Goal: Information Seeking & Learning: Learn about a topic

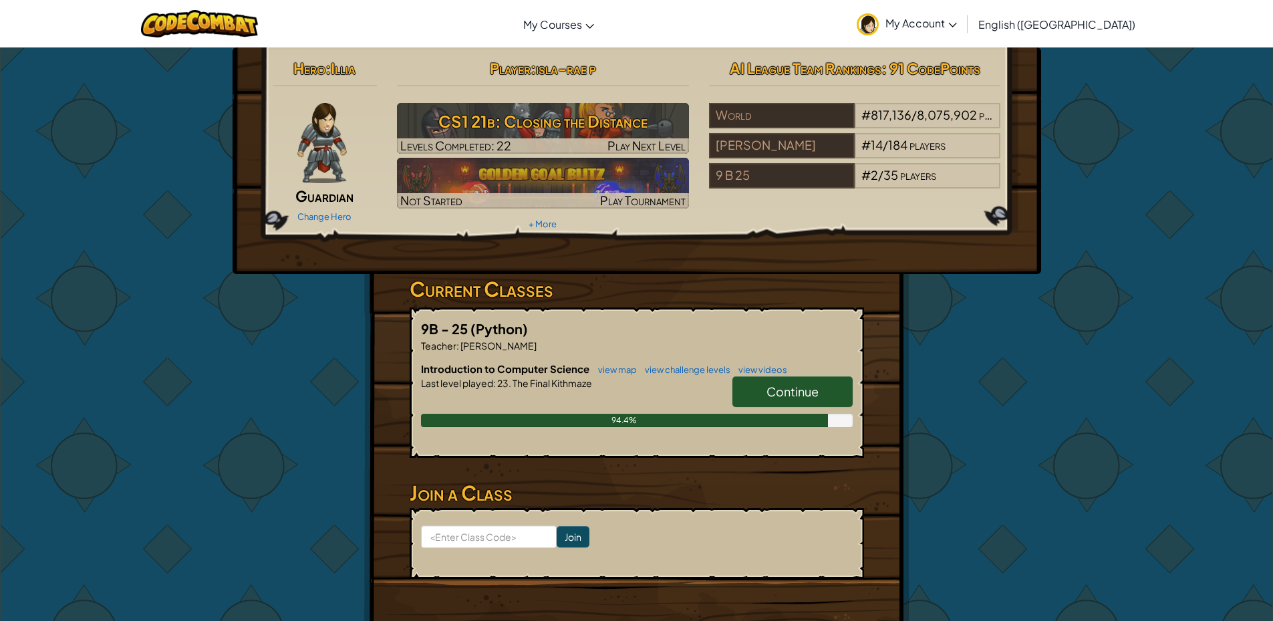
click at [817, 396] on span "Continue" at bounding box center [793, 391] width 52 height 15
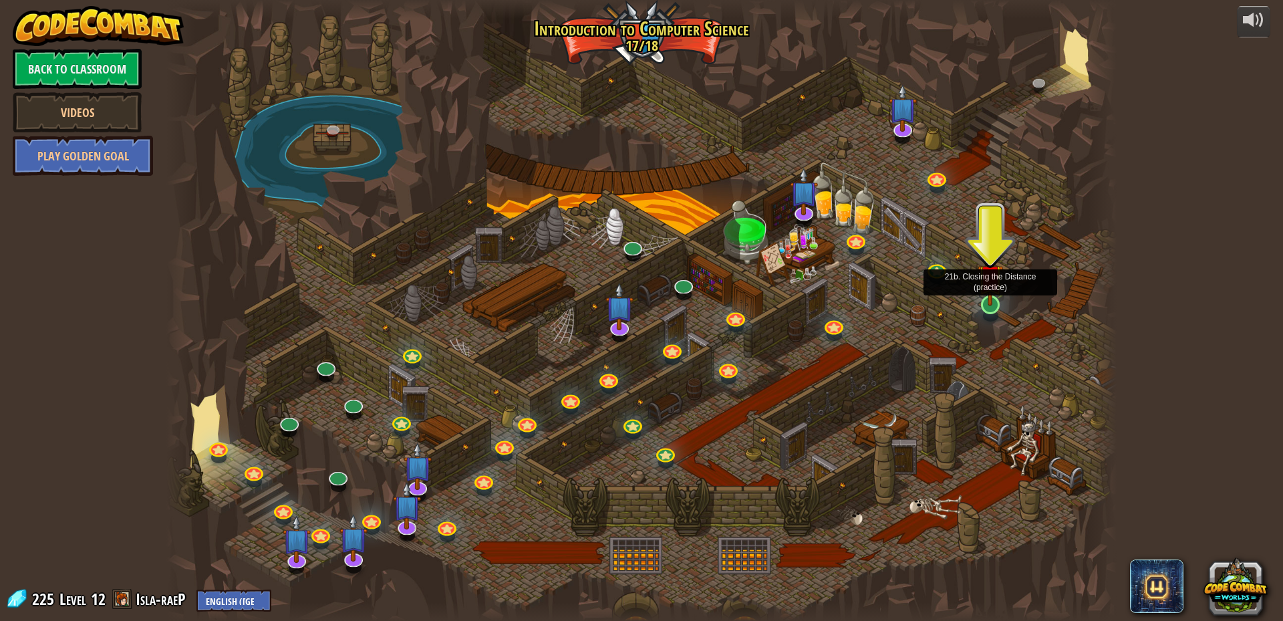
click at [993, 299] on img at bounding box center [990, 277] width 25 height 58
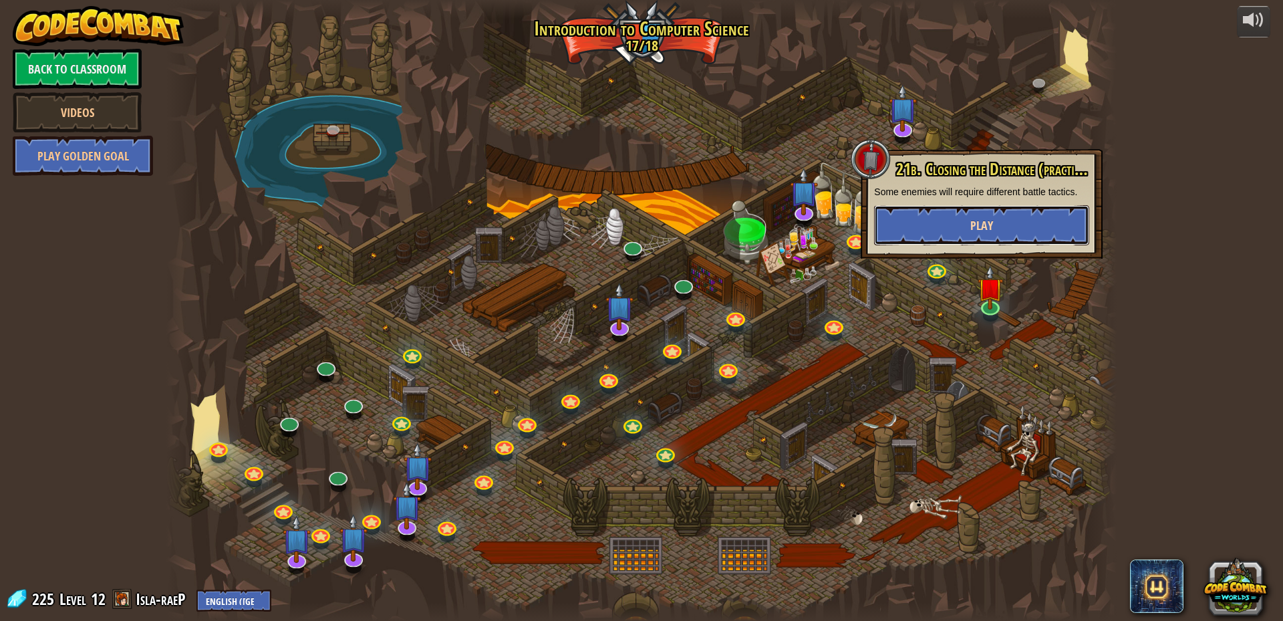
click at [1043, 211] on button "Play" at bounding box center [981, 225] width 215 height 40
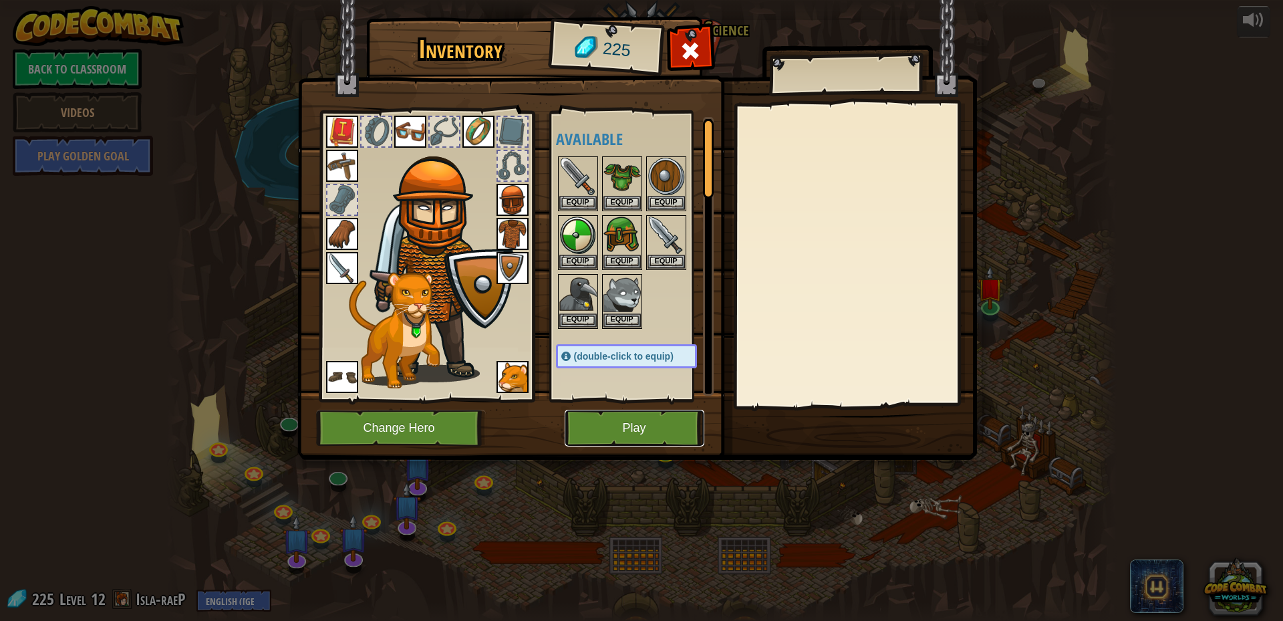
click at [668, 416] on button "Play" at bounding box center [635, 428] width 140 height 37
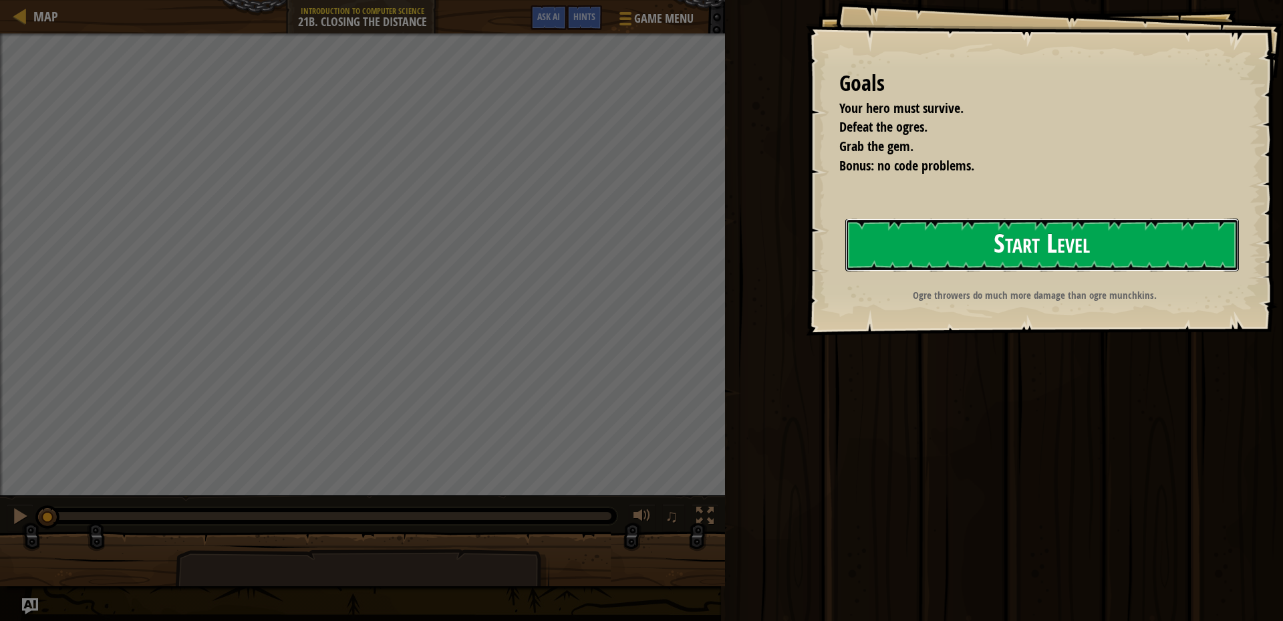
click at [1106, 249] on button "Start Level" at bounding box center [1043, 245] width 394 height 53
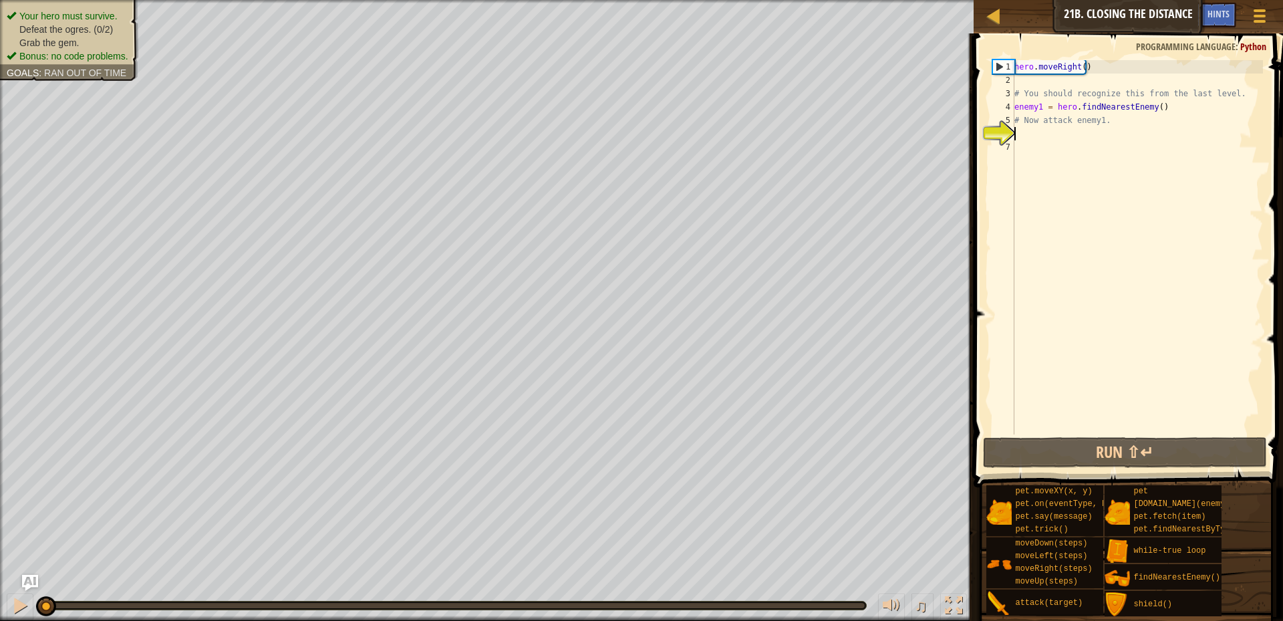
click at [1027, 140] on div "hero . moveRight ( ) # You should recognize this from the last level. enemy1 = …" at bounding box center [1137, 260] width 251 height 401
click at [1127, 457] on button "Run ⇧↵" at bounding box center [1125, 452] width 284 height 31
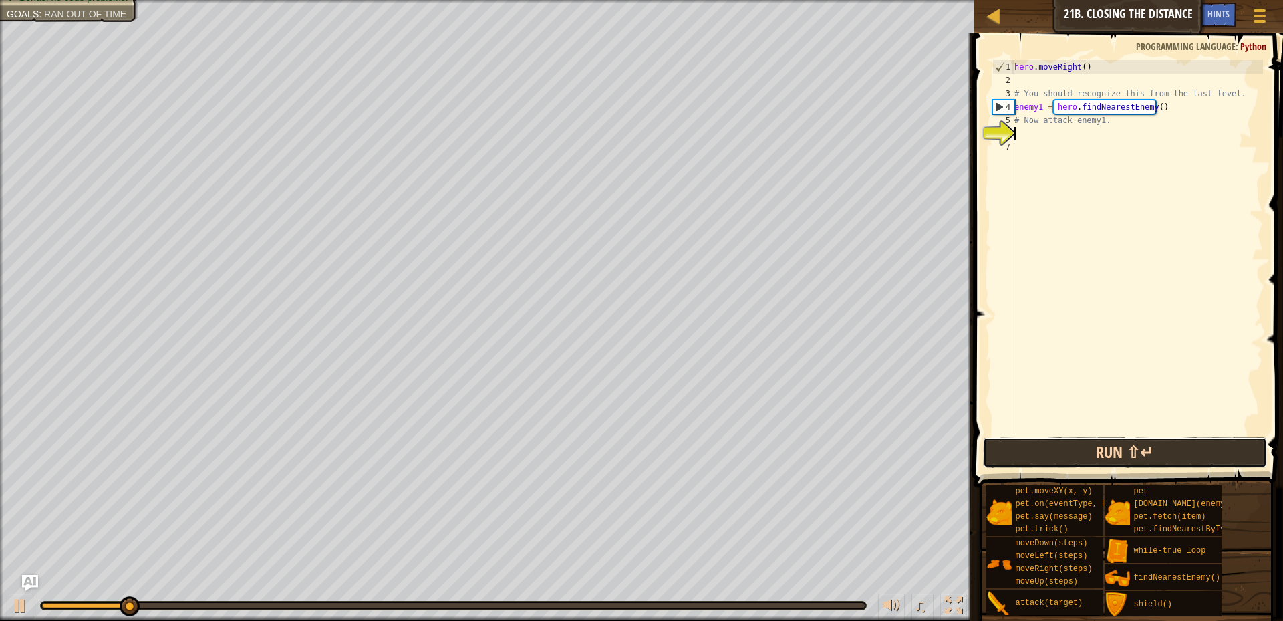
click at [1128, 452] on button "Run ⇧↵" at bounding box center [1125, 452] width 284 height 31
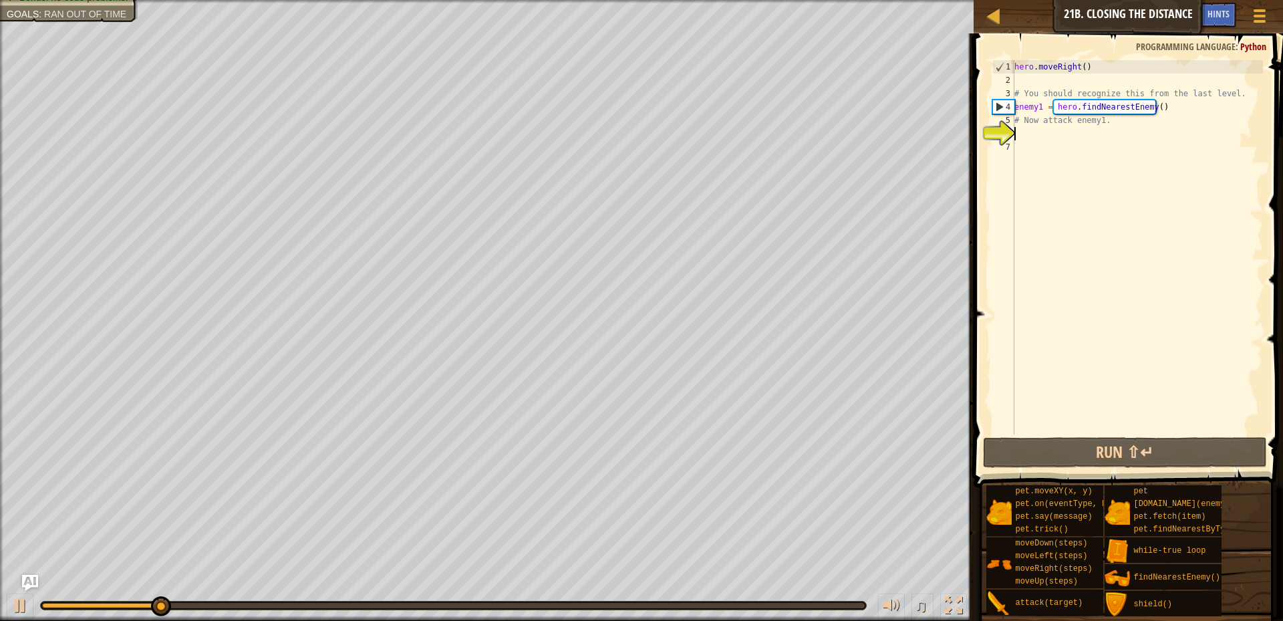
type textarea "h"
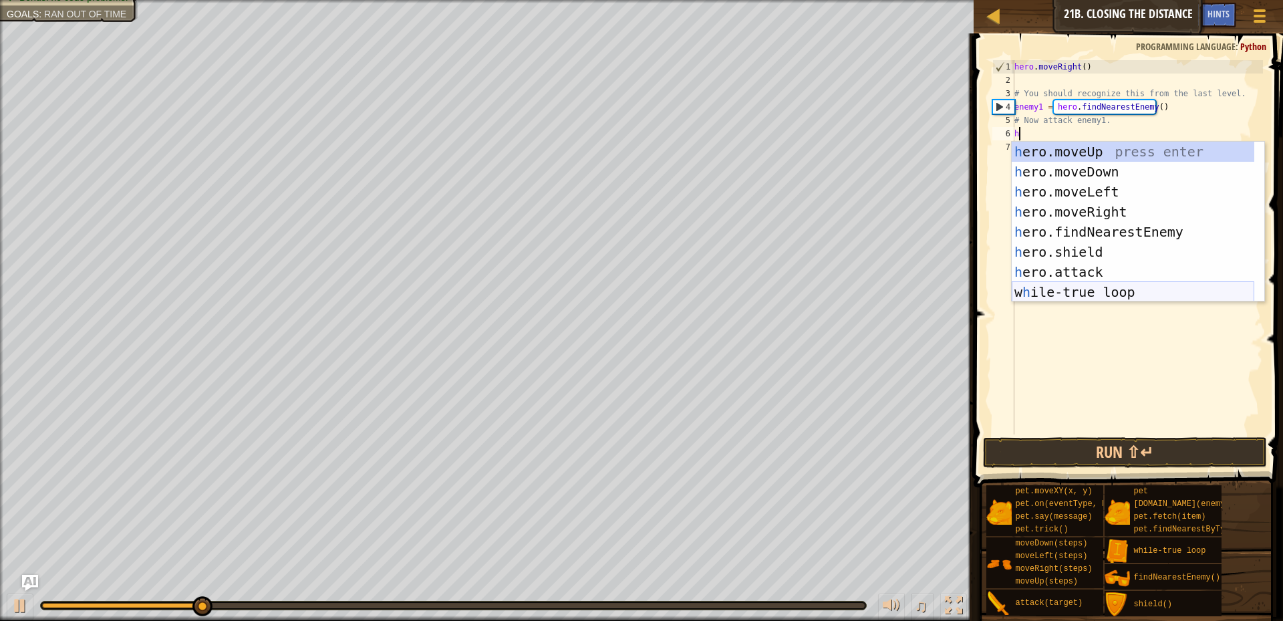
click at [1074, 297] on div "h ero.moveUp press enter h ero.moveDown press enter h ero.moveLeft press enter …" at bounding box center [1133, 242] width 243 height 201
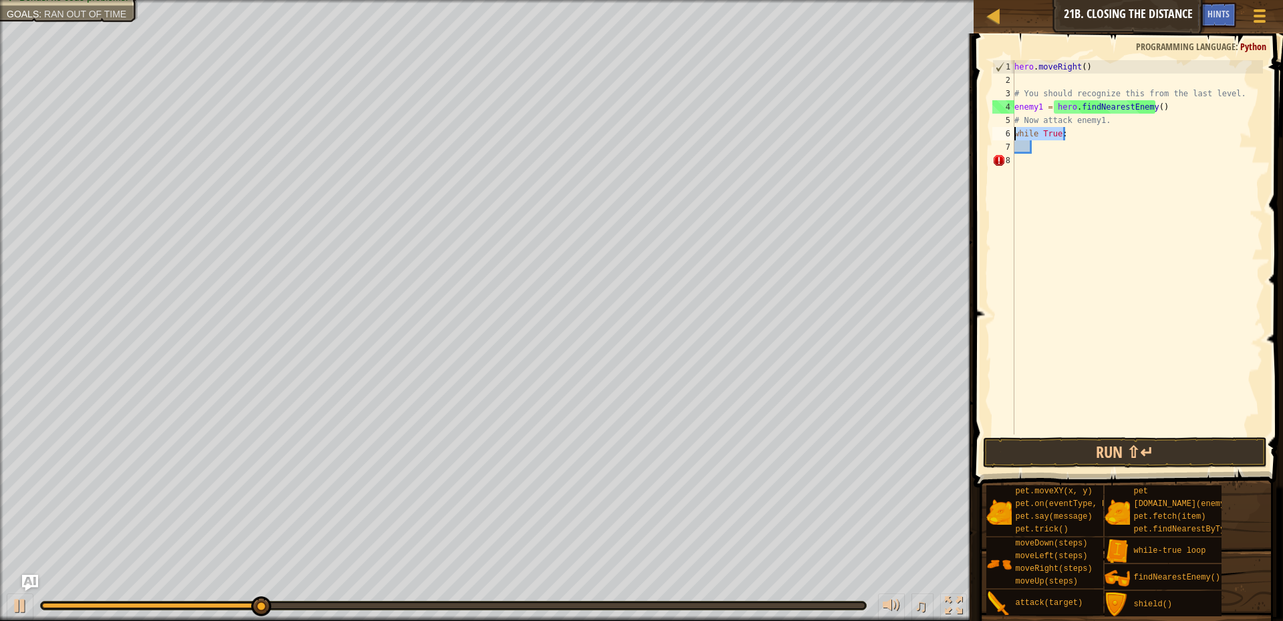
drag, startPoint x: 1071, startPoint y: 134, endPoint x: 983, endPoint y: 132, distance: 87.6
click at [983, 132] on div "1 2 3 4 5 6 7 8 hero . moveRight ( ) # You should recognize this from the last …" at bounding box center [1126, 286] width 313 height 493
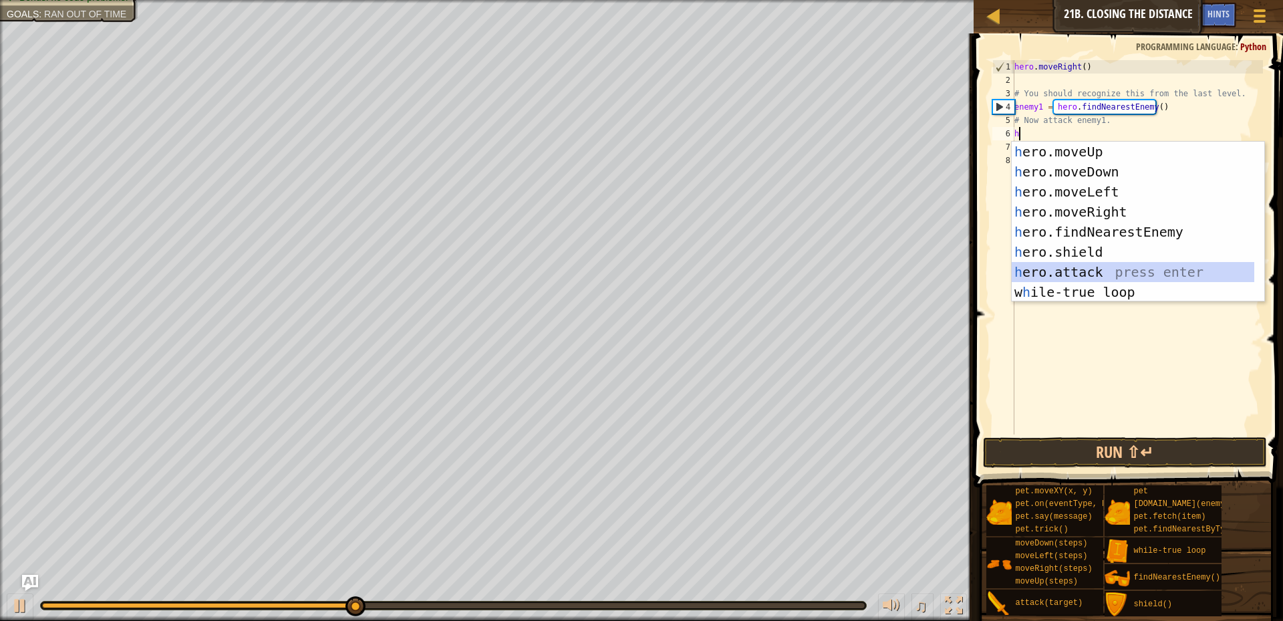
click at [1085, 273] on div "h ero.moveUp press enter h ero.moveDown press enter h ero.moveLeft press enter …" at bounding box center [1133, 242] width 243 height 201
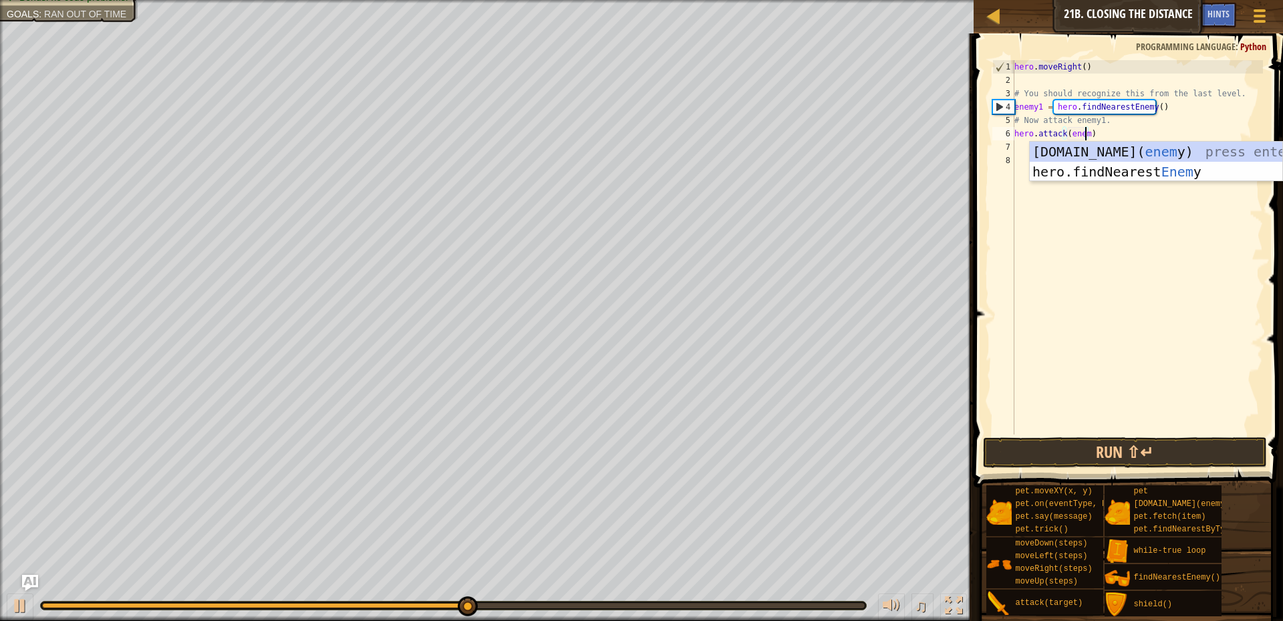
scroll to position [6, 6]
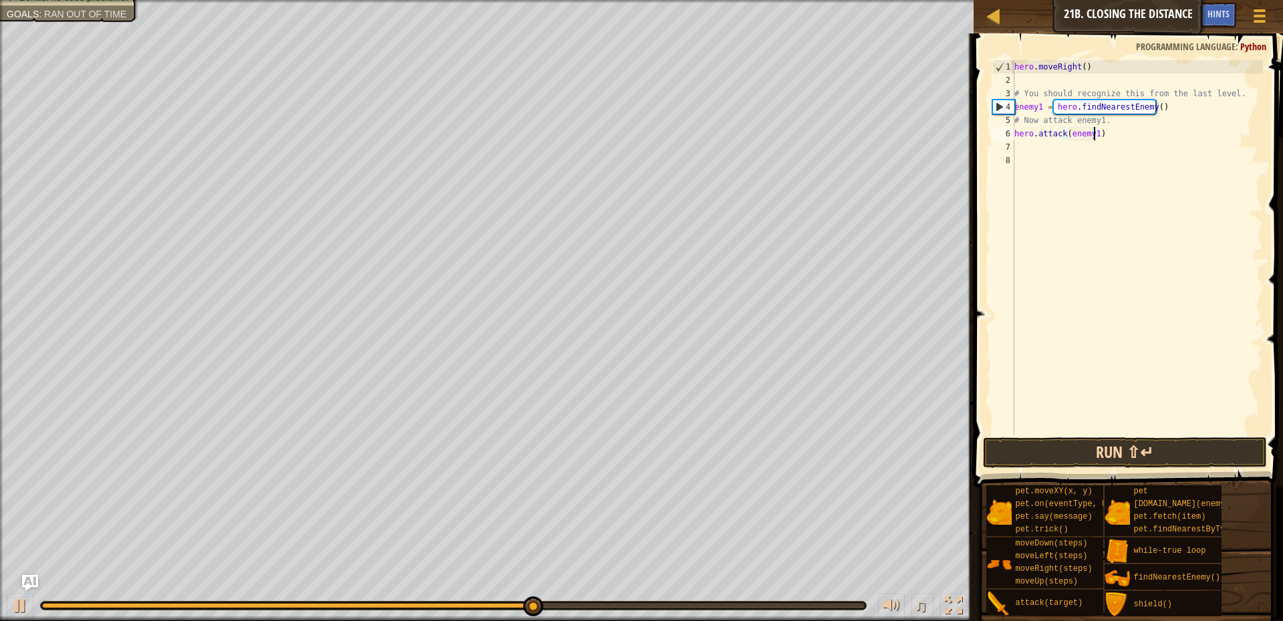
type textarea "hero.attack(enemy1)"
click at [1056, 459] on button "Run ⇧↵" at bounding box center [1125, 452] width 284 height 31
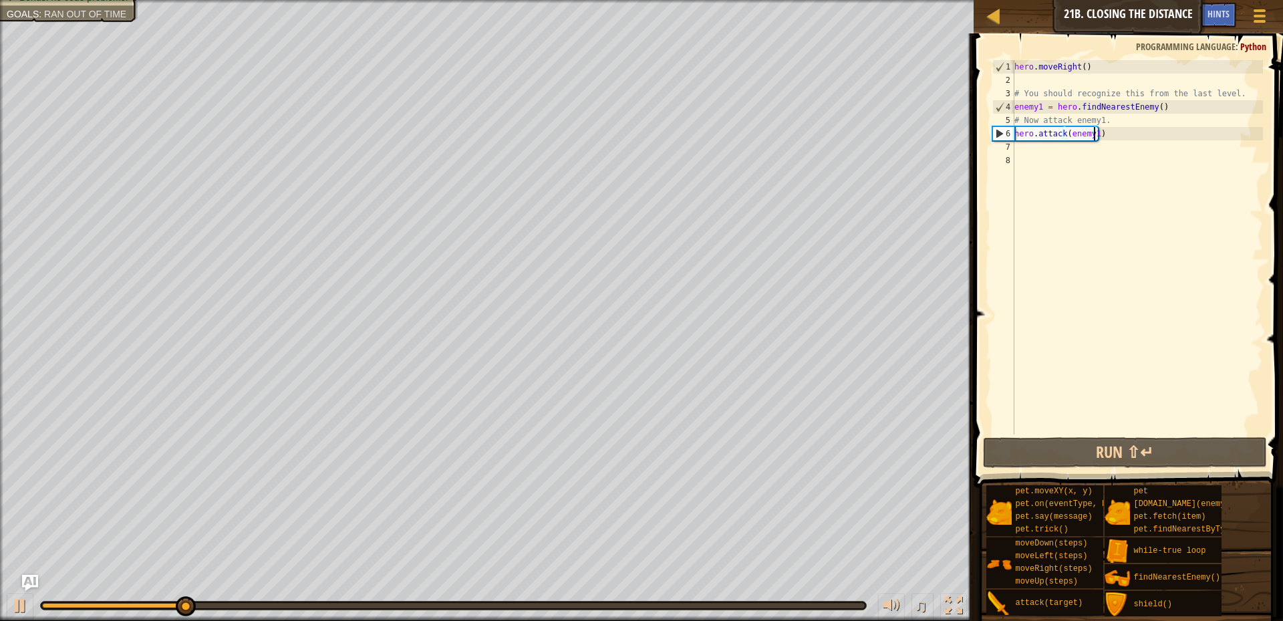
click at [1022, 152] on div "hero . moveRight ( ) # You should recognize this from the last level. enemy1 = …" at bounding box center [1137, 260] width 251 height 401
type textarea "h"
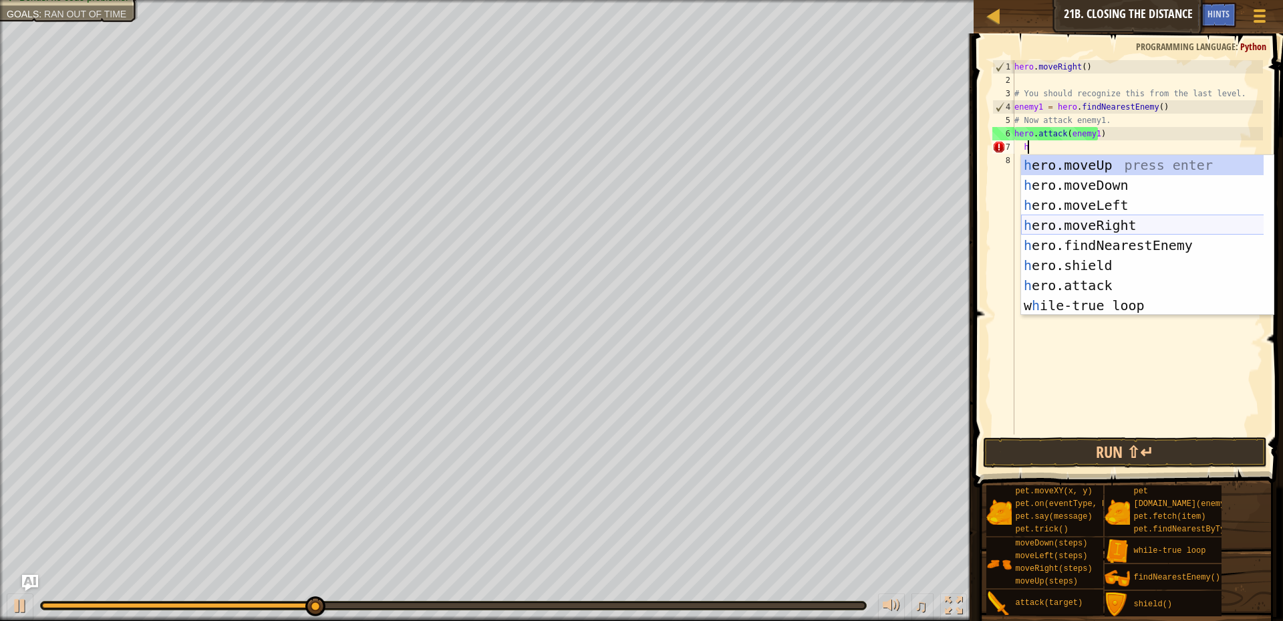
click at [1098, 217] on div "h ero.moveUp press enter h ero.moveDown press enter h ero.moveLeft press enter …" at bounding box center [1147, 255] width 253 height 201
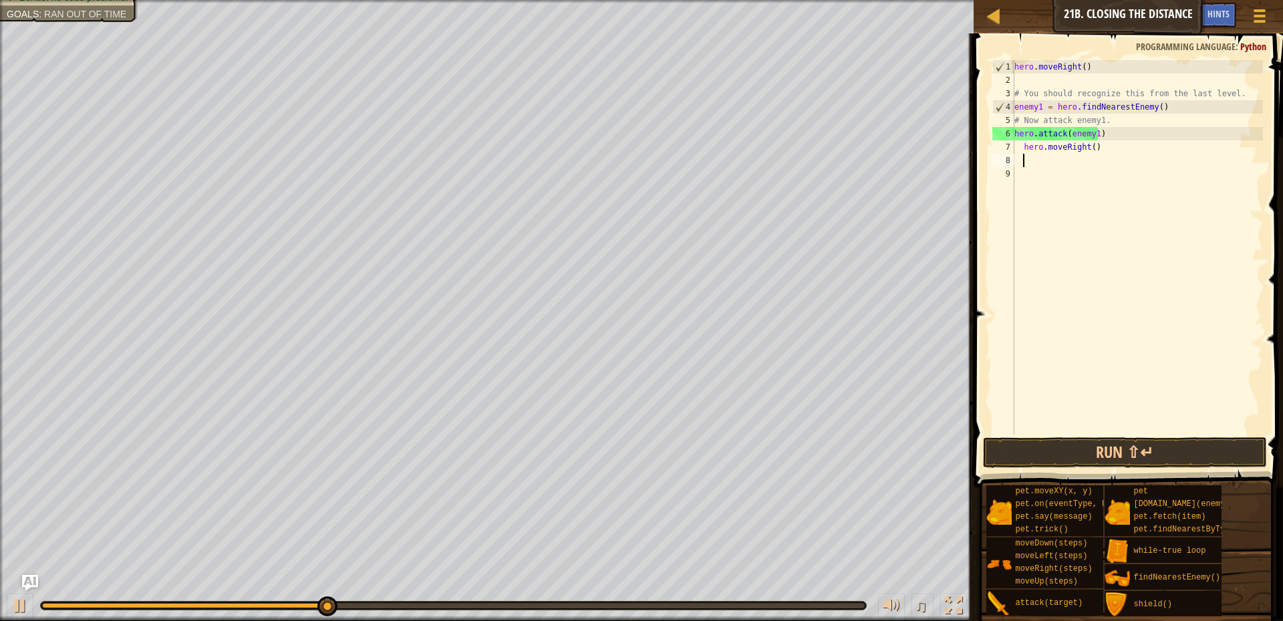
type textarea "h"
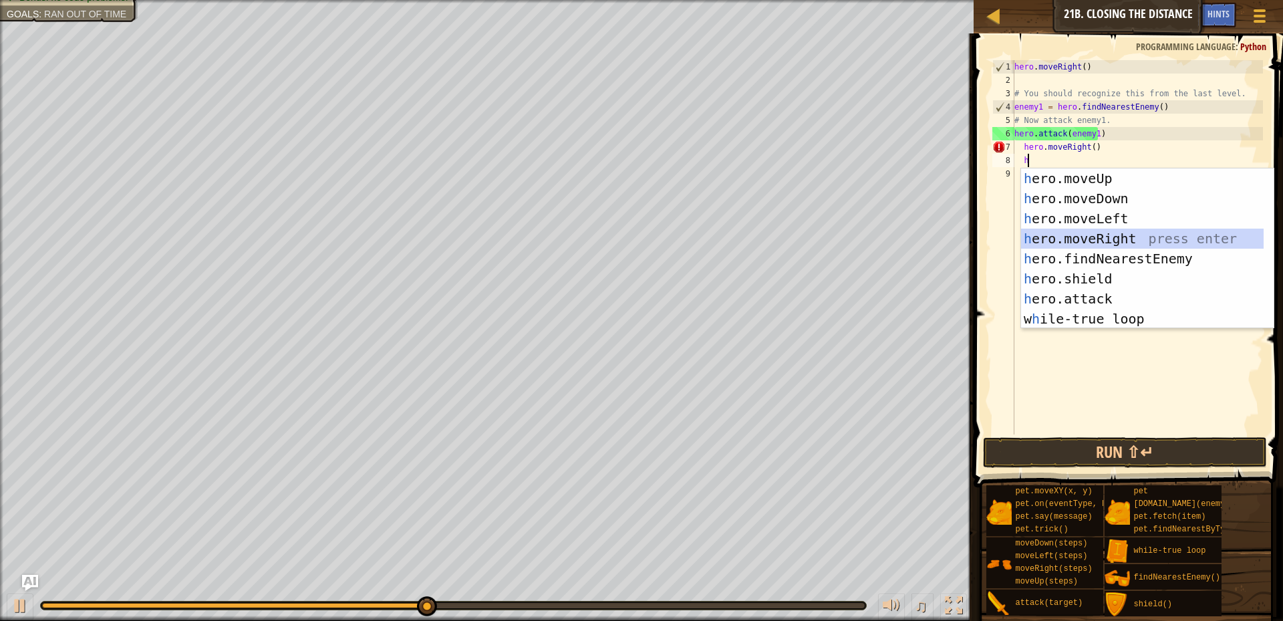
click at [1084, 233] on div "h ero.moveUp press enter h ero.moveDown press enter h ero.moveLeft press enter …" at bounding box center [1142, 268] width 243 height 201
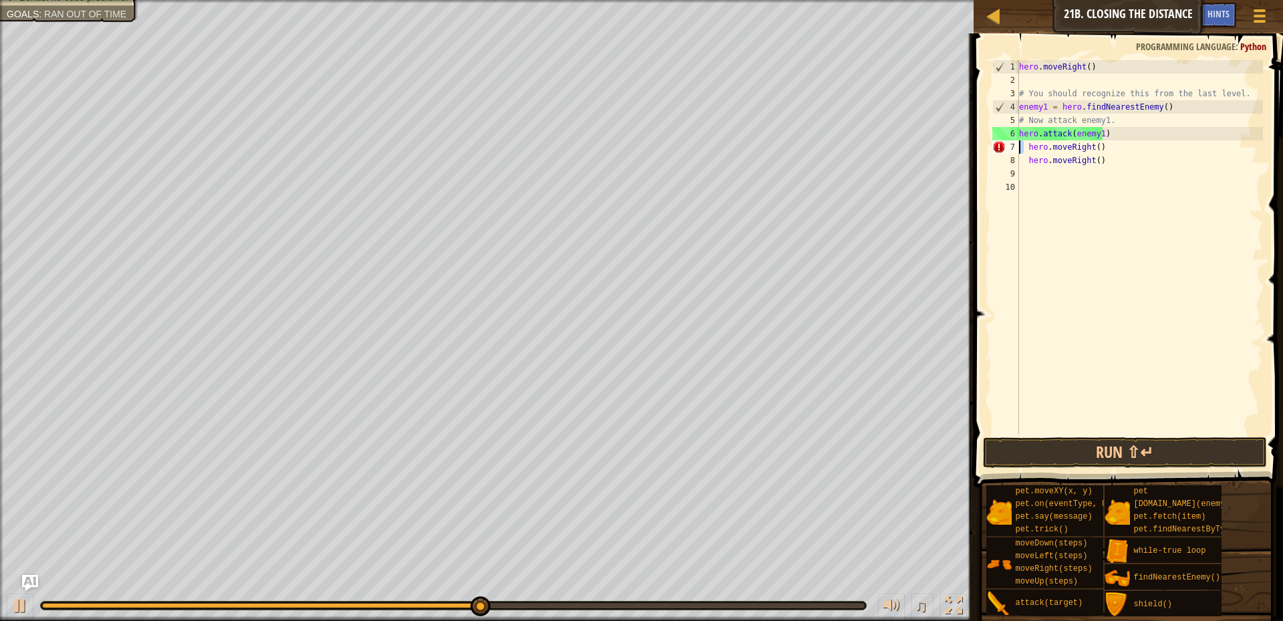
drag, startPoint x: 1025, startPoint y: 144, endPoint x: 1016, endPoint y: 151, distance: 11.5
click at [1016, 151] on div "1 2 3 4 5 6 7 8 9 10 hero . moveRight ( ) # You should recognize this from the …" at bounding box center [1126, 247] width 273 height 374
click at [1024, 150] on div "hero . moveRight ( ) # You should recognize this from the last level. enemy1 = …" at bounding box center [1140, 260] width 247 height 401
click at [1029, 160] on div "hero . moveRight ( ) # You should recognize this from the last level. enemy1 = …" at bounding box center [1140, 260] width 247 height 401
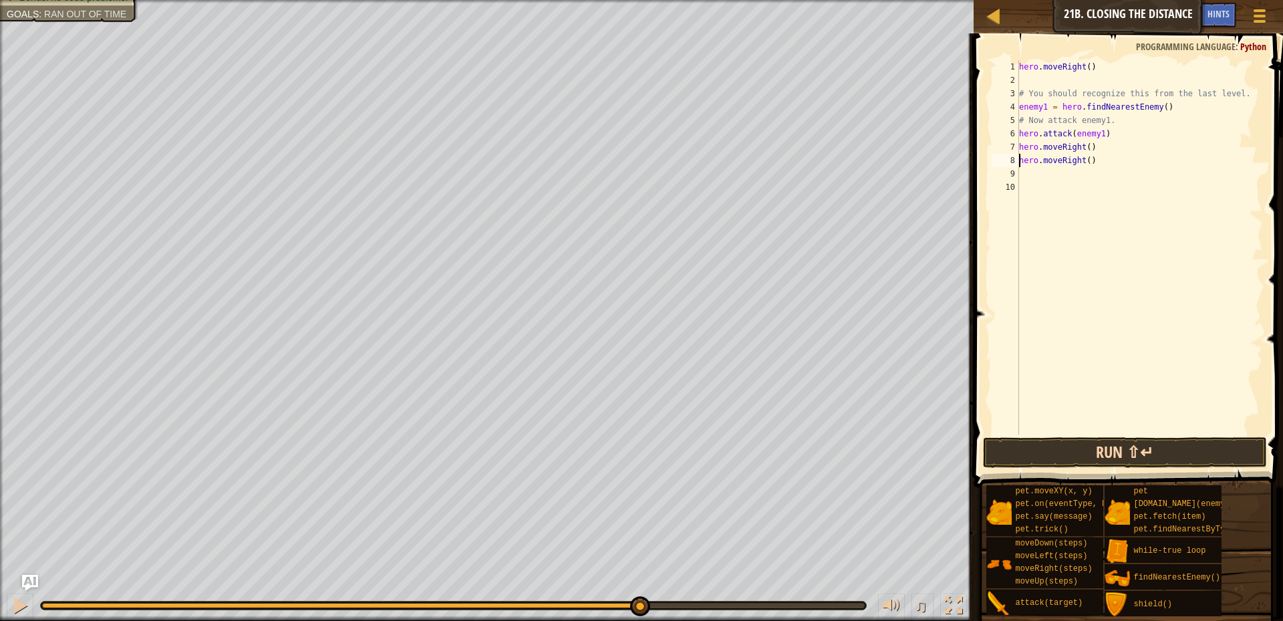
type textarea "hero.moveRight()"
click at [1079, 461] on button "Run ⇧↵" at bounding box center [1125, 452] width 284 height 31
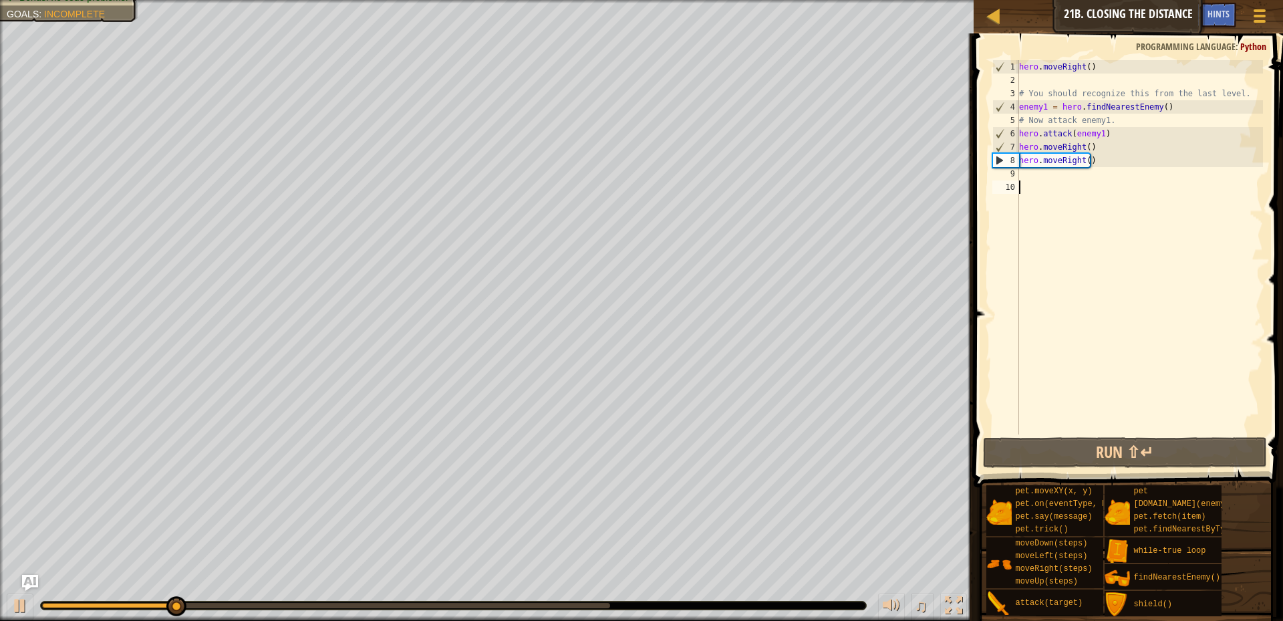
click at [1049, 189] on div "hero . moveRight ( ) # You should recognize this from the last level. enemy1 = …" at bounding box center [1140, 260] width 247 height 401
click at [1048, 183] on div "hero . moveRight ( ) # You should recognize this from the last level. enemy1 = …" at bounding box center [1140, 260] width 247 height 401
click at [1035, 176] on div "hero . moveRight ( ) # You should recognize this from the last level. enemy1 = …" at bounding box center [1140, 260] width 247 height 401
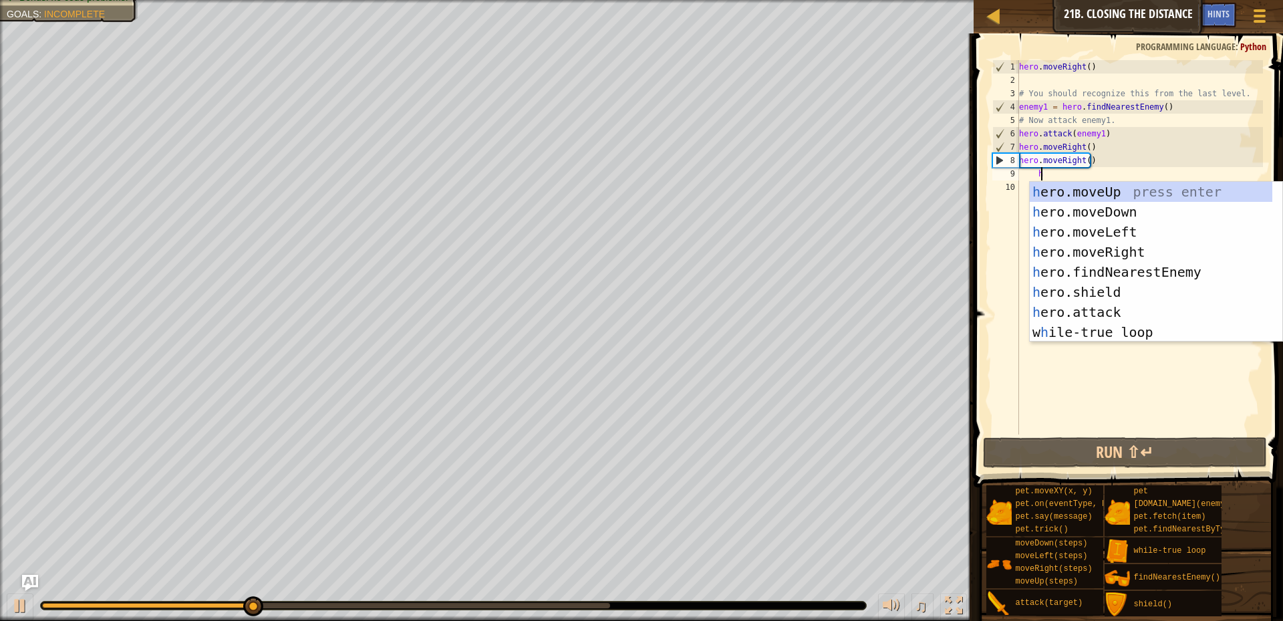
scroll to position [6, 1]
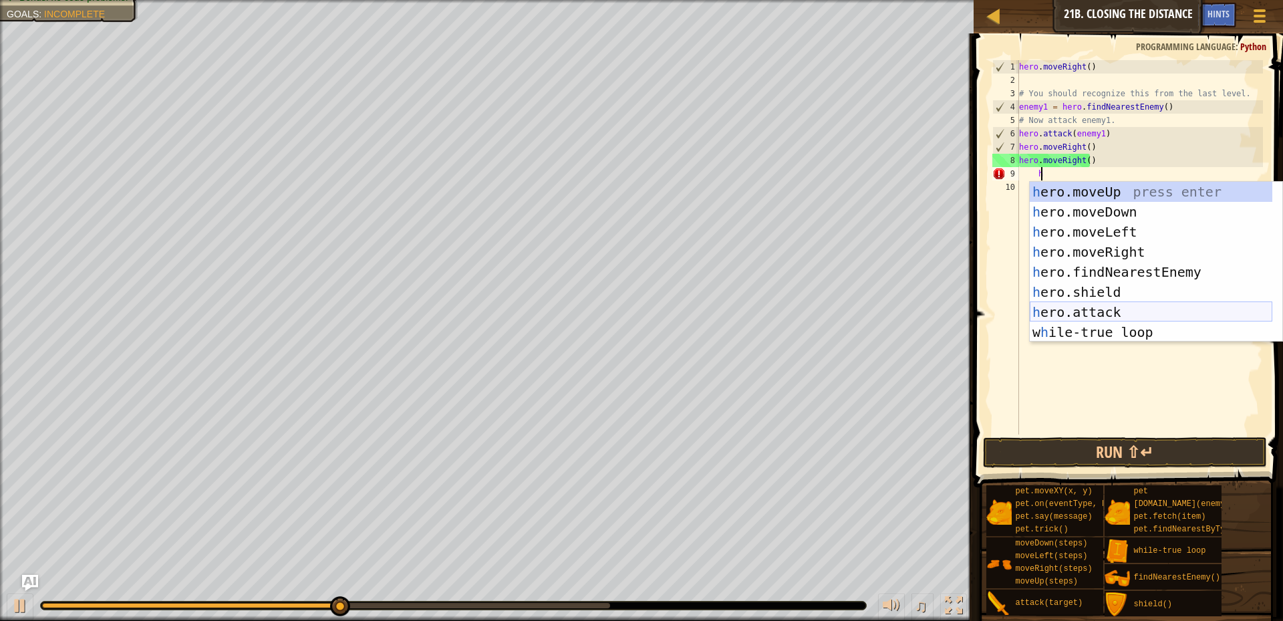
click at [1104, 314] on div "h ero.moveUp press enter h ero.moveDown press enter h ero.moveLeft press enter …" at bounding box center [1151, 282] width 243 height 201
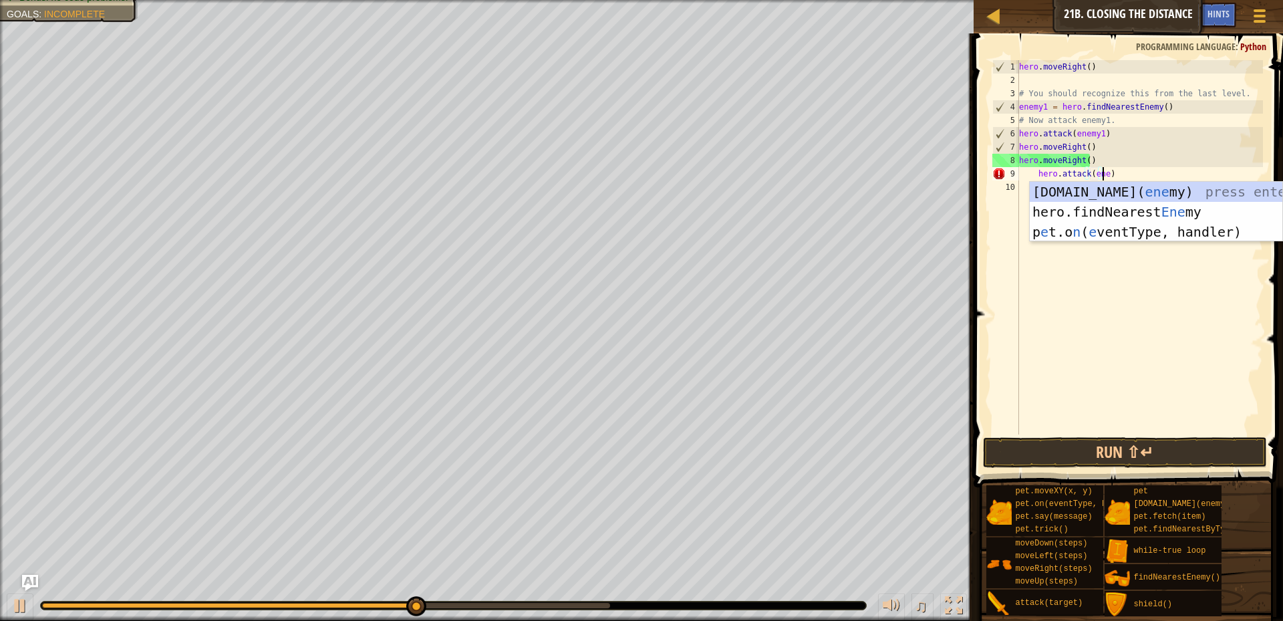
scroll to position [6, 7]
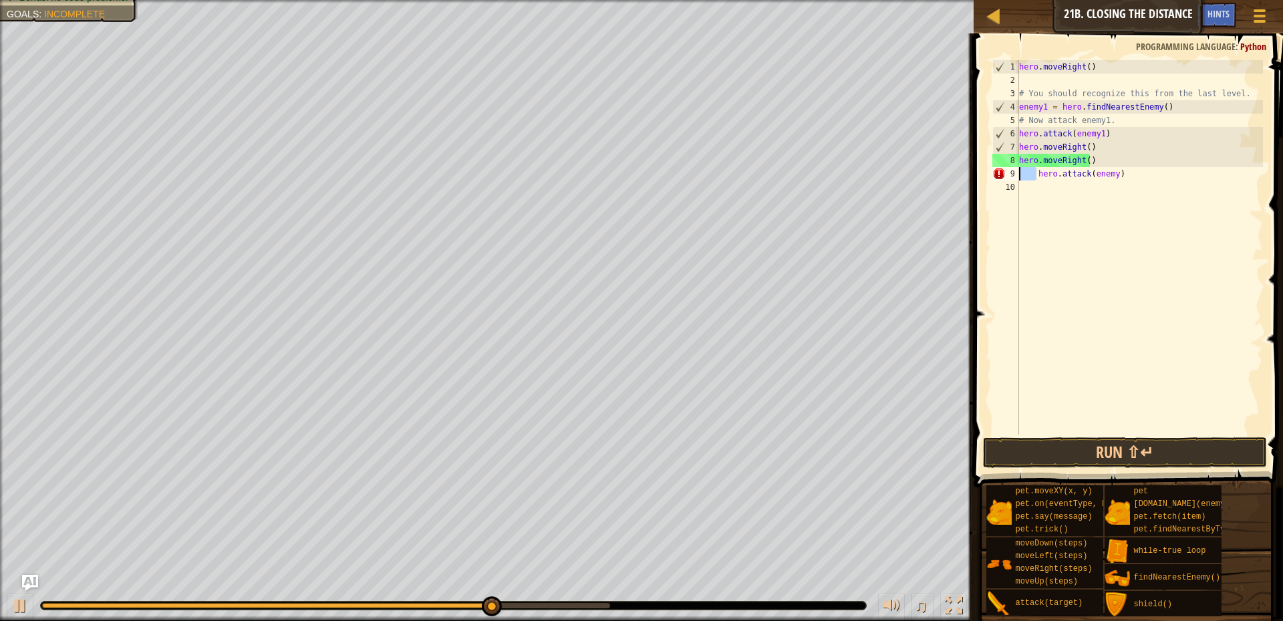
drag, startPoint x: 1035, startPoint y: 174, endPoint x: 1012, endPoint y: 176, distance: 23.5
click at [1012, 176] on div "hero.attack(enemy) 1 2 3 4 5 6 7 8 9 10 hero . moveRight ( ) # You should recog…" at bounding box center [1126, 247] width 273 height 374
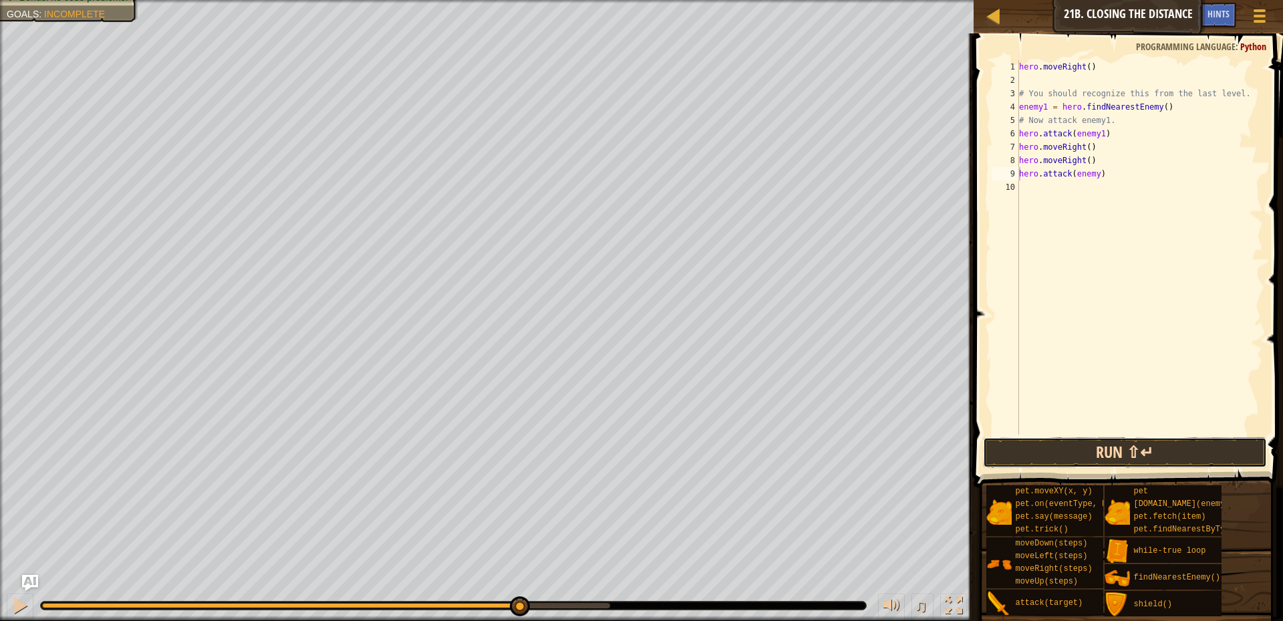
click at [1092, 459] on button "Run ⇧↵" at bounding box center [1125, 452] width 284 height 31
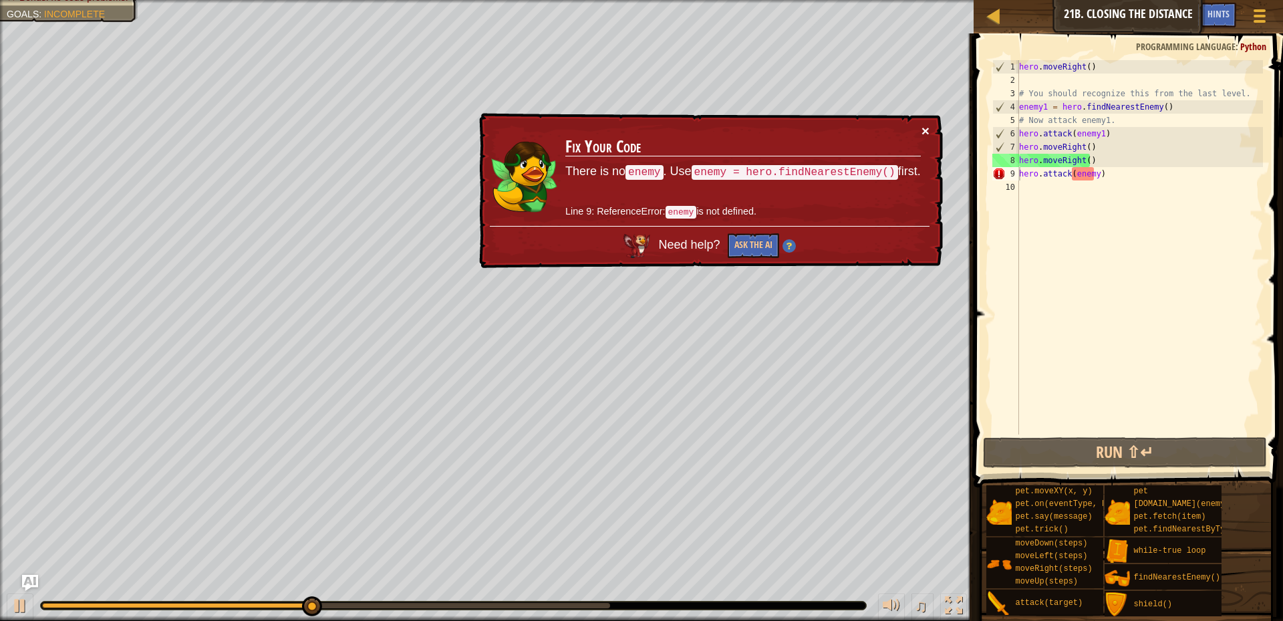
click at [924, 124] on button "×" at bounding box center [926, 131] width 8 height 14
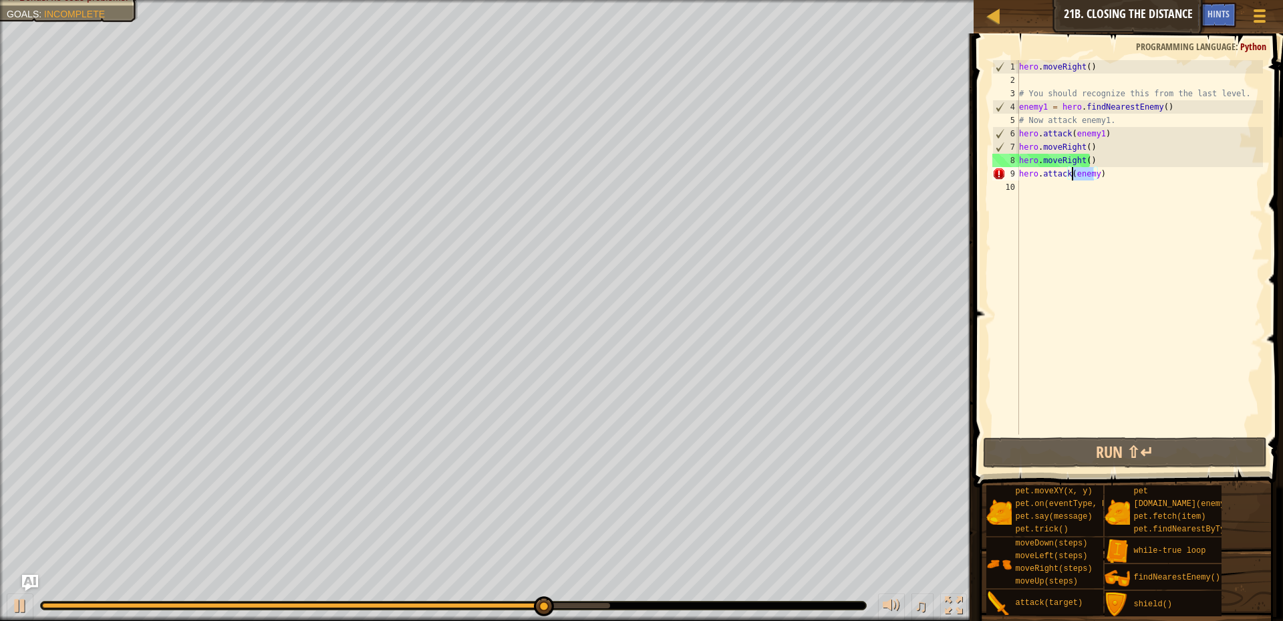
drag, startPoint x: 1093, startPoint y: 174, endPoint x: 1074, endPoint y: 176, distance: 18.9
click at [1074, 176] on div "hero . moveRight ( ) # You should recognize this from the last level. enemy1 = …" at bounding box center [1140, 260] width 247 height 401
type textarea "hero.attack()"
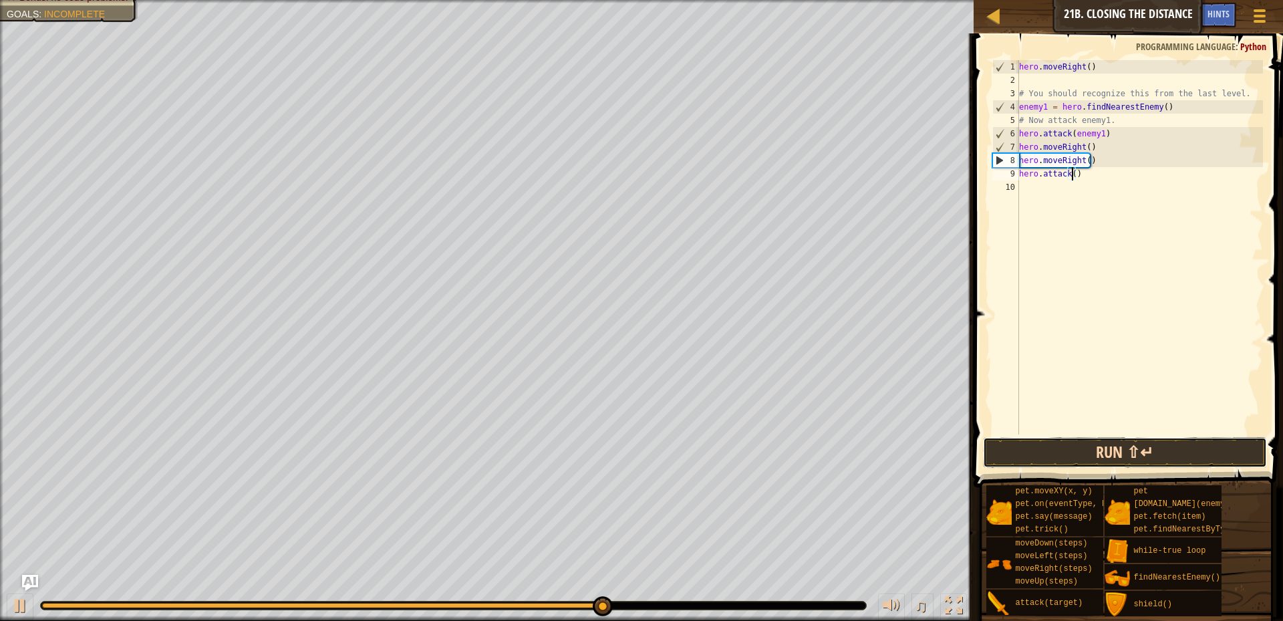
click at [1065, 443] on button "Run ⇧↵" at bounding box center [1125, 452] width 284 height 31
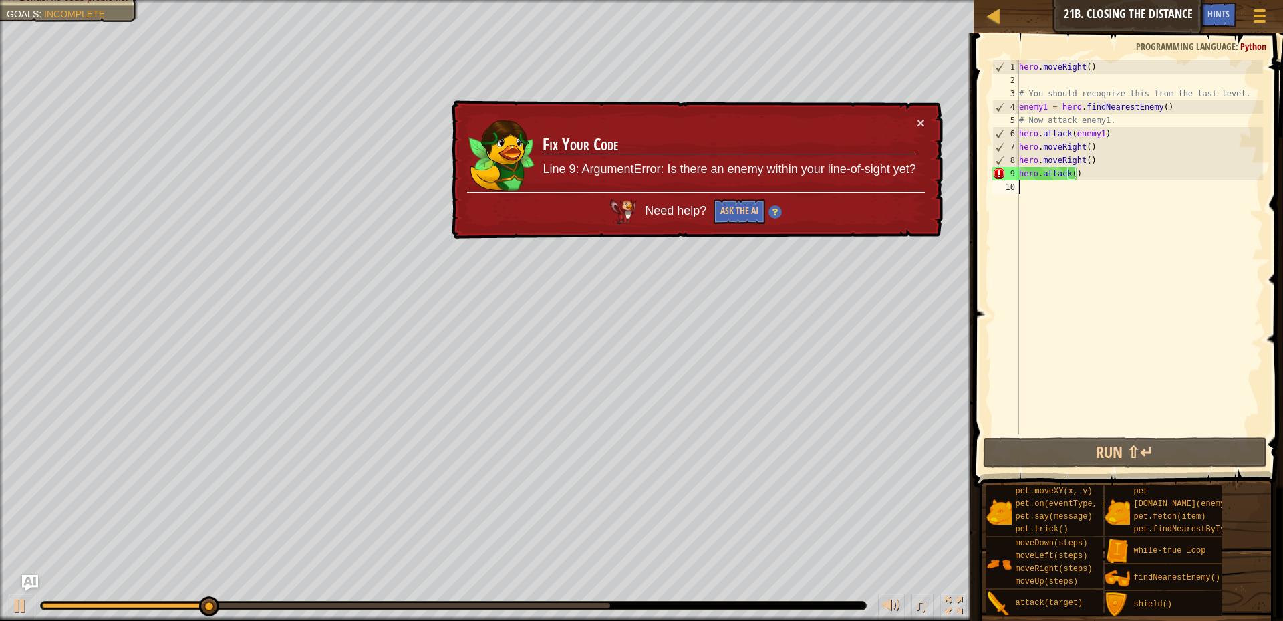
click at [1044, 334] on div "hero . moveRight ( ) # You should recognize this from the last level. enemy1 = …" at bounding box center [1140, 260] width 247 height 401
click at [1132, 272] on div "hero . moveRight ( ) # You should recognize this from the last level. enemy1 = …" at bounding box center [1140, 260] width 247 height 401
click at [922, 122] on button "×" at bounding box center [921, 123] width 8 height 14
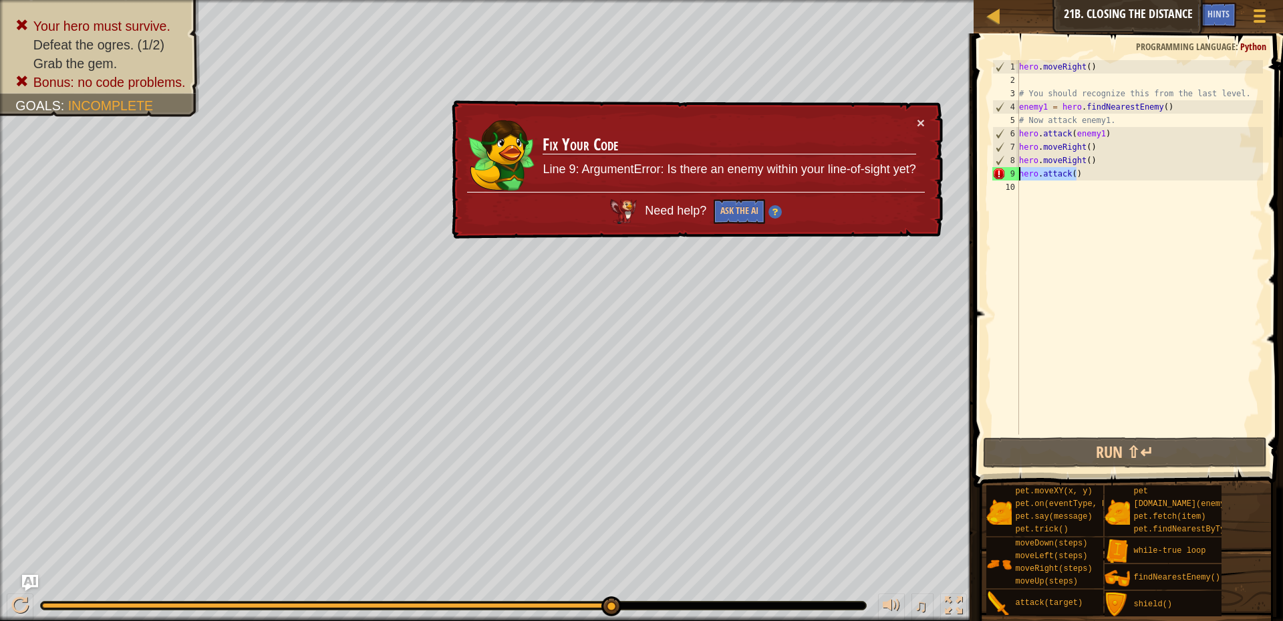
drag, startPoint x: 1073, startPoint y: 177, endPoint x: 1005, endPoint y: 180, distance: 68.9
click at [1005, 180] on div "1 2 3 4 5 6 7 8 9 10 hero . moveRight ( ) # You should recognize this from the …" at bounding box center [1126, 247] width 273 height 374
type textarea "hero.attack()"
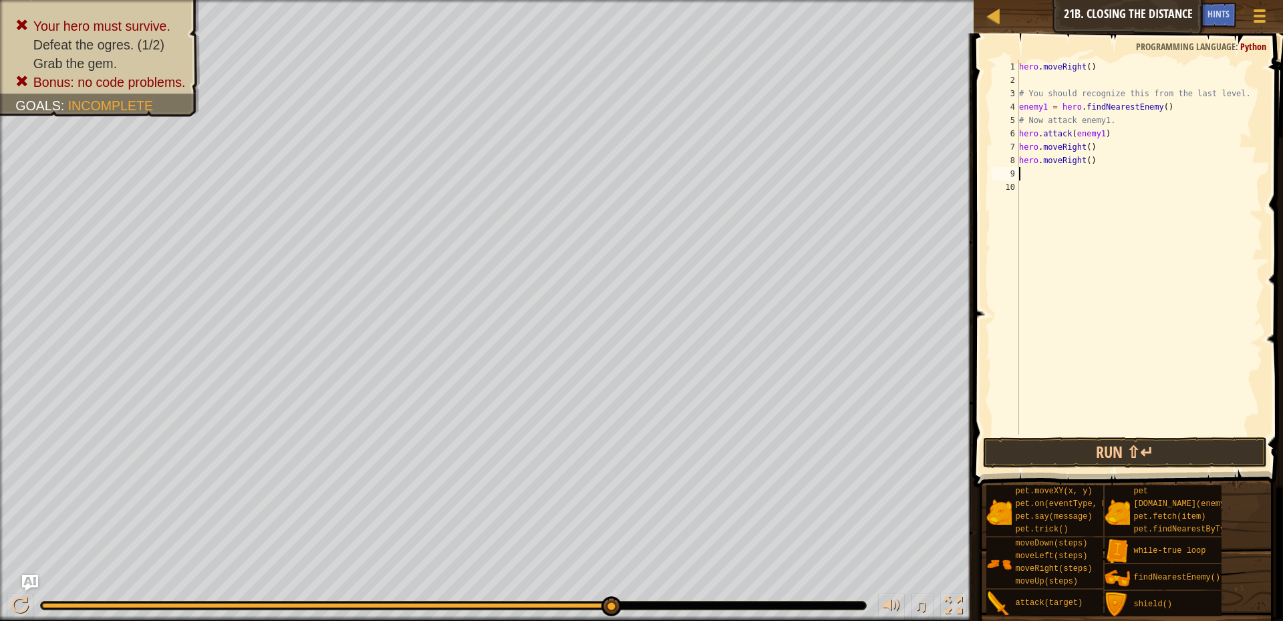
type textarea "h"
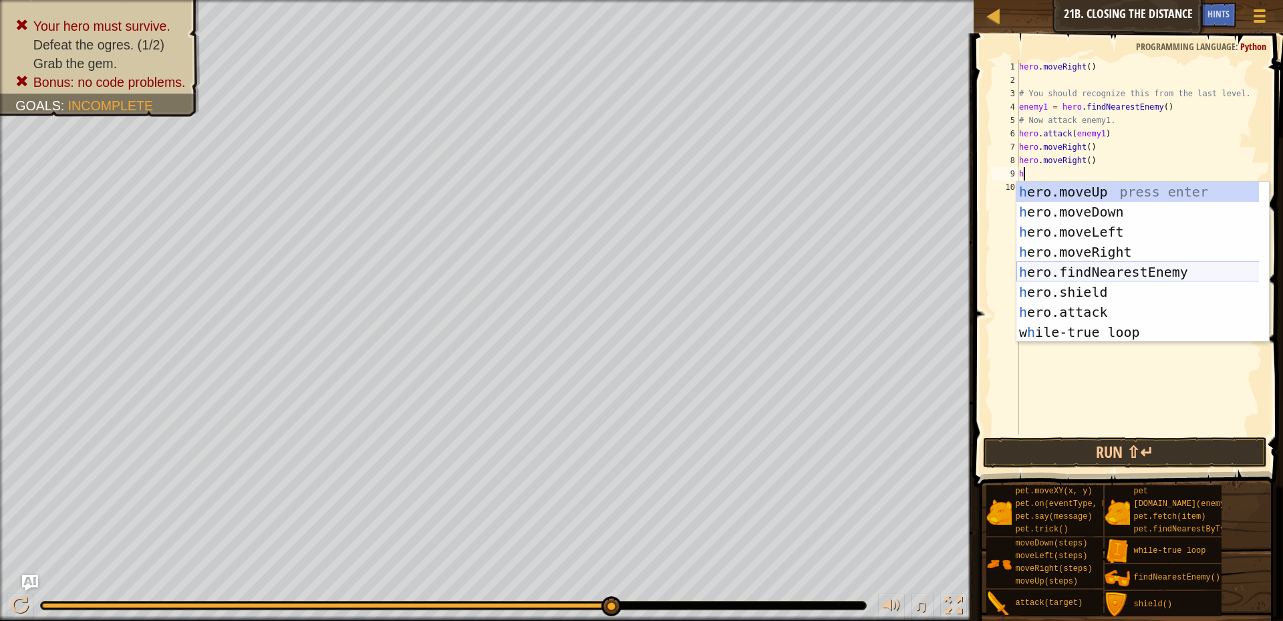
click at [1081, 269] on div "h ero.moveUp press enter h ero.moveDown press enter h ero.moveLeft press enter …" at bounding box center [1143, 282] width 253 height 201
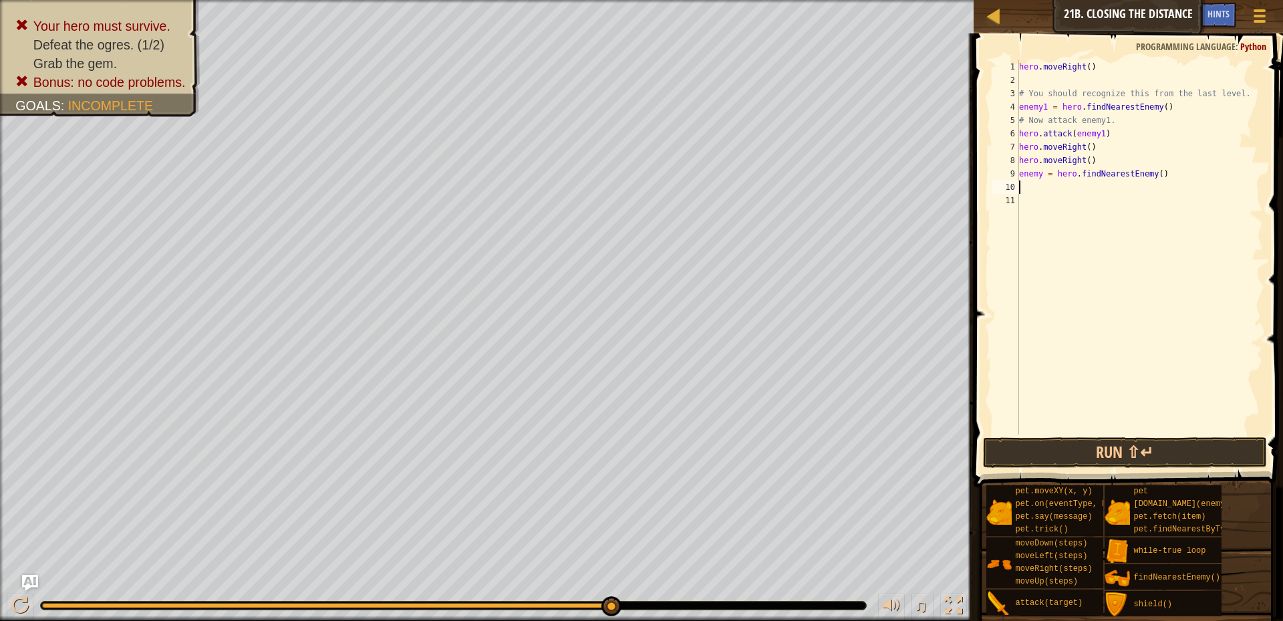
type textarea "h"
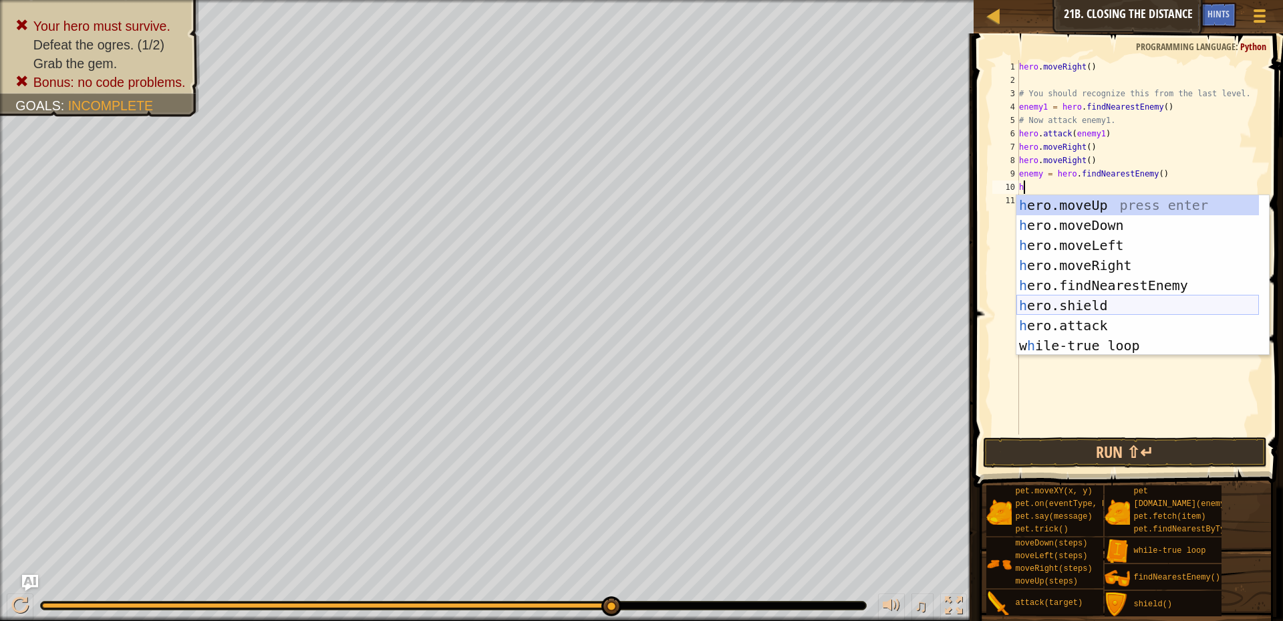
click at [1090, 313] on div "h ero.moveUp press enter h ero.moveDown press enter h ero.moveLeft press enter …" at bounding box center [1138, 295] width 243 height 201
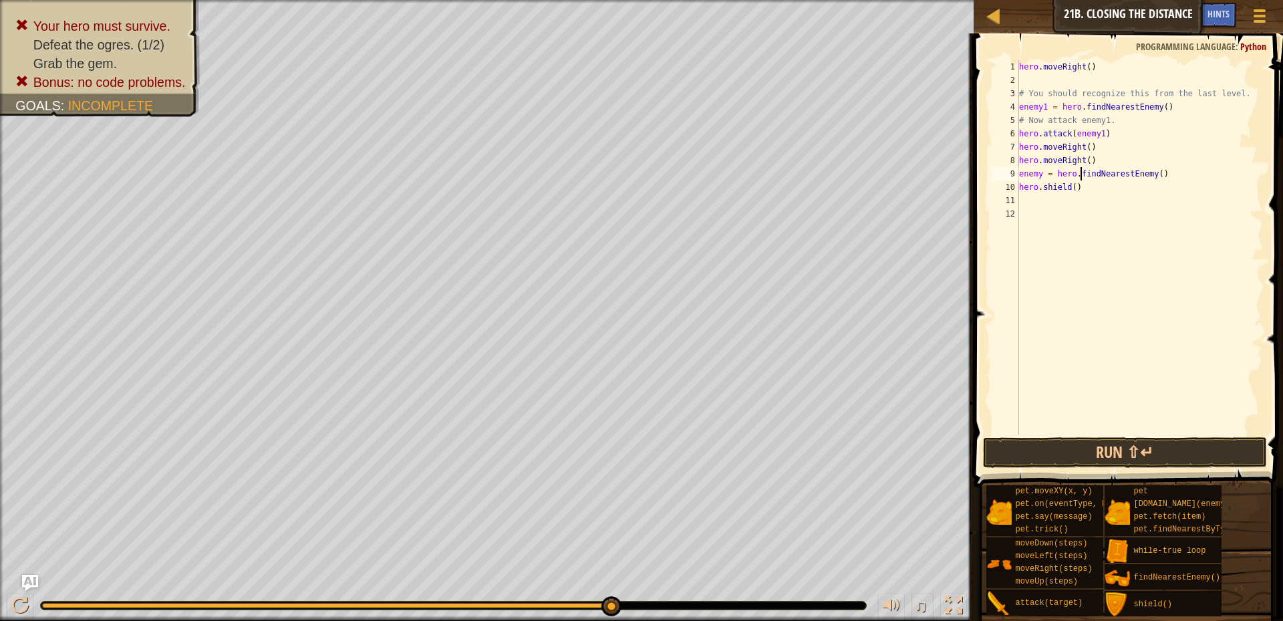
click at [1080, 178] on div "hero . moveRight ( ) # You should recognize this from the last level. enemy1 = …" at bounding box center [1140, 260] width 247 height 401
type textarea "enemy = hero.findNearestEnemy()"
click at [1061, 199] on div "hero . moveRight ( ) # You should recognize this from the last level. enemy1 = …" at bounding box center [1140, 260] width 247 height 401
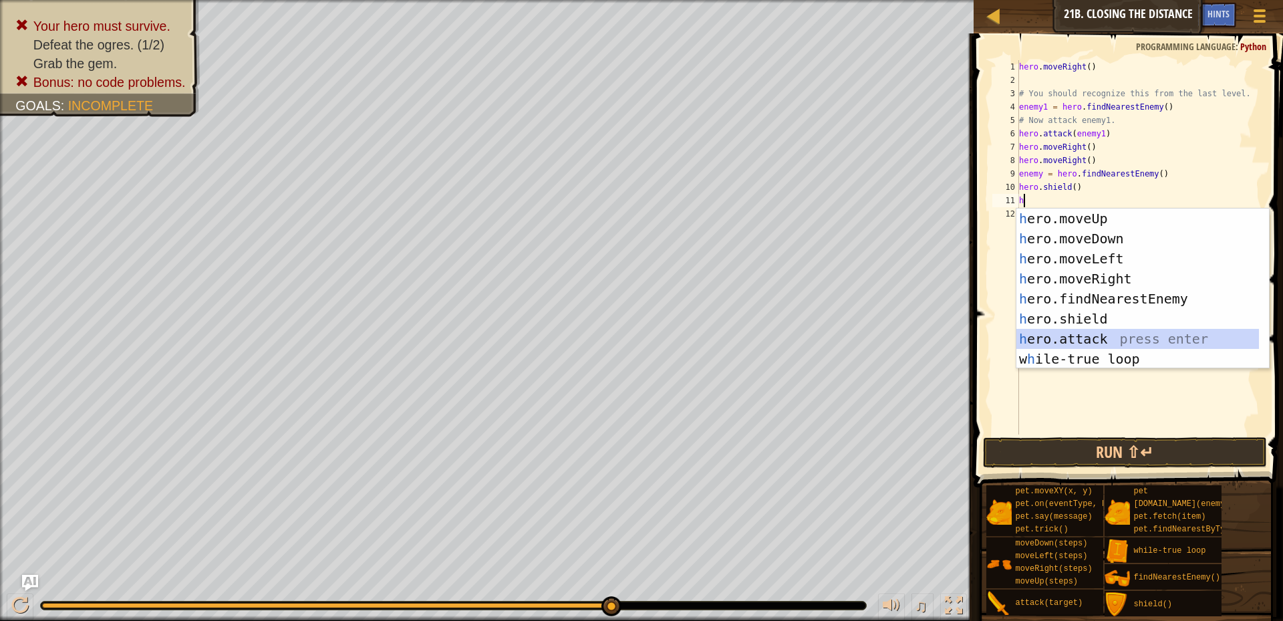
click at [1060, 336] on div "h ero.moveUp press enter h ero.moveDown press enter h ero.moveLeft press enter …" at bounding box center [1138, 309] width 243 height 201
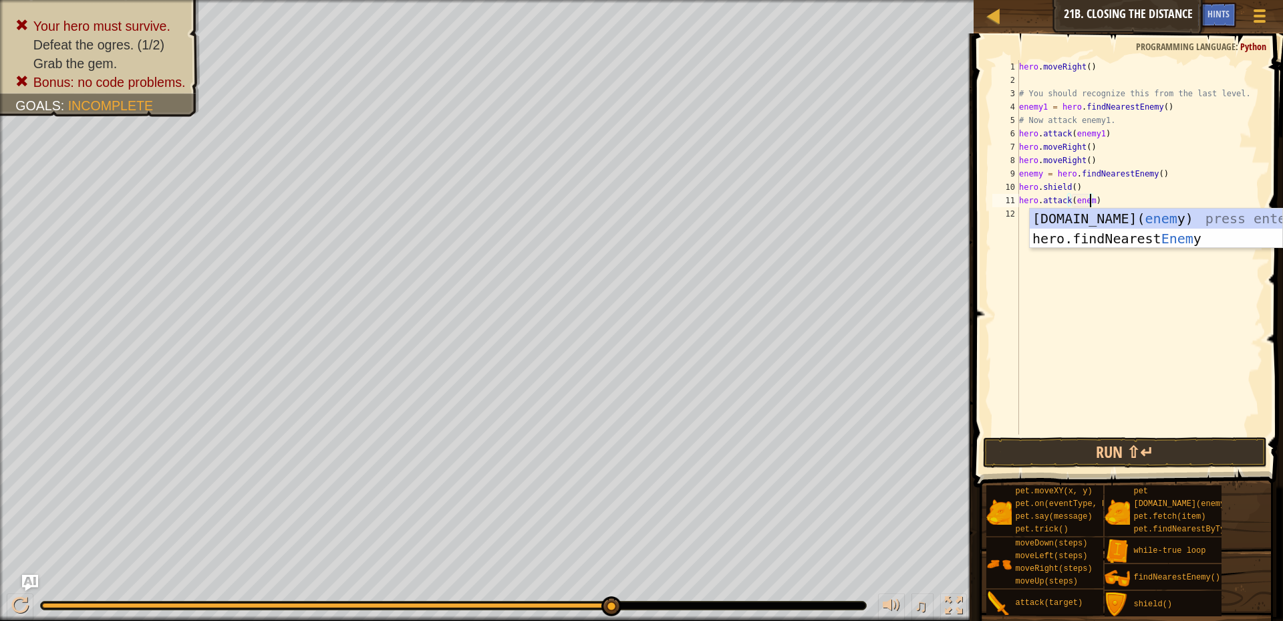
scroll to position [6, 6]
type textarea "hero.attack(enemy)"
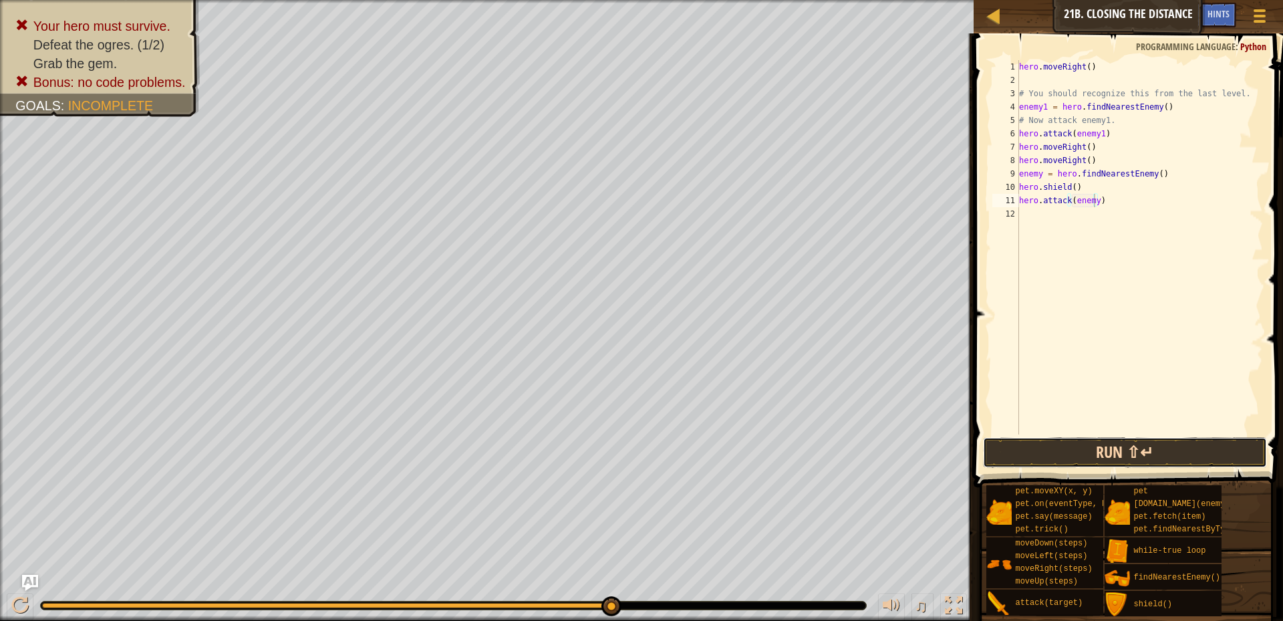
click at [1100, 454] on button "Run ⇧↵" at bounding box center [1125, 452] width 284 height 31
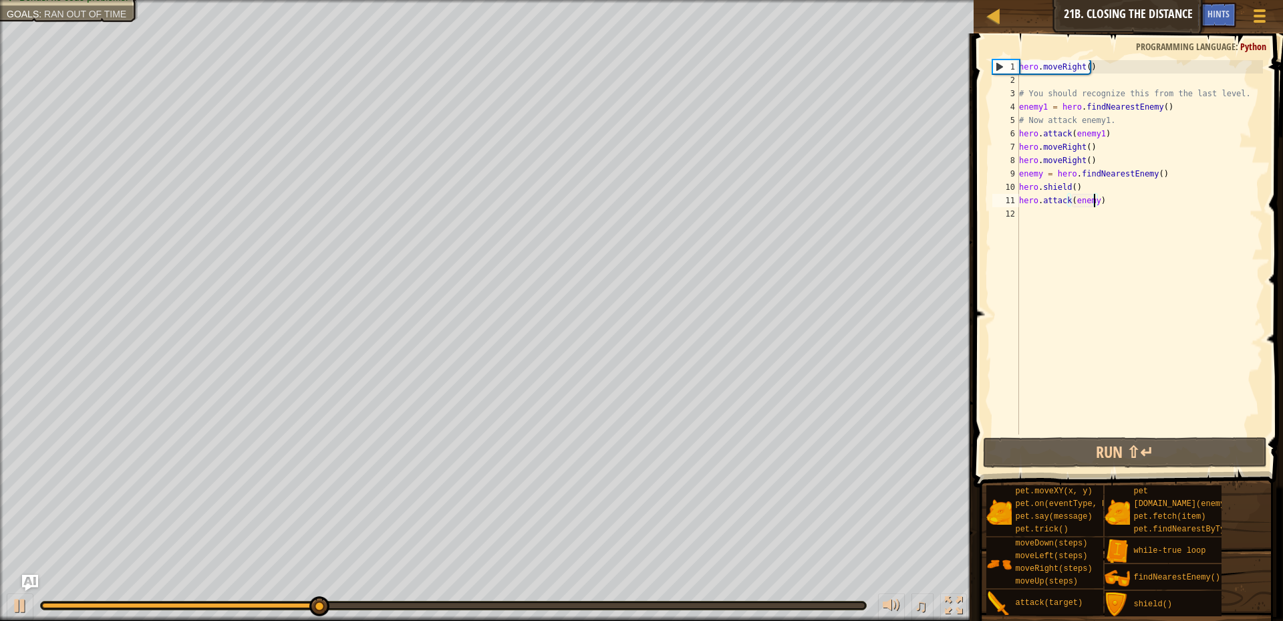
click at [1024, 219] on div "hero . moveRight ( ) # You should recognize this from the last level. enemy1 = …" at bounding box center [1140, 260] width 247 height 401
type textarea "h"
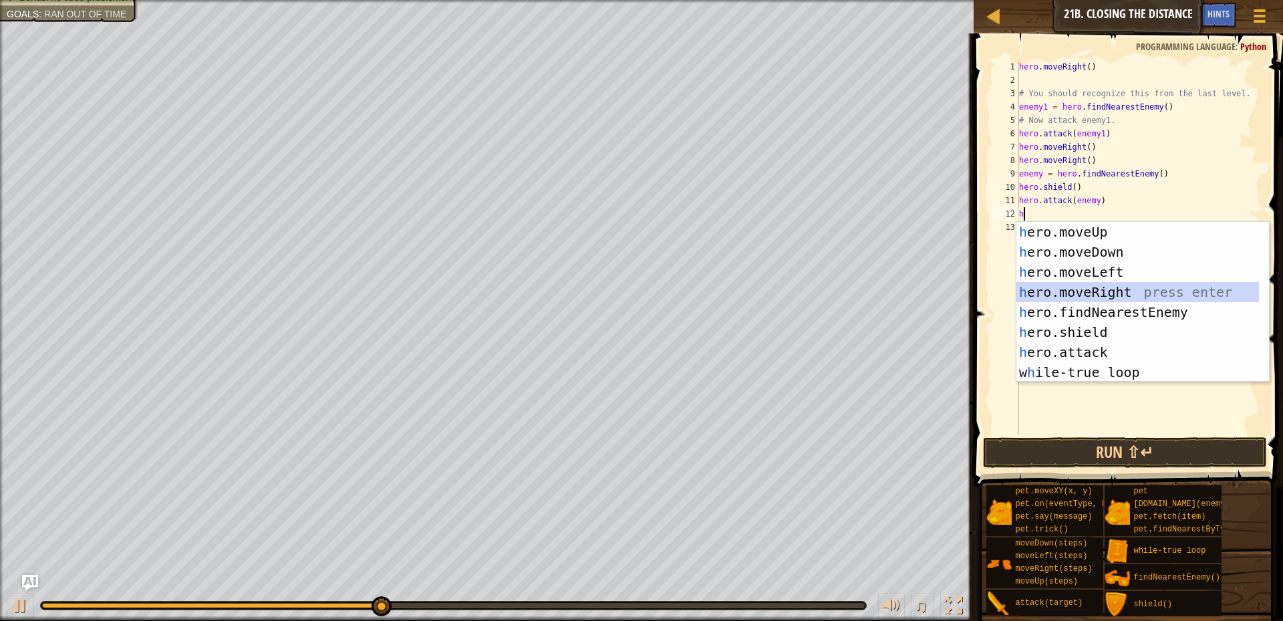
click at [1090, 288] on div "h ero.moveUp press enter h ero.moveDown press enter h ero.moveLeft press enter …" at bounding box center [1138, 322] width 243 height 201
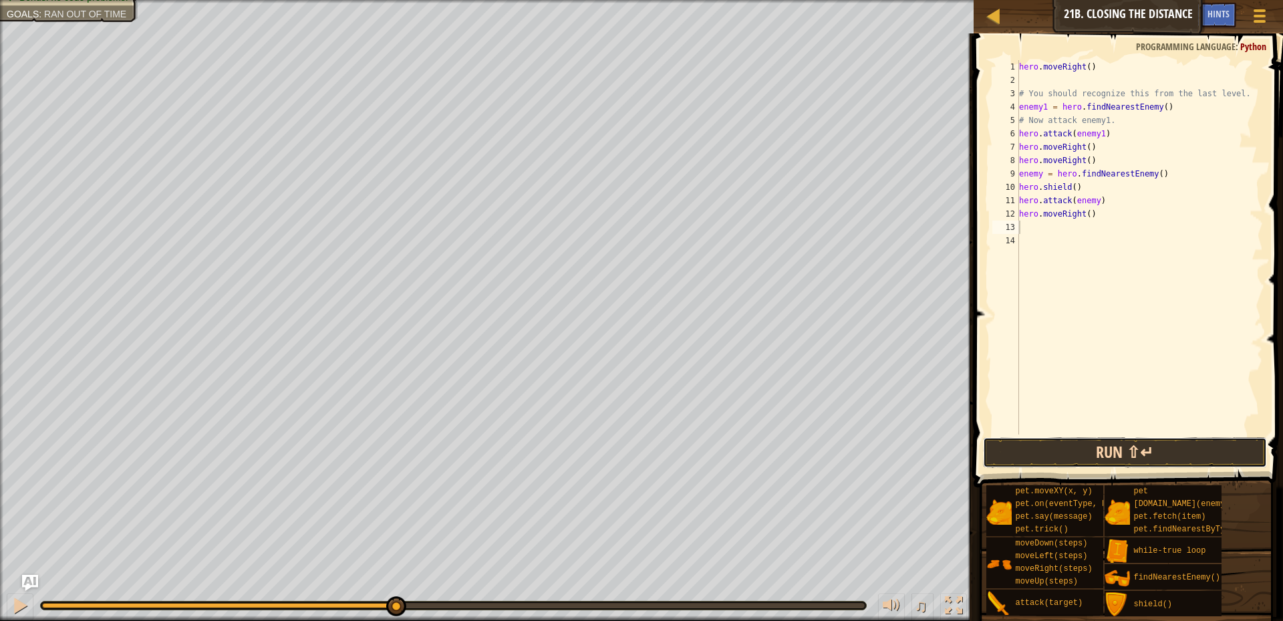
click at [1104, 460] on button "Run ⇧↵" at bounding box center [1125, 452] width 284 height 31
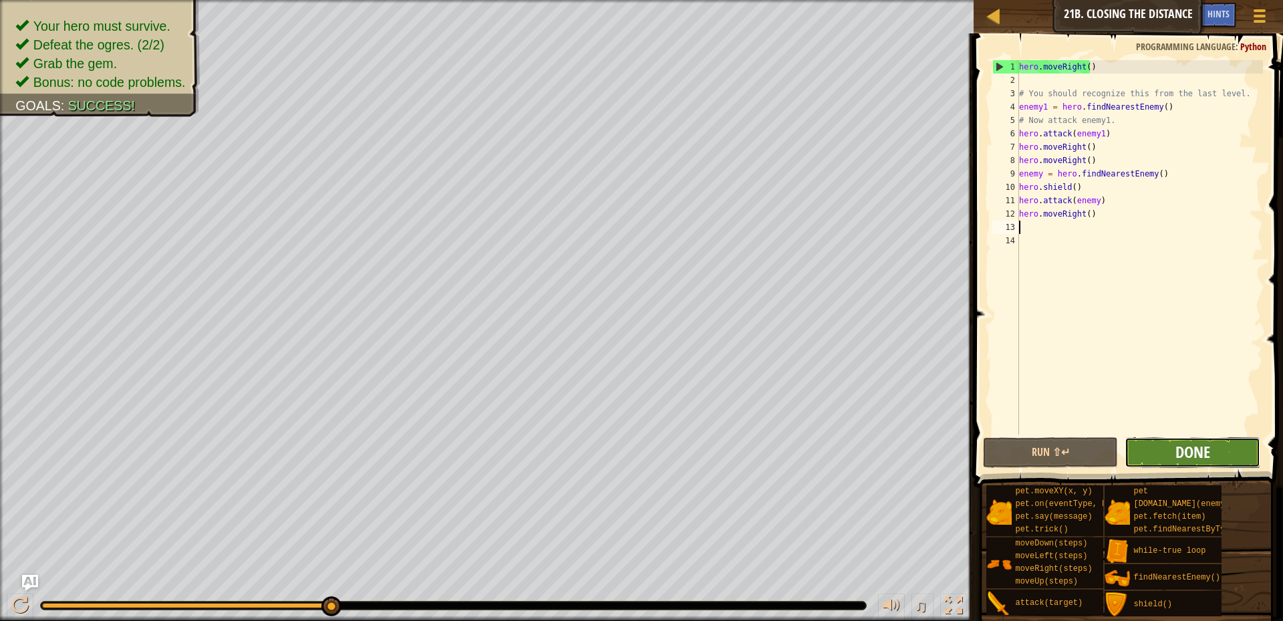
click at [1207, 447] on span "Done" at bounding box center [1193, 451] width 35 height 21
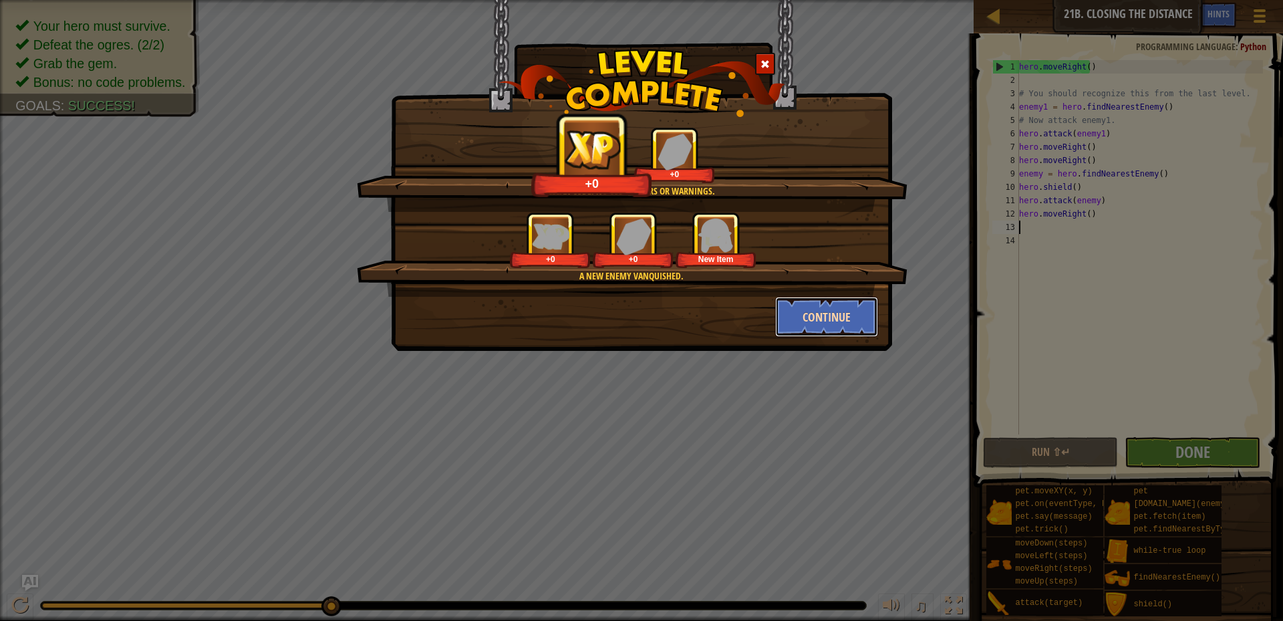
click at [826, 318] on button "Continue" at bounding box center [827, 317] width 104 height 40
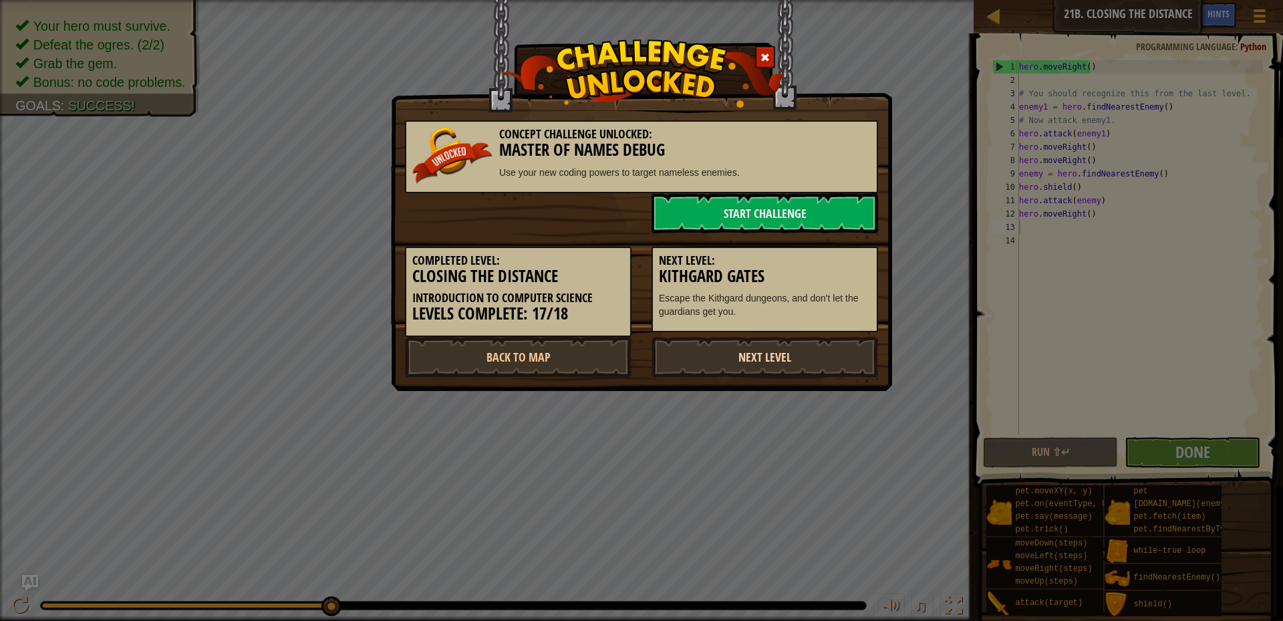
click at [757, 354] on link "Next Level" at bounding box center [765, 357] width 227 height 40
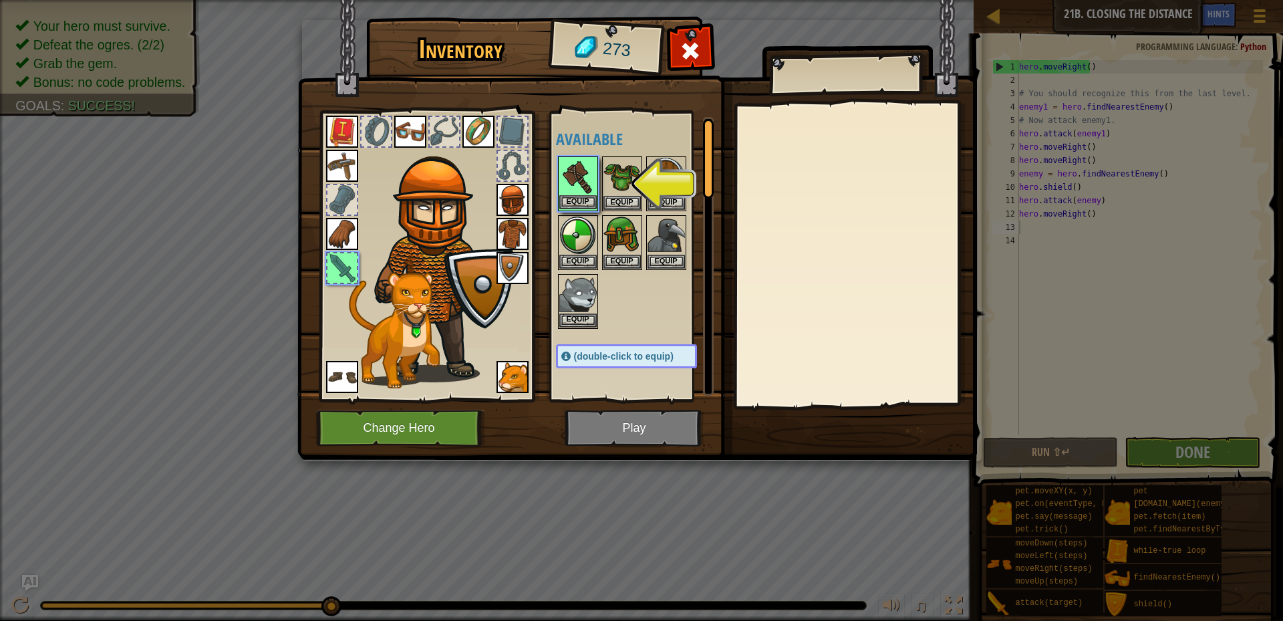
click at [574, 192] on img at bounding box center [577, 176] width 37 height 37
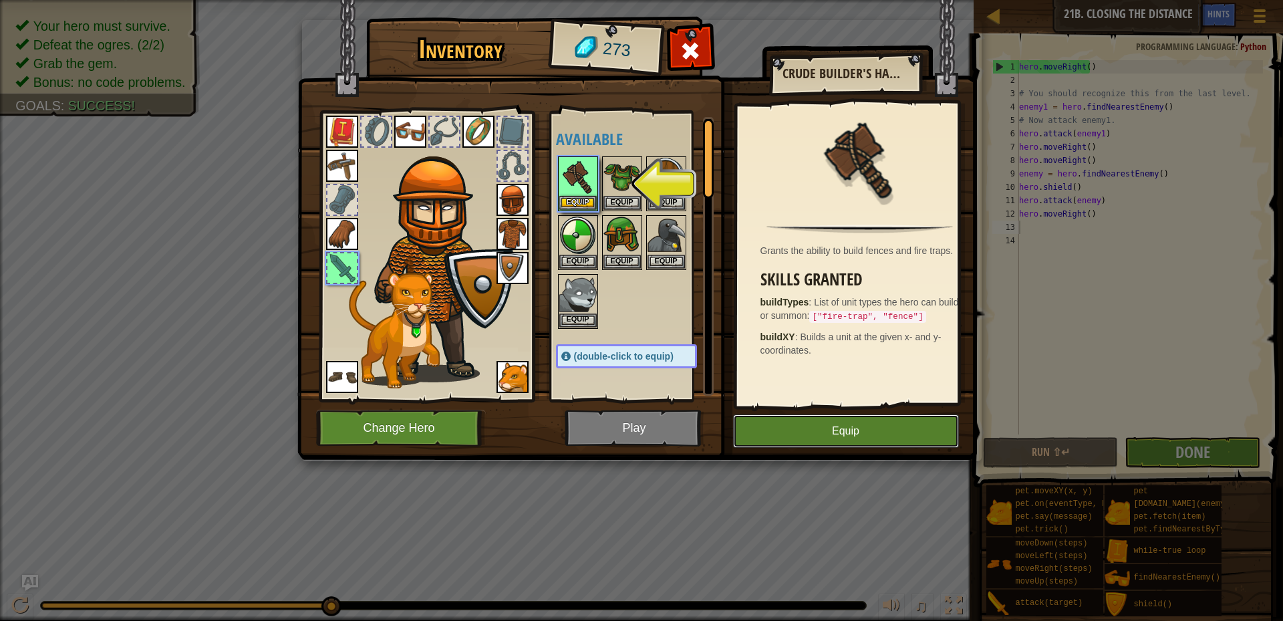
click at [797, 443] on button "Equip" at bounding box center [846, 430] width 226 height 33
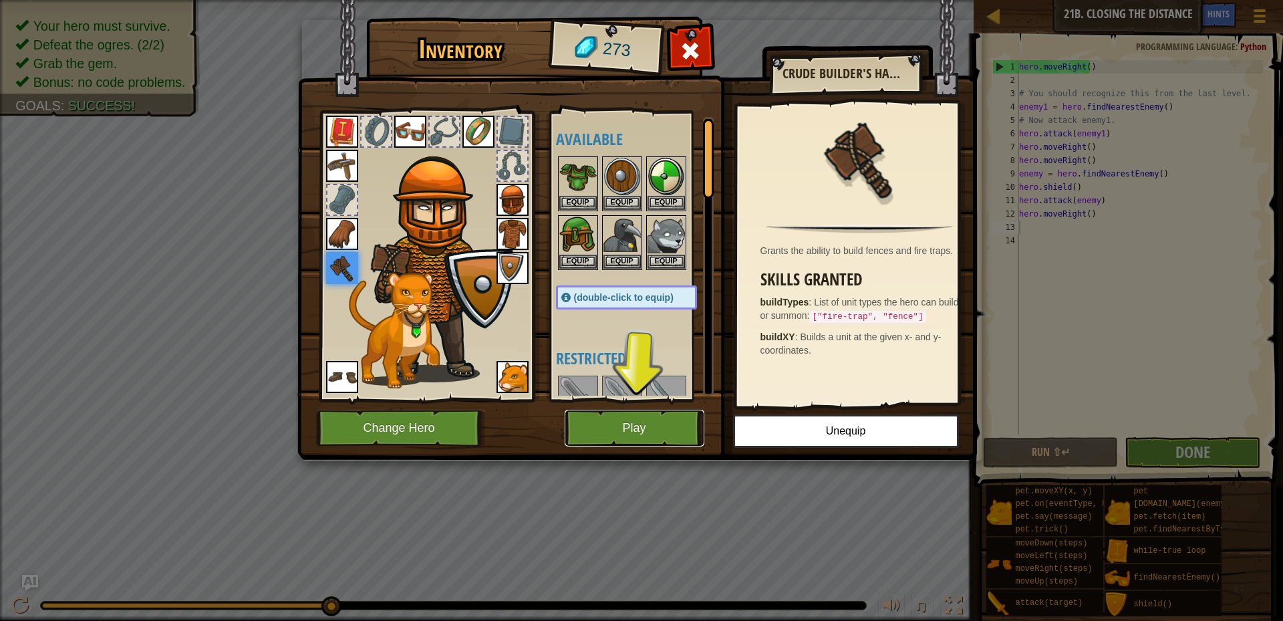
click at [655, 430] on button "Play" at bounding box center [635, 428] width 140 height 37
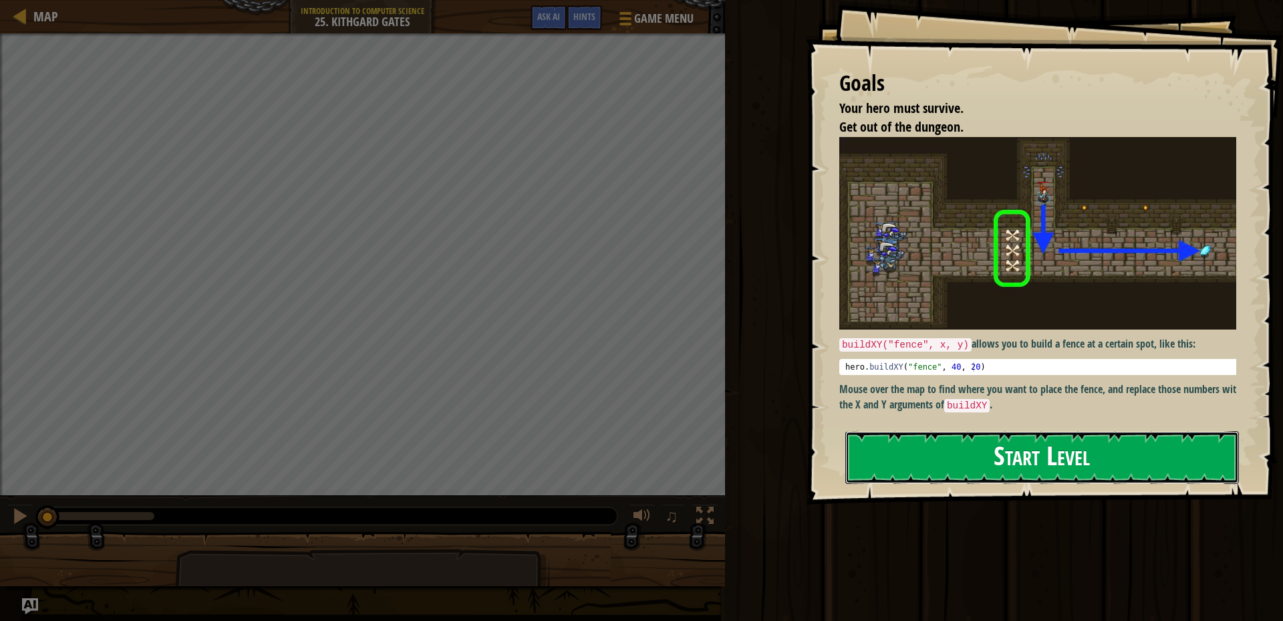
click at [1029, 459] on button "Start Level" at bounding box center [1043, 457] width 394 height 53
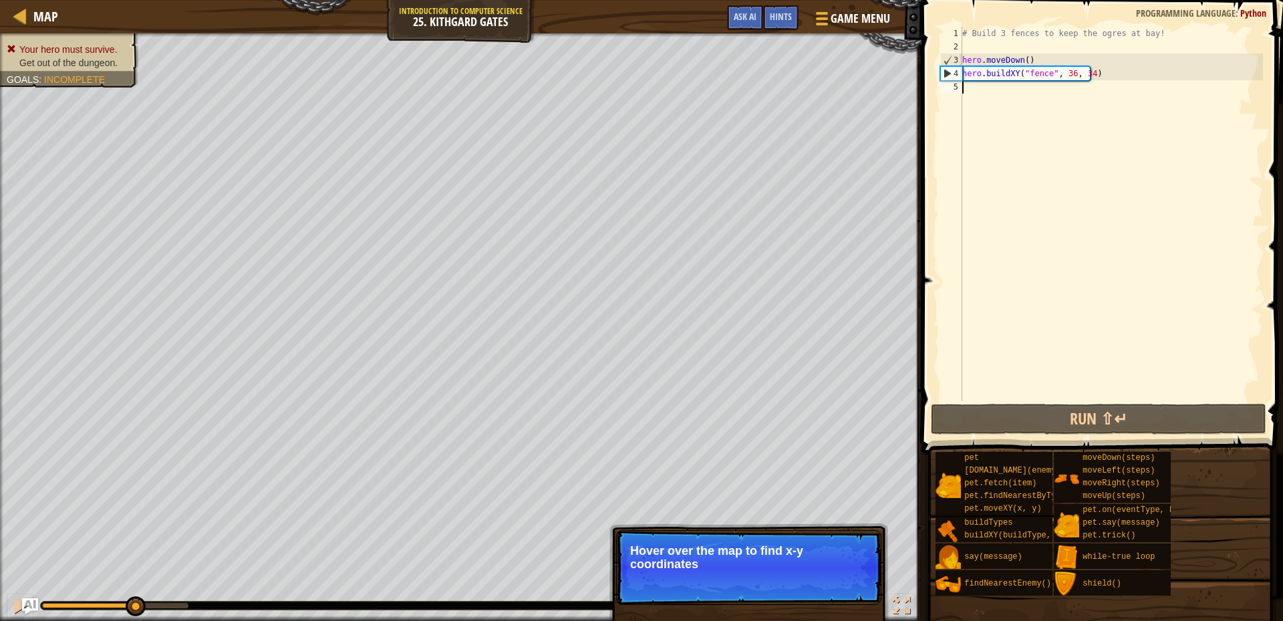
type textarea "h"
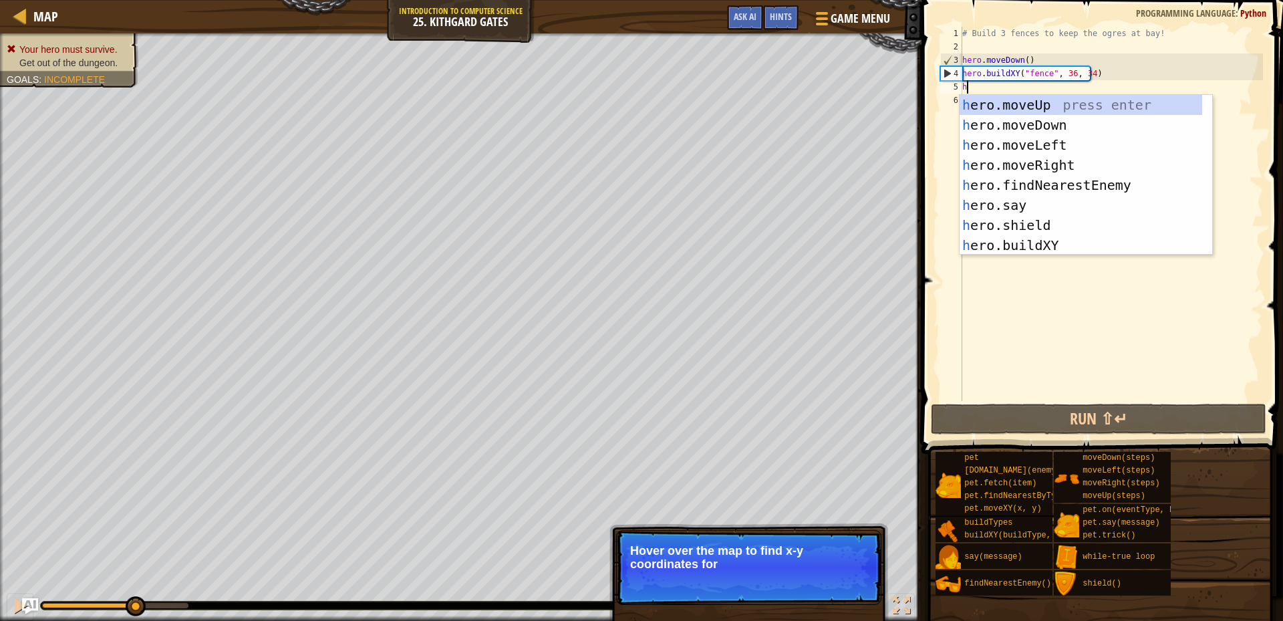
scroll to position [6, 0]
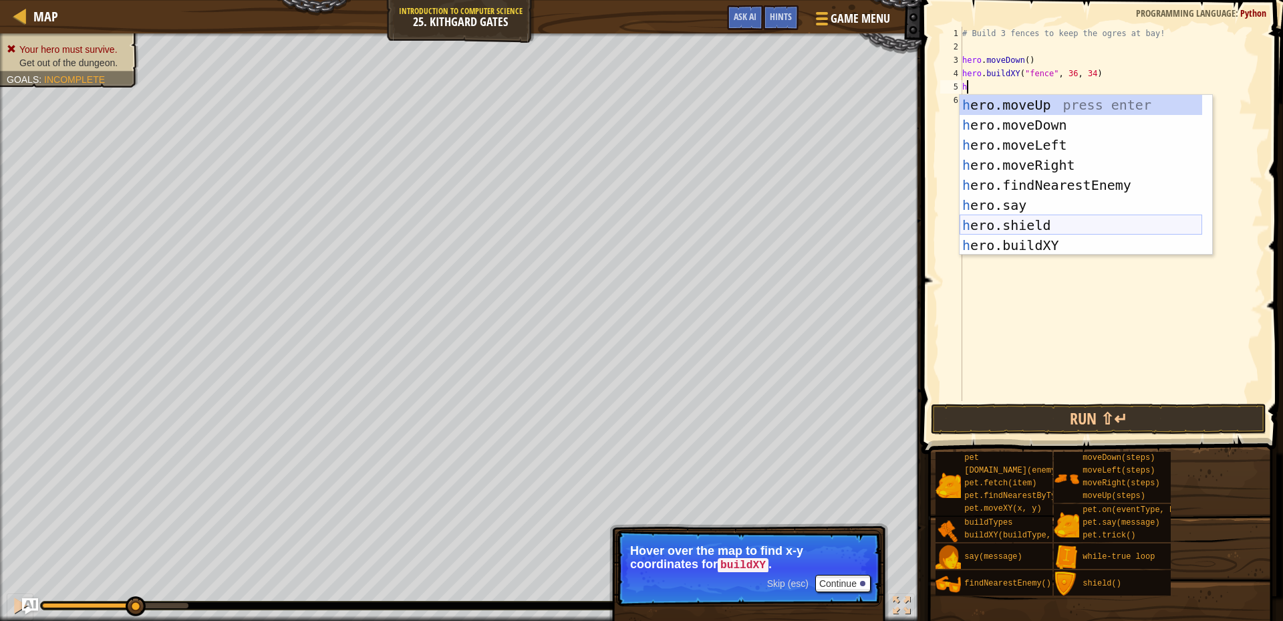
click at [1034, 225] on div "h ero.moveUp press enter h ero.moveDown press enter h ero.moveLeft press enter …" at bounding box center [1081, 195] width 243 height 201
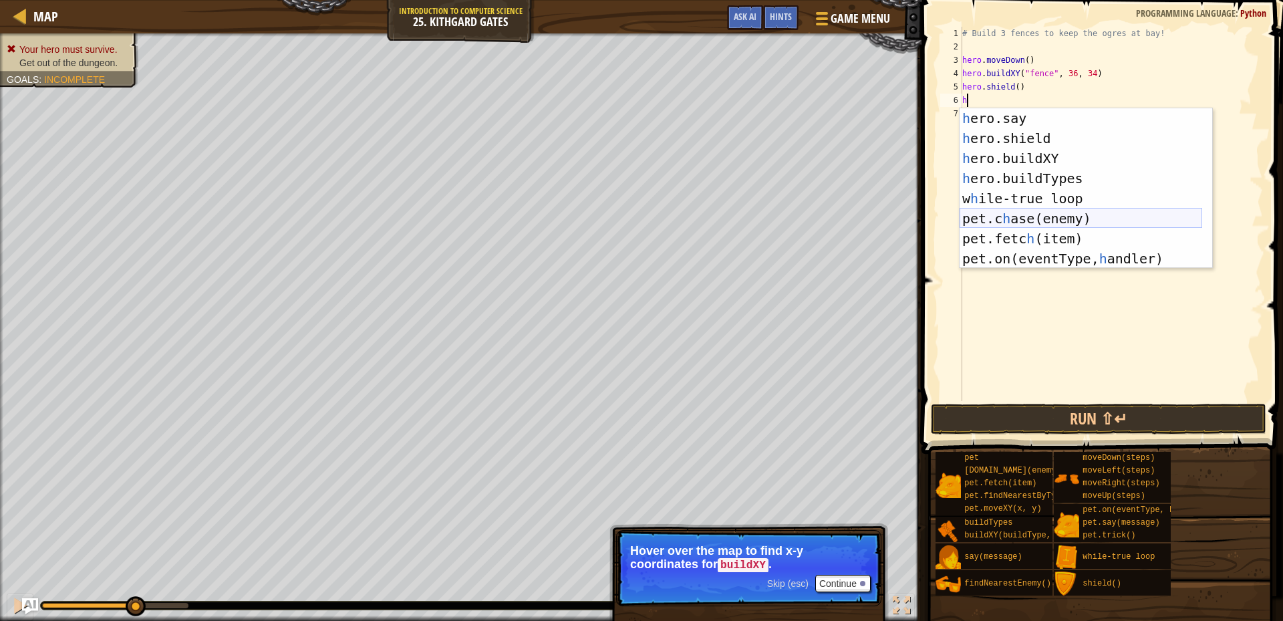
scroll to position [0, 0]
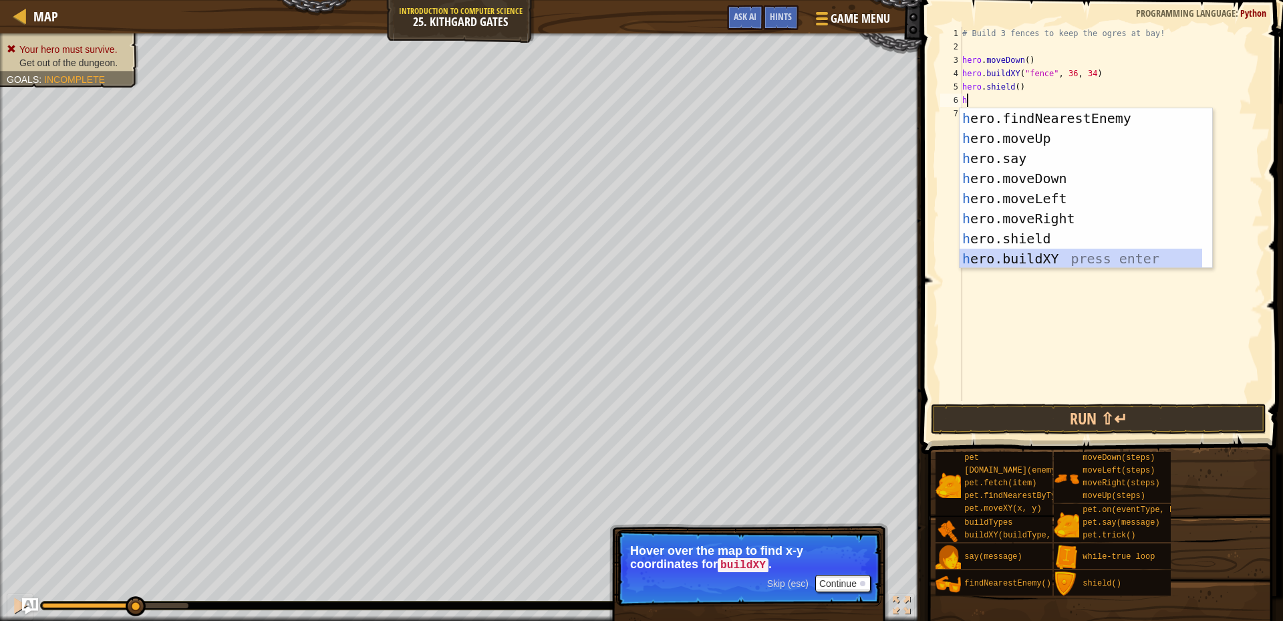
click at [1028, 265] on div "h ero.findNearestEnemy press enter h ero.moveUp press enter h ero.say press ent…" at bounding box center [1081, 208] width 243 height 201
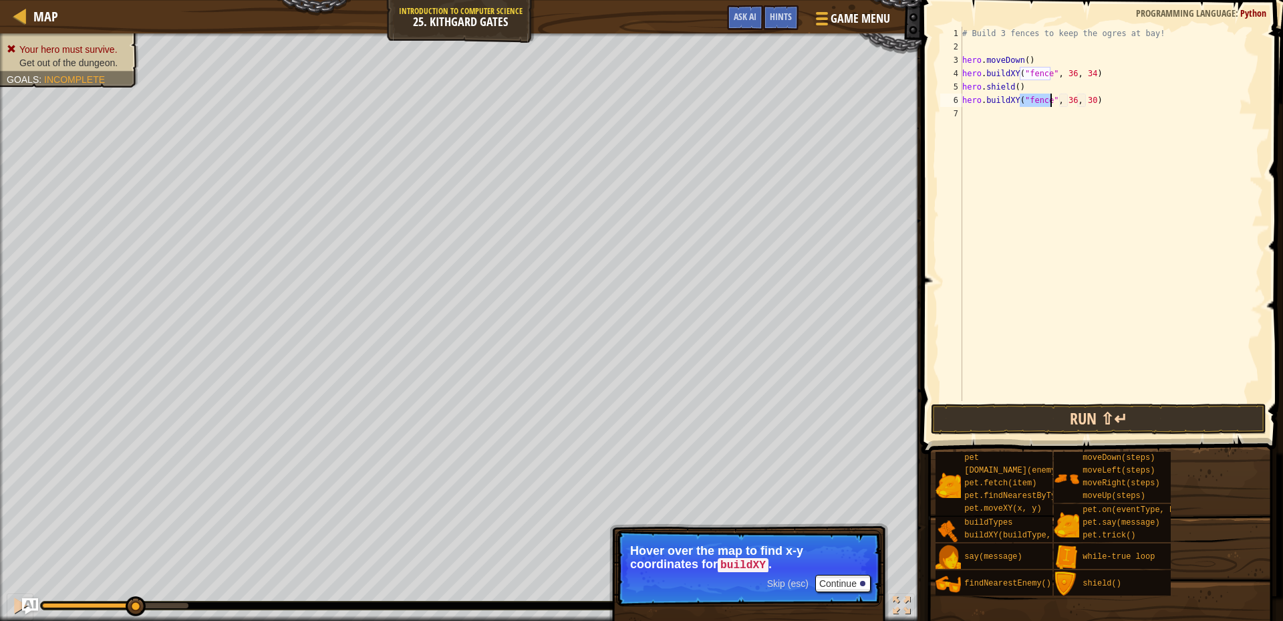
type textarea "hero.buildXY("fence", 36, 30)"
click at [1052, 425] on button "Run ⇧↵" at bounding box center [1099, 419] width 336 height 31
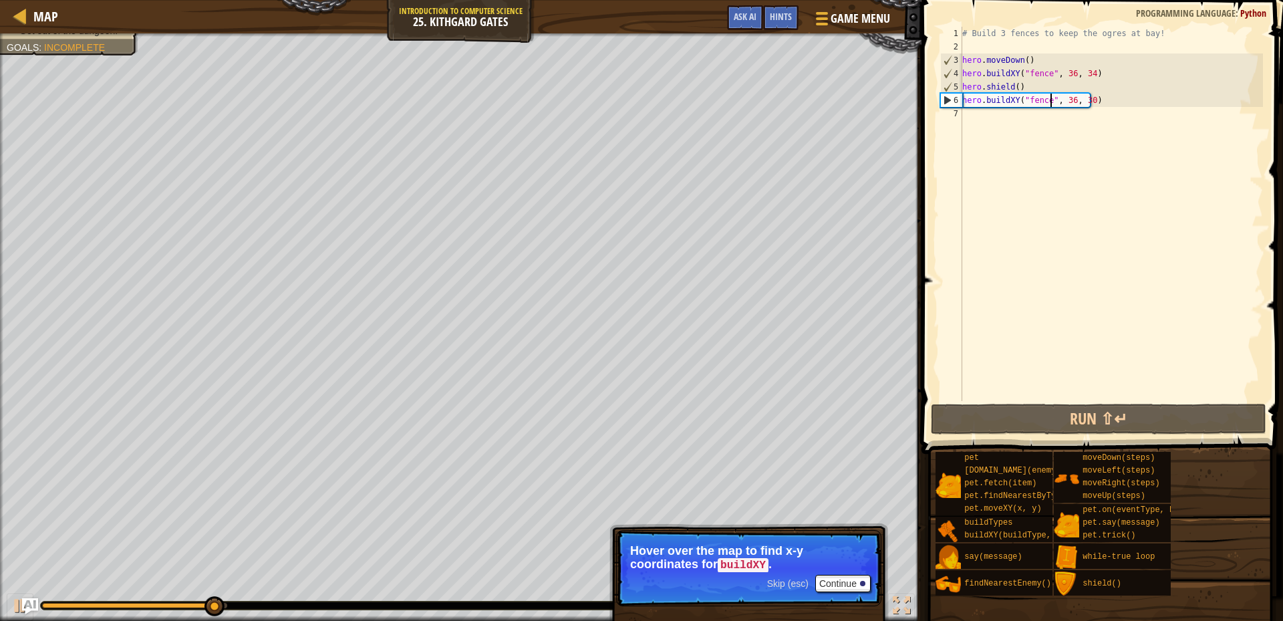
click at [989, 117] on div "# Build 3 fences to keep the ogres at bay! hero . moveDown ( ) hero . buildXY (…" at bounding box center [1111, 227] width 303 height 401
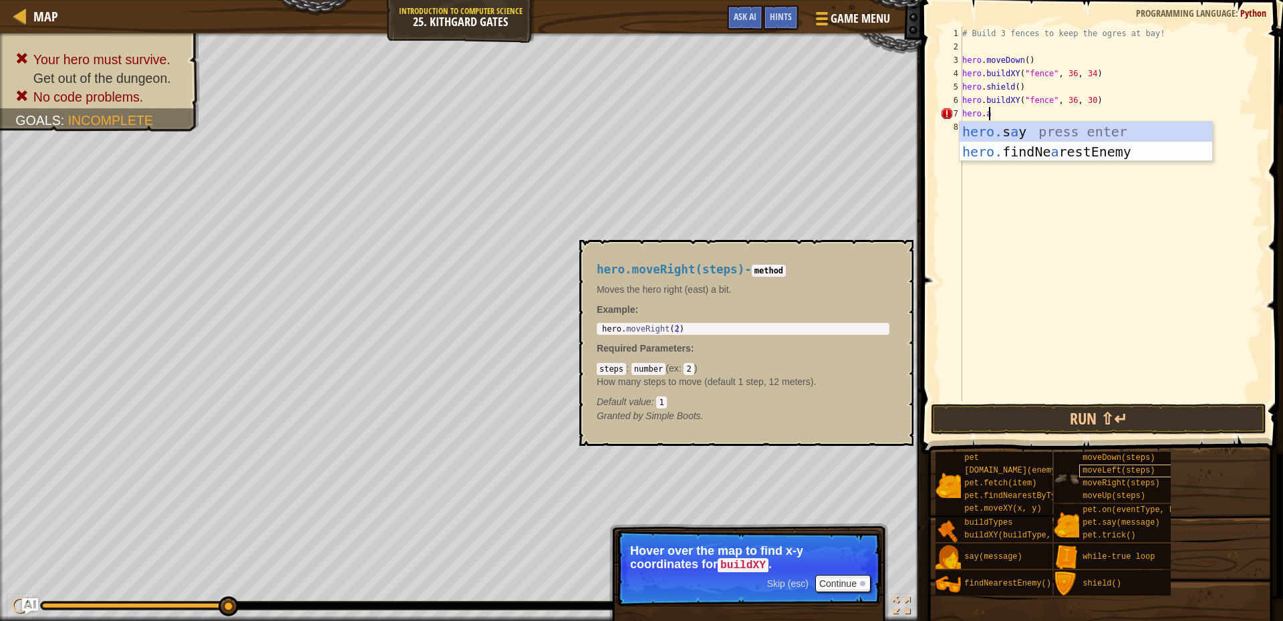
scroll to position [6, 1]
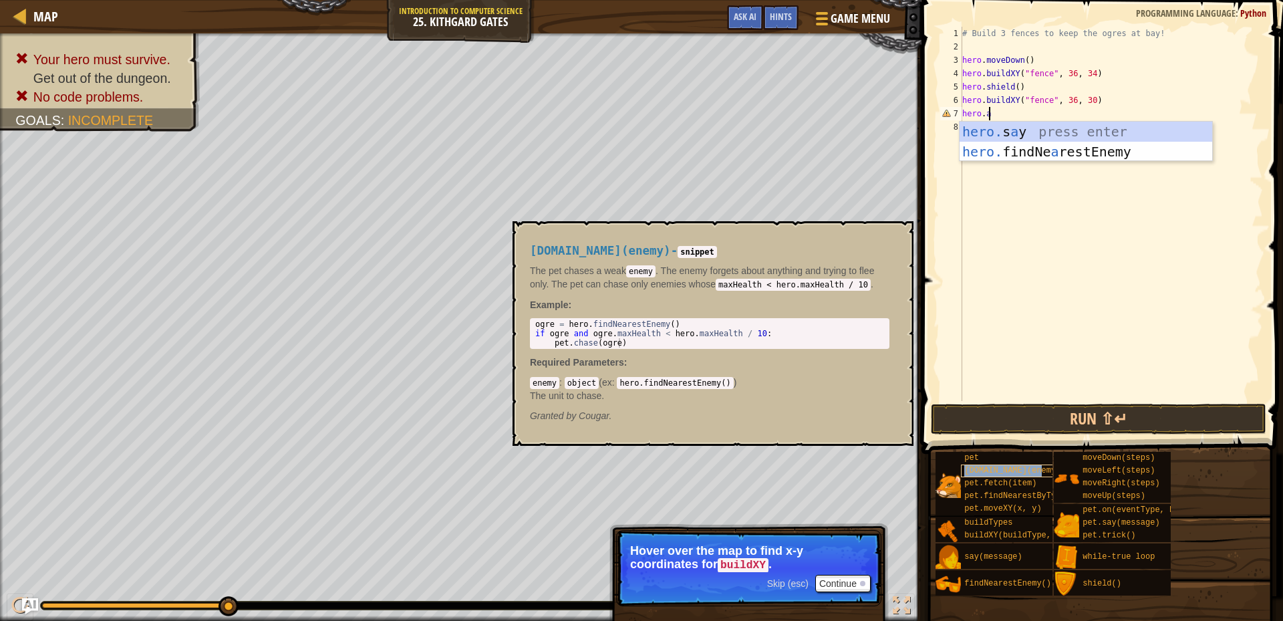
click at [1017, 474] on span "[DOMAIN_NAME](enemy)" at bounding box center [1013, 470] width 96 height 9
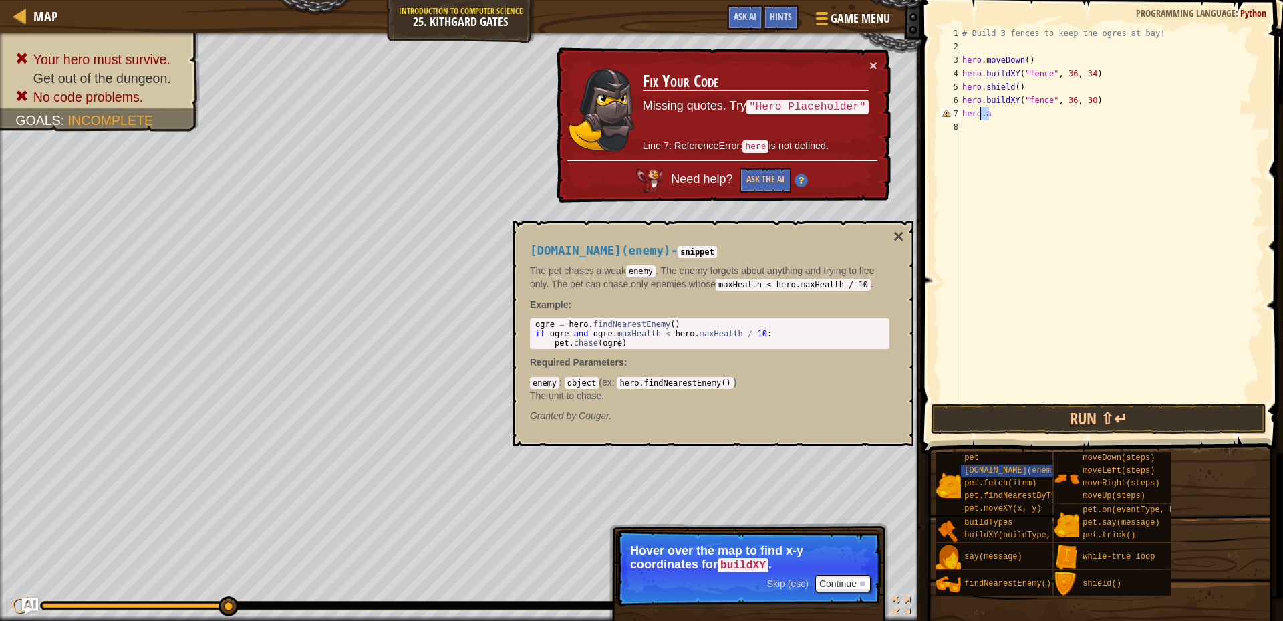
drag, startPoint x: 993, startPoint y: 114, endPoint x: 979, endPoint y: 110, distance: 14.0
click at [979, 110] on div "# Build 3 fences to keep the ogres at bay! hero . moveDown ( ) hero . buildXY (…" at bounding box center [1111, 227] width 303 height 401
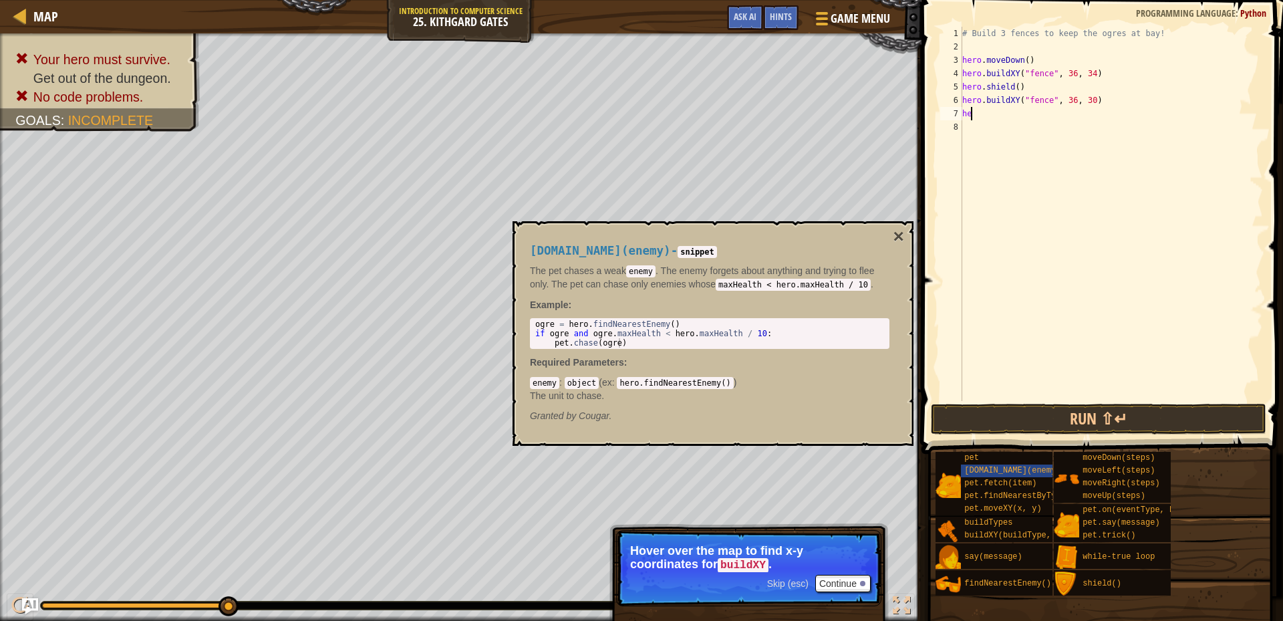
scroll to position [6, 0]
click at [996, 469] on span "[DOMAIN_NAME](enemy)" at bounding box center [1013, 470] width 96 height 9
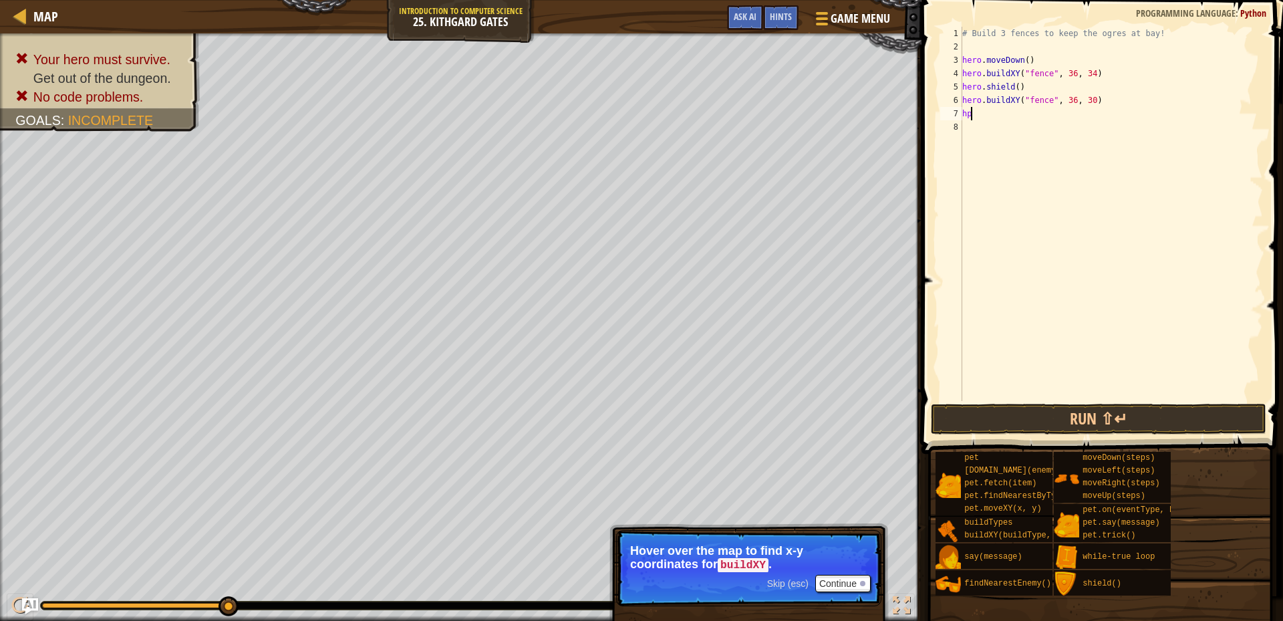
type textarea "h"
click at [854, 584] on button "Continue" at bounding box center [842, 583] width 55 height 17
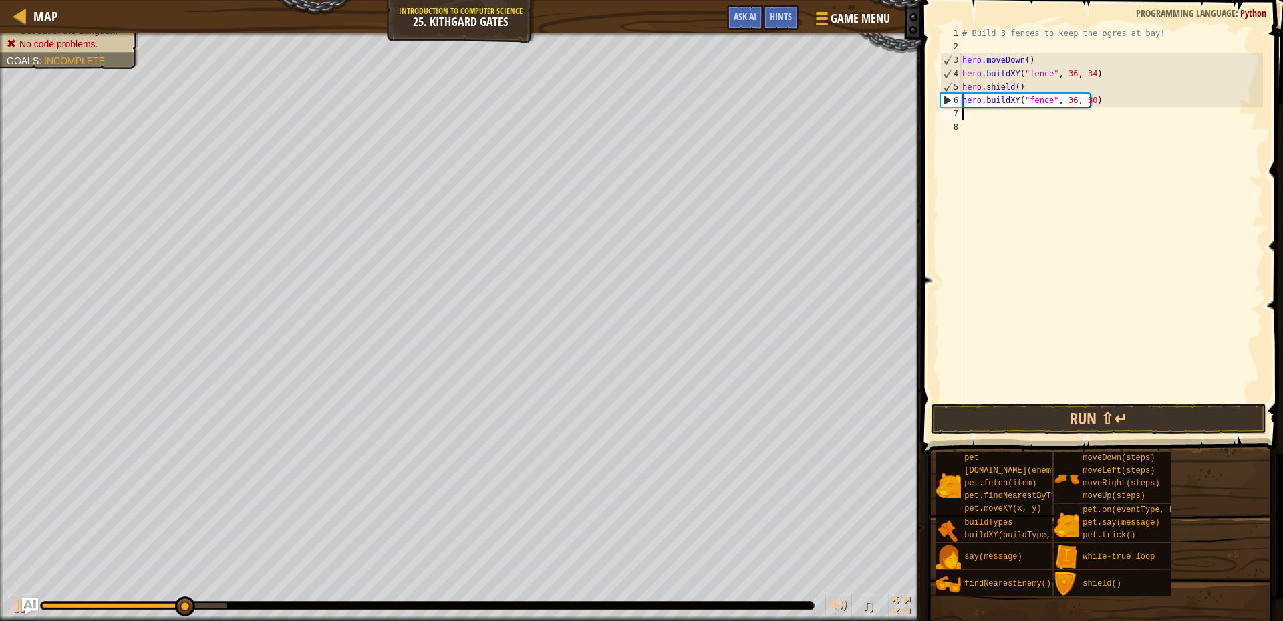
click at [1022, 84] on div "# Build 3 fences to keep the ogres at bay! hero . moveDown ( ) hero . buildXY (…" at bounding box center [1111, 227] width 303 height 401
type textarea "hero.shield()"
click at [979, 119] on div "# Build 3 fences to keep the ogres at bay! hero . moveDown ( ) hero . buildXY (…" at bounding box center [1111, 227] width 303 height 401
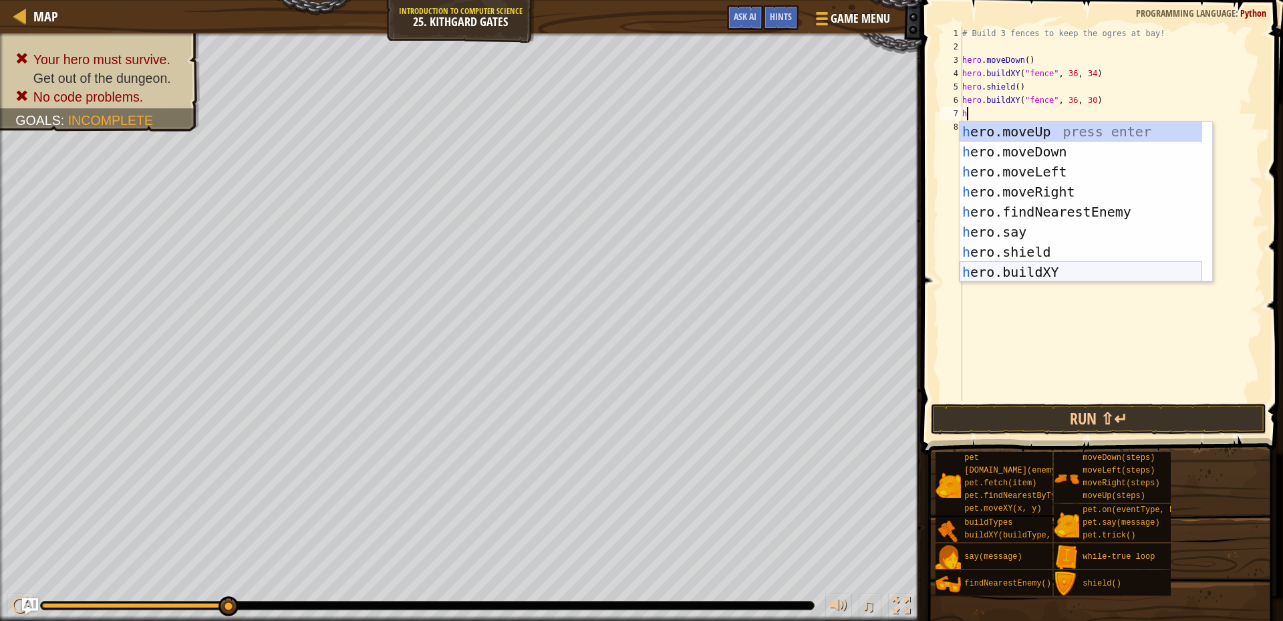
click at [1045, 269] on div "h ero.moveUp press enter h ero.moveDown press enter h ero.moveLeft press enter …" at bounding box center [1081, 222] width 243 height 201
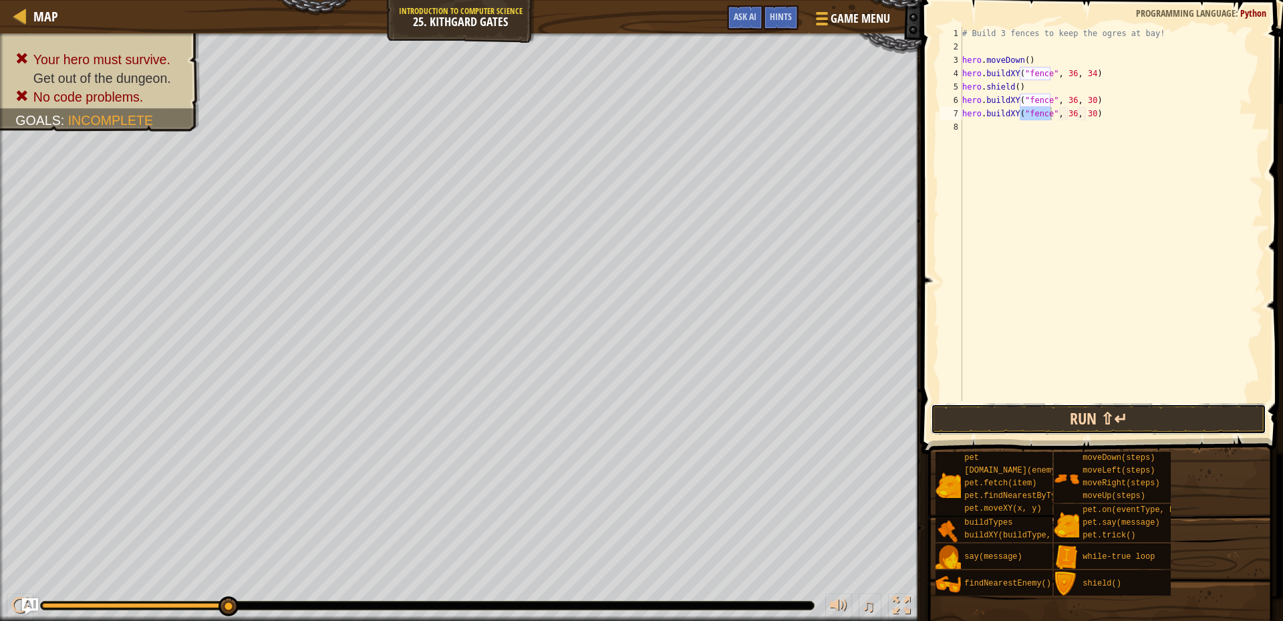
click at [1067, 414] on button "Run ⇧↵" at bounding box center [1099, 419] width 336 height 31
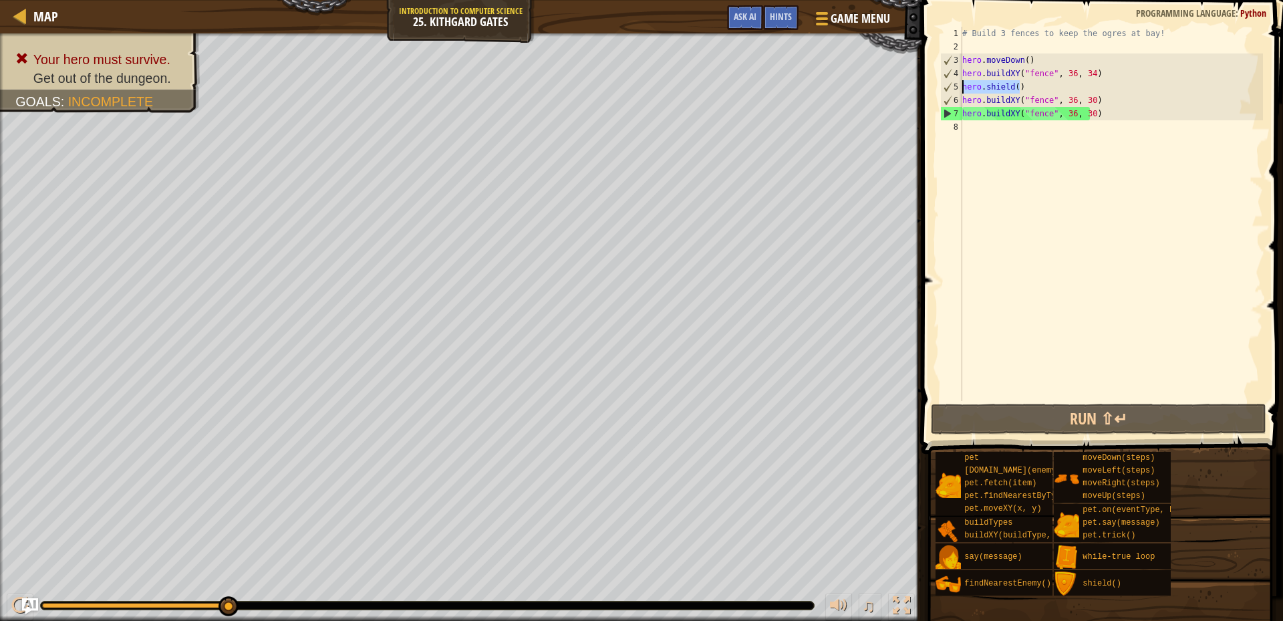
drag, startPoint x: 1021, startPoint y: 84, endPoint x: 950, endPoint y: 90, distance: 71.1
click at [950, 90] on div "hero.buildXY("fence", 36, 30) 1 2 3 4 5 6 7 8 # Build 3 fences to keep the ogre…" at bounding box center [1101, 214] width 326 height 374
type textarea "hero.shield()"
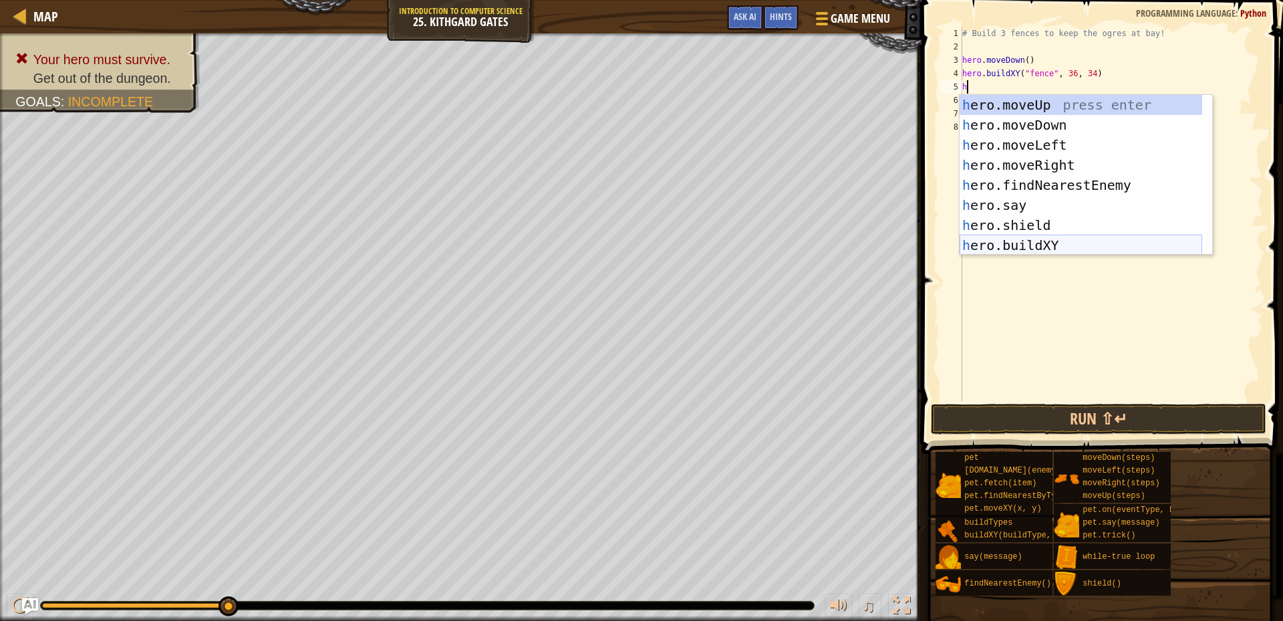
click at [1019, 246] on div "h ero.moveUp press enter h ero.moveDown press enter h ero.moveLeft press enter …" at bounding box center [1081, 195] width 243 height 201
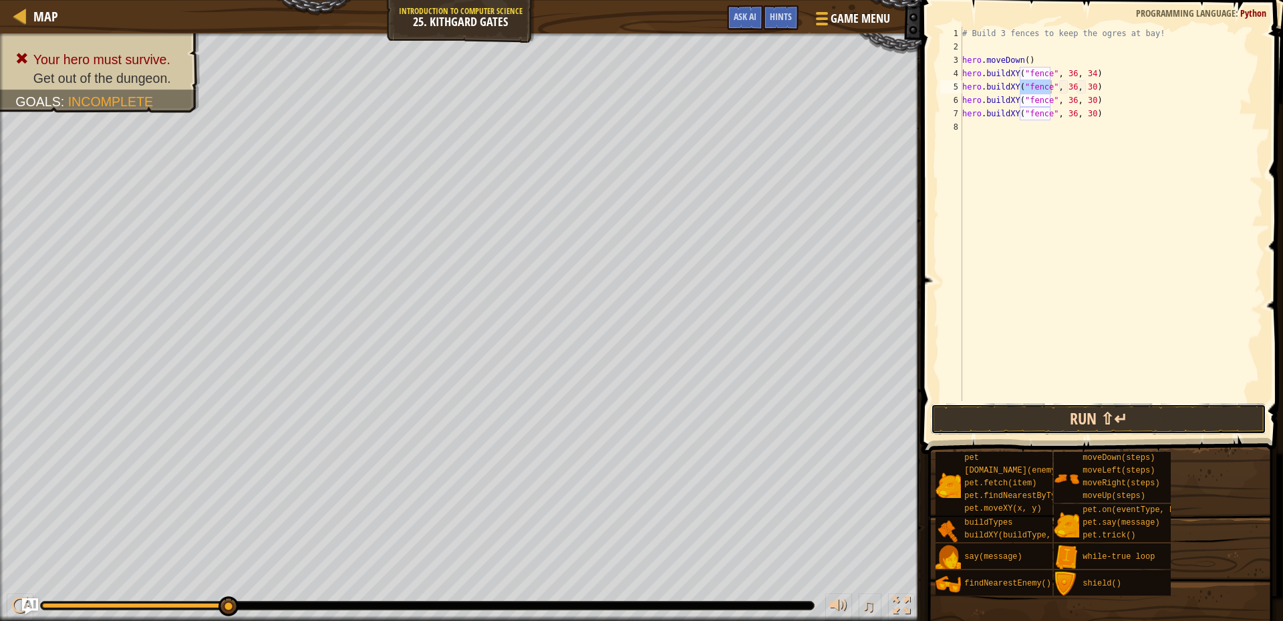
click at [1015, 425] on button "Run ⇧↵" at bounding box center [1099, 419] width 336 height 31
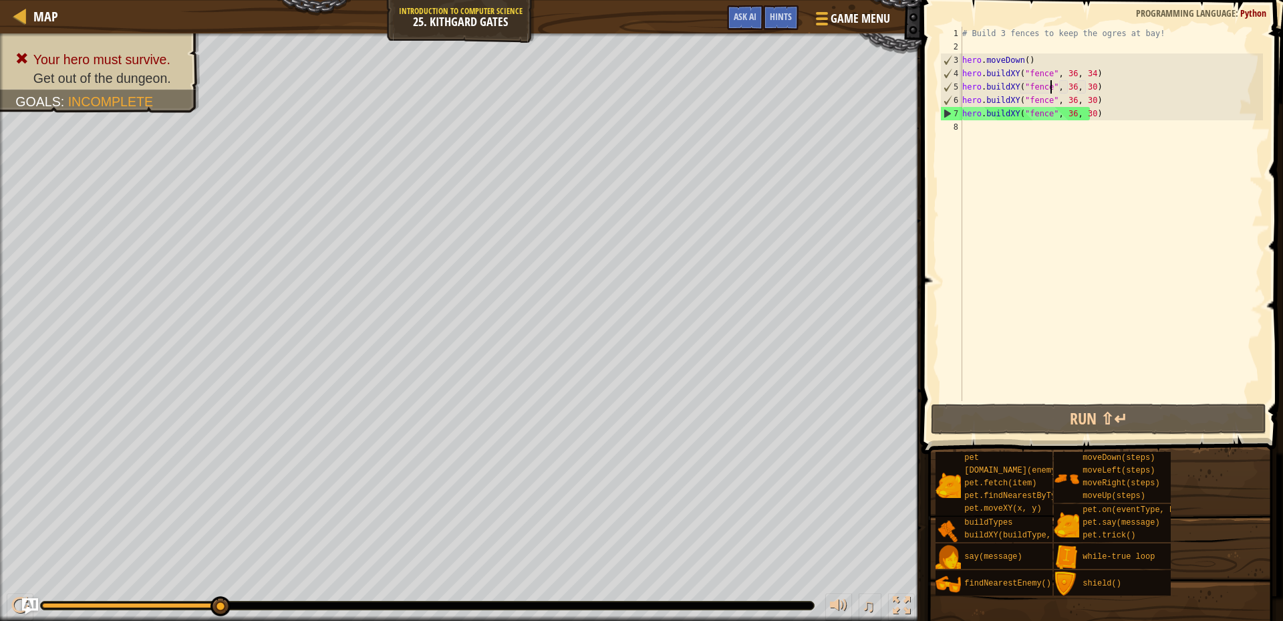
click at [1085, 114] on div "# Build 3 fences to keep the ogres at bay! hero . moveDown ( ) hero . buildXY (…" at bounding box center [1111, 227] width 303 height 401
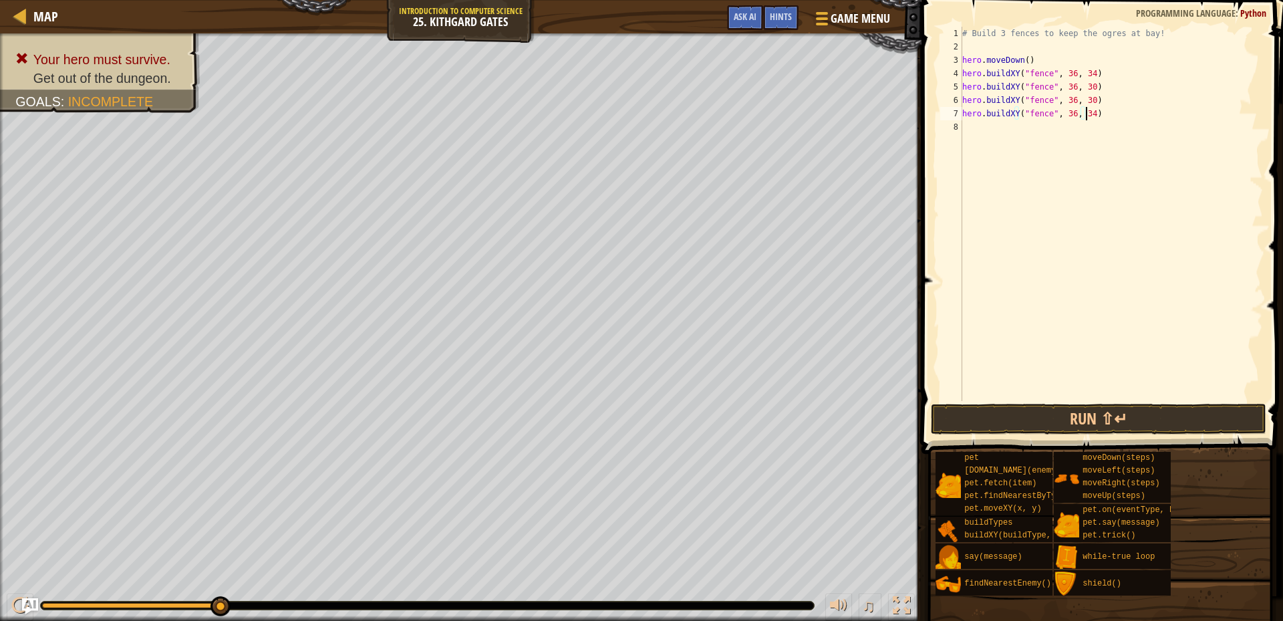
scroll to position [6, 9]
type textarea "hero.buildXY("fence", 36, 34)"
click at [1082, 416] on button "Run ⇧↵" at bounding box center [1099, 419] width 336 height 31
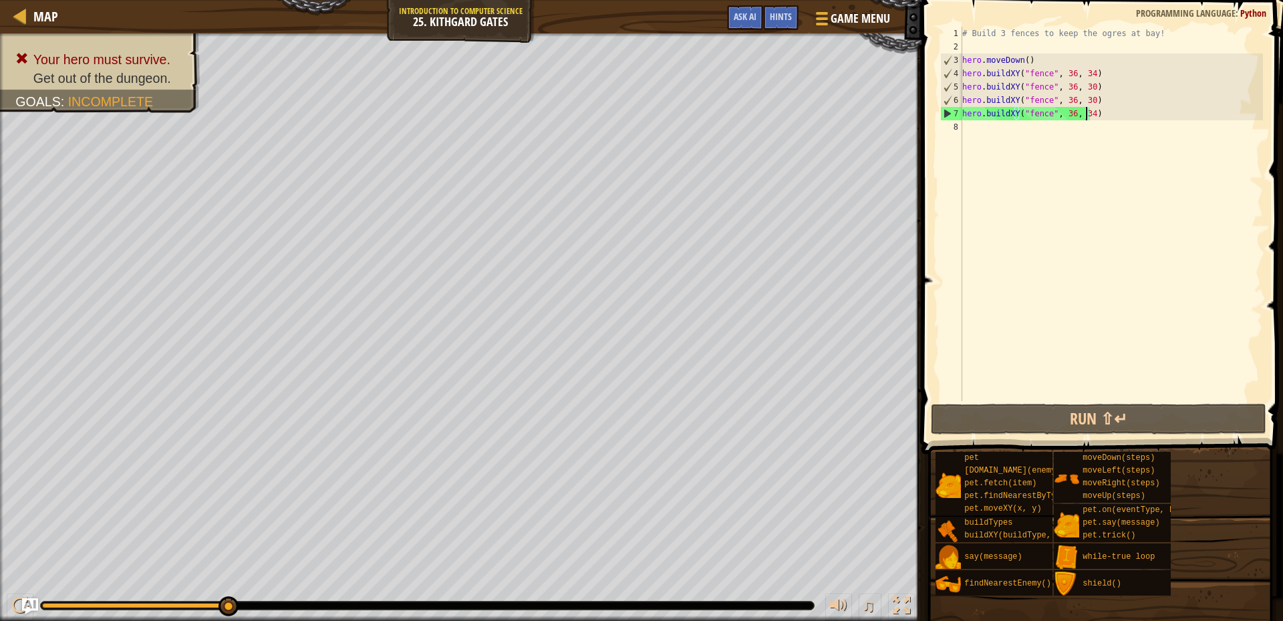
click at [968, 127] on div "# Build 3 fences to keep the ogres at bay! hero . moveDown ( ) hero . buildXY (…" at bounding box center [1111, 227] width 303 height 401
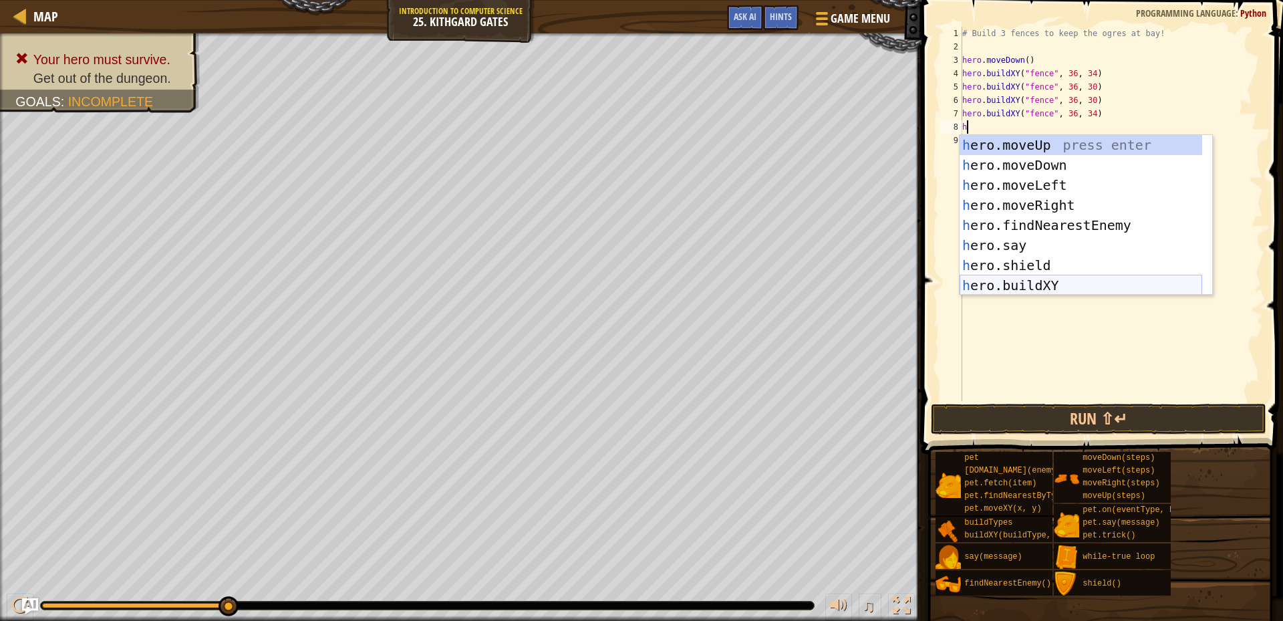
click at [1005, 281] on div "h ero.moveUp press enter h ero.moveDown press enter h ero.moveLeft press enter …" at bounding box center [1081, 235] width 243 height 201
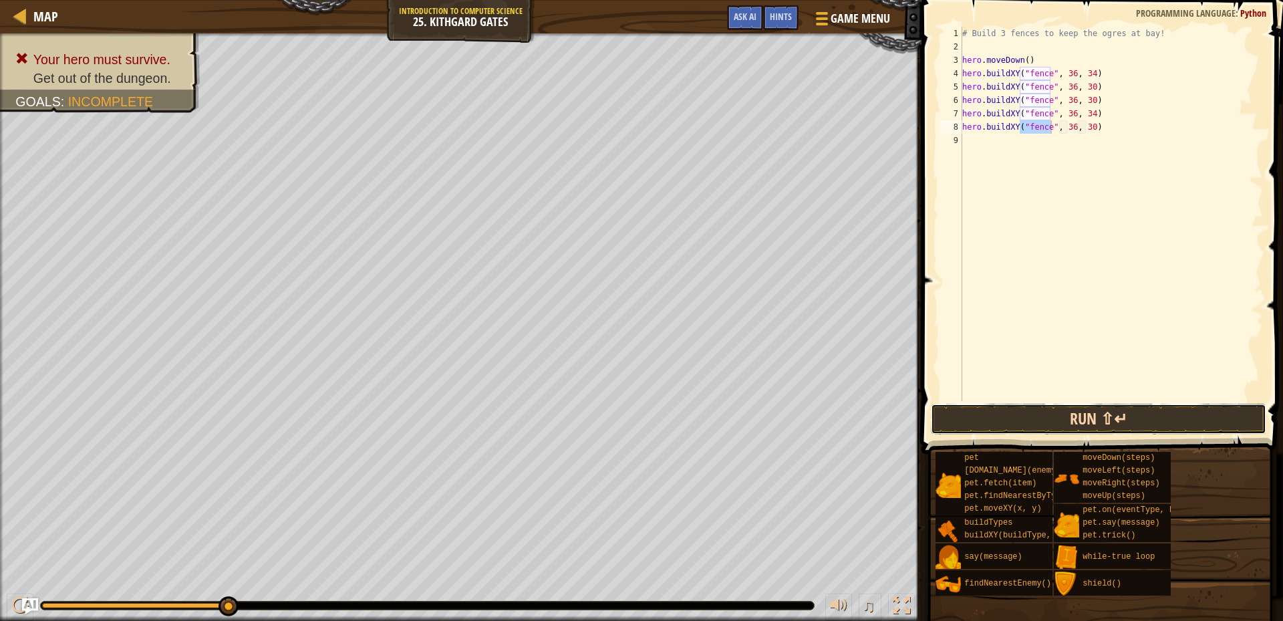
click at [989, 426] on button "Run ⇧↵" at bounding box center [1099, 419] width 336 height 31
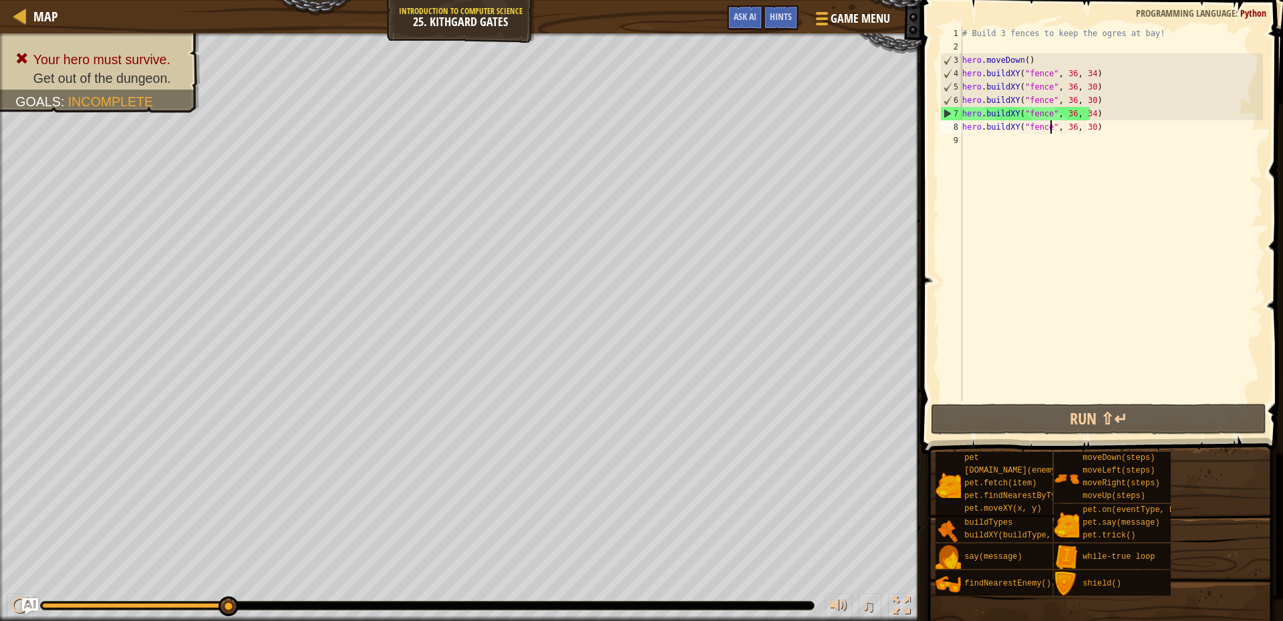
click at [947, 115] on div "7" at bounding box center [951, 113] width 21 height 13
click at [1108, 416] on button "Run ⇧↵" at bounding box center [1099, 419] width 336 height 31
click at [1088, 95] on div "# Build 3 fences to keep the ogres at bay! hero . moveDown ( ) hero . buildXY (…" at bounding box center [1111, 227] width 303 height 401
type textarea "hero.buildXY("fence", 36, 30)"
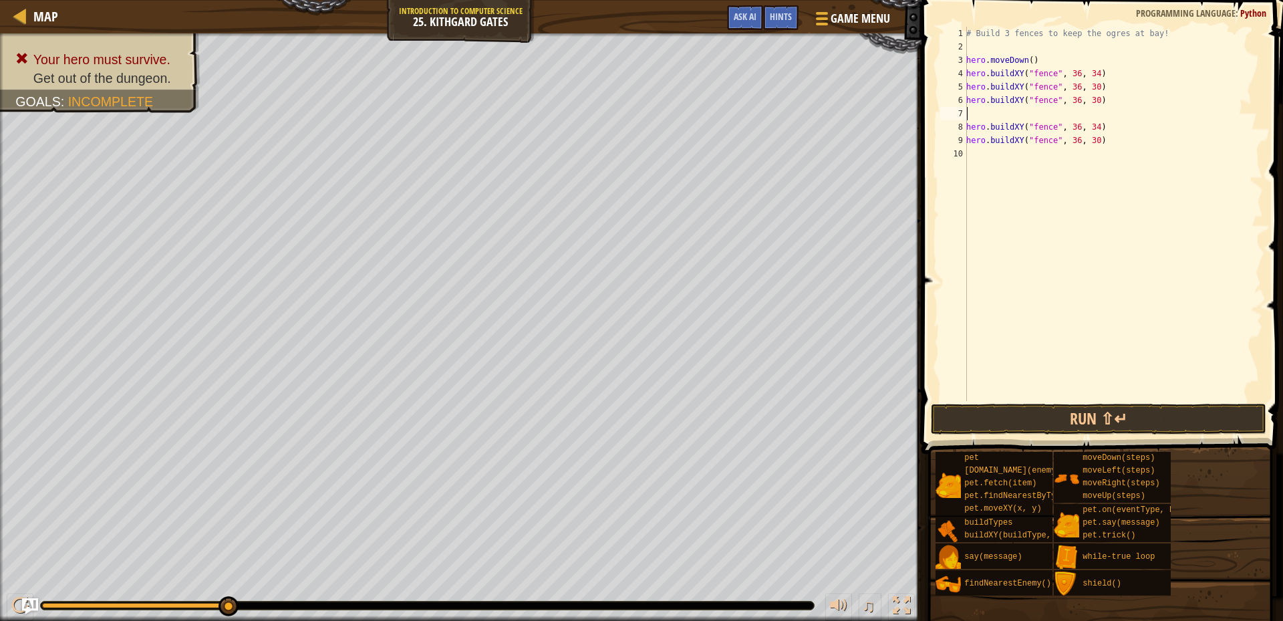
type textarea "h"
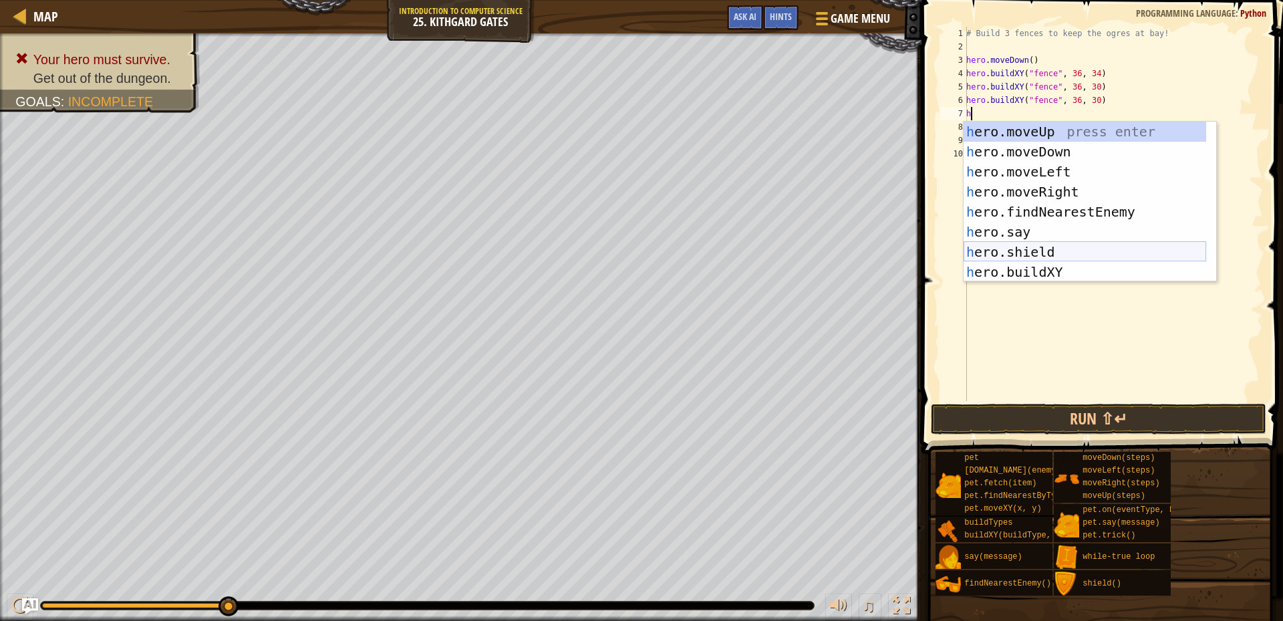
click at [1049, 247] on div "h ero.moveUp press enter h ero.moveDown press enter h ero.moveLeft press enter …" at bounding box center [1085, 222] width 243 height 201
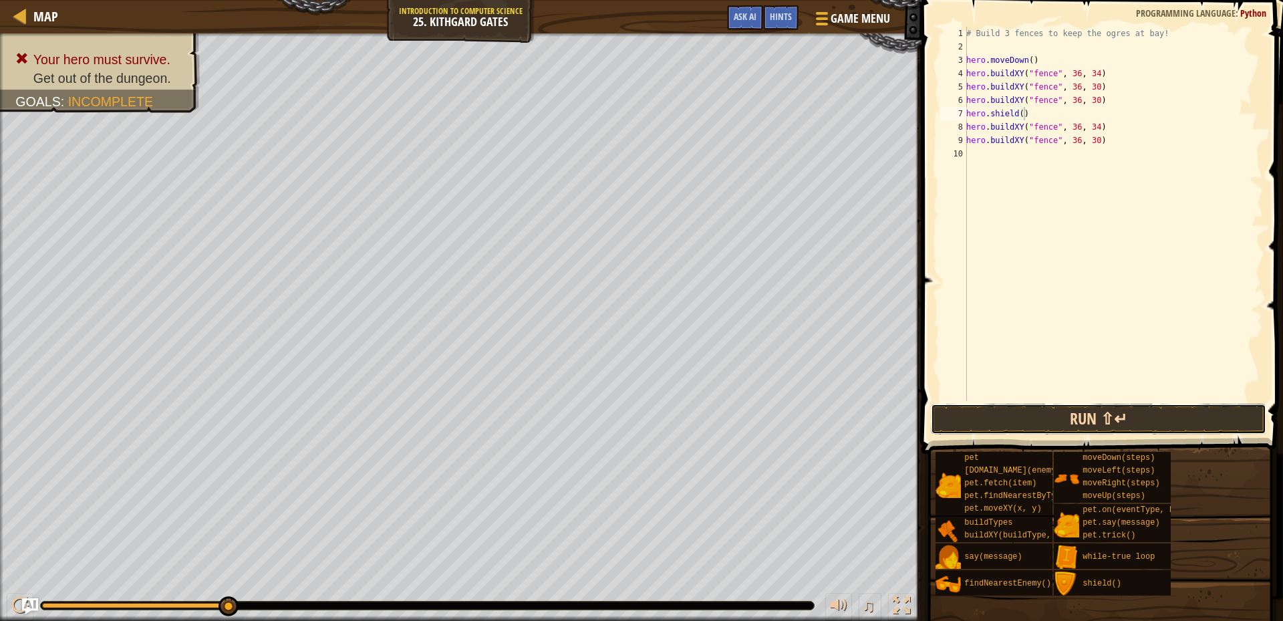
click at [1009, 421] on button "Run ⇧↵" at bounding box center [1099, 419] width 336 height 31
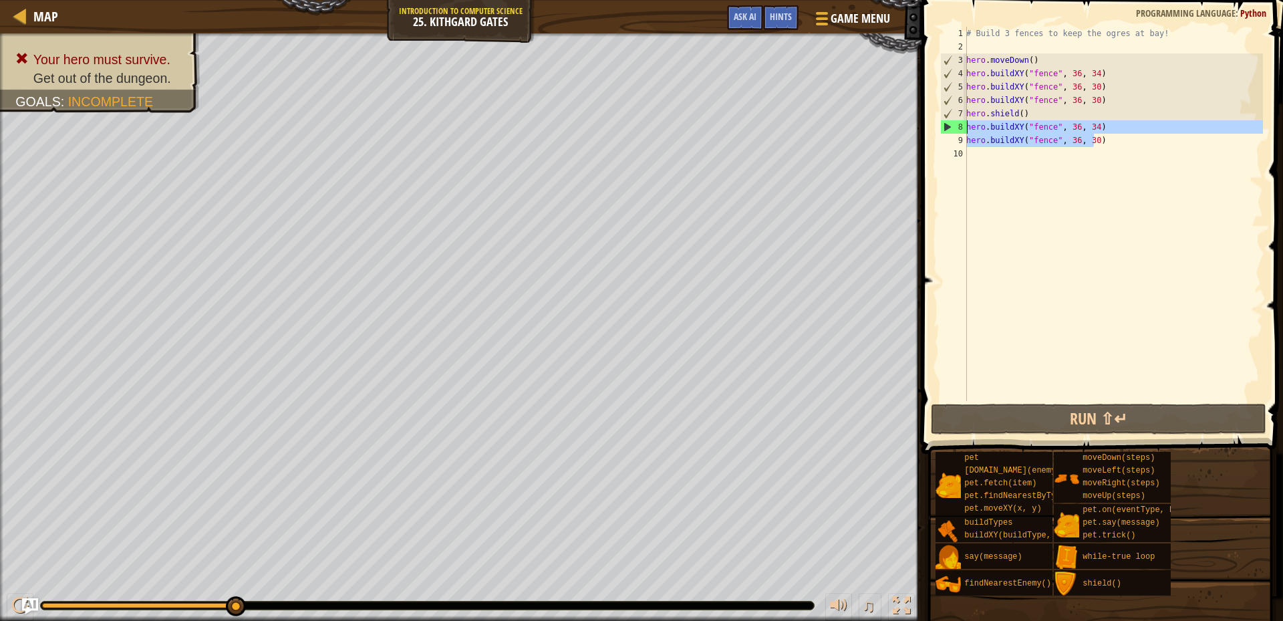
drag, startPoint x: 1106, startPoint y: 137, endPoint x: 952, endPoint y: 131, distance: 154.5
click at [952, 131] on div "hero.shield() 1 2 3 4 5 6 7 8 9 10 # Build 3 fences to keep the ogres at bay! h…" at bounding box center [1101, 214] width 326 height 374
type textarea "hero.buildXY("fence", 36, 34) hero.buildXY("fence", 36, 30)"
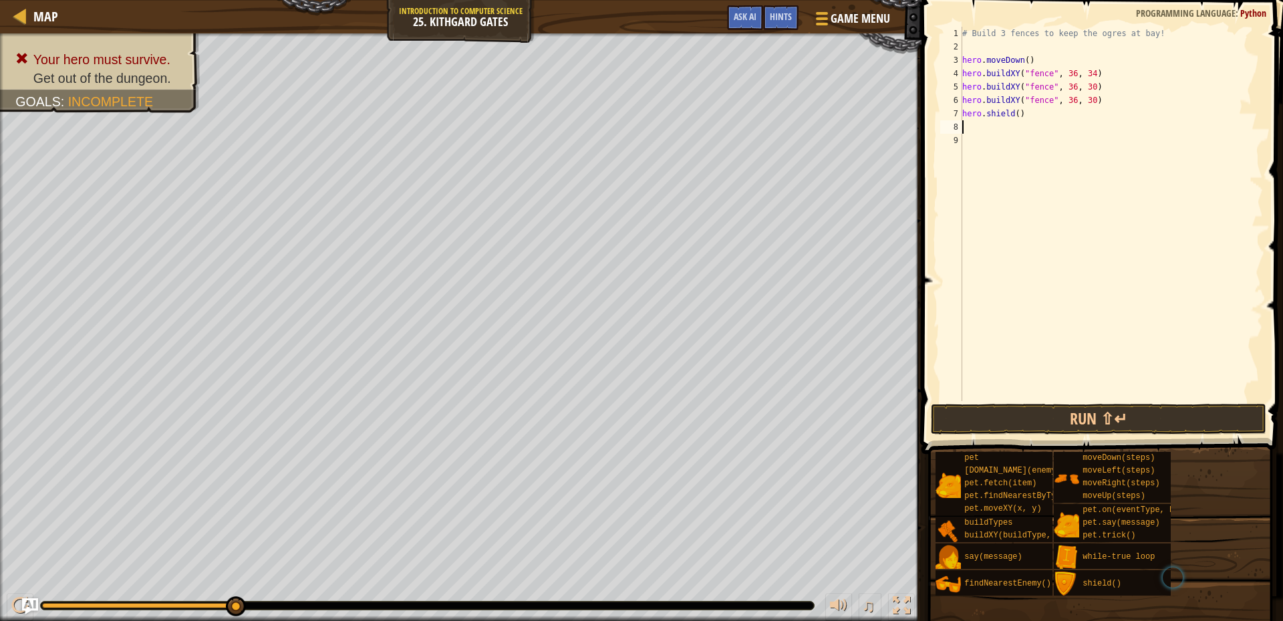
type textarea "h"
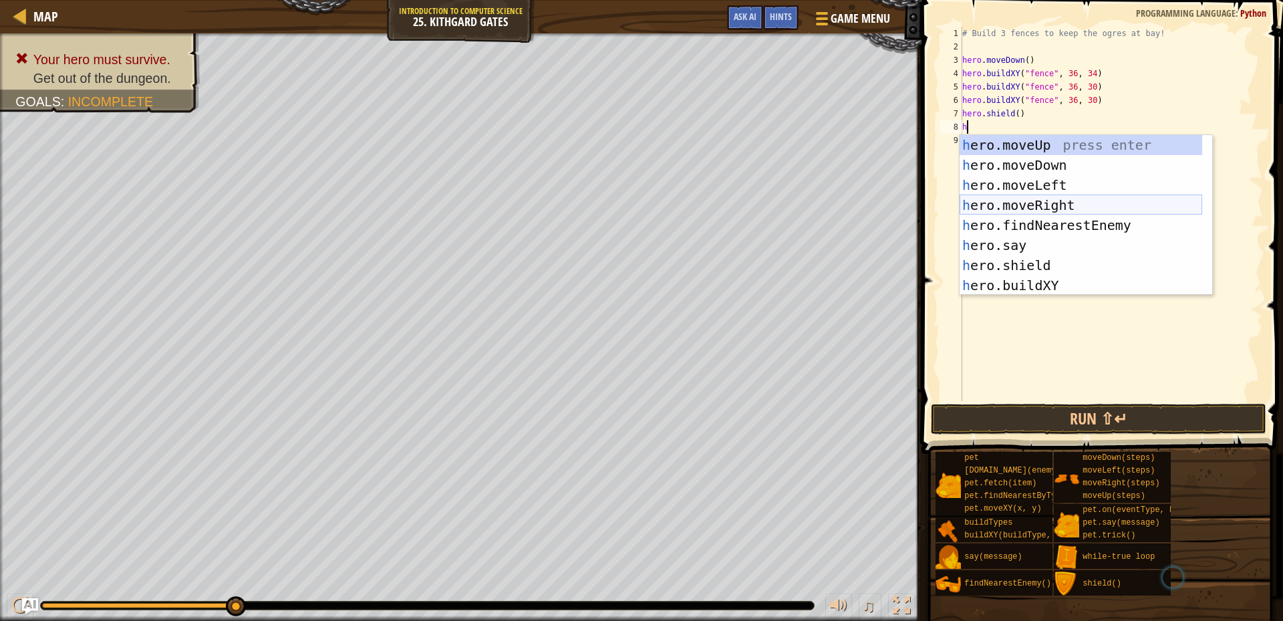
click at [1037, 206] on div "h ero.moveUp press enter h ero.moveDown press enter h ero.moveLeft press enter …" at bounding box center [1081, 235] width 243 height 201
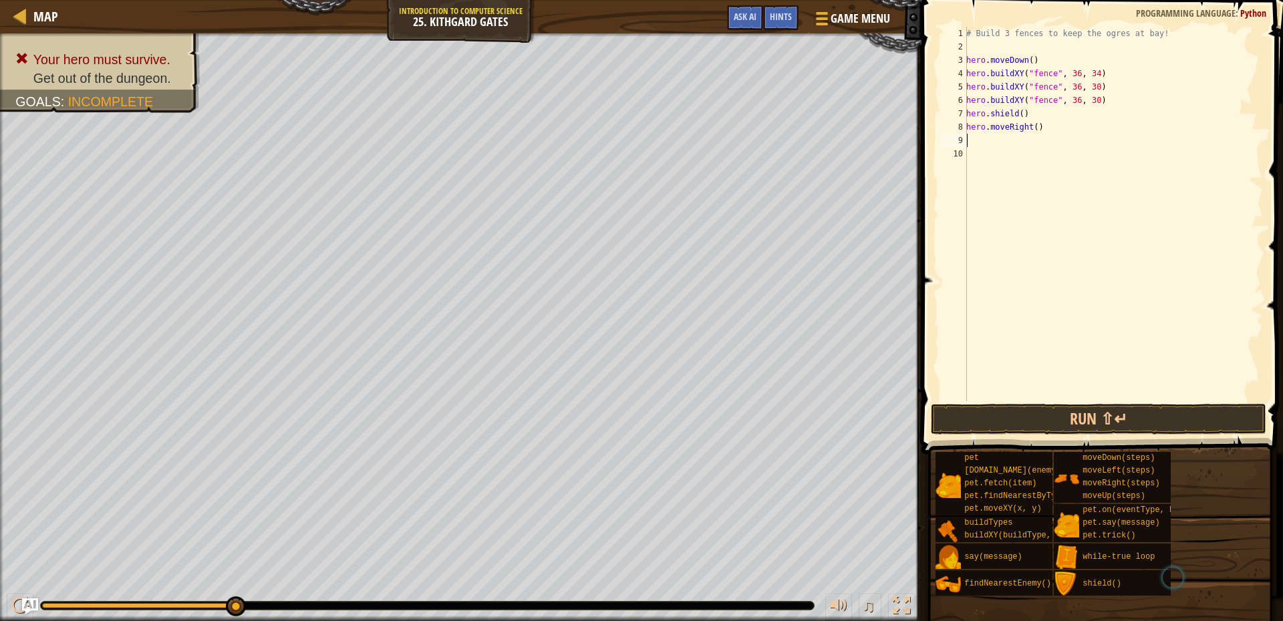
type textarea "h"
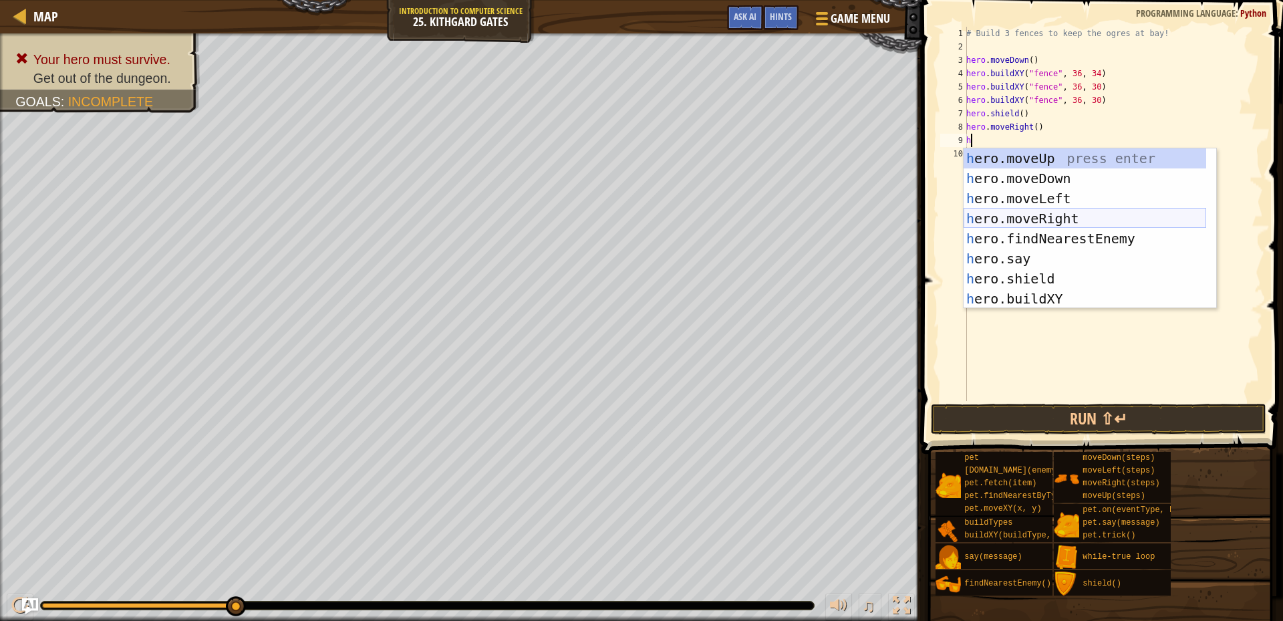
click at [1034, 211] on div "h ero.moveUp press enter h ero.moveDown press enter h ero.moveLeft press enter …" at bounding box center [1085, 248] width 243 height 201
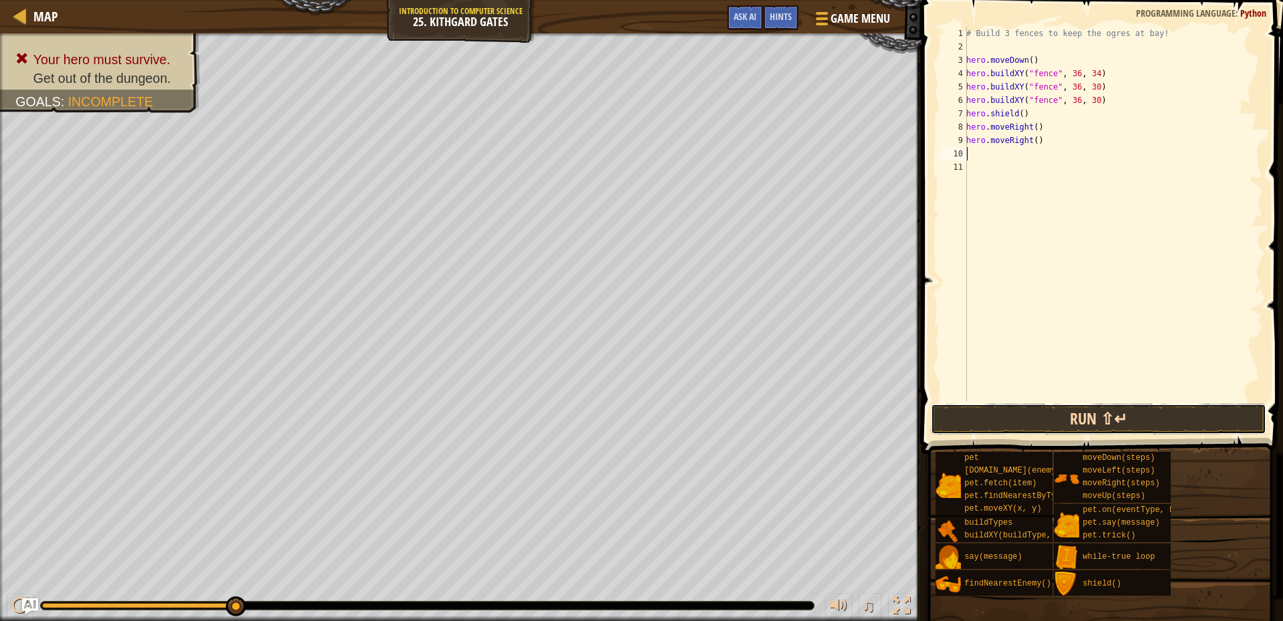
click at [1110, 426] on button "Run ⇧↵" at bounding box center [1099, 419] width 336 height 31
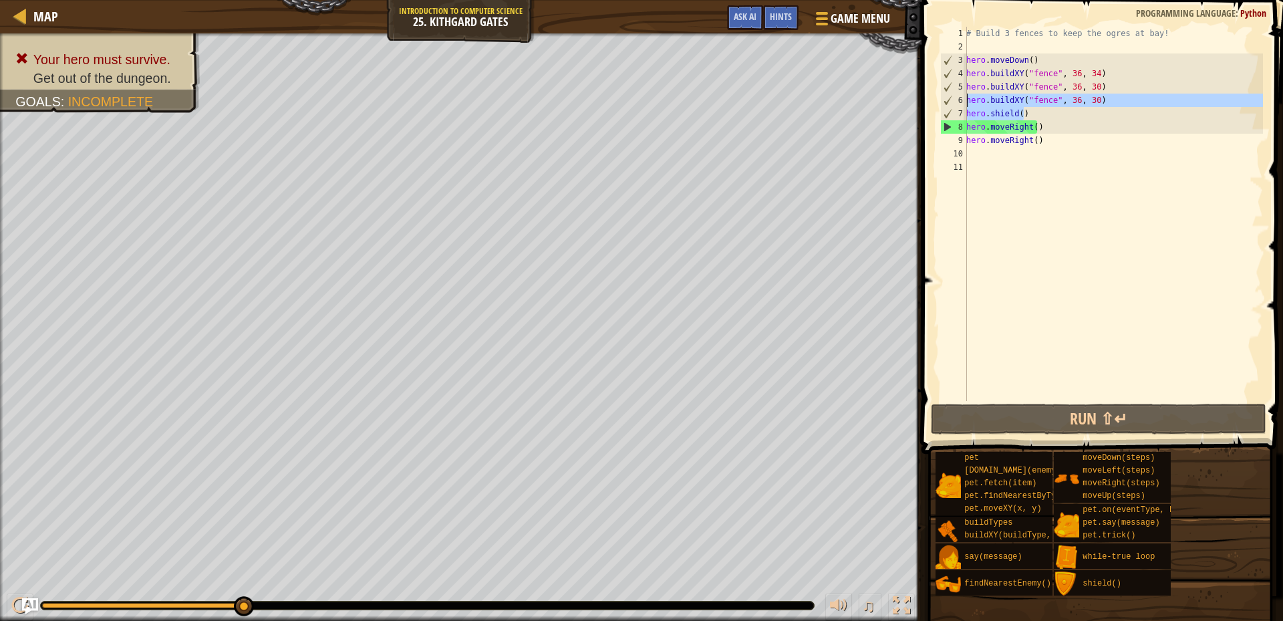
drag, startPoint x: 1027, startPoint y: 112, endPoint x: 948, endPoint y: 104, distance: 78.7
click at [948, 104] on div "1 2 3 4 5 6 7 8 9 10 11 # Build 3 fences to keep the ogres at bay! hero . moveD…" at bounding box center [1101, 214] width 326 height 374
type textarea "hero.buildXY("fence", 36, 30) hero.shield()"
click at [1049, 157] on div "# Build 3 fences to keep the ogres at bay! hero . moveDown ( ) hero . buildXY (…" at bounding box center [1113, 227] width 299 height 401
drag, startPoint x: 1029, startPoint y: 110, endPoint x: 963, endPoint y: 108, distance: 66.2
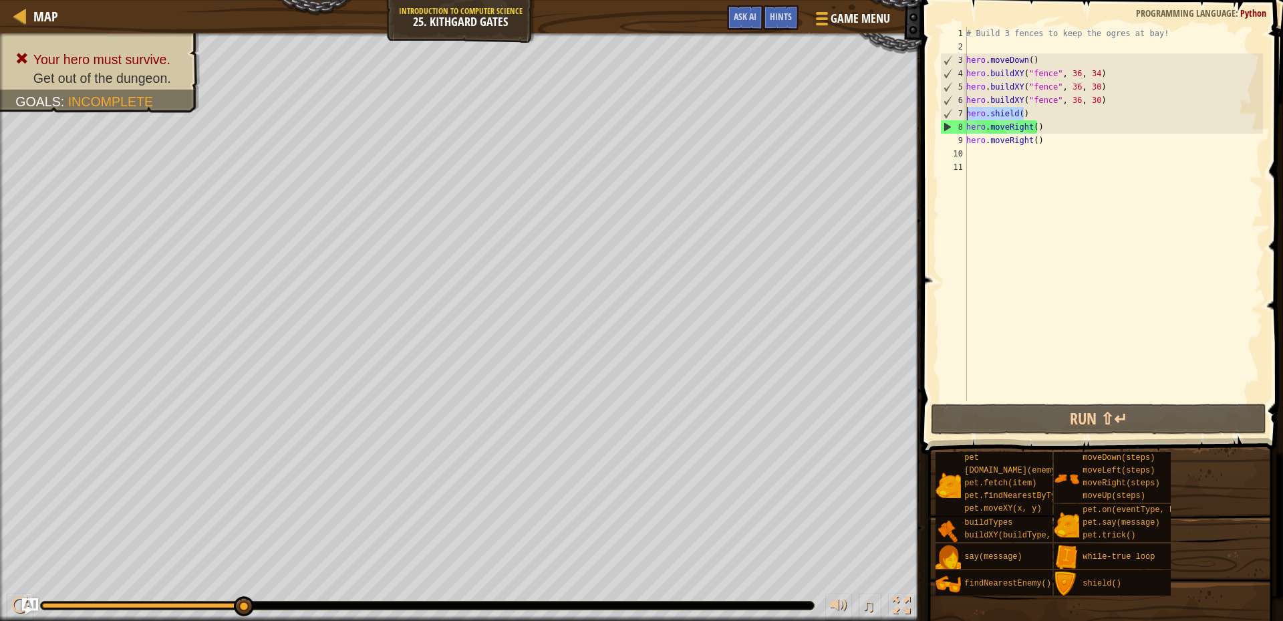
click at [963, 108] on div "1 2 3 4 5 6 7 8 9 10 11 # Build 3 fences to keep the ogres at bay! hero . moveD…" at bounding box center [1101, 214] width 326 height 374
type textarea "hero.shield()"
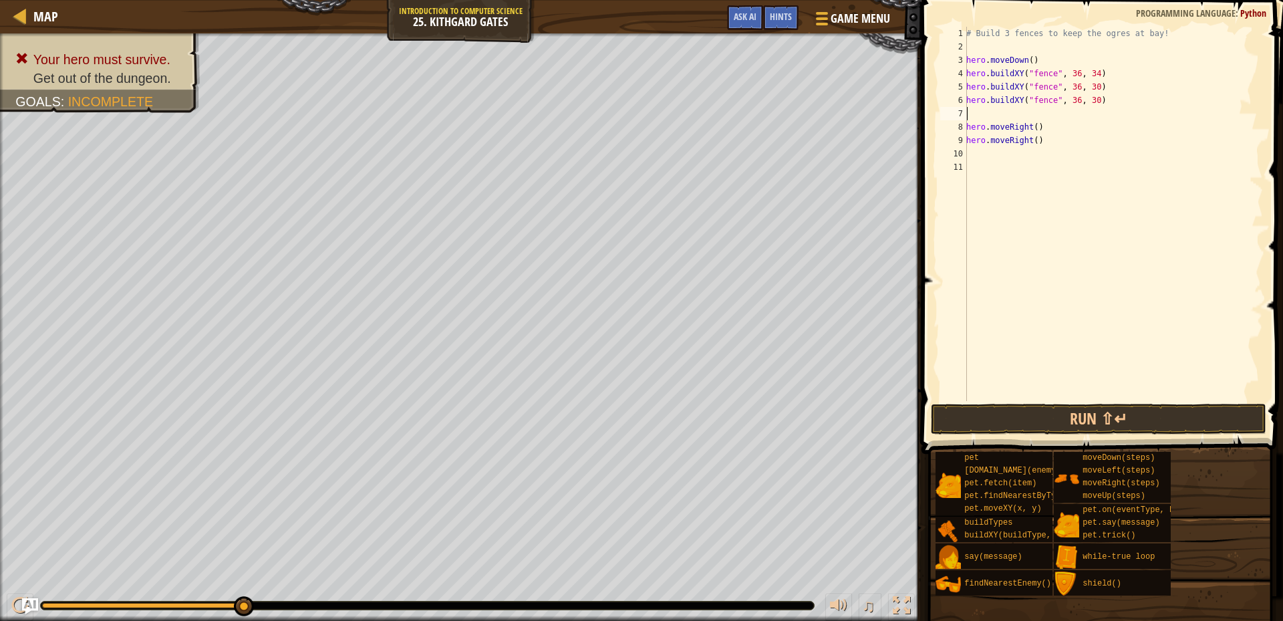
type textarea "h"
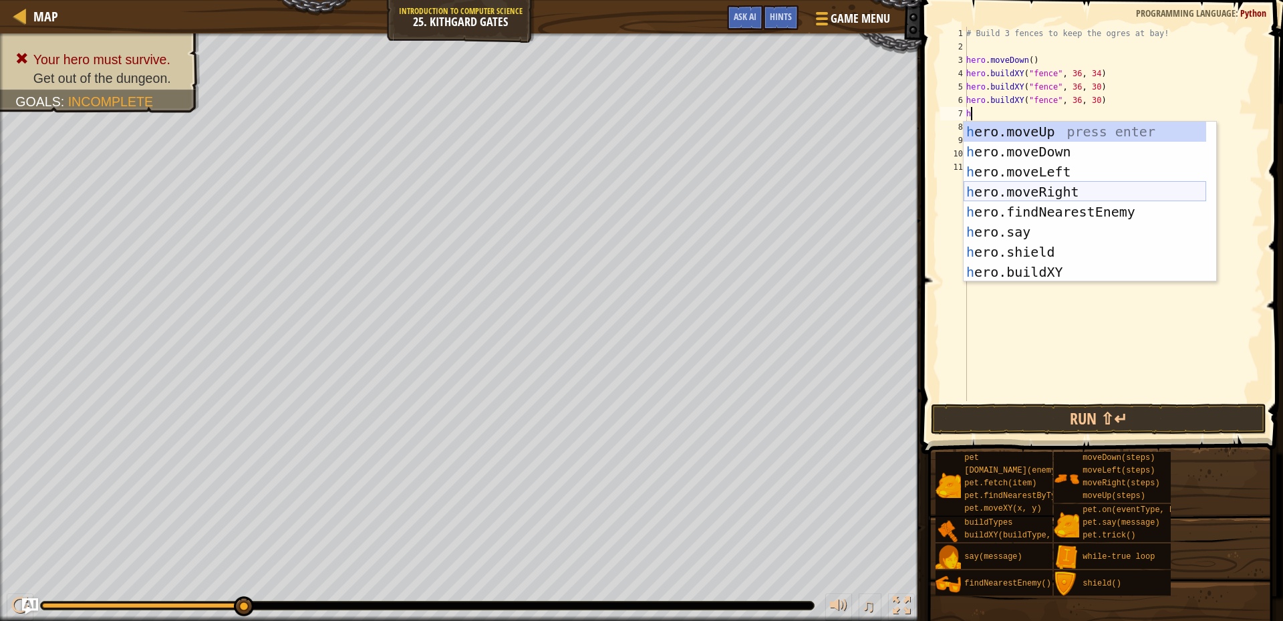
click at [1037, 195] on div "h ero.moveUp press enter h ero.moveDown press enter h ero.moveLeft press enter …" at bounding box center [1085, 222] width 243 height 201
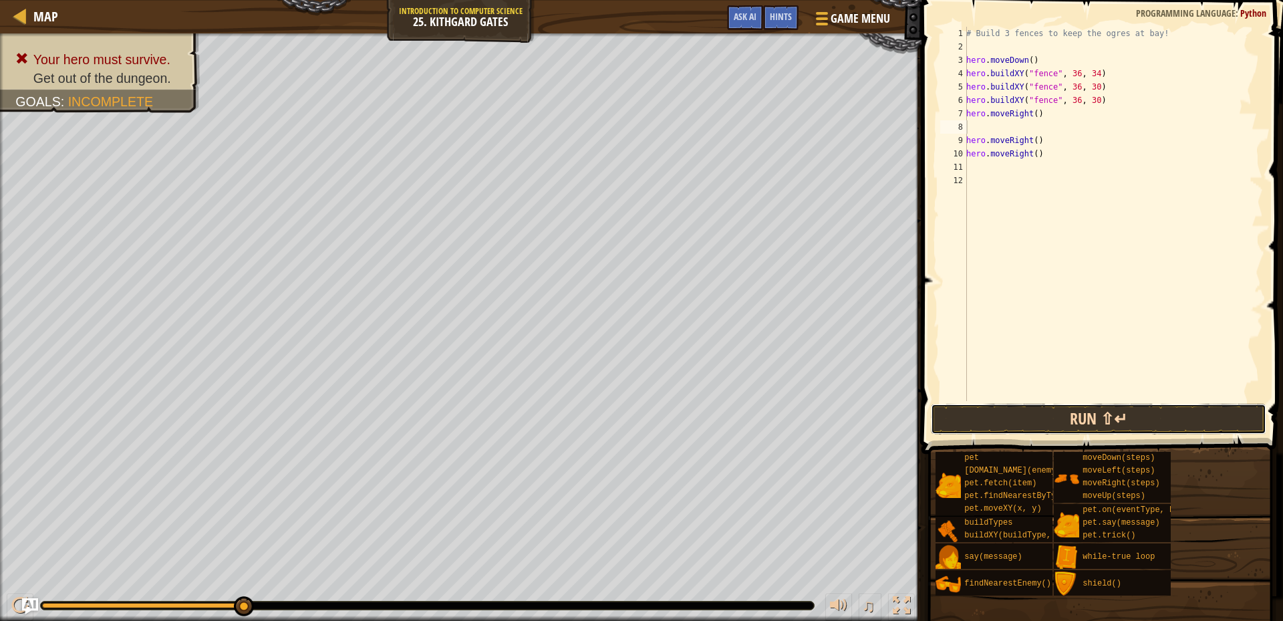
click at [1067, 418] on button "Run ⇧↵" at bounding box center [1099, 419] width 336 height 31
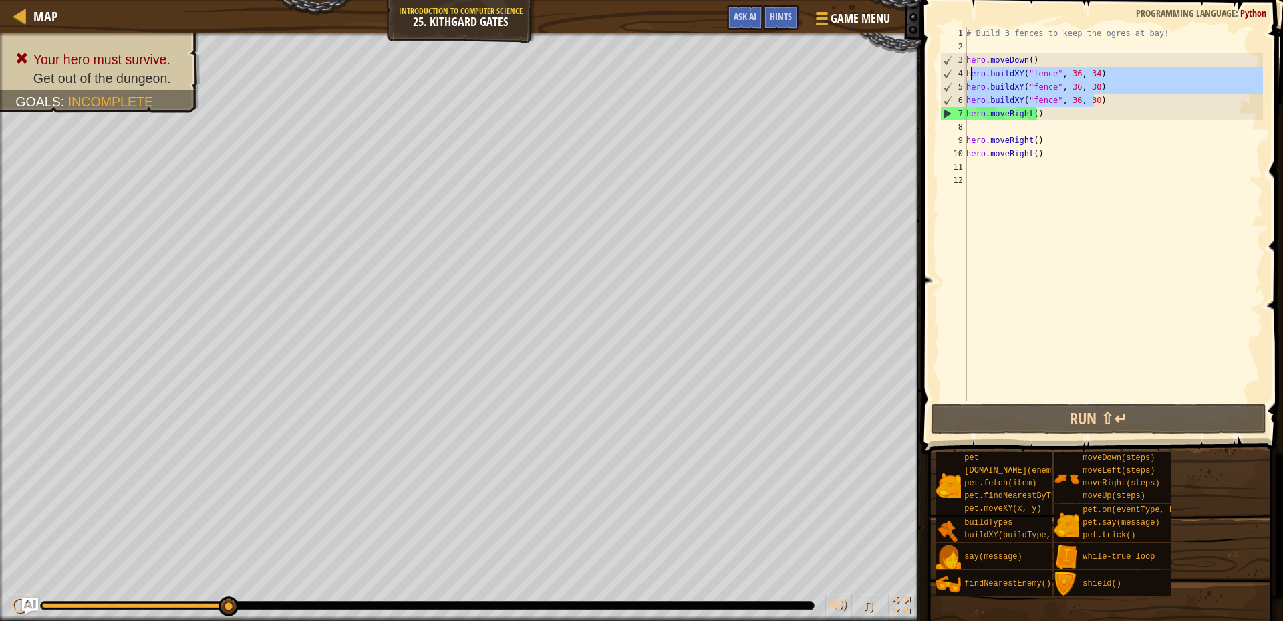
drag, startPoint x: 1097, startPoint y: 103, endPoint x: 960, endPoint y: 72, distance: 140.4
click at [960, 72] on div "1 2 3 4 5 6 7 8 9 10 11 12 # Build 3 fences to keep the ogres at bay! hero . mo…" at bounding box center [1101, 214] width 326 height 374
type textarea "hero.buildXY("fence", 36, 34) hero.buildXY("fence", 36, 30)"
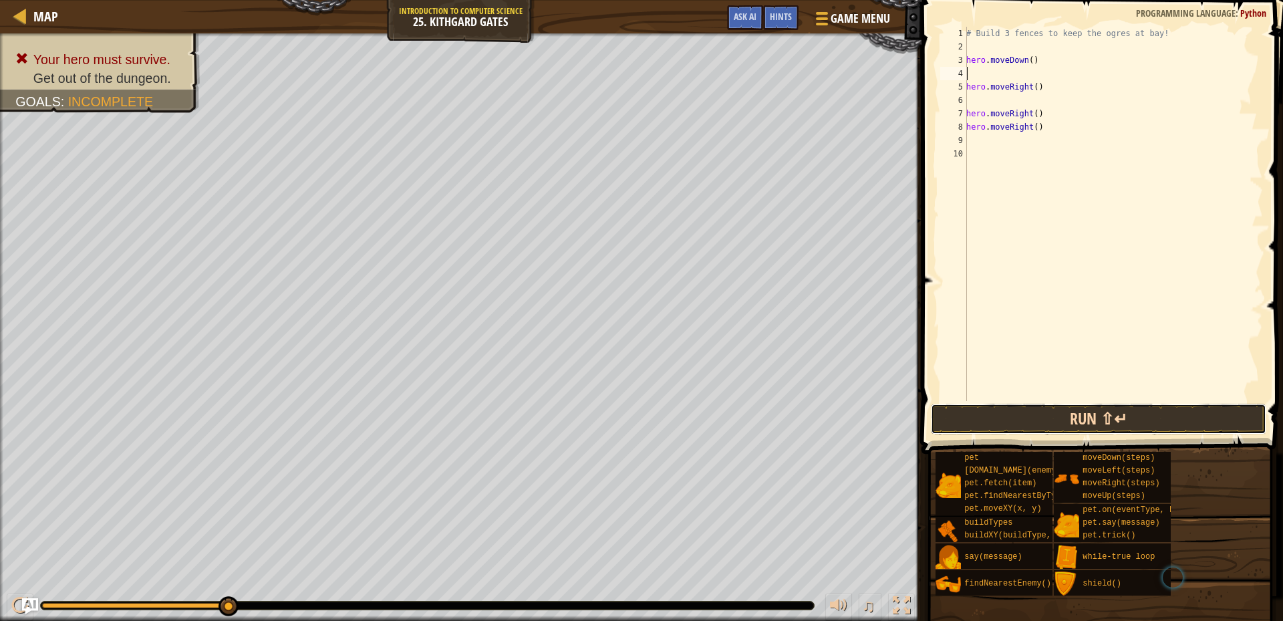
click at [1045, 420] on button "Run ⇧↵" at bounding box center [1099, 419] width 336 height 31
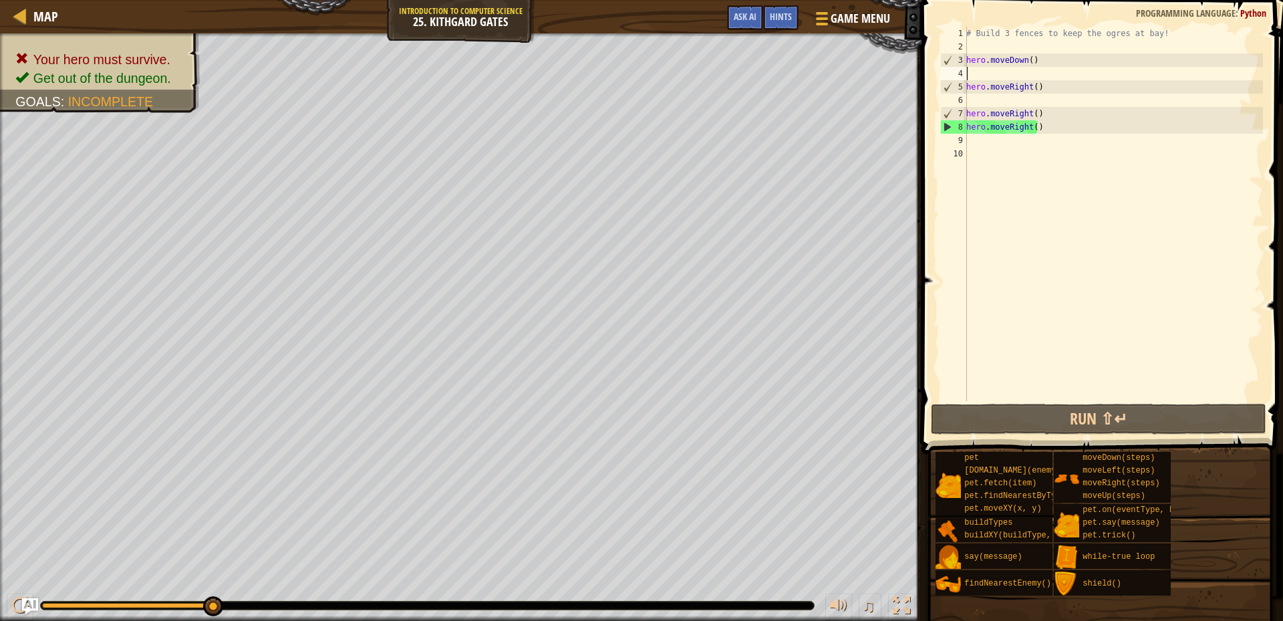
click at [1029, 104] on div "# Build 3 fences to keep the ogres at bay! hero . moveDown ( ) hero . moveRight…" at bounding box center [1113, 227] width 299 height 401
click at [1153, 408] on button "Run ⇧↵" at bounding box center [1099, 419] width 336 height 31
type textarea "h"
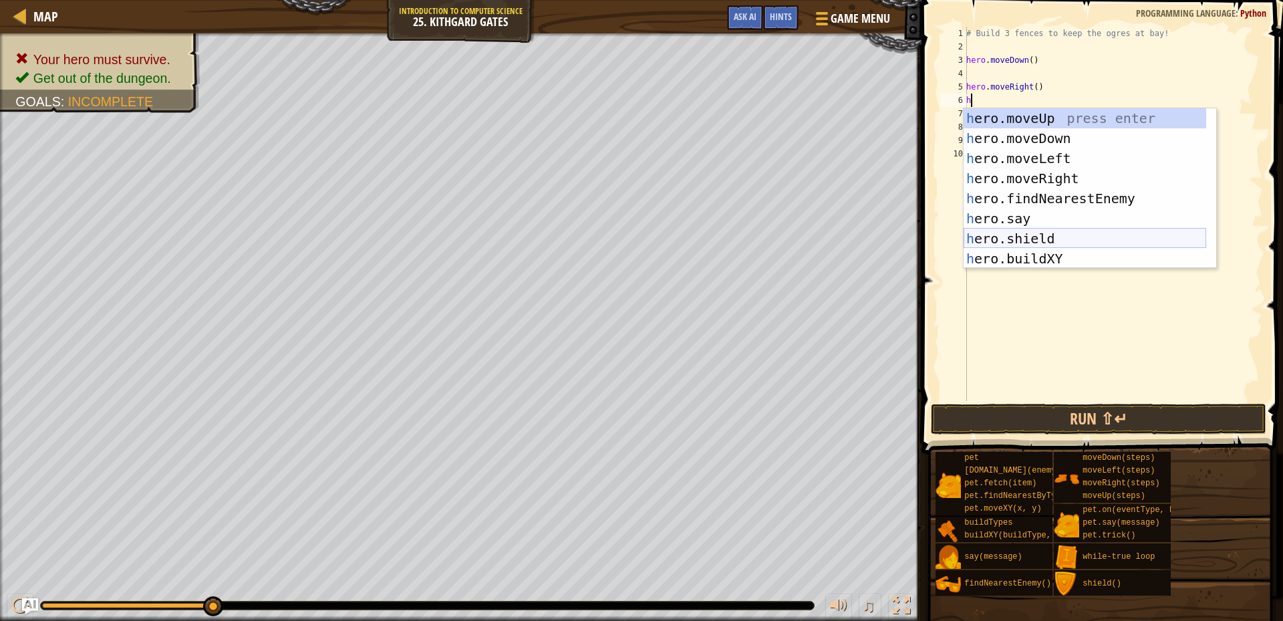
click at [1020, 237] on div "h ero.moveUp press enter h ero.moveDown press enter h ero.moveLeft press enter …" at bounding box center [1085, 208] width 243 height 201
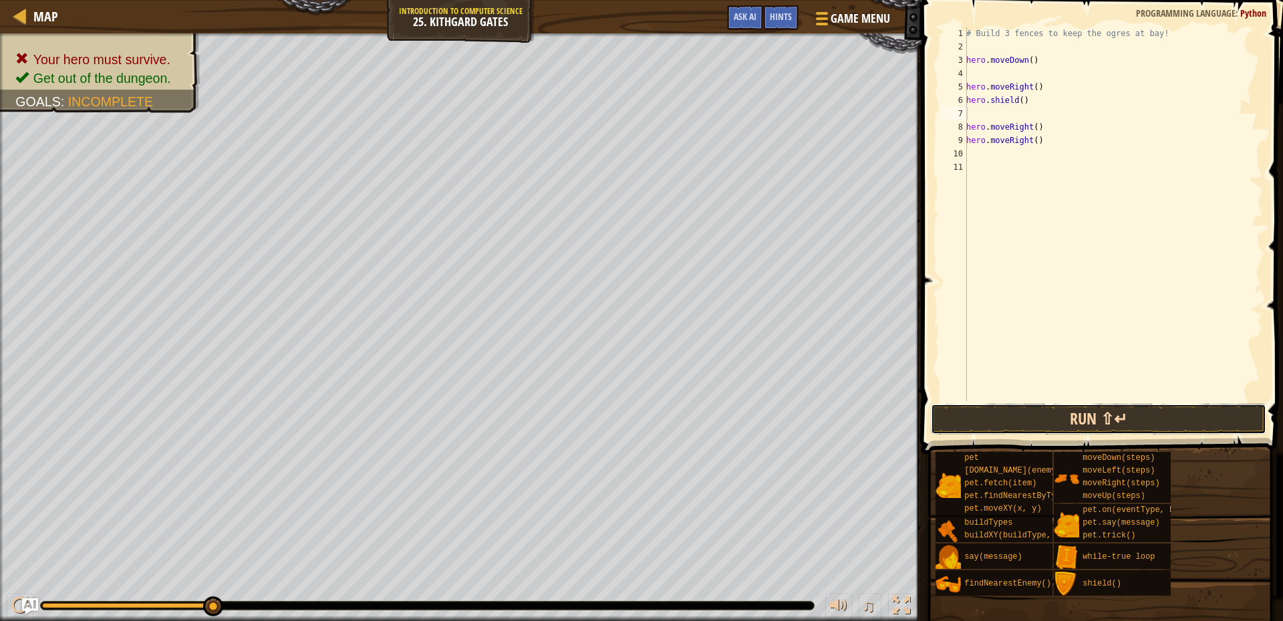
click at [1024, 424] on button "Run ⇧↵" at bounding box center [1099, 419] width 336 height 31
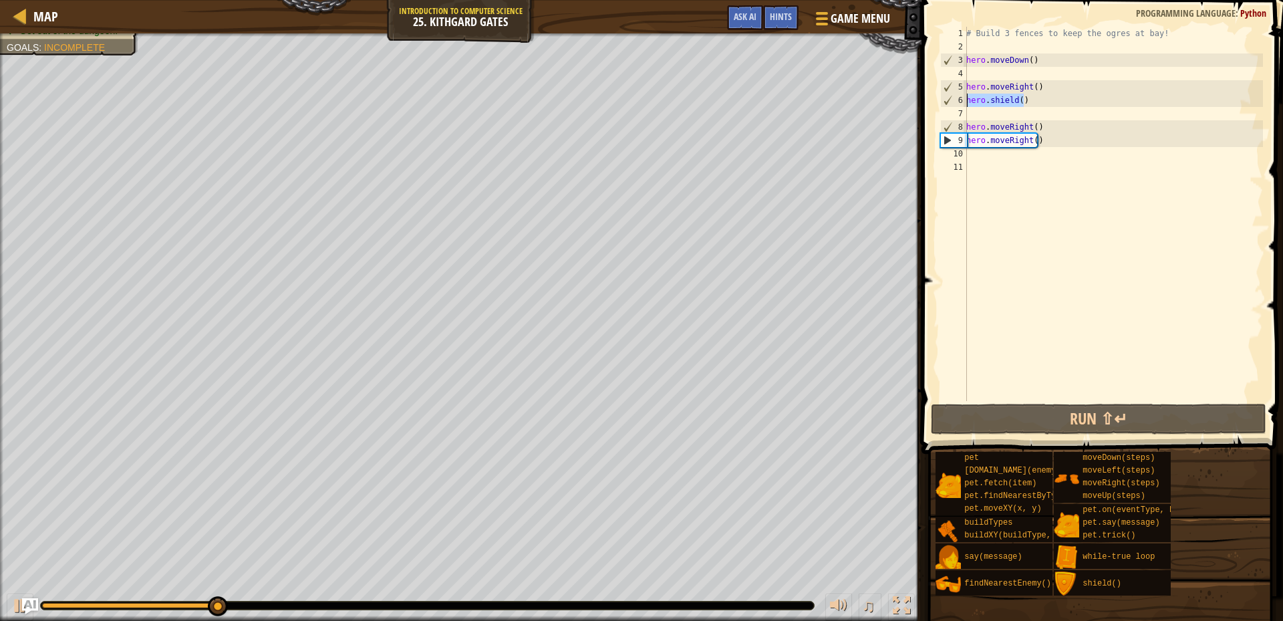
drag, startPoint x: 1035, startPoint y: 100, endPoint x: 943, endPoint y: 105, distance: 92.4
click at [943, 105] on div "1 2 3 4 5 6 7 8 9 10 11 # Build 3 fences to keep the ogres at bay! hero . moveD…" at bounding box center [1101, 214] width 326 height 374
type textarea "hero.shield()"
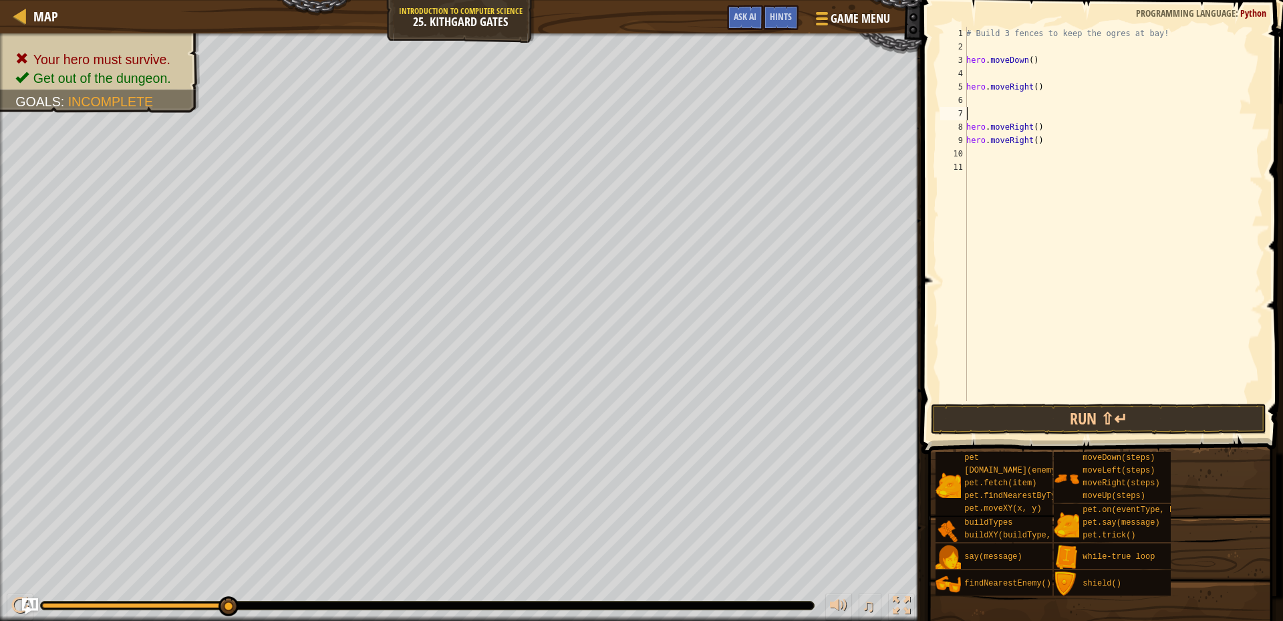
click at [973, 111] on div "# Build 3 fences to keep the ogres at bay! hero . moveDown ( ) hero . moveRight…" at bounding box center [1113, 227] width 299 height 401
type textarea "hero.moveRight()"
click at [965, 70] on div "# Build 3 fences to keep the ogres at bay! hero . moveDown ( ) hero . moveRight…" at bounding box center [1111, 227] width 303 height 401
click at [1037, 91] on div "# Build 3 fences to keep the ogres at bay! hero . moveDown ( ) hero . moveRight…" at bounding box center [1111, 227] width 303 height 401
type textarea "hero.moveRight()"
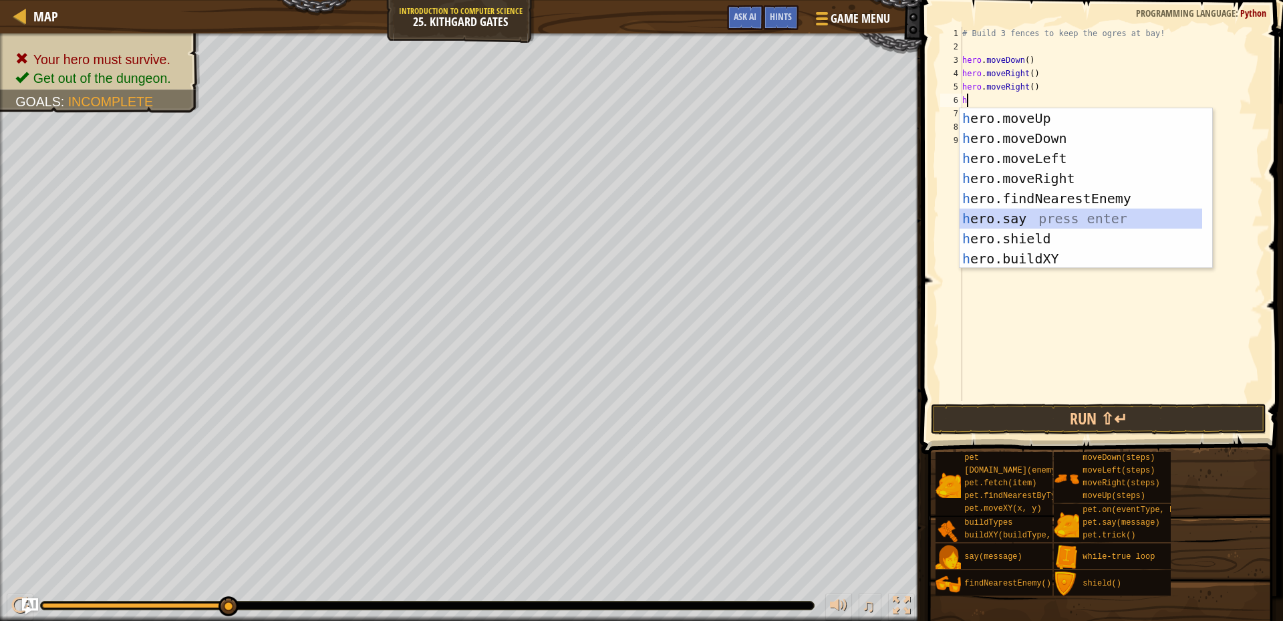
click at [1001, 226] on div "h ero.moveUp press enter h ero.moveDown press enter h ero.moveLeft press enter …" at bounding box center [1081, 208] width 243 height 201
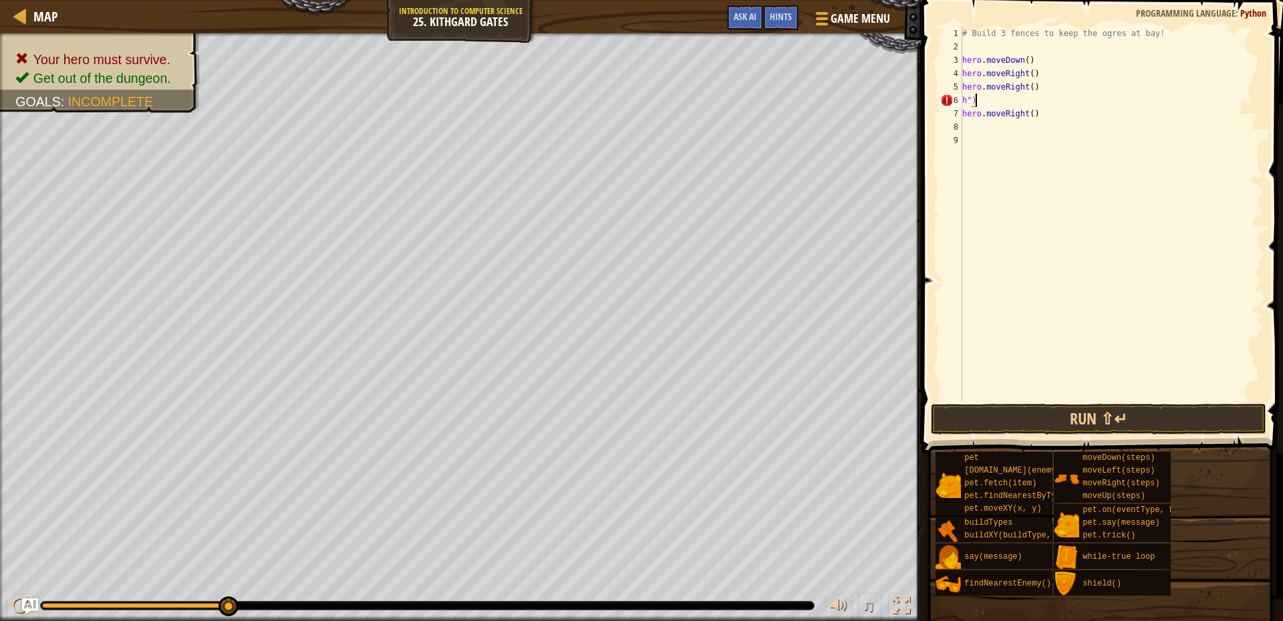
click at [981, 104] on div "# Build 3 fences to keep the ogres at bay! hero . moveDown ( ) hero . moveRight…" at bounding box center [1111, 227] width 303 height 401
type textarea "h"
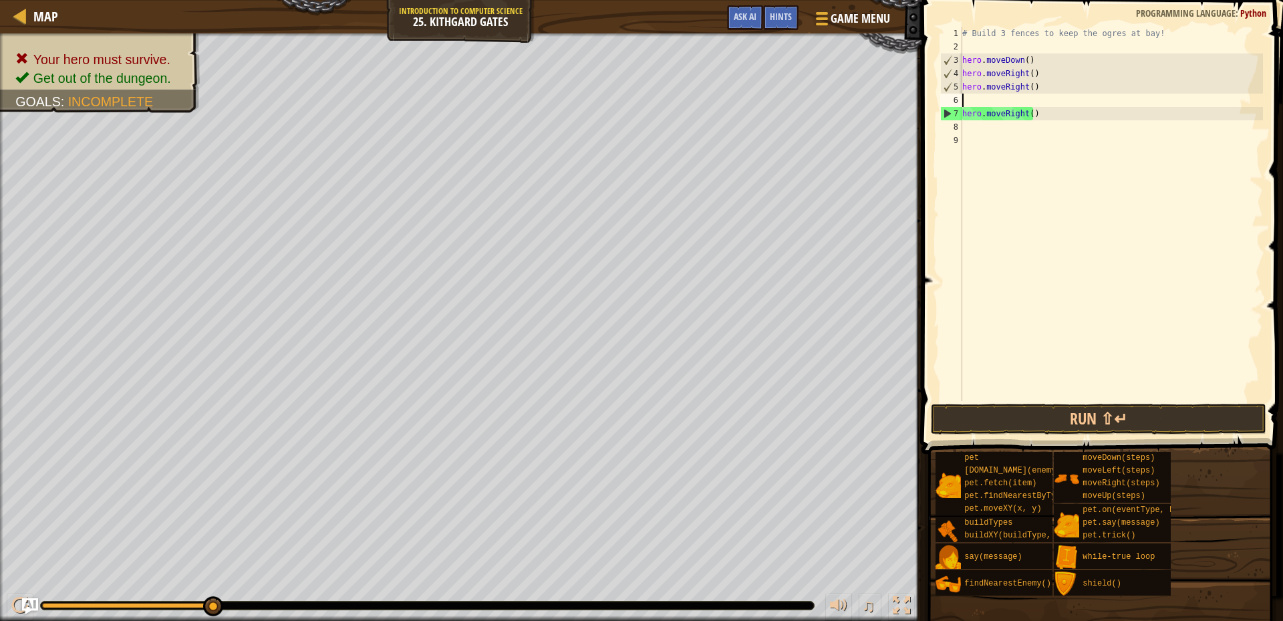
type textarea "h"
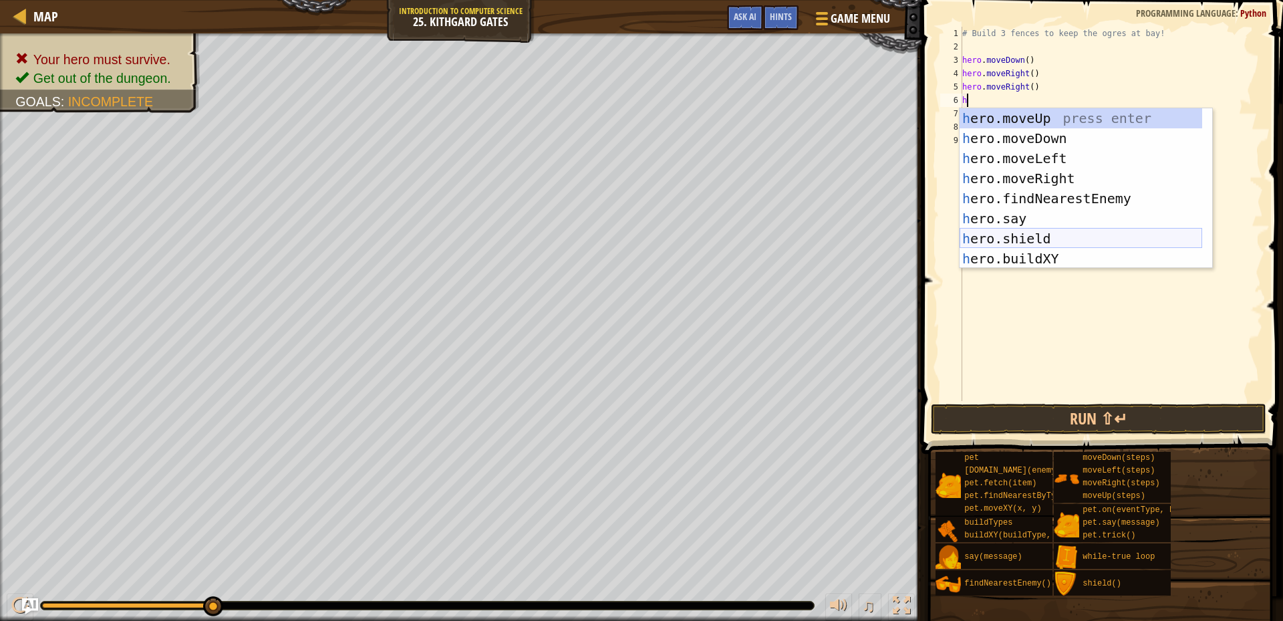
click at [988, 248] on div "h ero.moveUp press enter h ero.moveDown press enter h ero.moveLeft press enter …" at bounding box center [1081, 208] width 243 height 201
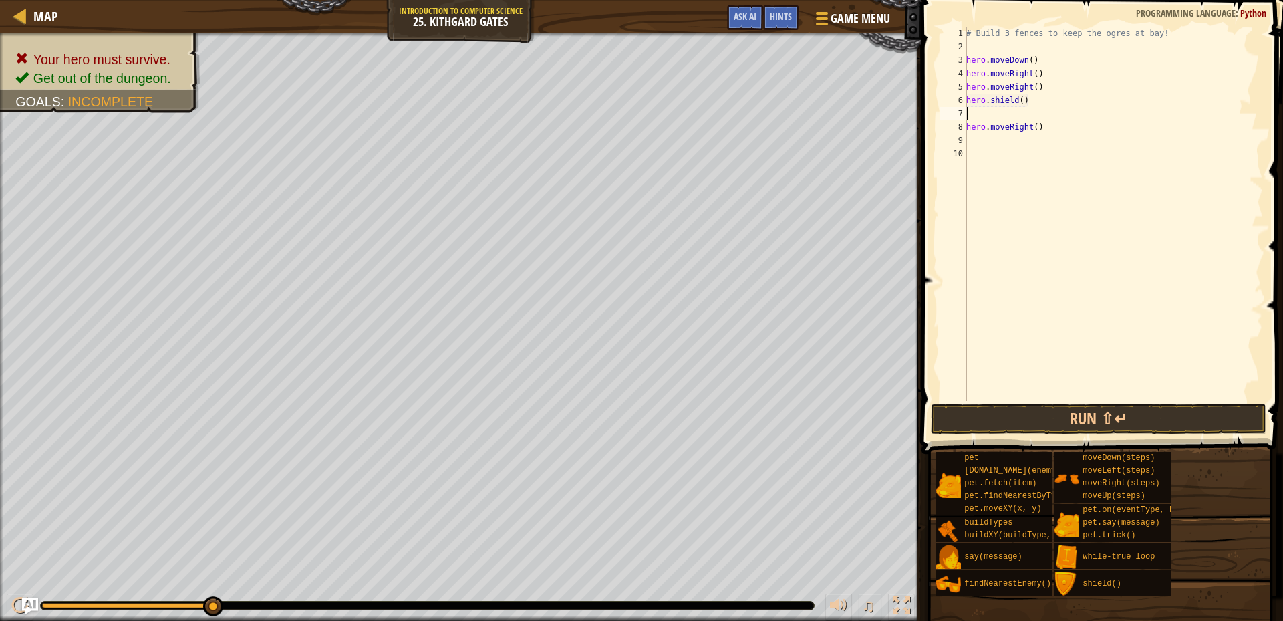
type textarea "h"
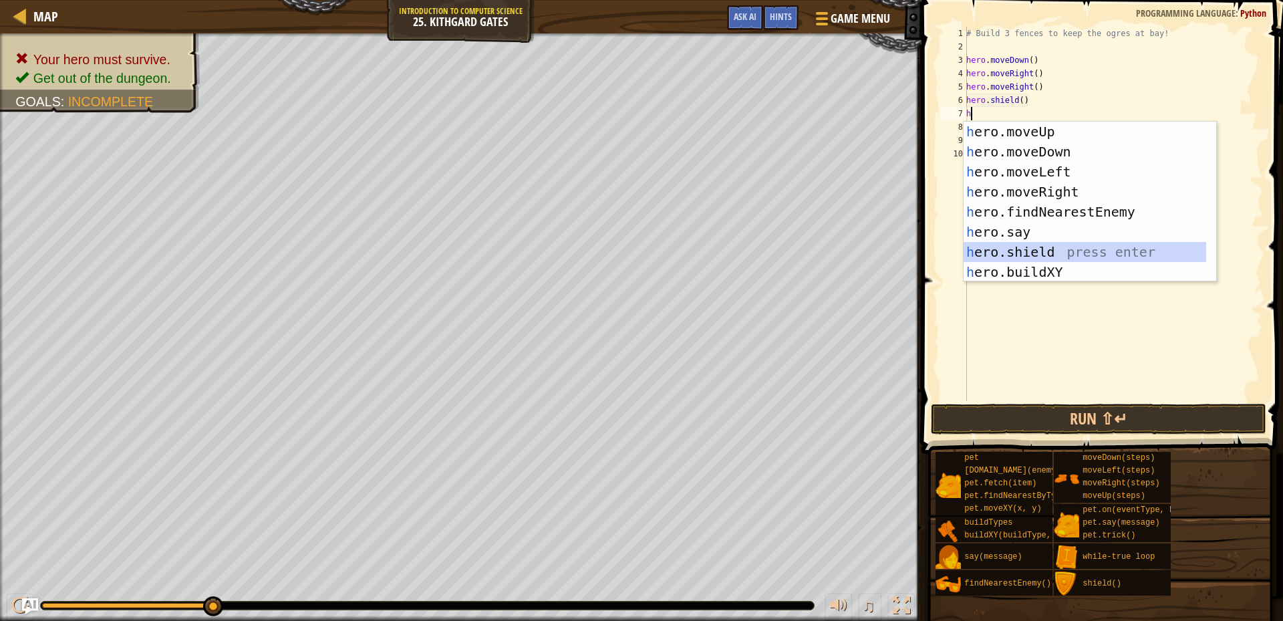
click at [1003, 249] on div "h ero.moveUp press enter h ero.moveDown press enter h ero.moveLeft press enter …" at bounding box center [1085, 222] width 243 height 201
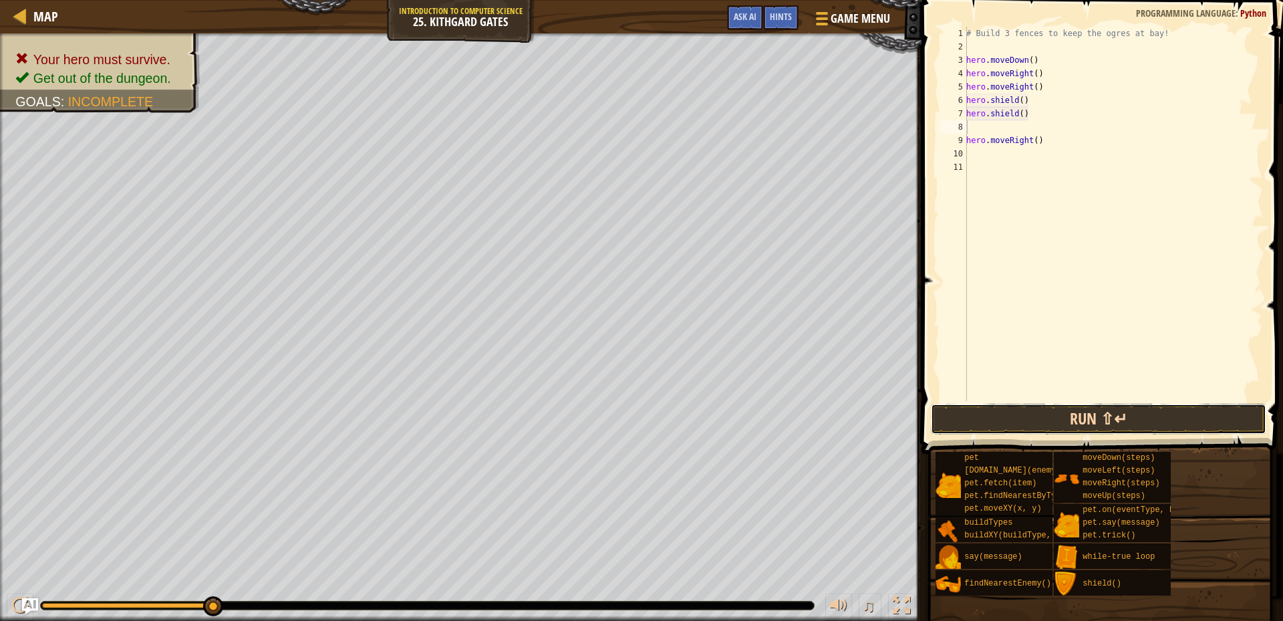
click at [981, 409] on button "Run ⇧↵" at bounding box center [1099, 419] width 336 height 31
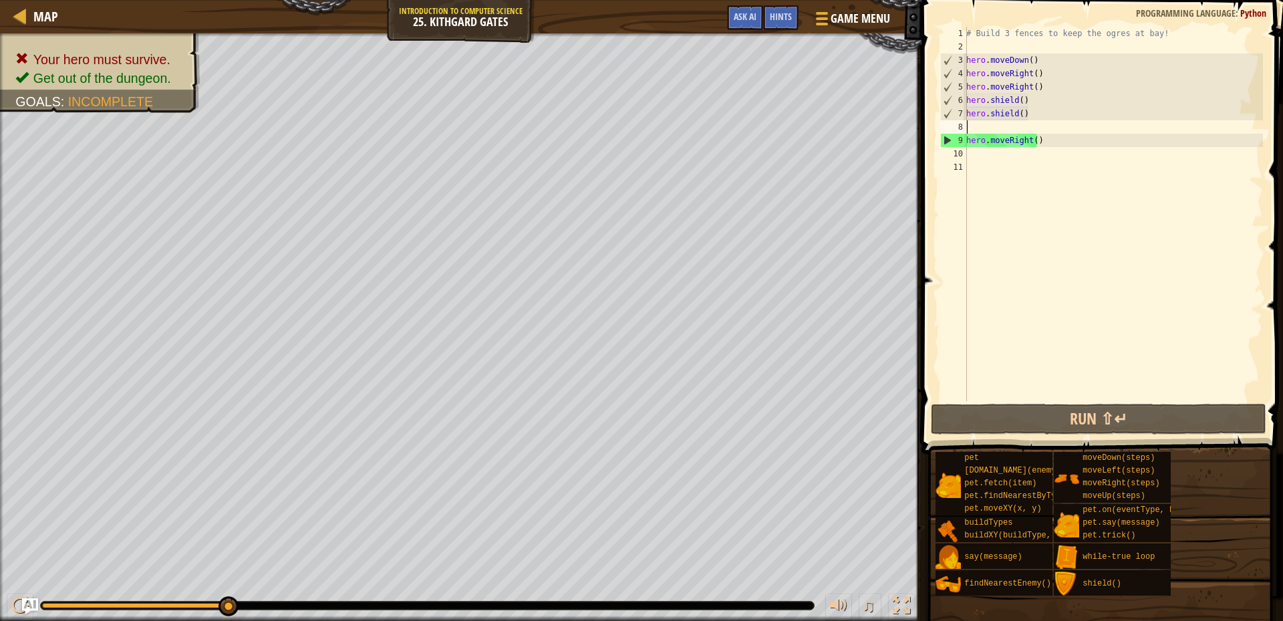
click at [994, 124] on div "# Build 3 fences to keep the ogres at bay! hero . moveDown ( ) hero . moveRight…" at bounding box center [1113, 227] width 299 height 401
type textarea "h"
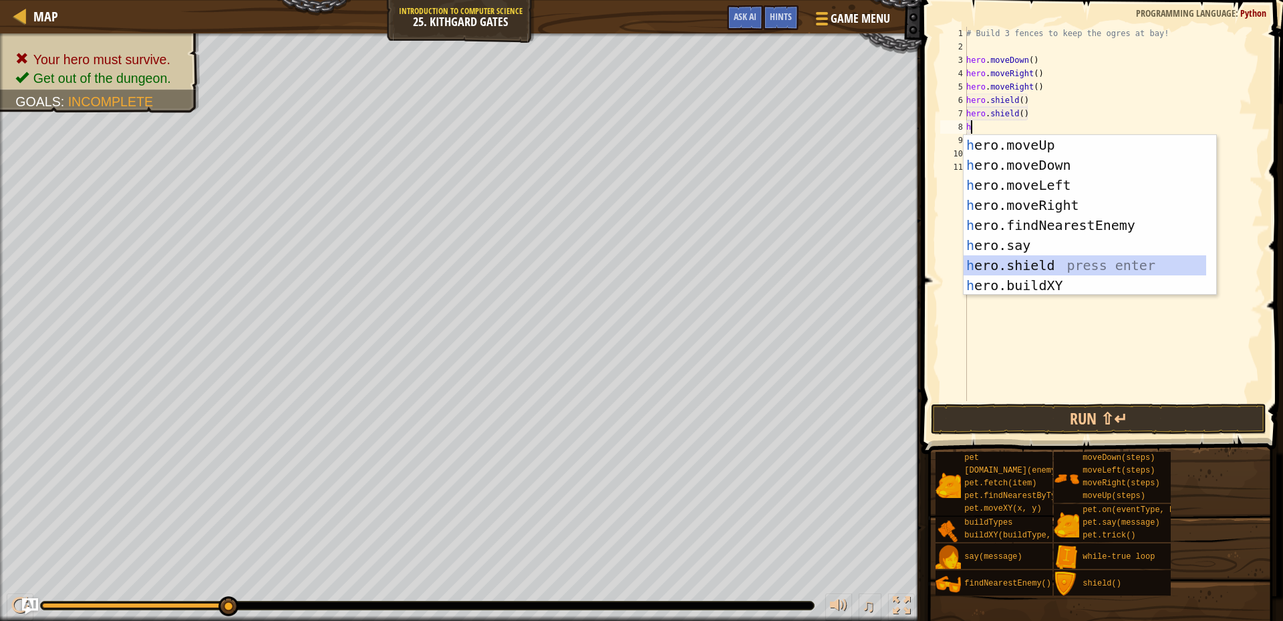
click at [1023, 258] on div "h ero.moveUp press enter h ero.moveDown press enter h ero.moveLeft press enter …" at bounding box center [1085, 235] width 243 height 201
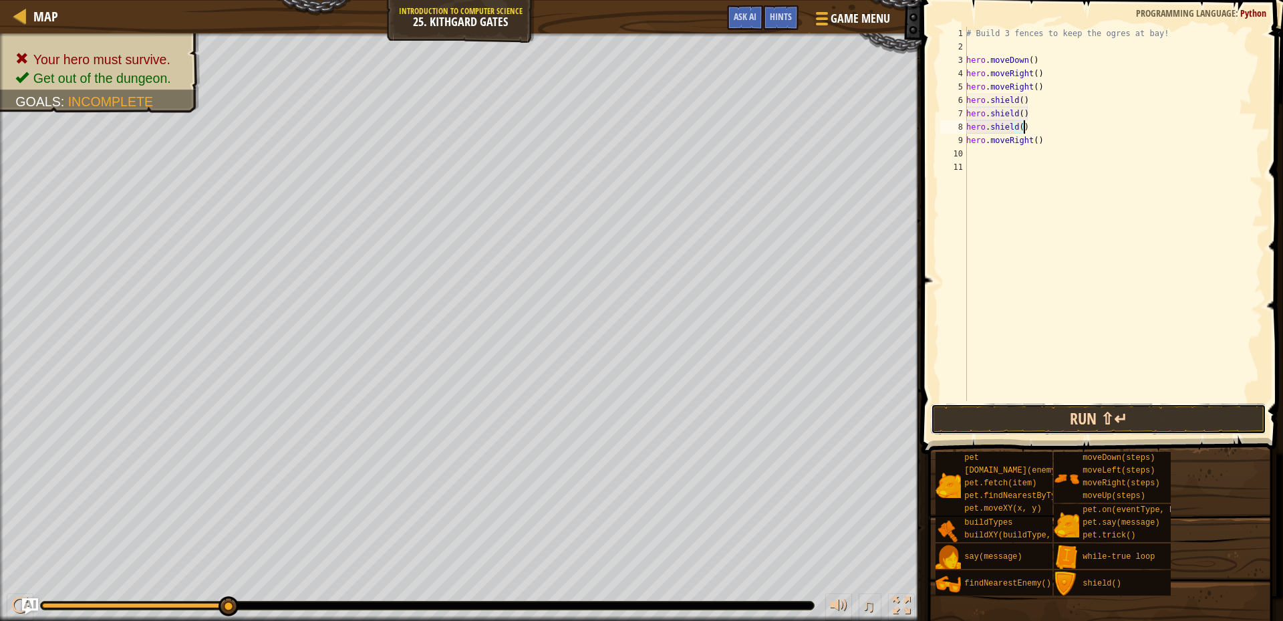
click at [987, 418] on button "Run ⇧↵" at bounding box center [1099, 419] width 336 height 31
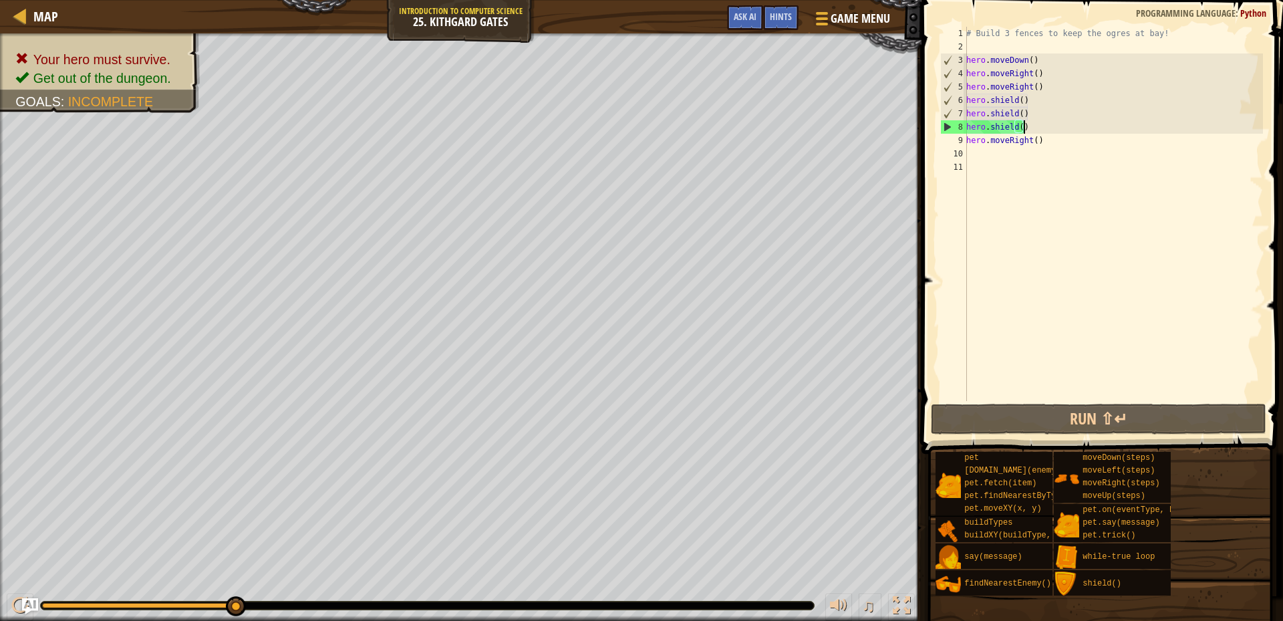
drag, startPoint x: 1029, startPoint y: 80, endPoint x: 1042, endPoint y: 78, distance: 13.4
click at [1032, 80] on div "# Build 3 fences to keep the ogres at bay! hero . moveDown ( ) hero . moveRight…" at bounding box center [1113, 227] width 299 height 401
type textarea "hero.moveRight()"
click at [1045, 78] on div "# Build 3 fences to keep the ogres at bay! hero . moveDown ( ) hero . moveRight…" at bounding box center [1113, 227] width 299 height 401
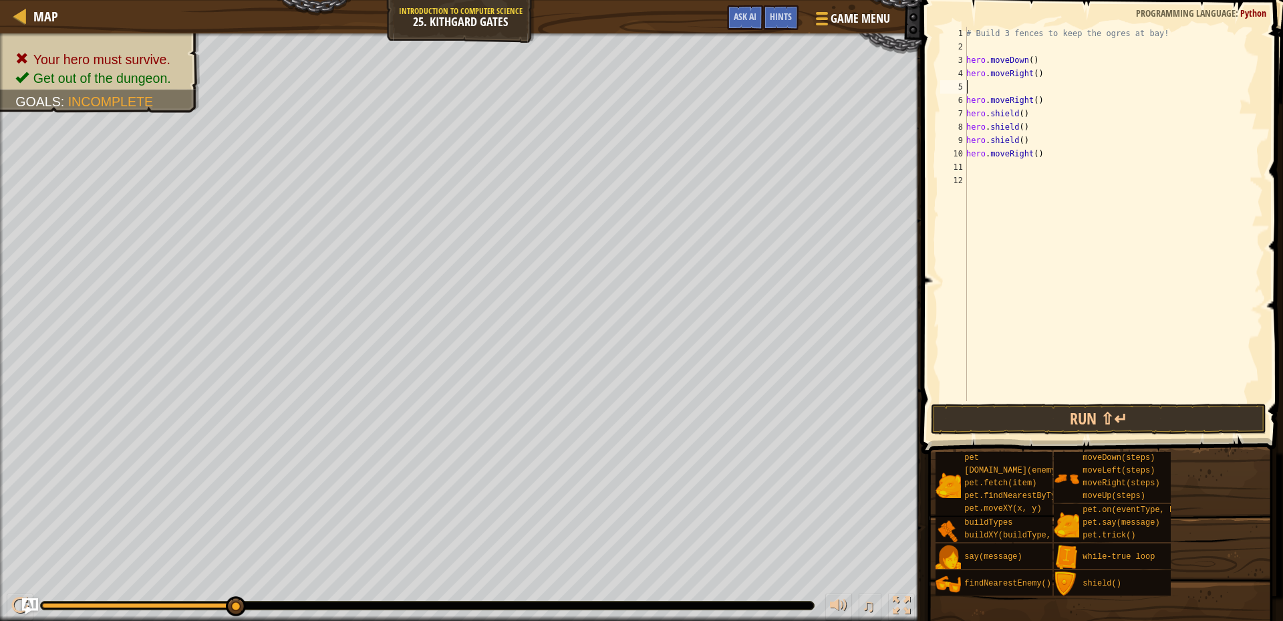
type textarea "h"
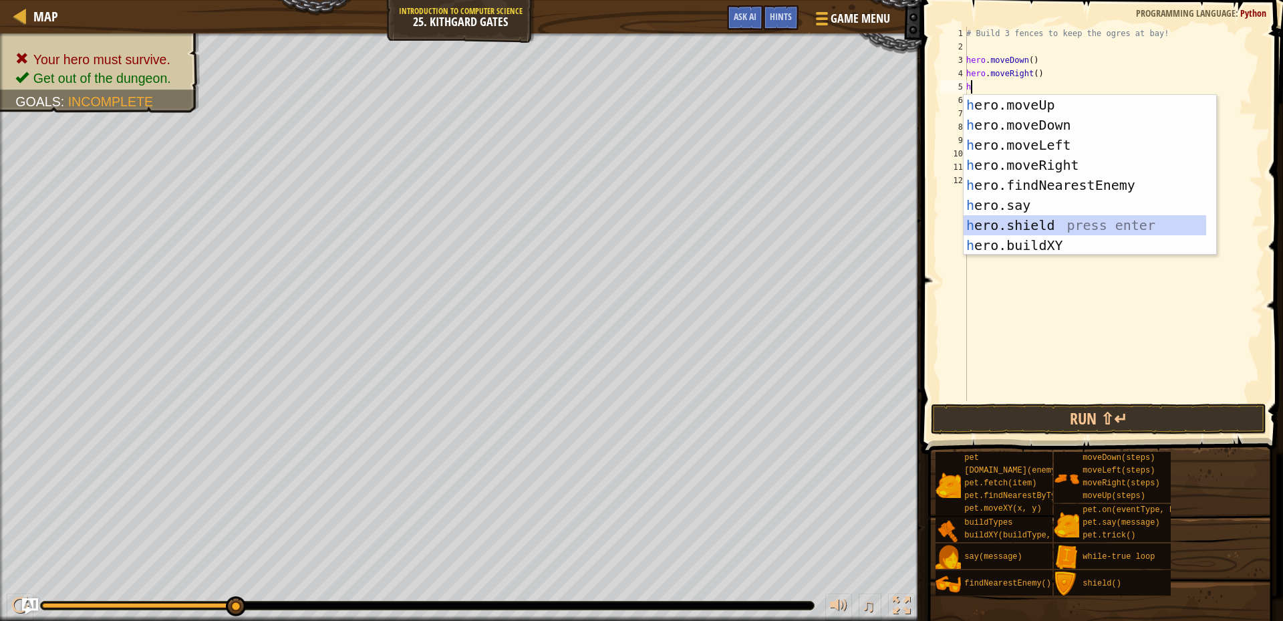
click at [1043, 229] on div "h ero.moveUp press enter h ero.moveDown press enter h ero.moveLeft press enter …" at bounding box center [1085, 195] width 243 height 201
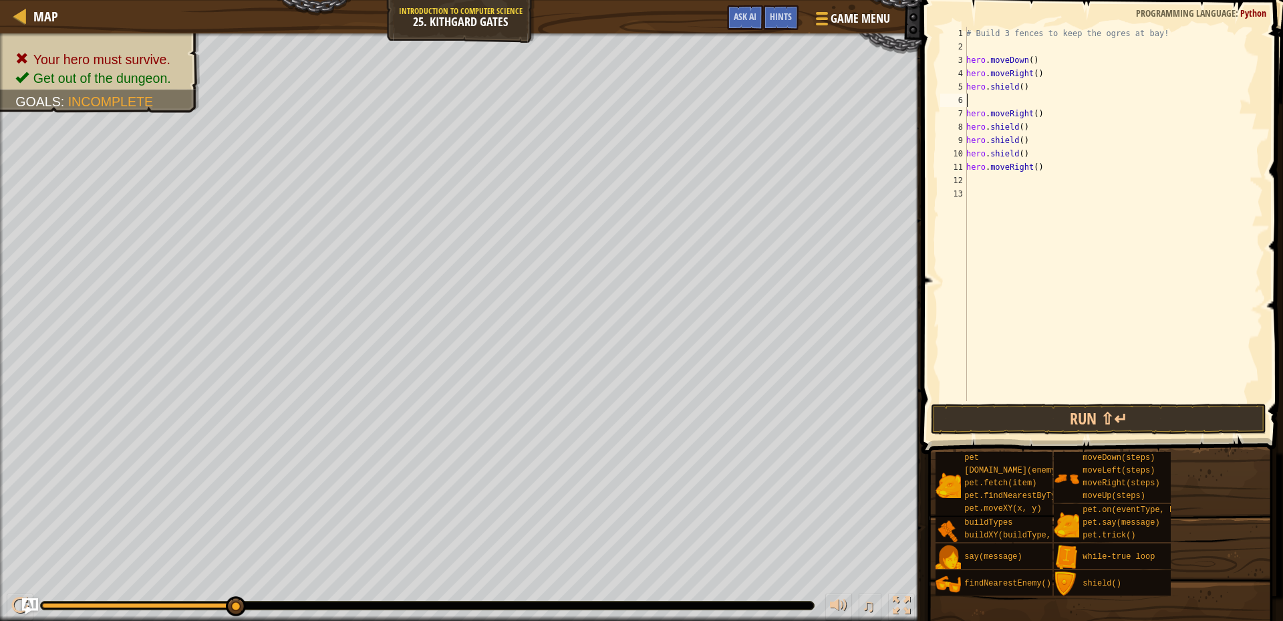
click at [1014, 104] on div "# Build 3 fences to keep the ogres at bay! hero . moveDown ( ) hero . moveRight…" at bounding box center [1113, 227] width 299 height 401
click at [1035, 57] on div "# Build 3 fences to keep the ogres at bay! hero . moveDown ( ) hero . moveRight…" at bounding box center [1113, 227] width 299 height 401
type textarea "hero.moveDown()"
type textarea "h"
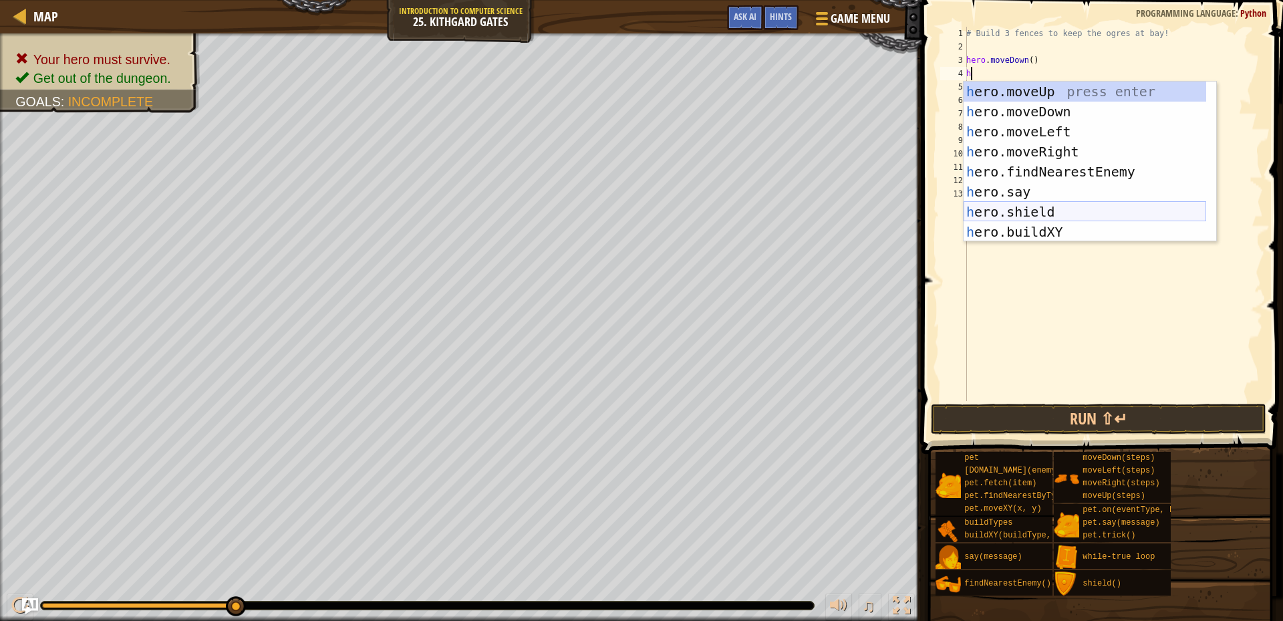
click at [1015, 207] on div "h ero.moveUp press enter h ero.moveDown press enter h ero.moveLeft press enter …" at bounding box center [1085, 182] width 243 height 201
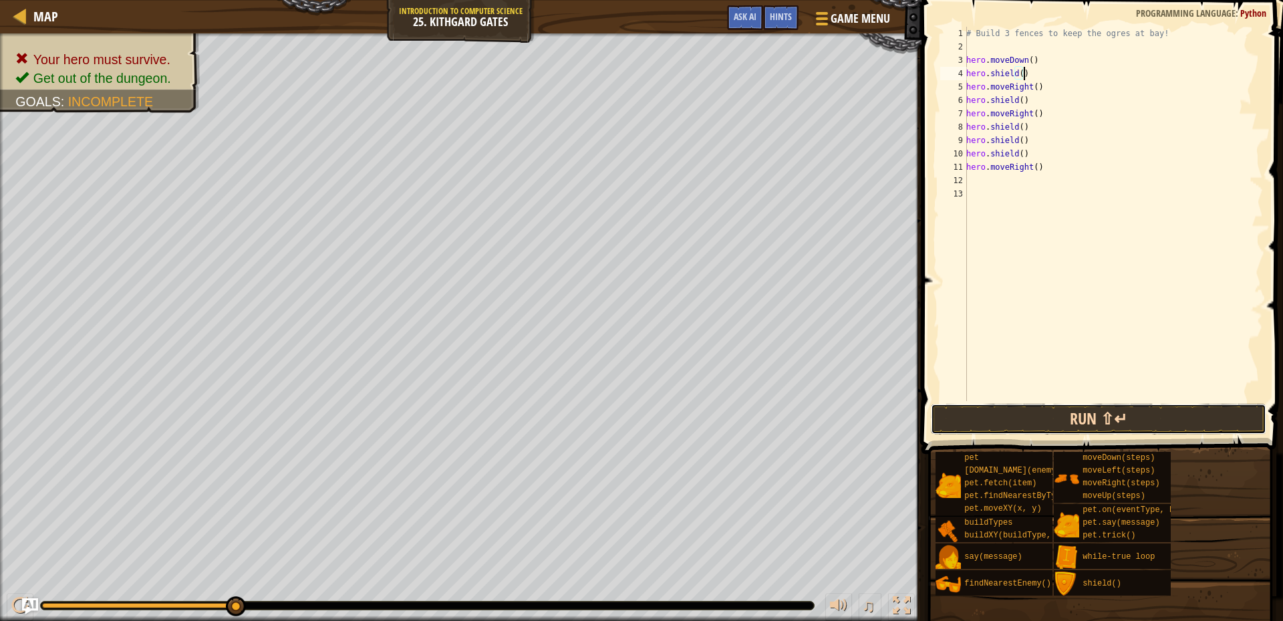
click at [1007, 421] on button "Run ⇧↵" at bounding box center [1099, 419] width 336 height 31
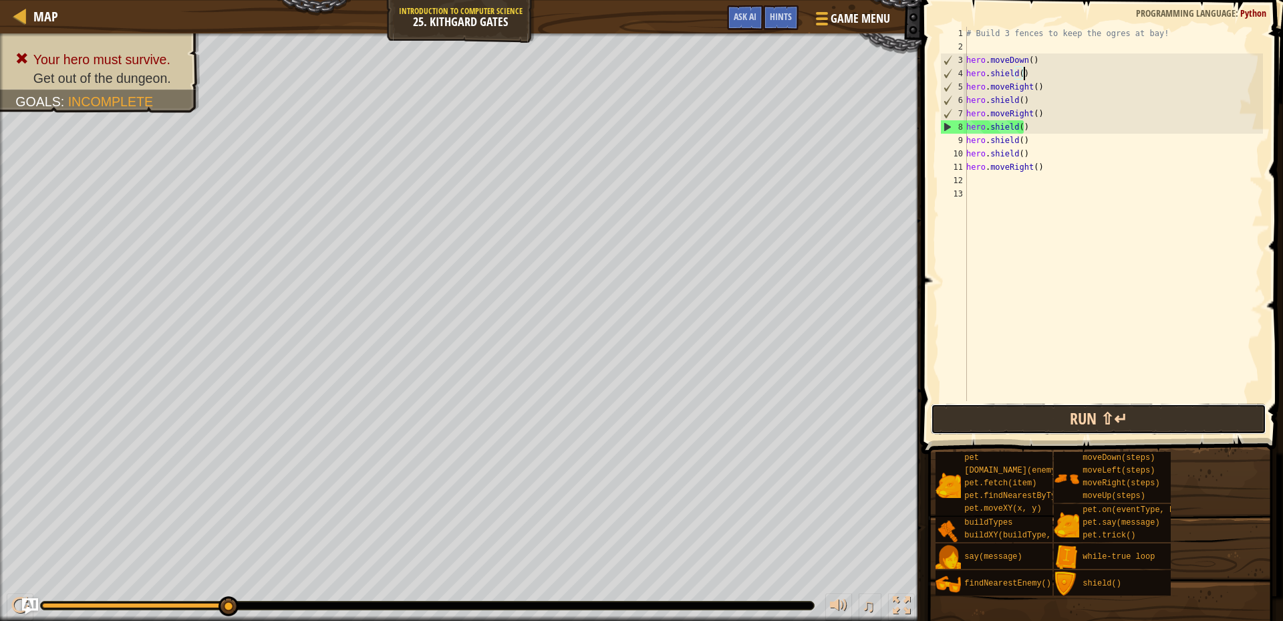
click at [1134, 422] on button "Run ⇧↵" at bounding box center [1099, 419] width 336 height 31
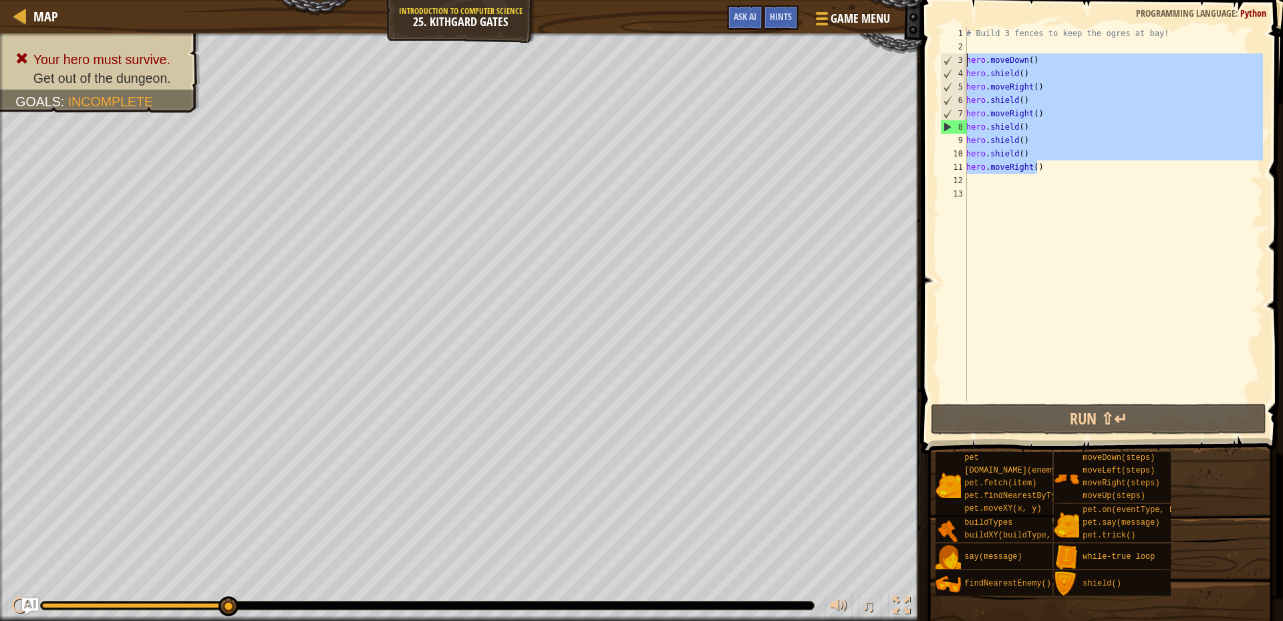
drag, startPoint x: 1037, startPoint y: 166, endPoint x: 966, endPoint y: 58, distance: 129.4
click at [966, 58] on div "hero.shield() 1 2 3 4 5 6 7 8 9 10 11 12 13 # Build 3 fences to keep the ogres …" at bounding box center [1101, 214] width 326 height 374
type textarea "hero.moveDown() hero.shield()"
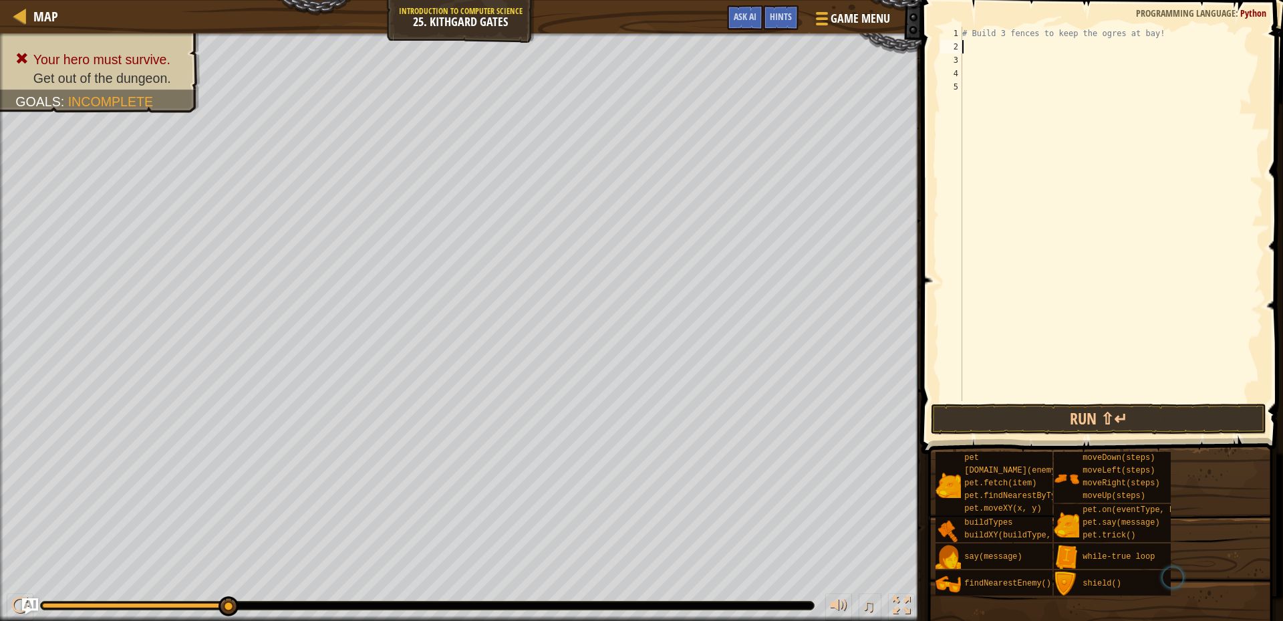
click at [972, 42] on div "# Build 3 fences to keep the ogres at bay!" at bounding box center [1111, 227] width 303 height 401
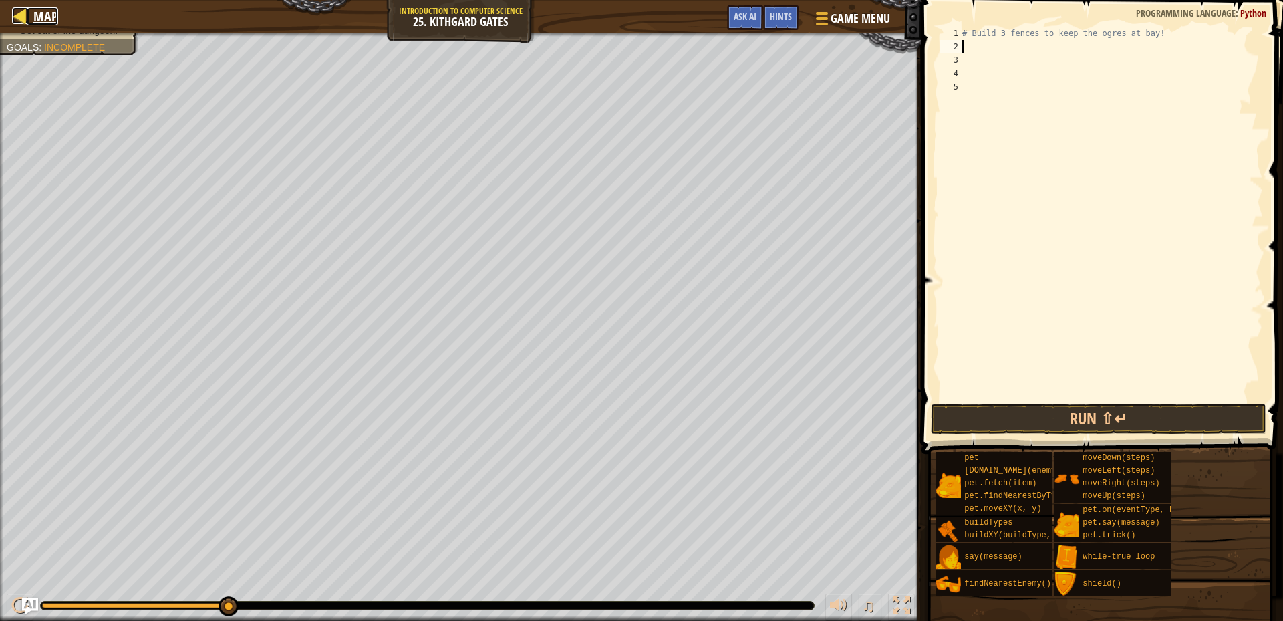
click at [17, 11] on div at bounding box center [20, 15] width 17 height 17
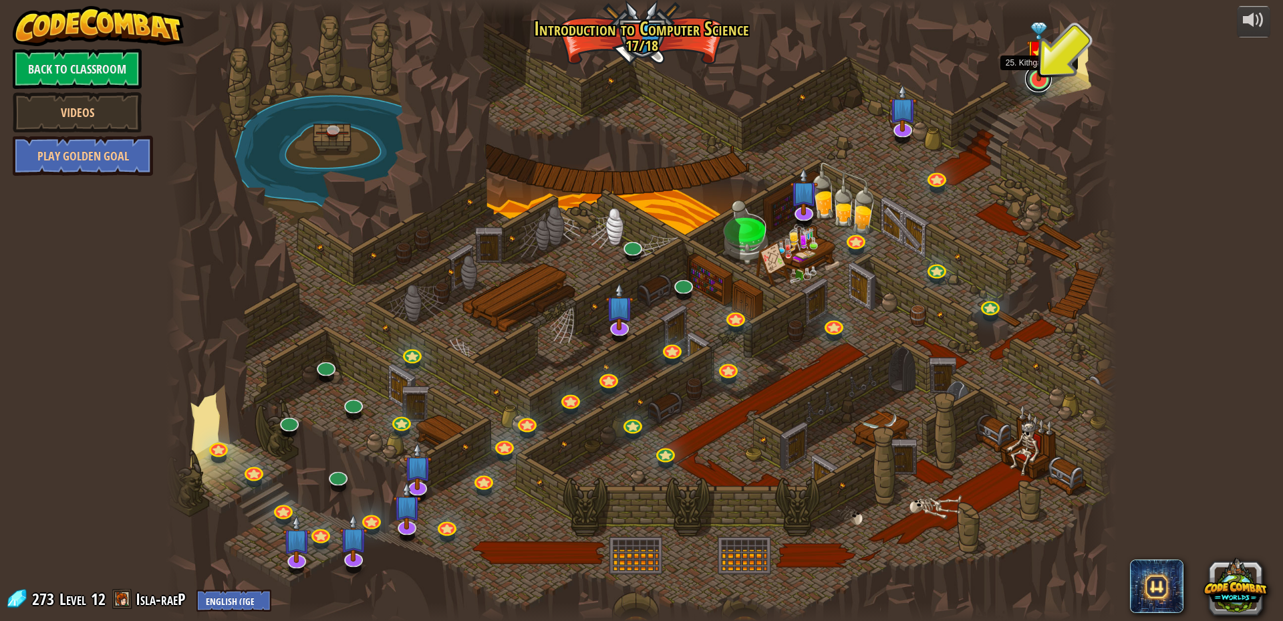
click at [1038, 82] on link at bounding box center [1038, 79] width 27 height 27
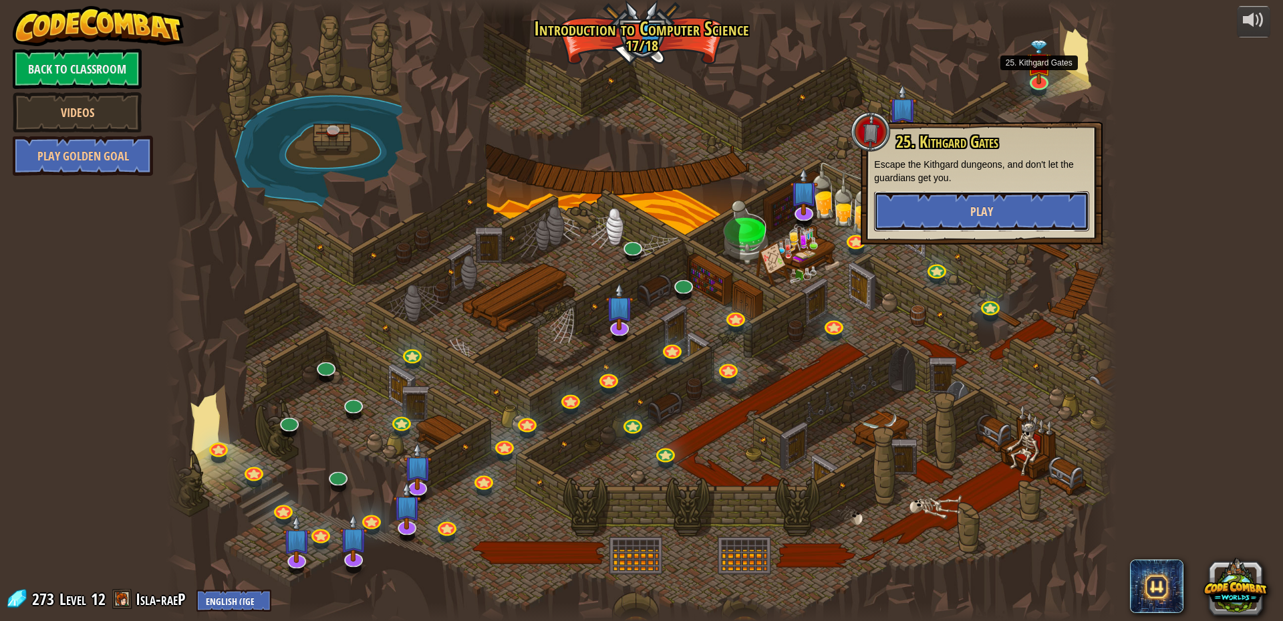
click at [972, 211] on span "Play" at bounding box center [982, 211] width 23 height 17
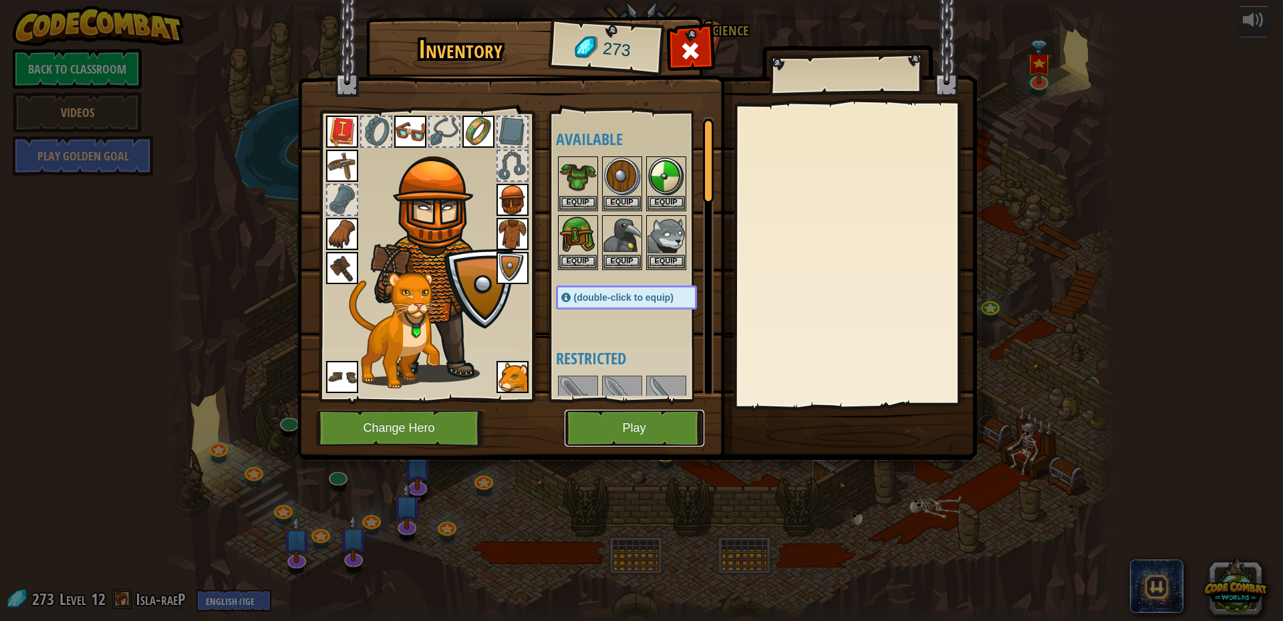
click at [610, 428] on button "Play" at bounding box center [635, 428] width 140 height 37
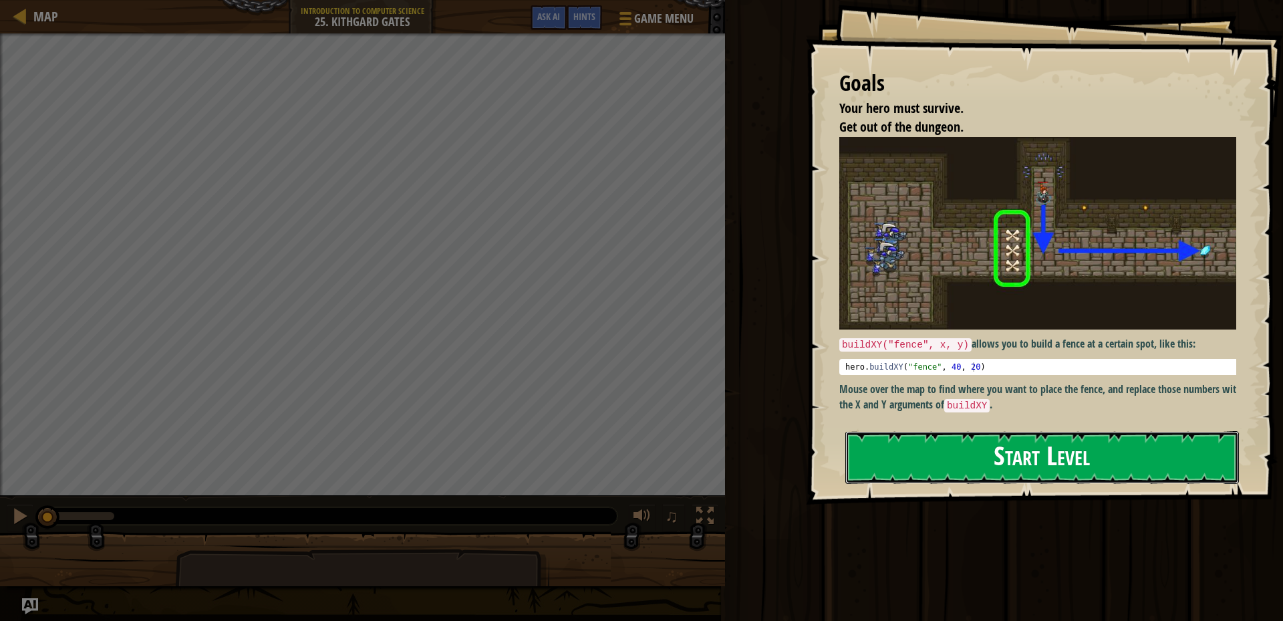
click at [1013, 459] on button "Start Level" at bounding box center [1043, 457] width 394 height 53
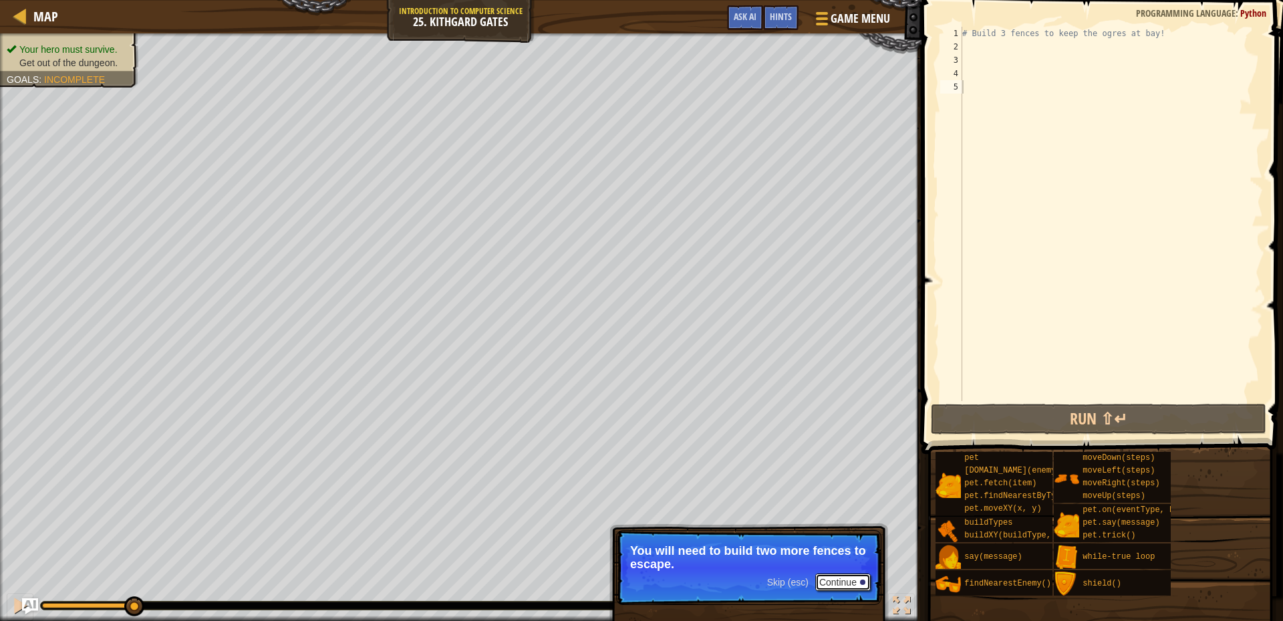
click at [846, 581] on button "Continue" at bounding box center [842, 582] width 55 height 17
click at [846, 581] on button "Continue" at bounding box center [842, 583] width 55 height 17
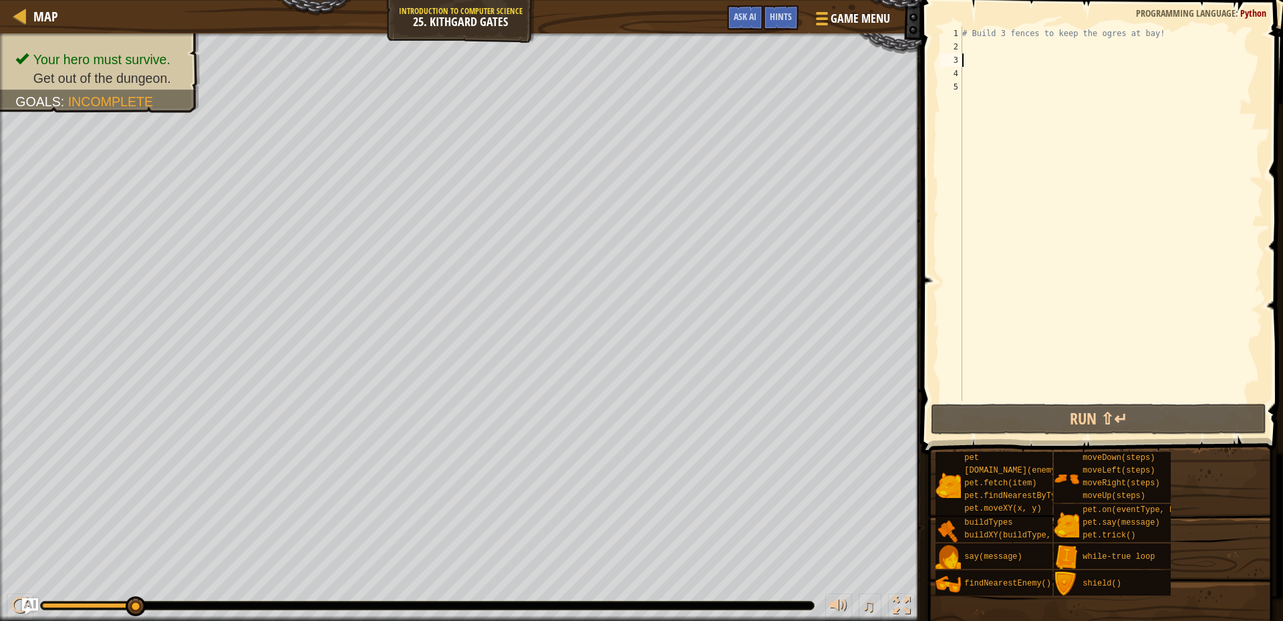
type textarea "h"
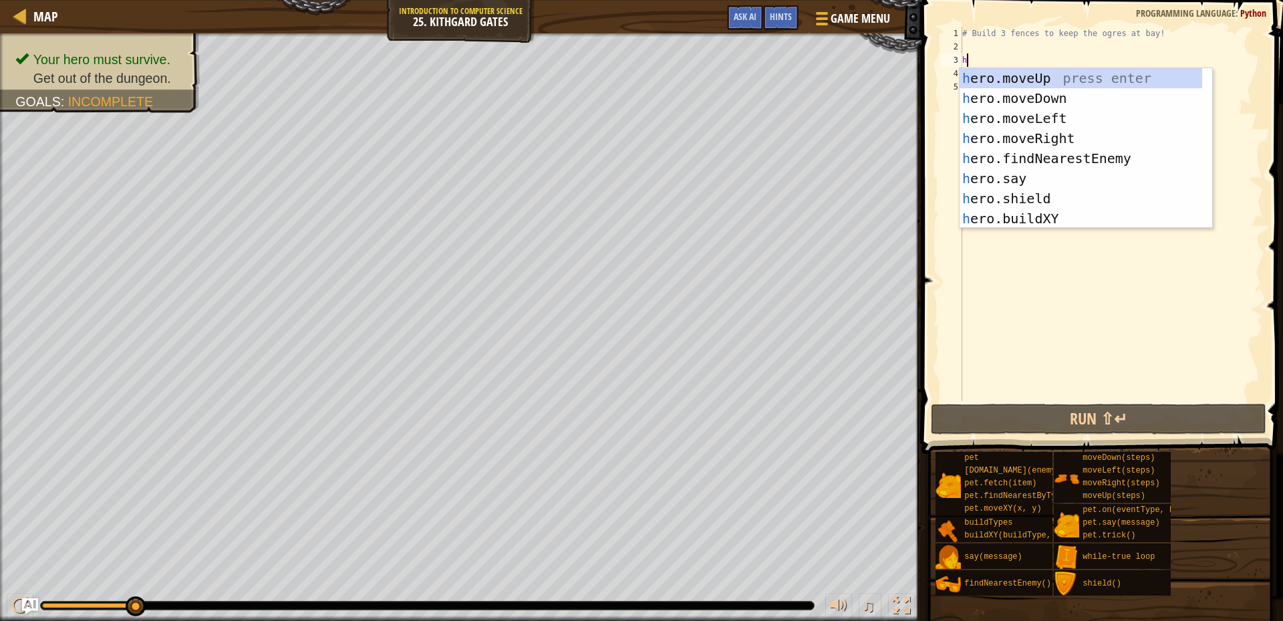
scroll to position [6, 0]
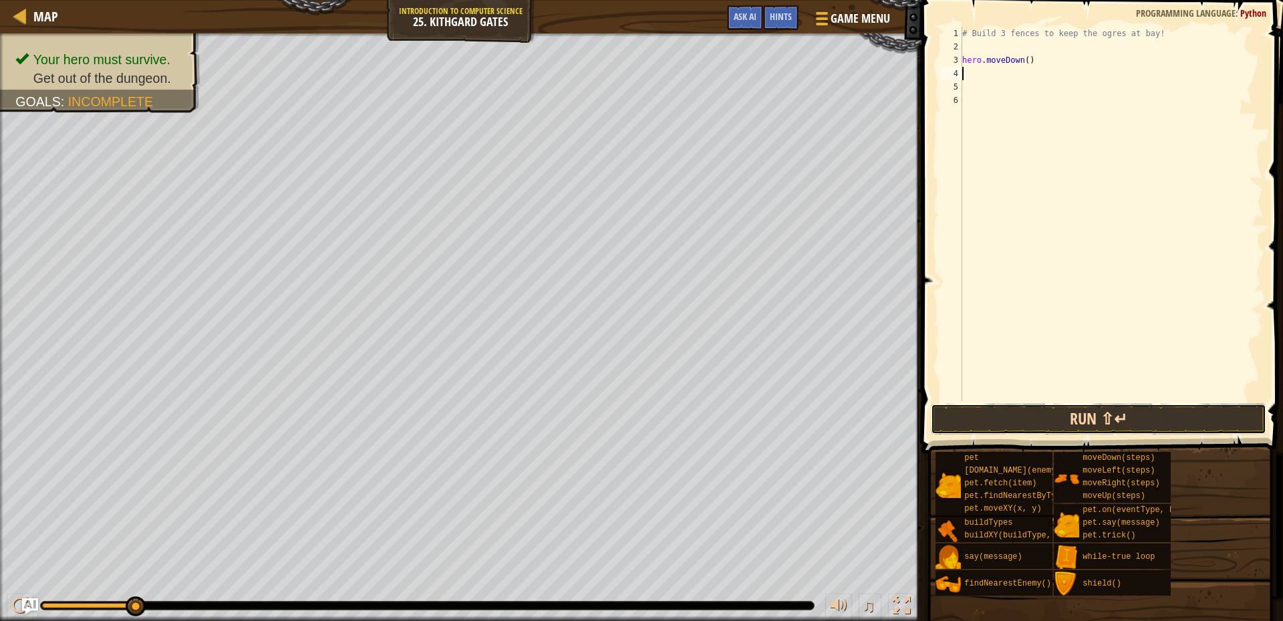
click at [1079, 421] on button "Run ⇧↵" at bounding box center [1099, 419] width 336 height 31
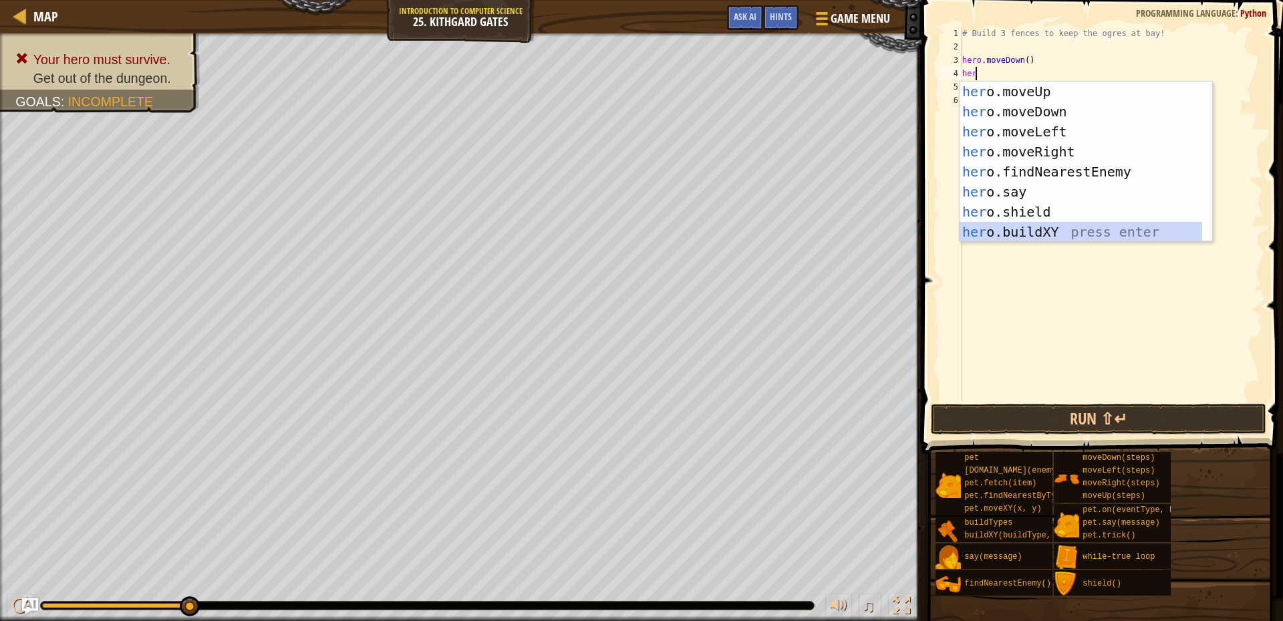
type textarea "hero.buildXY("fence", 36, 30)"
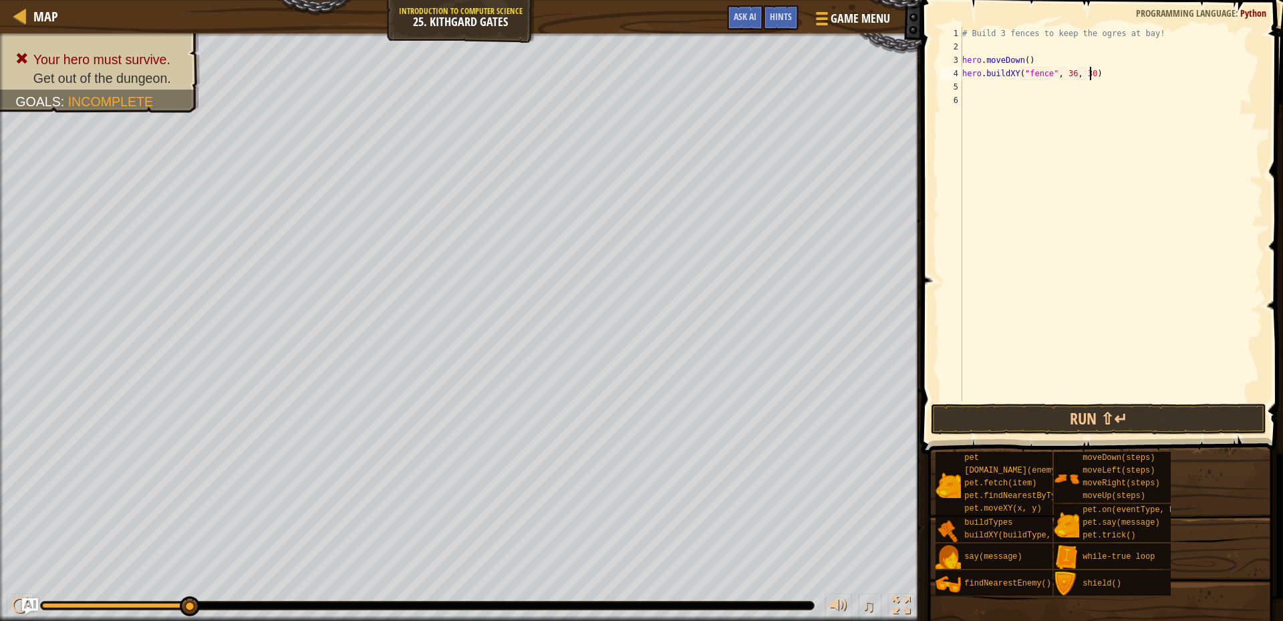
click at [1126, 72] on div "# Build 3 fences to keep the ogres at bay! hero . moveDown ( ) hero . buildXY (…" at bounding box center [1111, 227] width 303 height 401
click at [1081, 415] on button "Run ⇧↵" at bounding box center [1099, 419] width 336 height 31
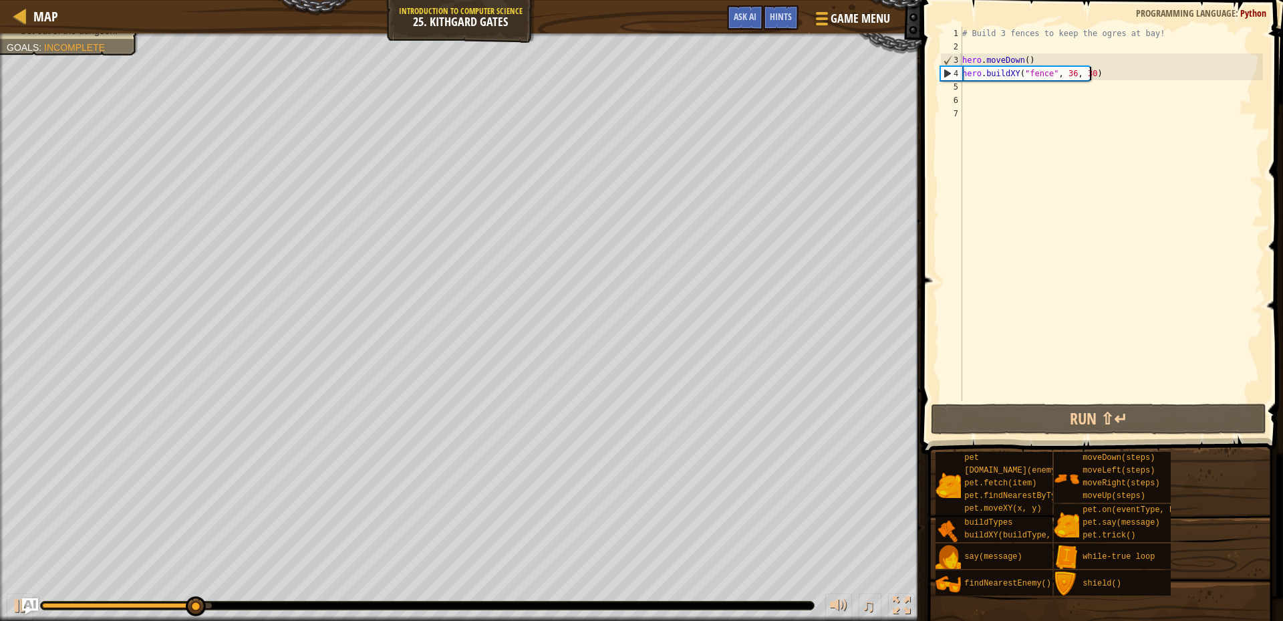
click at [1128, 70] on div "# Build 3 fences to keep the ogres at bay! hero . moveDown ( ) hero . buildXY (…" at bounding box center [1111, 227] width 303 height 401
type textarea "hero.buildXY("fence", 36, 30)"
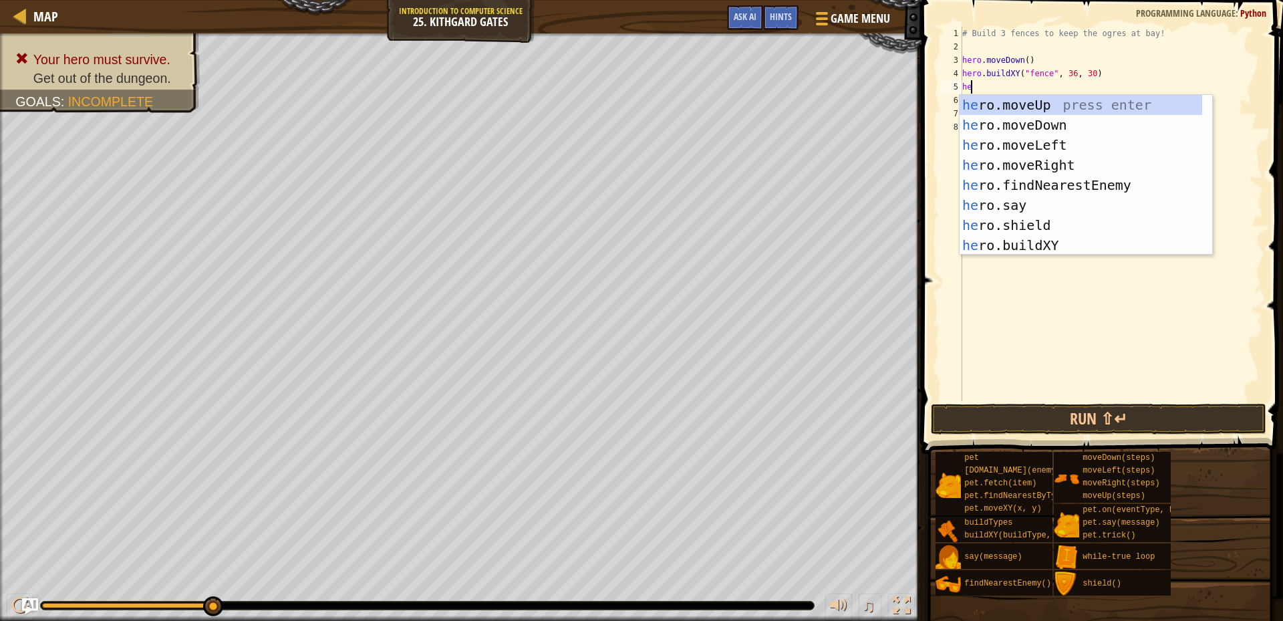
type textarea "her"
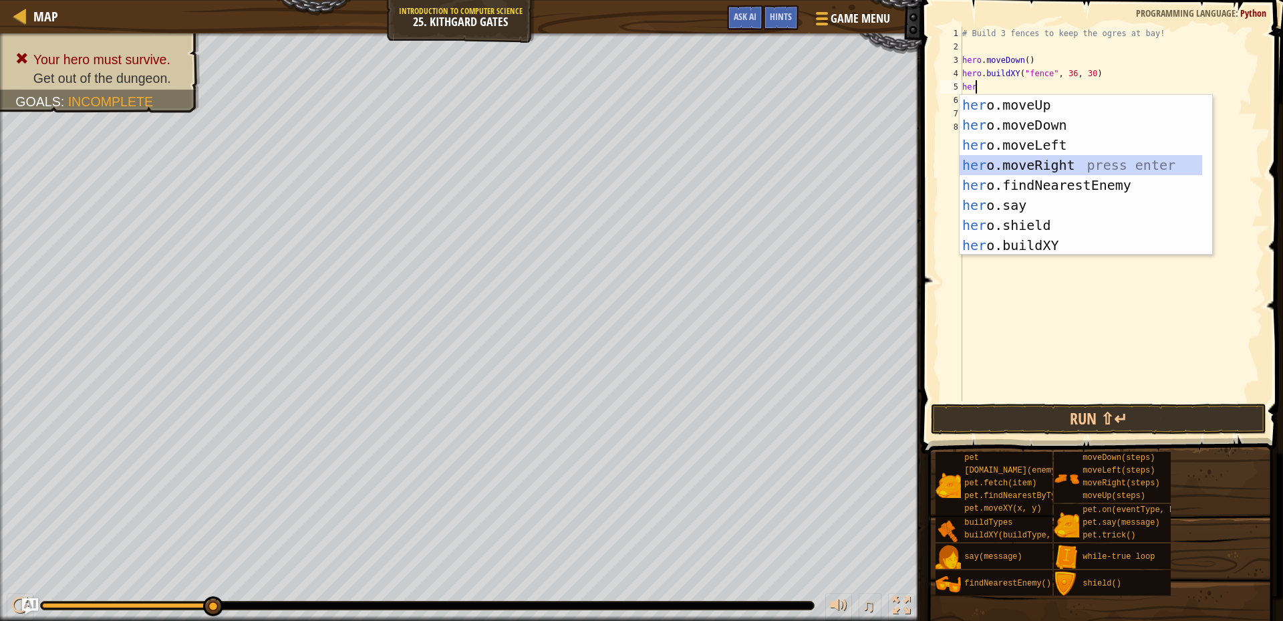
click at [1055, 168] on div "her o.moveUp press enter her o.moveDown press enter her o.moveLeft press enter …" at bounding box center [1081, 195] width 243 height 201
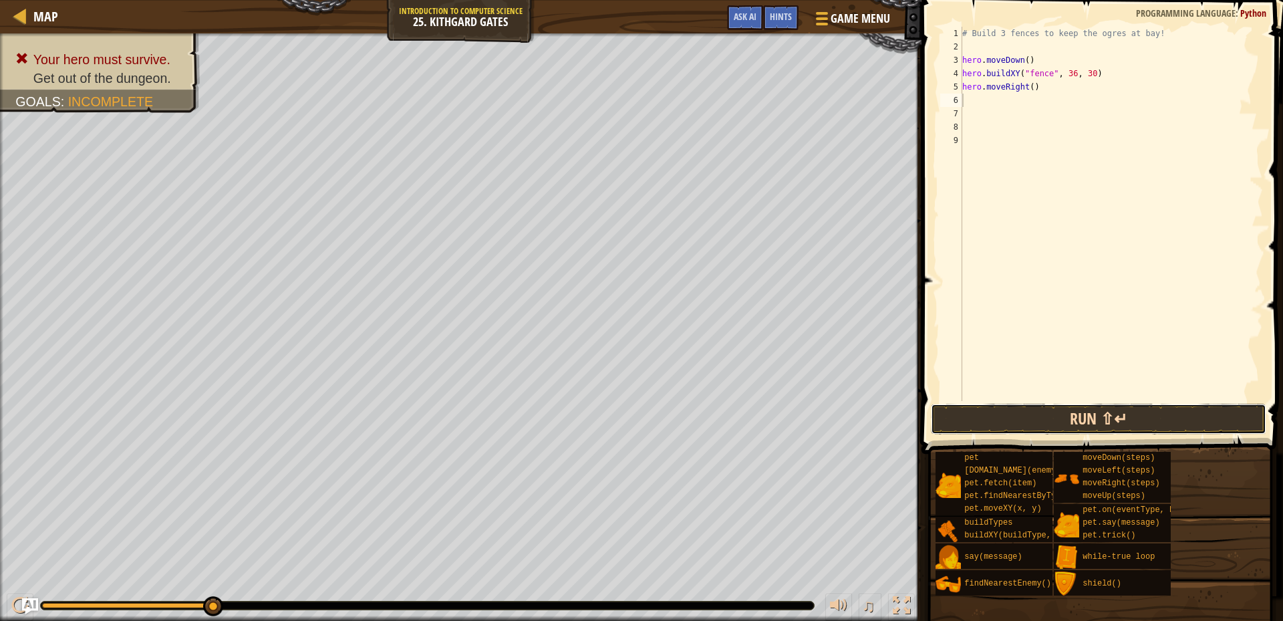
click at [1119, 418] on button "Run ⇧↵" at bounding box center [1099, 419] width 336 height 31
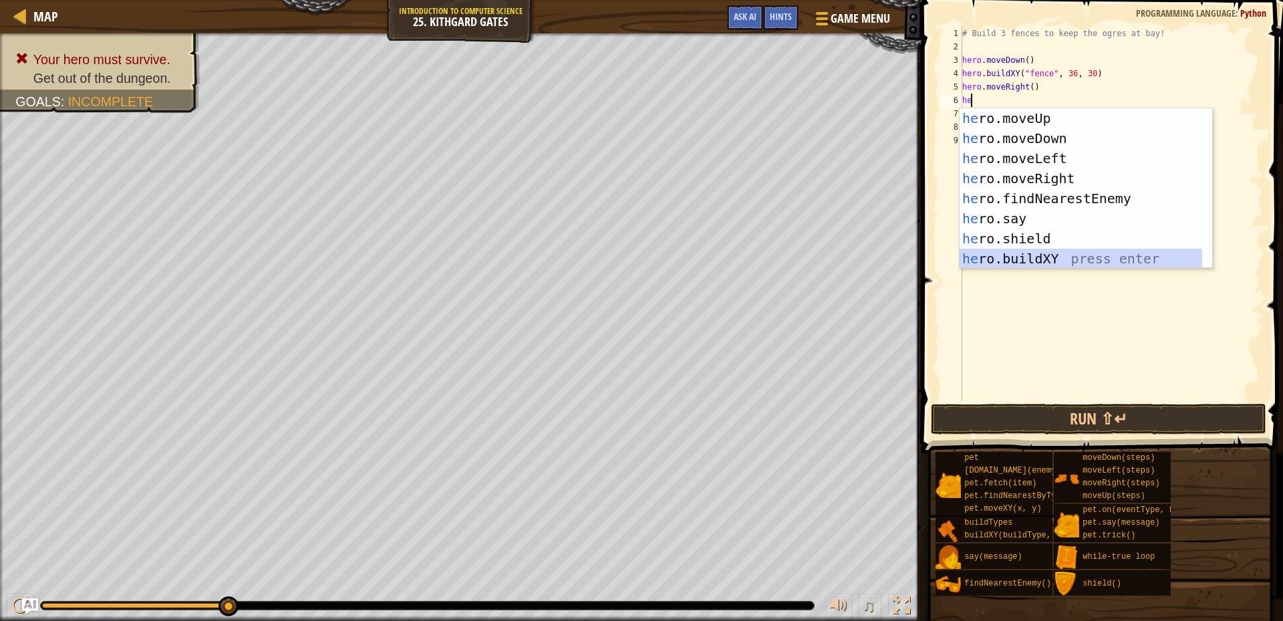
click at [1043, 257] on div "he ro.moveUp press enter he ro.moveDown press enter he ro.moveLeft press enter …" at bounding box center [1081, 208] width 243 height 201
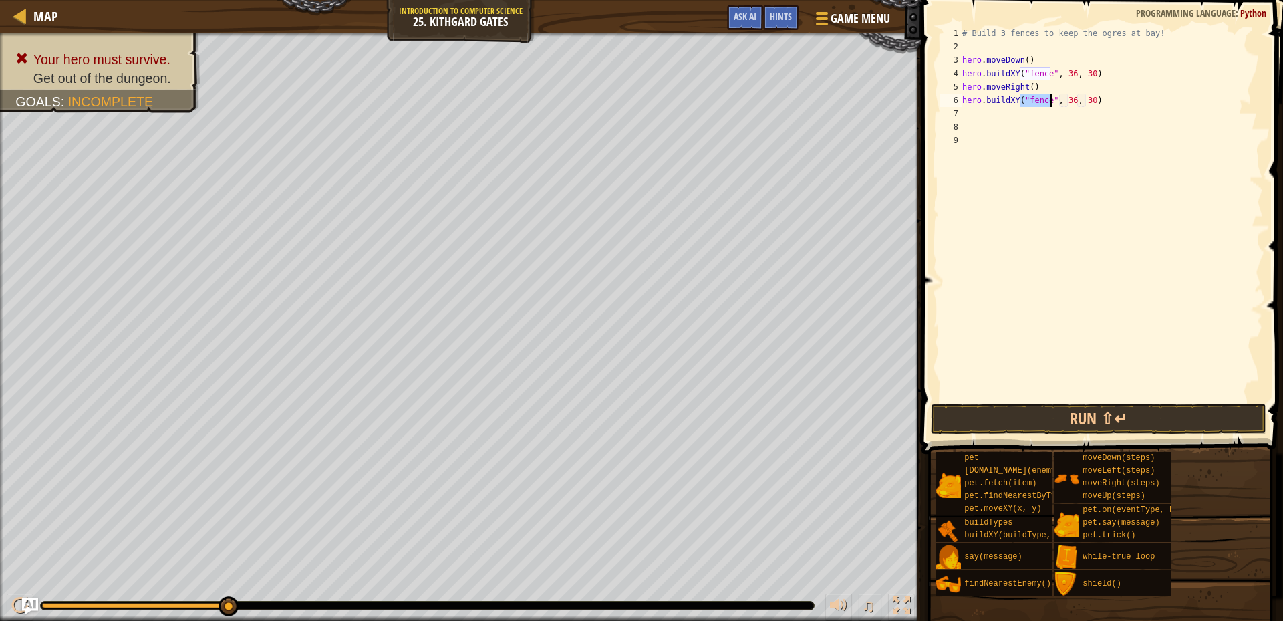
click at [1069, 103] on div "# Build 3 fences to keep the ogres at bay! hero . moveDown ( ) hero . buildXY (…" at bounding box center [1111, 227] width 303 height 401
click at [1098, 416] on button "Run ⇧↵" at bounding box center [1099, 419] width 336 height 31
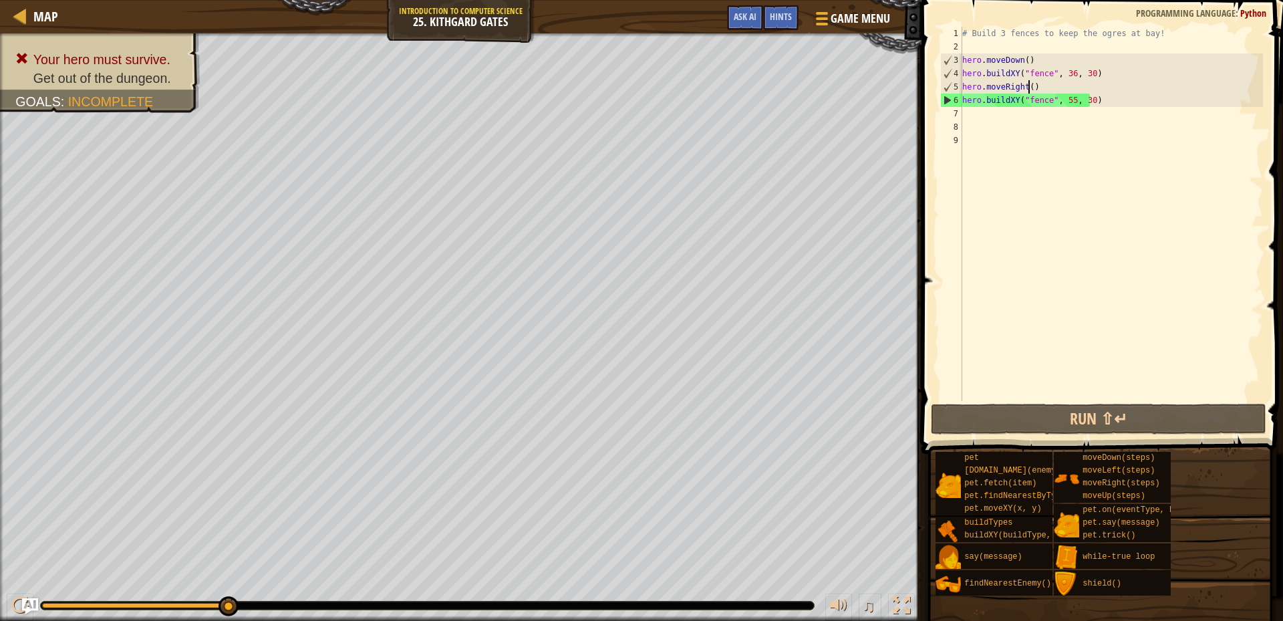
click at [1028, 89] on div "# Build 3 fences to keep the ogres at bay! hero . moveDown ( ) hero . buildXY (…" at bounding box center [1111, 227] width 303 height 401
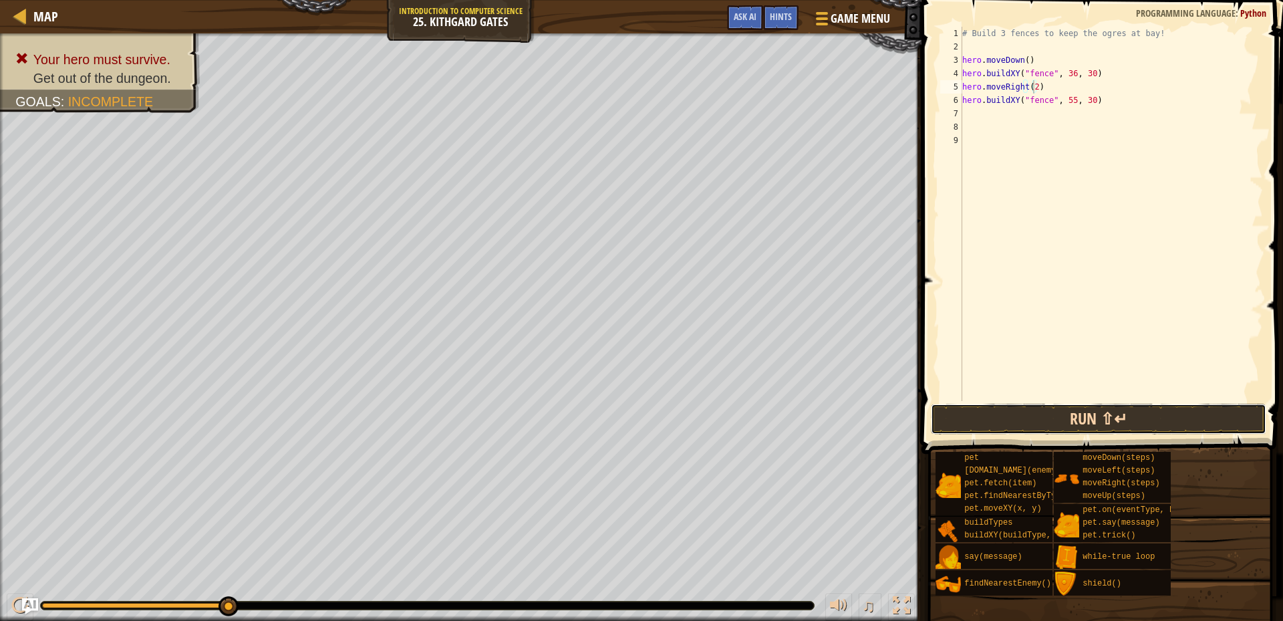
click at [1072, 418] on button "Run ⇧↵" at bounding box center [1099, 419] width 336 height 31
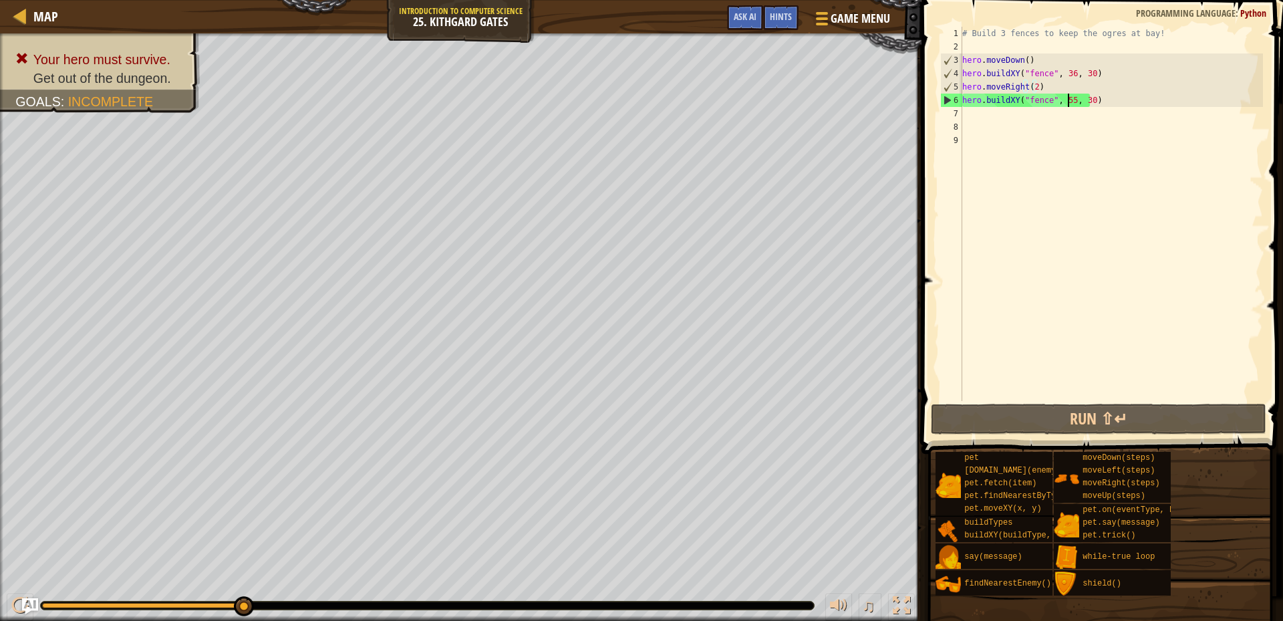
click at [1069, 99] on div "# Build 3 fences to keep the ogres at bay! hero . moveDown ( ) hero . buildXY (…" at bounding box center [1111, 227] width 303 height 401
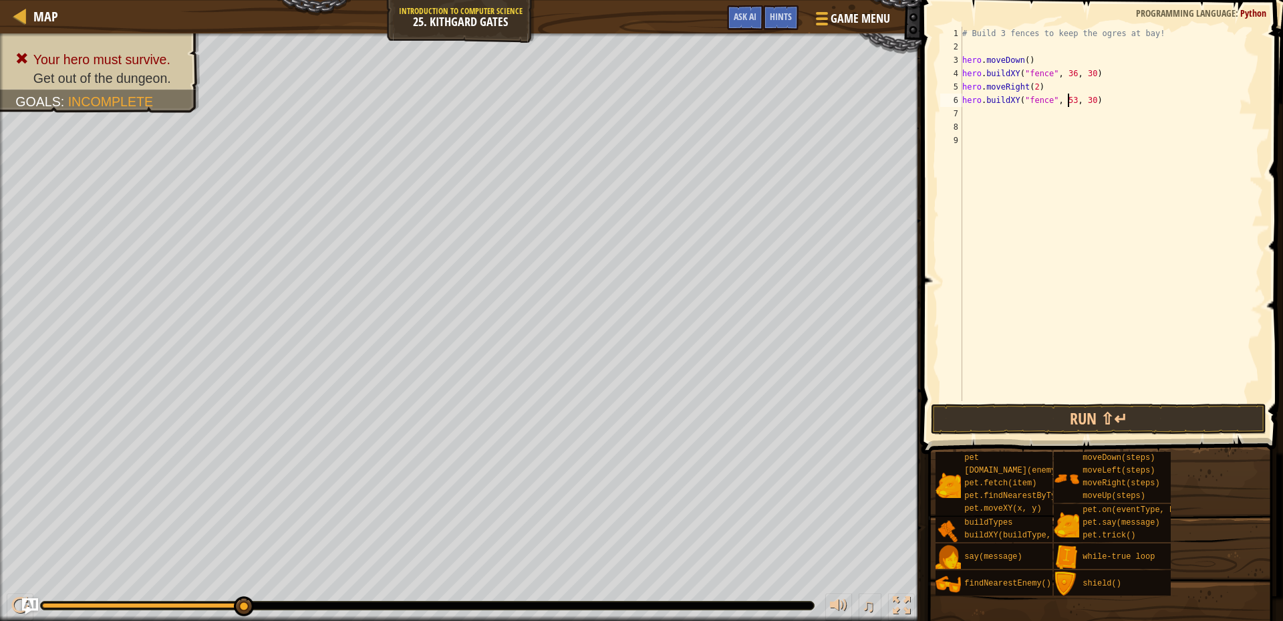
scroll to position [6, 9]
click at [1039, 417] on button "Run ⇧↵" at bounding box center [1099, 419] width 336 height 31
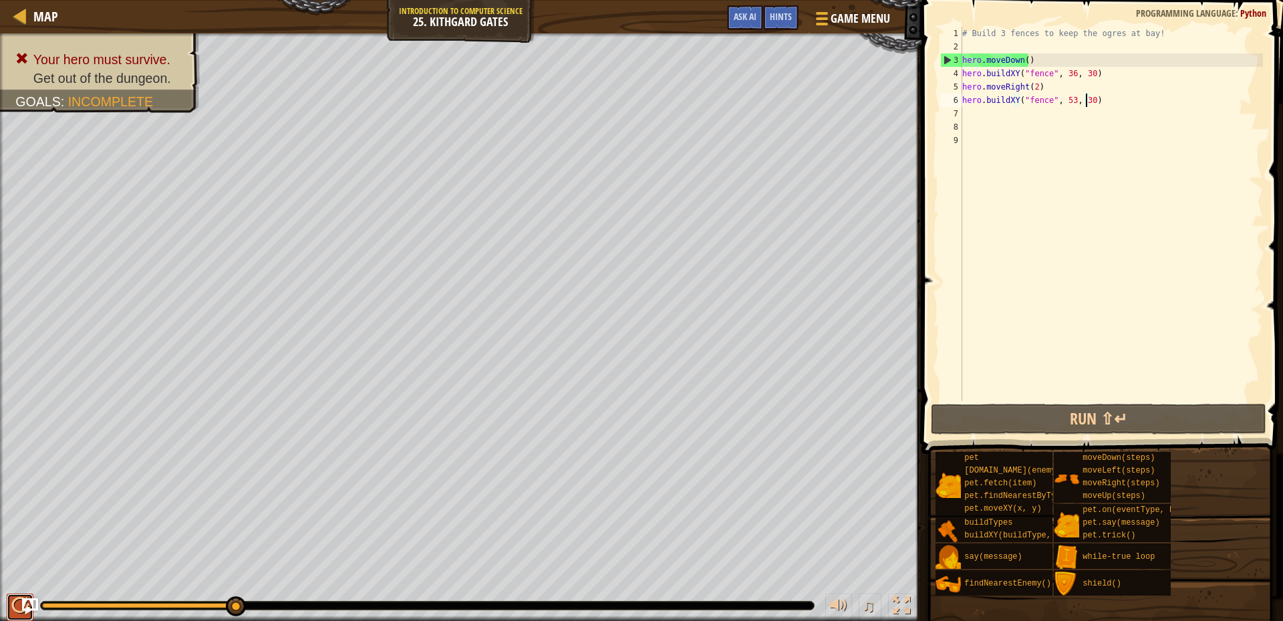
click at [15, 602] on div at bounding box center [19, 605] width 17 height 17
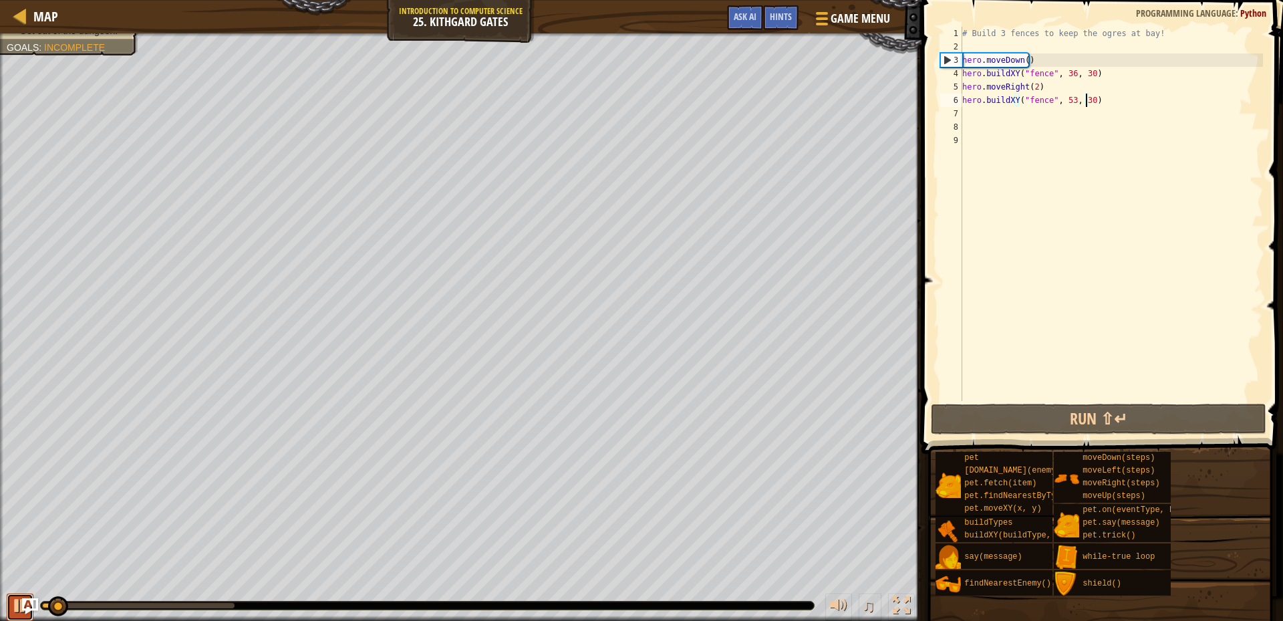
click at [15, 602] on div at bounding box center [19, 605] width 17 height 17
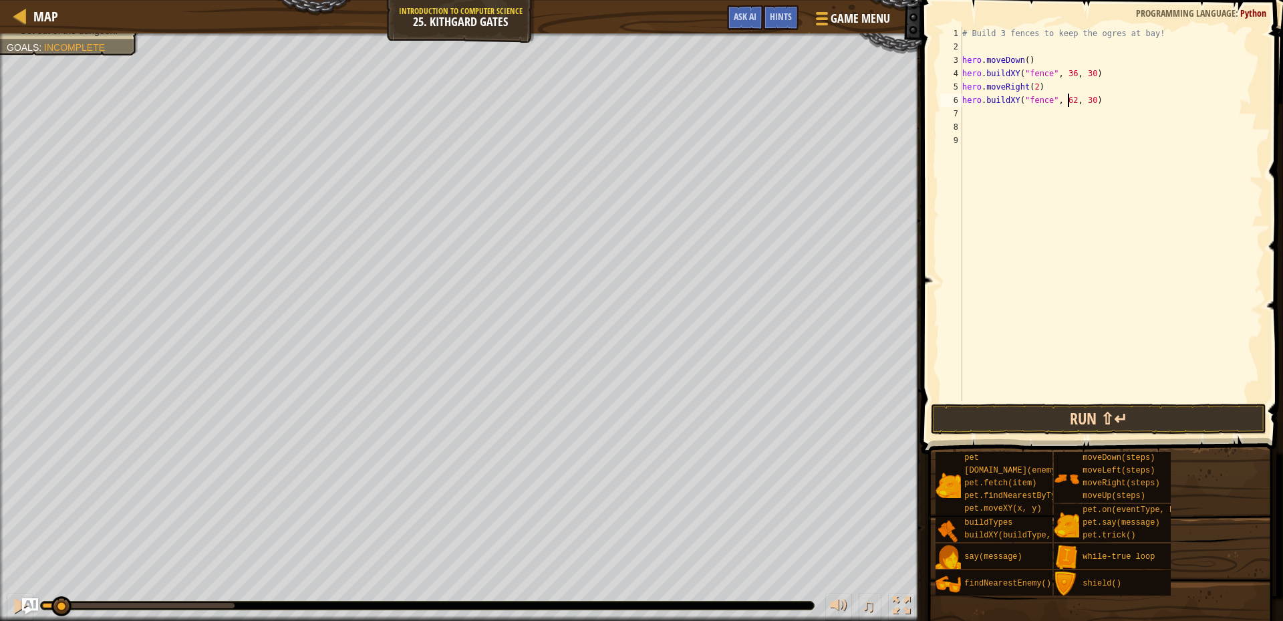
type textarea "hero.buildXY("fence", 62, 30)"
click at [1128, 420] on button "Run ⇧↵" at bounding box center [1099, 419] width 336 height 31
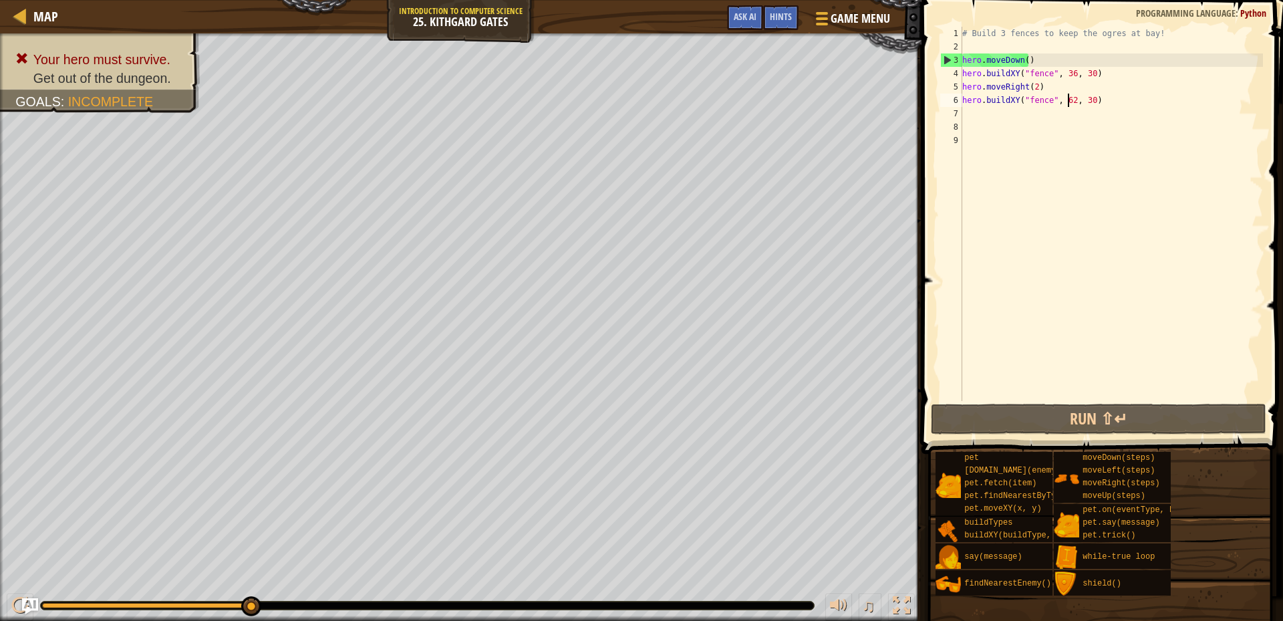
click at [1126, 113] on div "# Build 3 fences to keep the ogres at bay! hero . moveDown ( ) hero . buildXY (…" at bounding box center [1111, 227] width 303 height 401
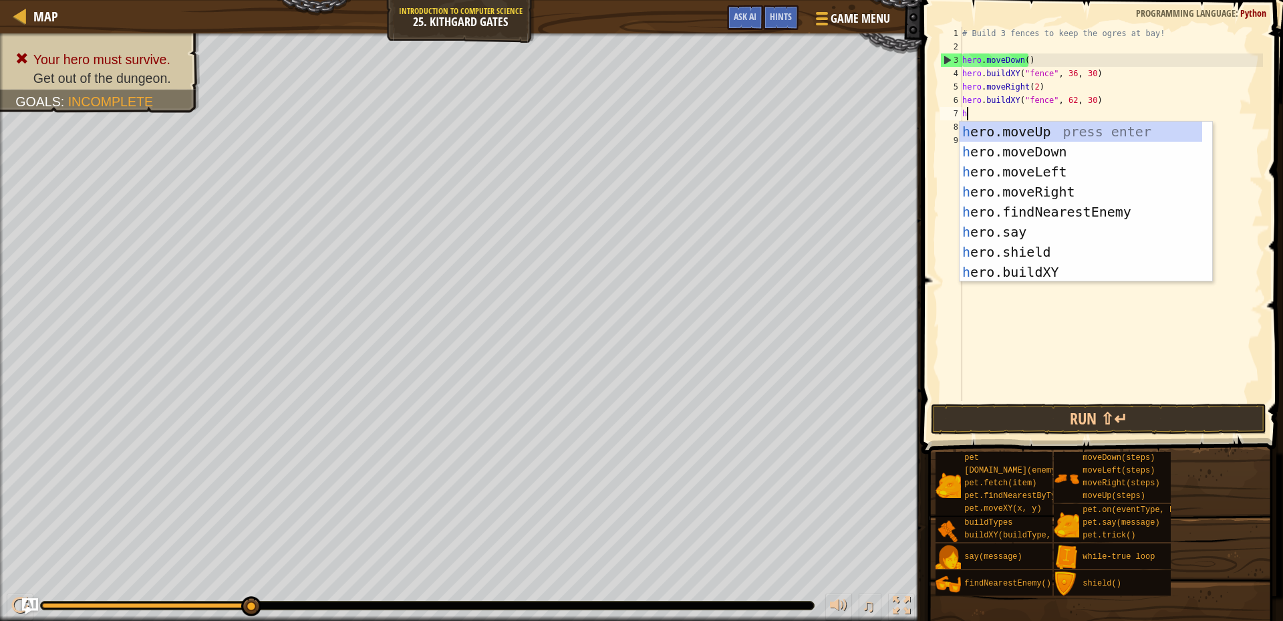
type textarea "he"
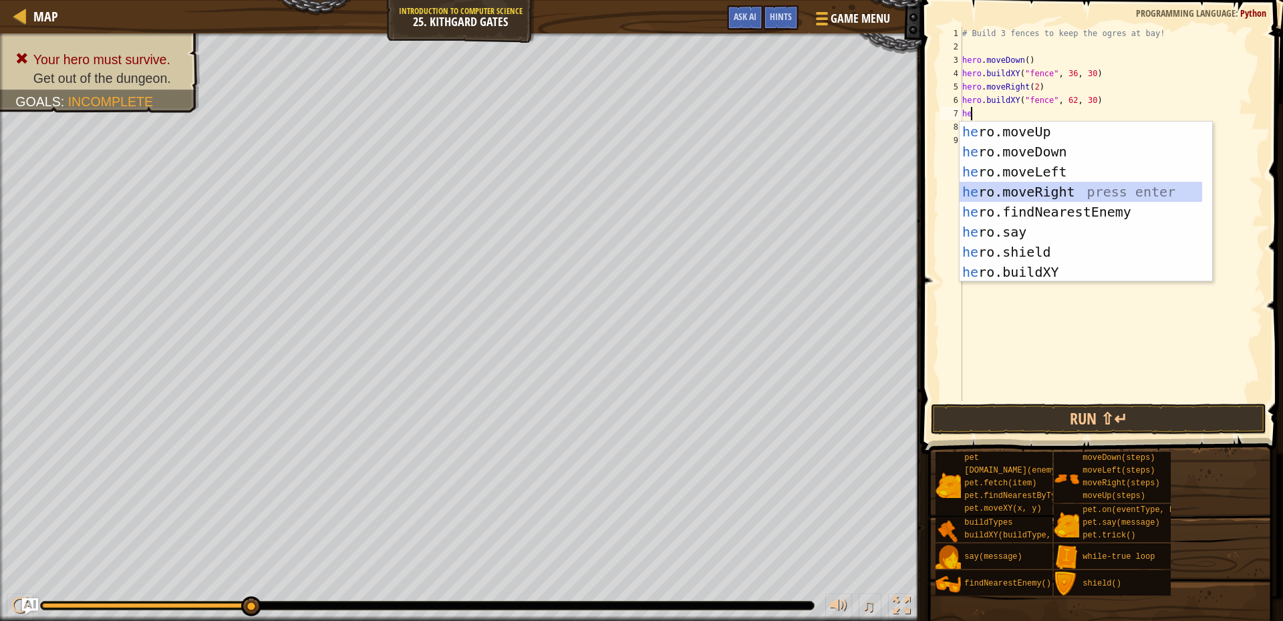
click at [1048, 190] on div "he ro.moveUp press enter he ro.moveDown press enter he ro.moveLeft press enter …" at bounding box center [1081, 222] width 243 height 201
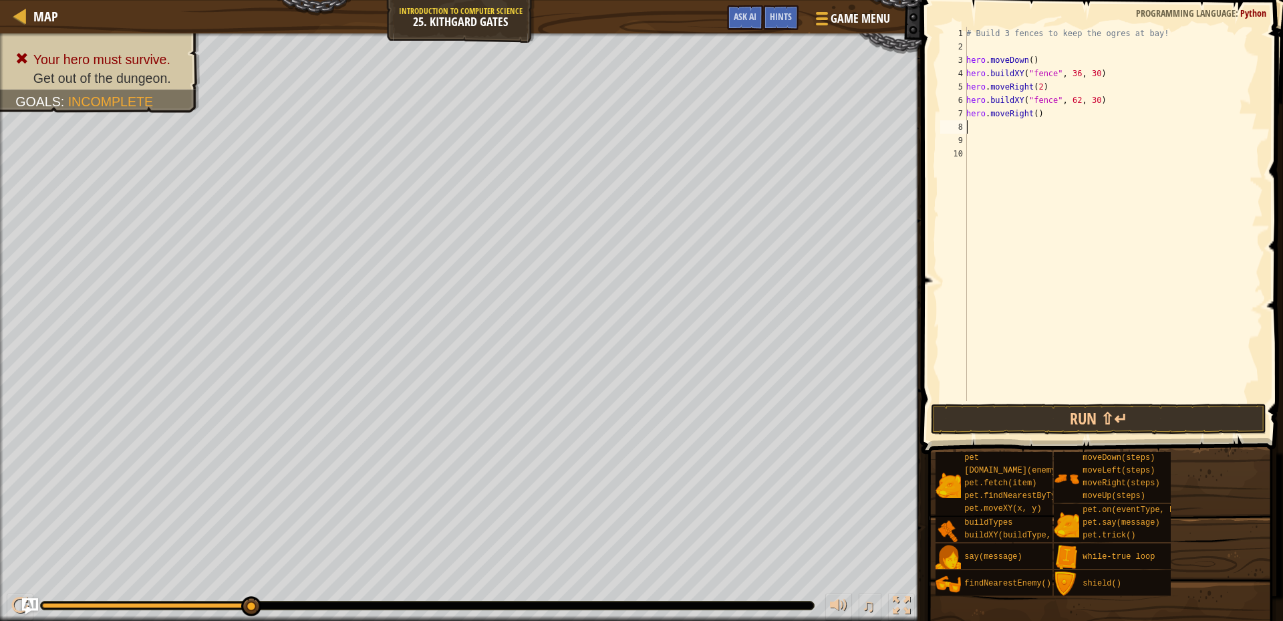
click at [1031, 114] on div "# Build 3 fences to keep the ogres at bay! hero . moveDown ( ) hero . buildXY (…" at bounding box center [1113, 227] width 299 height 401
click at [1149, 424] on button "Run ⇧↵" at bounding box center [1099, 419] width 336 height 31
click at [1096, 420] on button "Run ⇧↵" at bounding box center [1099, 419] width 336 height 31
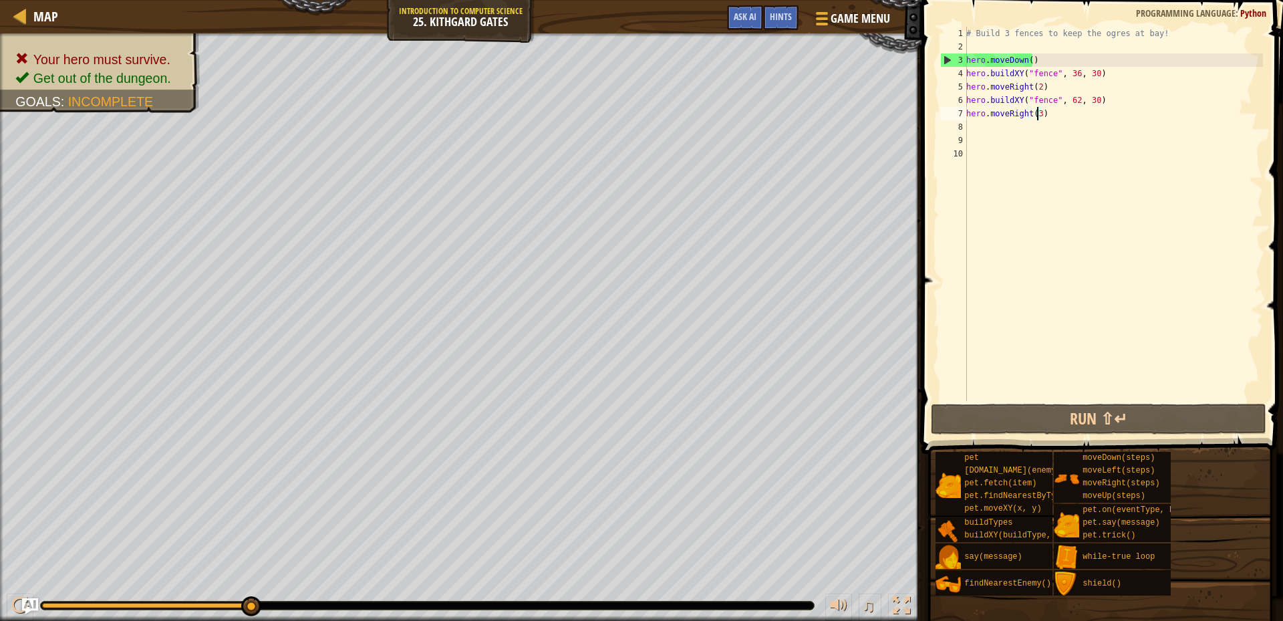
click at [1066, 102] on div "# Build 3 fences to keep the ogres at bay! hero . moveDown ( ) hero . buildXY (…" at bounding box center [1113, 227] width 299 height 401
type textarea "hero.buildXY("fence", 72, 30)"
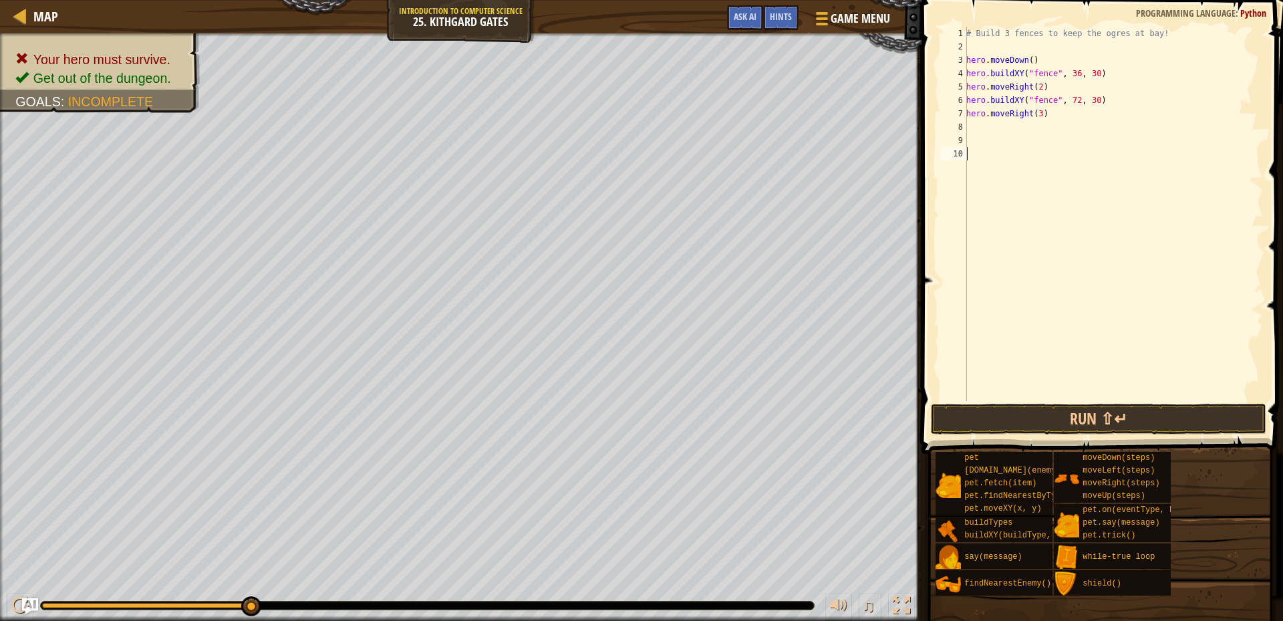
click at [1107, 319] on div "# Build 3 fences to keep the ogres at bay! hero . moveDown ( ) hero . buildXY (…" at bounding box center [1113, 227] width 299 height 401
click at [1084, 414] on button "Run ⇧↵" at bounding box center [1099, 419] width 336 height 31
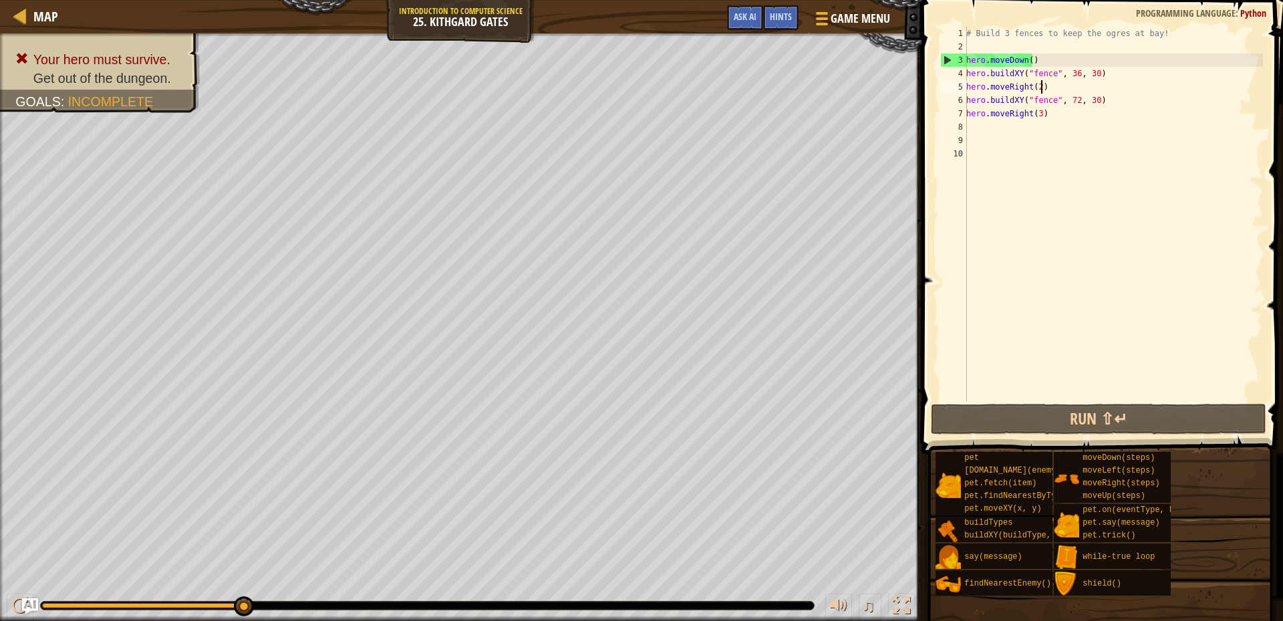
click at [1067, 93] on div "# Build 3 fences to keep the ogres at bay! hero . moveDown ( ) hero . buildXY (…" at bounding box center [1113, 227] width 299 height 401
click at [1065, 99] on div "# Build 3 fences to keep the ogres at bay! hero . moveDown ( ) hero . buildXY (…" at bounding box center [1113, 227] width 299 height 401
click at [1070, 101] on div "# Build 3 fences to keep the ogres at bay! hero . moveDown ( ) hero . buildXY (…" at bounding box center [1113, 227] width 299 height 401
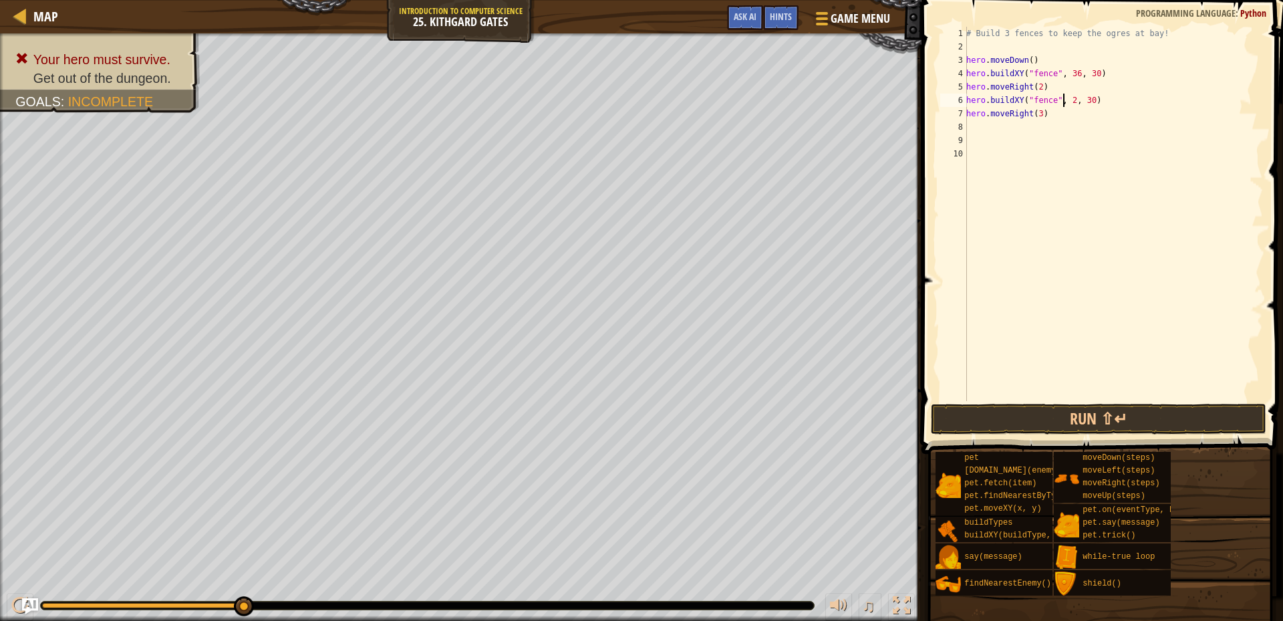
scroll to position [6, 8]
click at [1082, 418] on button "Run ⇧↵" at bounding box center [1099, 419] width 336 height 31
click at [1126, 421] on button "Run ⇧↵" at bounding box center [1099, 419] width 336 height 31
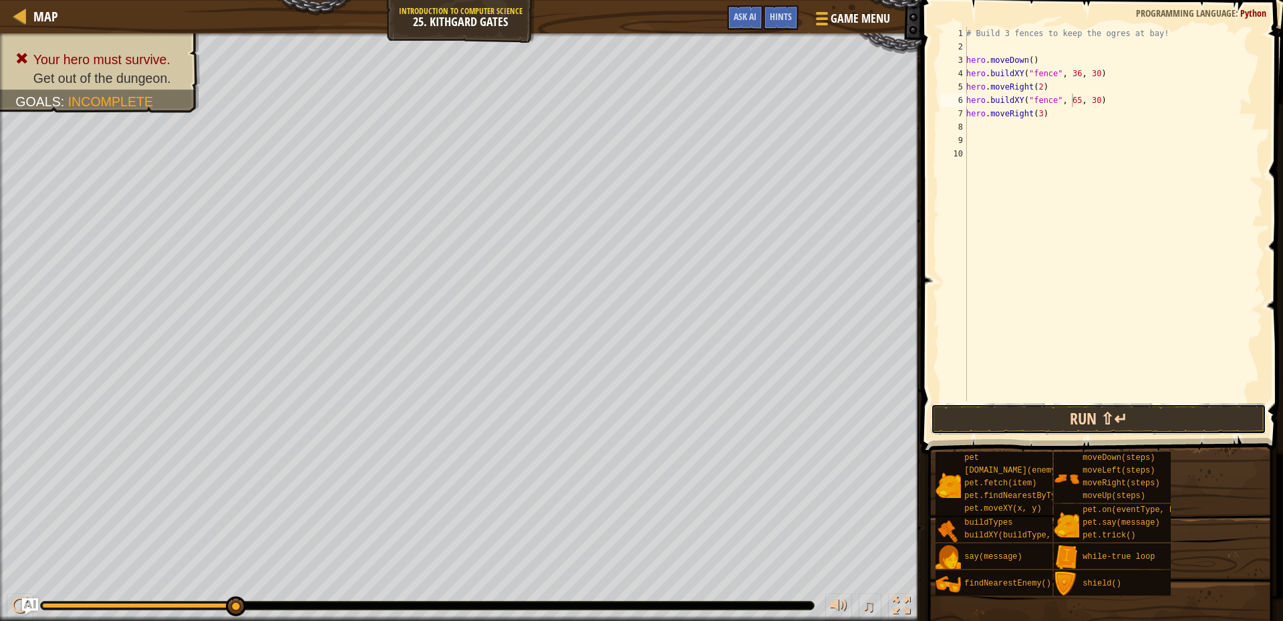
click at [1102, 406] on button "Run ⇧↵" at bounding box center [1099, 419] width 336 height 31
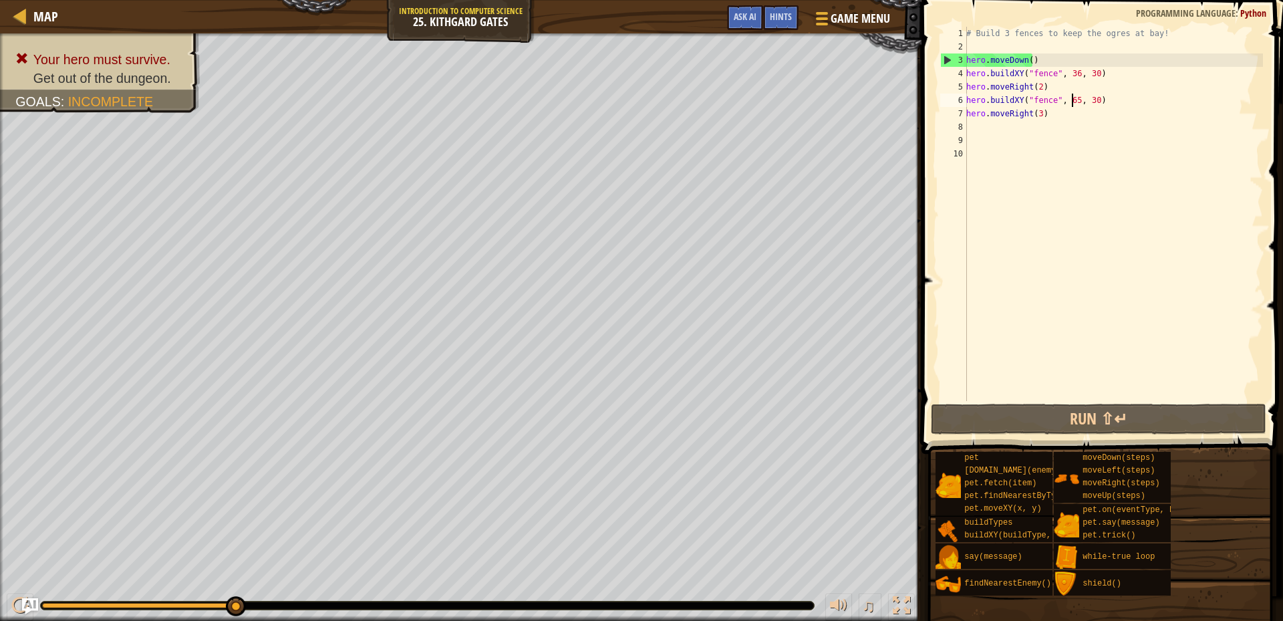
click at [1073, 100] on div "# Build 3 fences to keep the ogres at bay! hero . moveDown ( ) hero . buildXY (…" at bounding box center [1113, 227] width 299 height 401
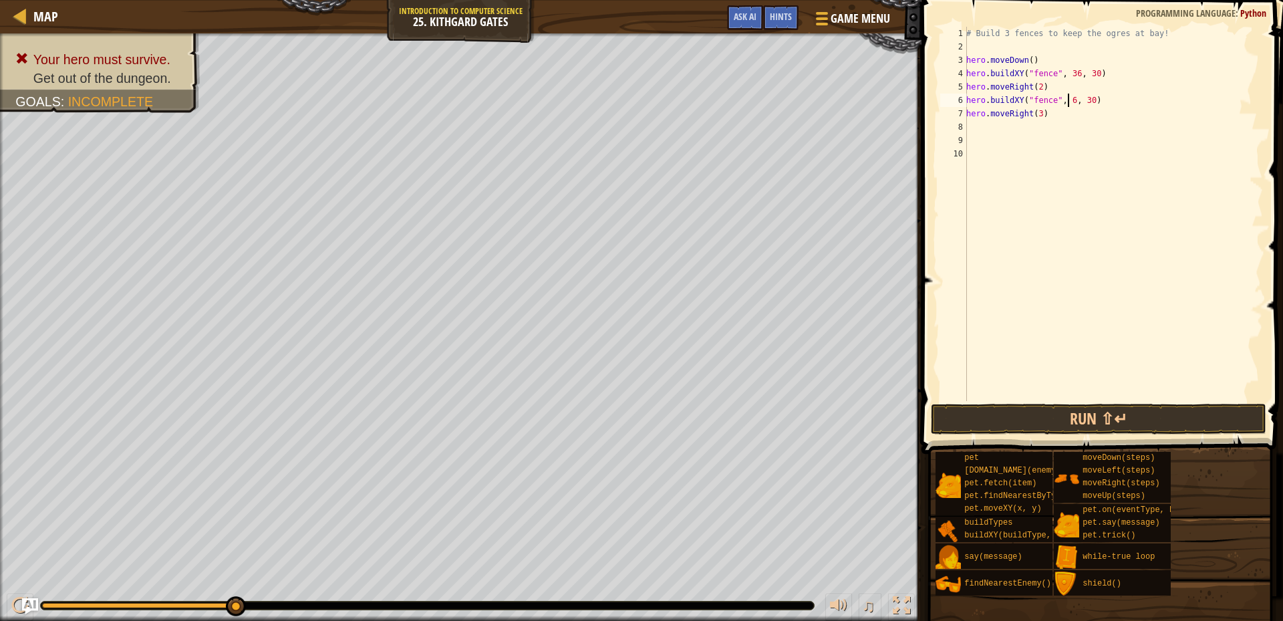
type textarea "hero.buildXY("fence", 63, 30)"
click at [1127, 399] on div "# Build 3 fences to keep the ogres at bay! hero . moveDown ( ) hero . buildXY (…" at bounding box center [1113, 227] width 299 height 401
click at [1116, 426] on button "Run ⇧↵" at bounding box center [1099, 419] width 336 height 31
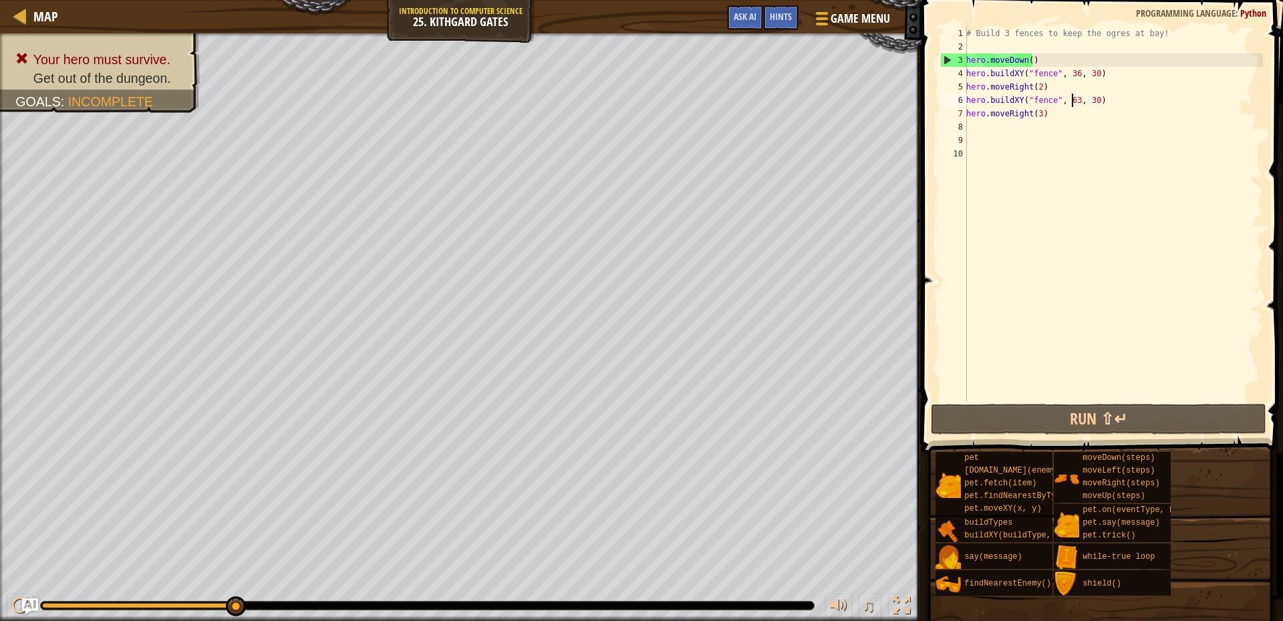
click at [1071, 98] on div "# Build 3 fences to keep the ogres at bay! hero . moveDown ( ) hero . buildXY (…" at bounding box center [1113, 227] width 299 height 401
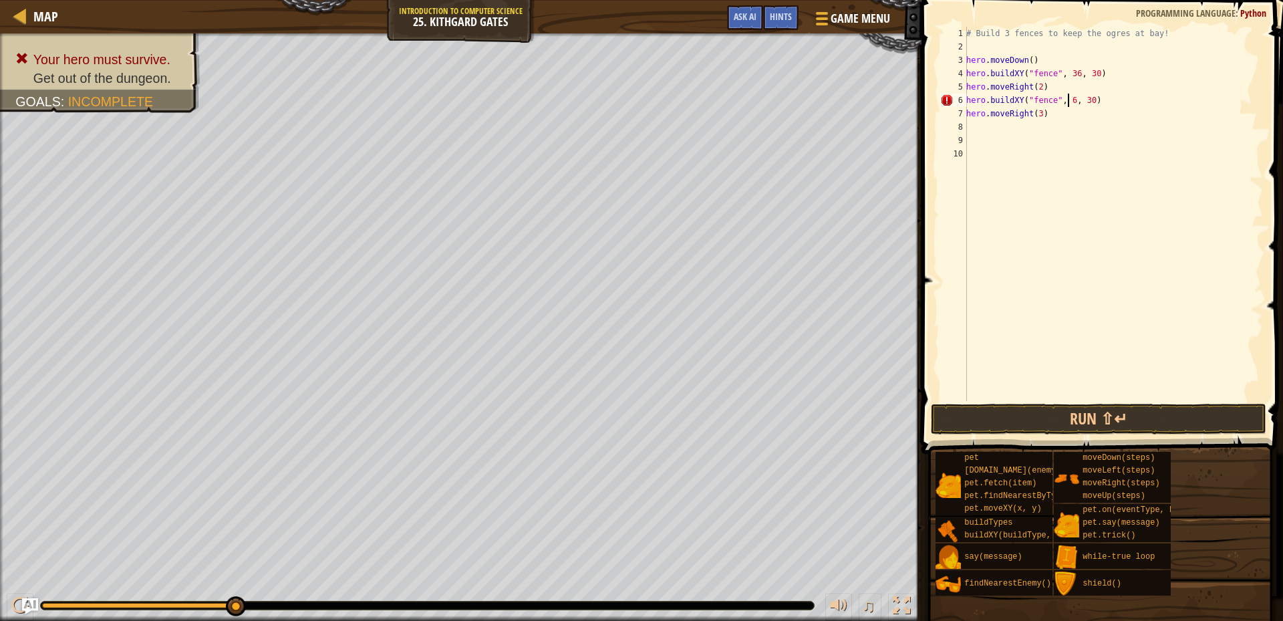
scroll to position [6, 9]
click at [1131, 418] on button "Run ⇧↵" at bounding box center [1099, 419] width 336 height 31
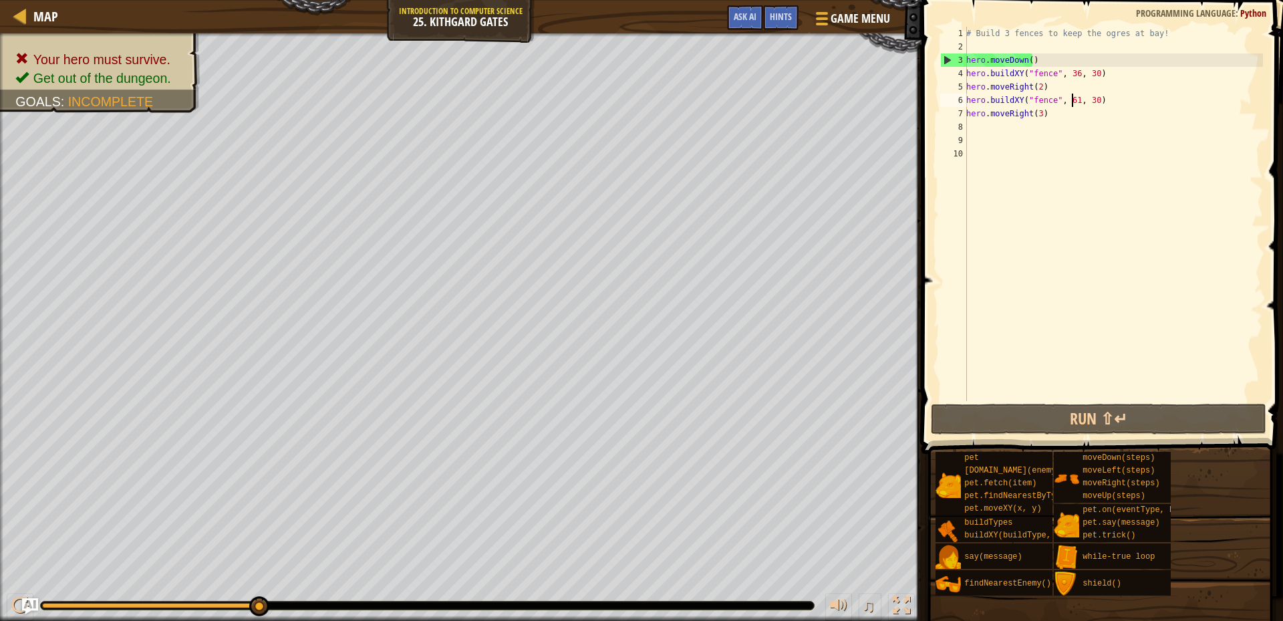
click at [1057, 116] on div "# Build 3 fences to keep the ogres at bay! hero . moveDown ( ) hero . buildXY (…" at bounding box center [1113, 227] width 299 height 401
type textarea "hero.moveRight(3)"
click at [990, 126] on div "# Build 3 fences to keep the ogres at bay! hero . moveDown ( ) hero . buildXY (…" at bounding box center [1113, 227] width 299 height 401
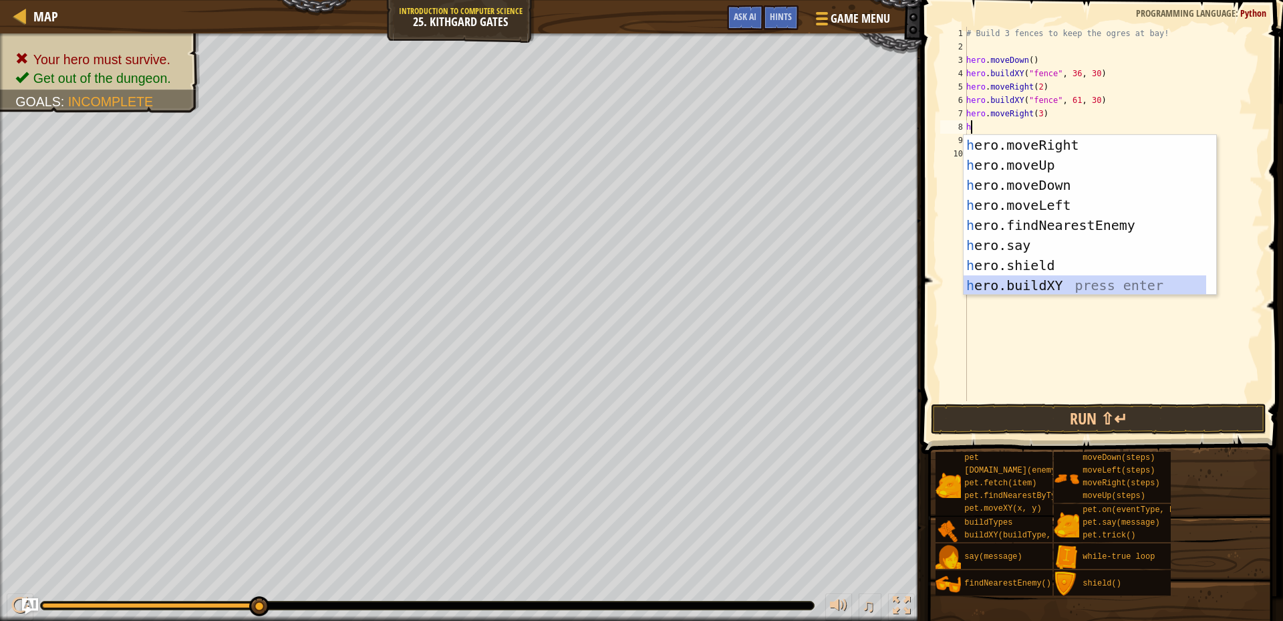
click at [1031, 277] on div "h ero.moveRight press enter h ero.moveUp press enter h ero.moveDown press enter…" at bounding box center [1090, 235] width 253 height 201
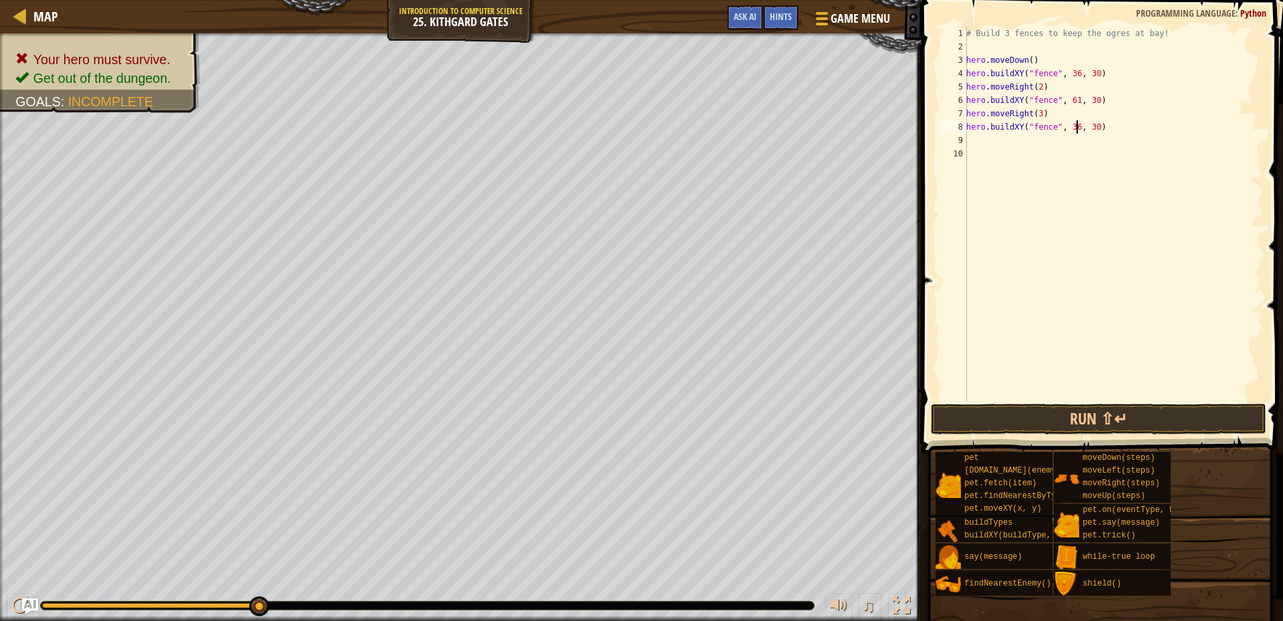
click at [1076, 127] on div "# Build 3 fences to keep the ogres at bay! hero . moveDown ( ) hero . buildXY (…" at bounding box center [1113, 227] width 299 height 401
click at [1073, 128] on div "# Build 3 fences to keep the ogres at bay! hero . moveDown ( ) hero . buildXY (…" at bounding box center [1113, 227] width 299 height 401
click at [1106, 422] on button "Run ⇧↵" at bounding box center [1099, 419] width 336 height 31
click at [1138, 410] on button "Run ⇧↵" at bounding box center [1099, 419] width 336 height 31
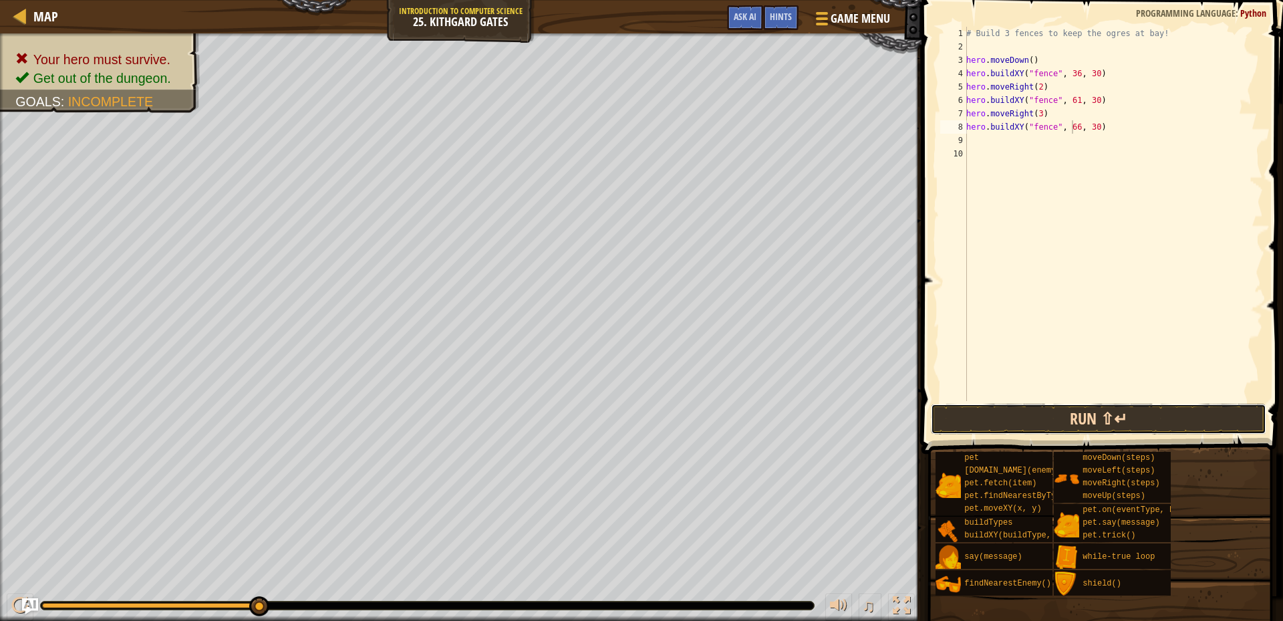
click at [1094, 414] on button "Run ⇧↵" at bounding box center [1099, 419] width 336 height 31
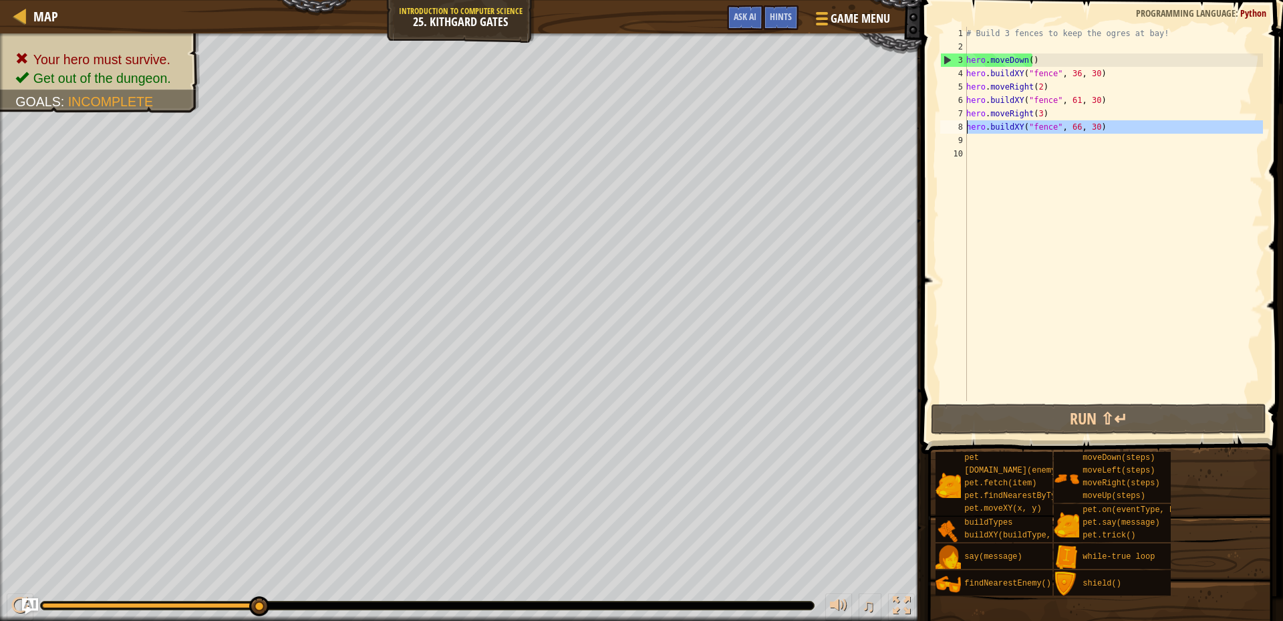
drag, startPoint x: 1116, startPoint y: 134, endPoint x: 969, endPoint y: 133, distance: 147.1
click at [969, 133] on div "# Build 3 fences to keep the ogres at bay! hero . moveDown ( ) hero . buildXY (…" at bounding box center [1113, 227] width 299 height 401
type textarea "hero.buildXY("fence", 66, 30)"
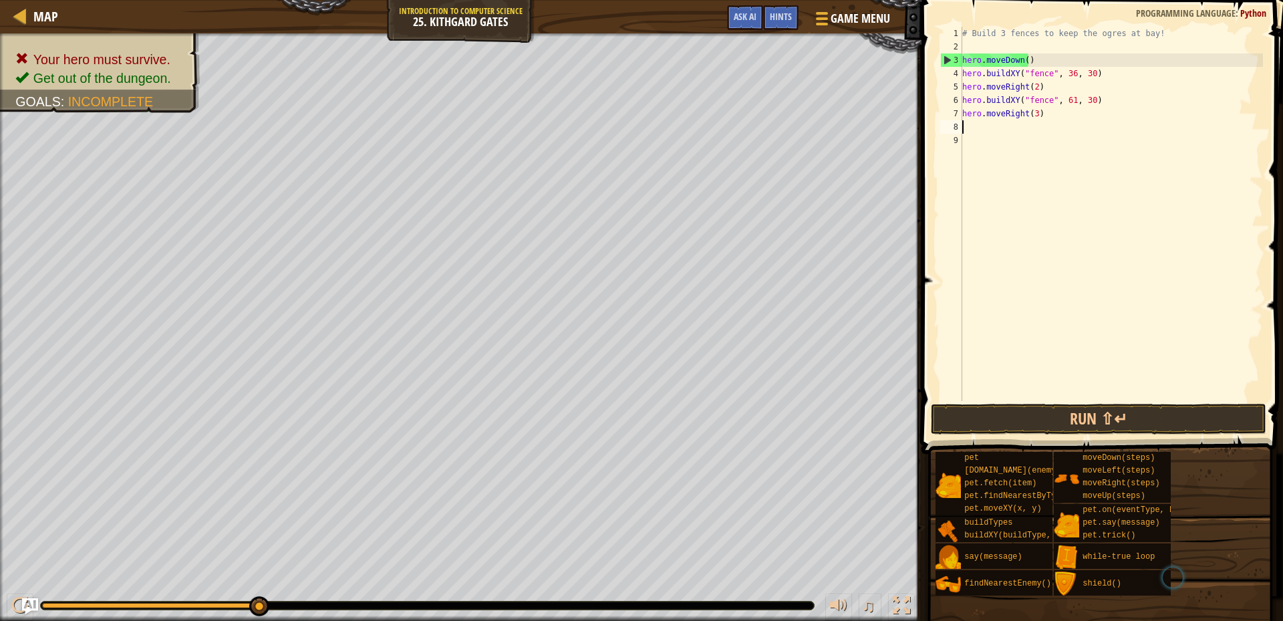
scroll to position [6, 0]
click at [984, 418] on button "Run ⇧↵" at bounding box center [1099, 419] width 336 height 31
click at [734, 21] on button "Ask AI" at bounding box center [745, 17] width 36 height 25
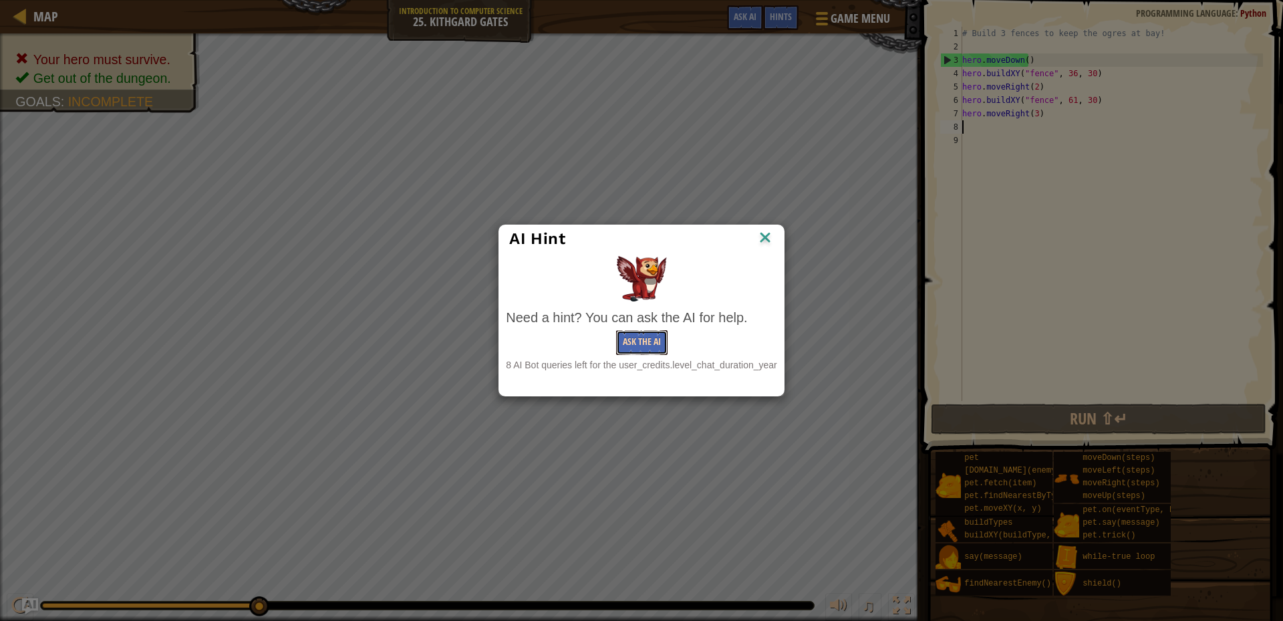
click at [624, 343] on button "Ask the AI" at bounding box center [641, 342] width 51 height 25
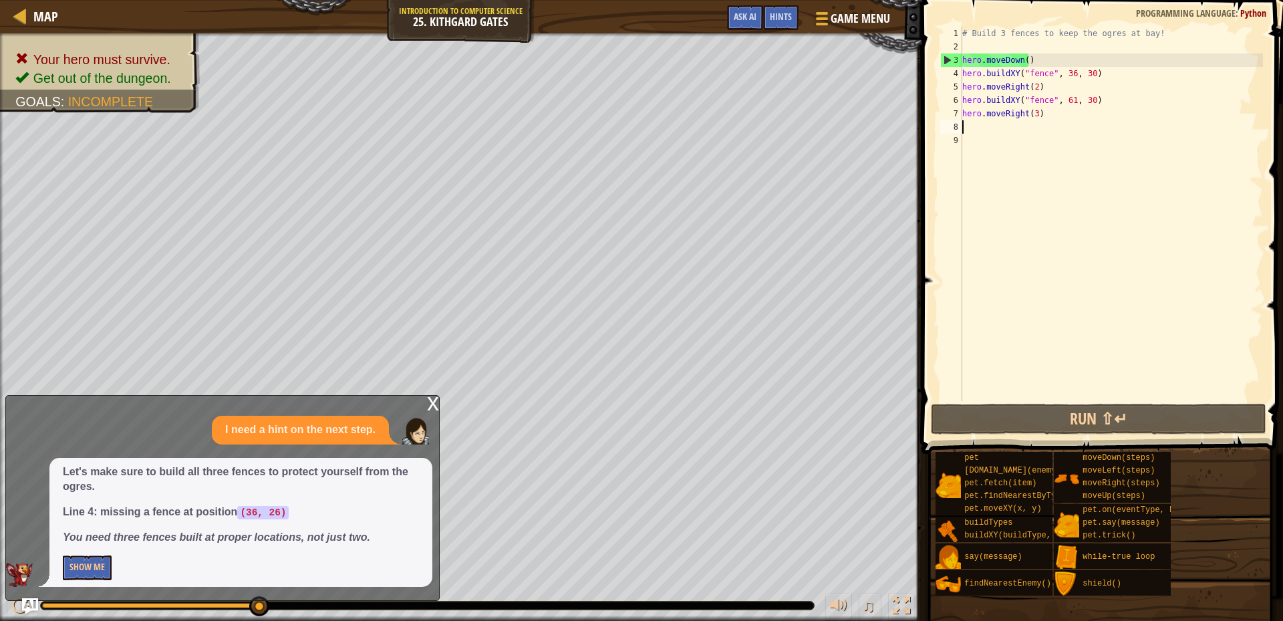
click at [1087, 72] on div "# Build 3 fences to keep the ogres at bay! hero . moveDown ( ) hero . buildXY (…" at bounding box center [1111, 227] width 303 height 401
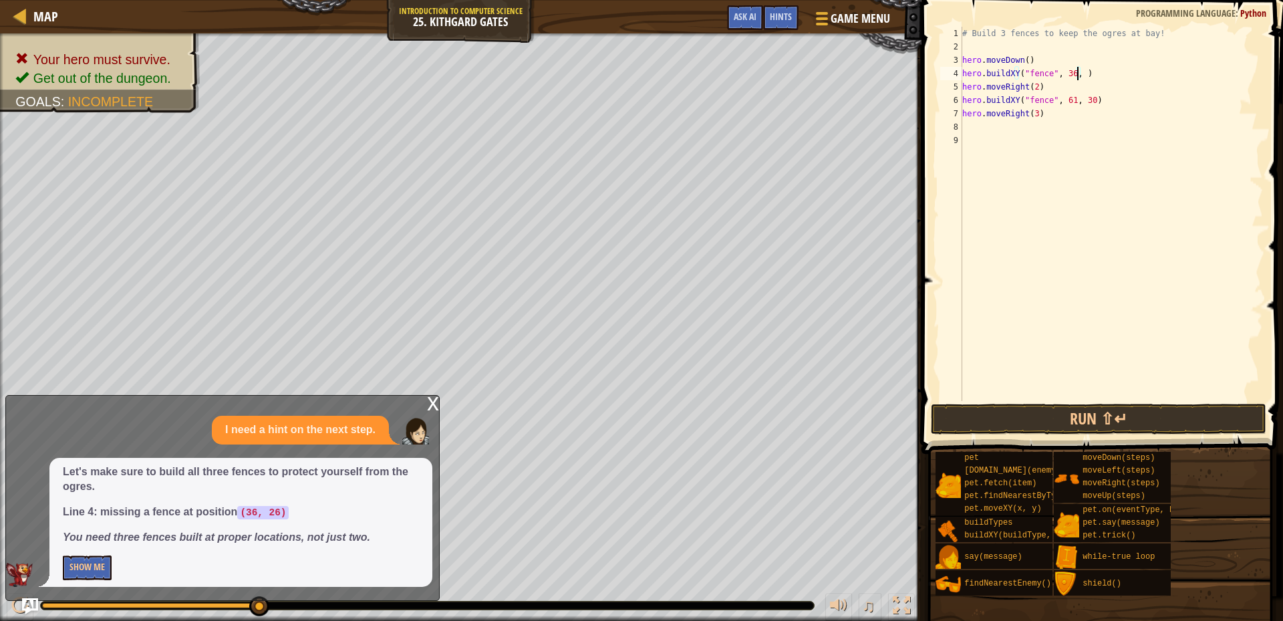
scroll to position [6, 9]
drag, startPoint x: 979, startPoint y: 112, endPoint x: 977, endPoint y: 128, distance: 15.6
click at [977, 122] on div "# Build 3 fences to keep the ogres at bay! hero . moveDown ( ) hero . buildXY (…" at bounding box center [1111, 227] width 303 height 401
type textarea "hero.moveRight(3)"
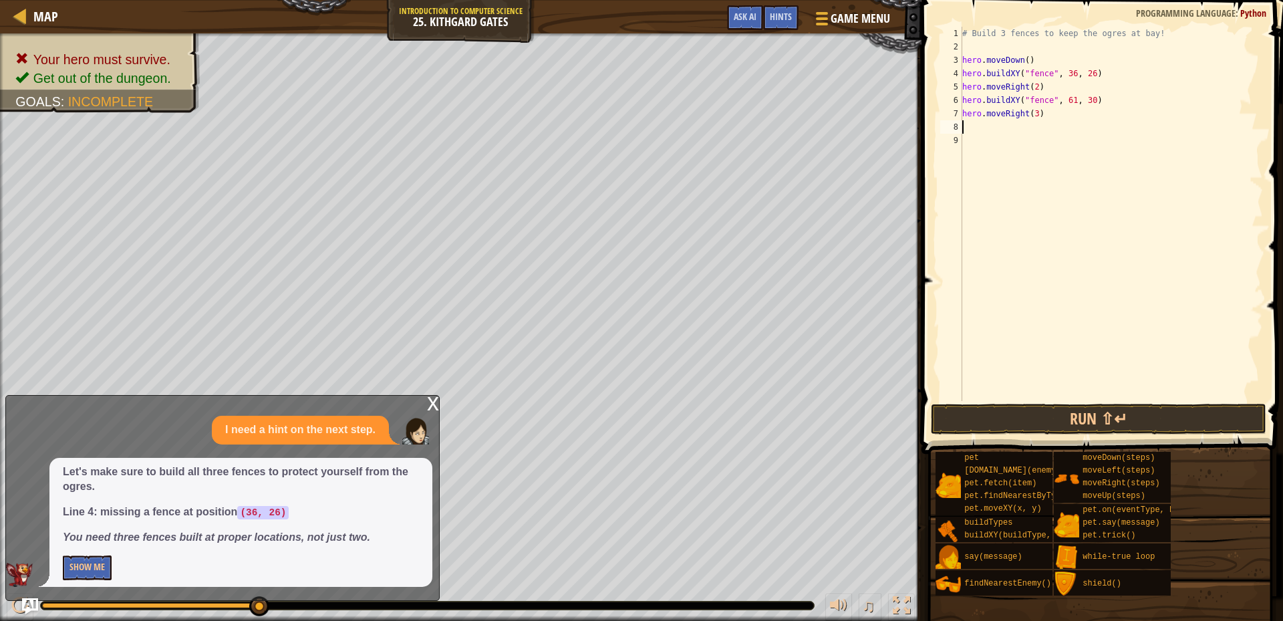
click at [977, 128] on div "# Build 3 fences to keep the ogres at bay! hero . moveDown ( ) hero . buildXY (…" at bounding box center [1111, 227] width 303 height 401
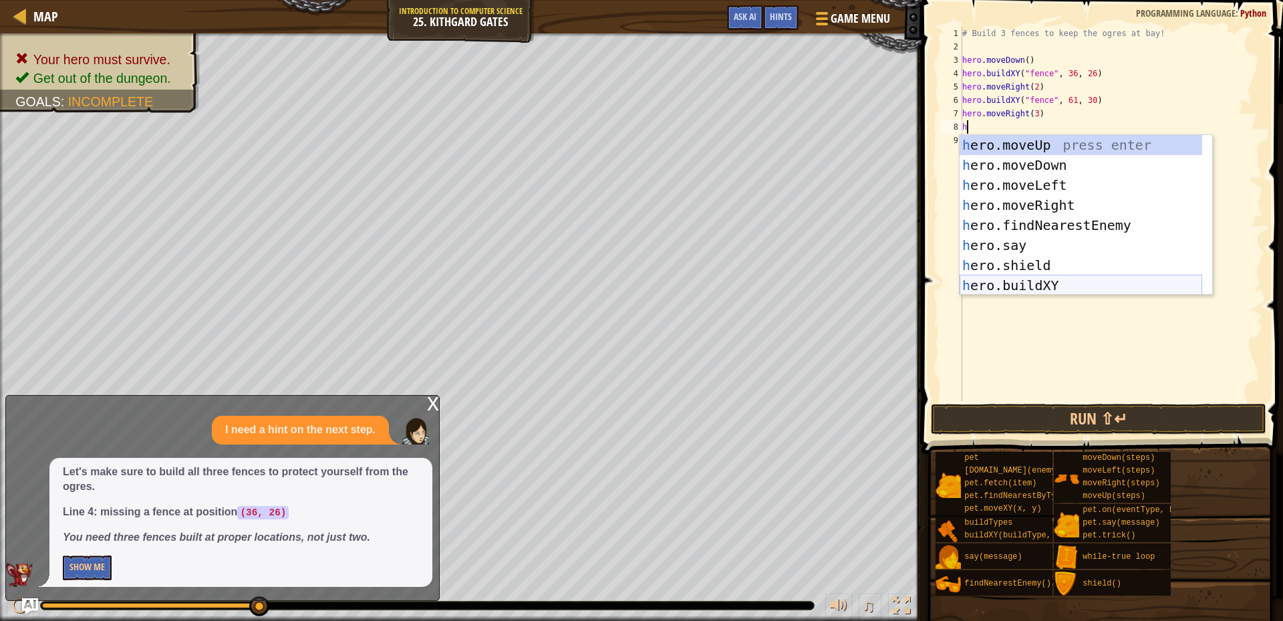
click at [1013, 284] on div "h ero.moveUp press enter h ero.moveDown press enter h ero.moveLeft press enter …" at bounding box center [1081, 235] width 243 height 201
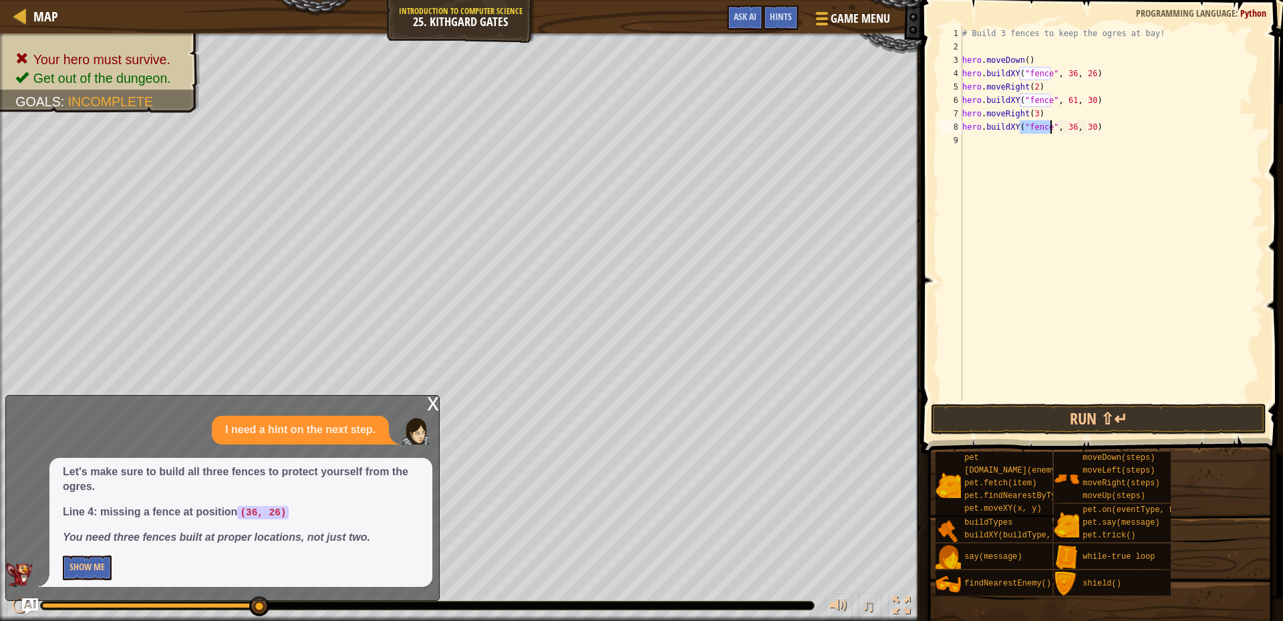
type textarea "hero.buildXY("fence", 36, 30)"
click at [428, 404] on div "x" at bounding box center [433, 402] width 12 height 13
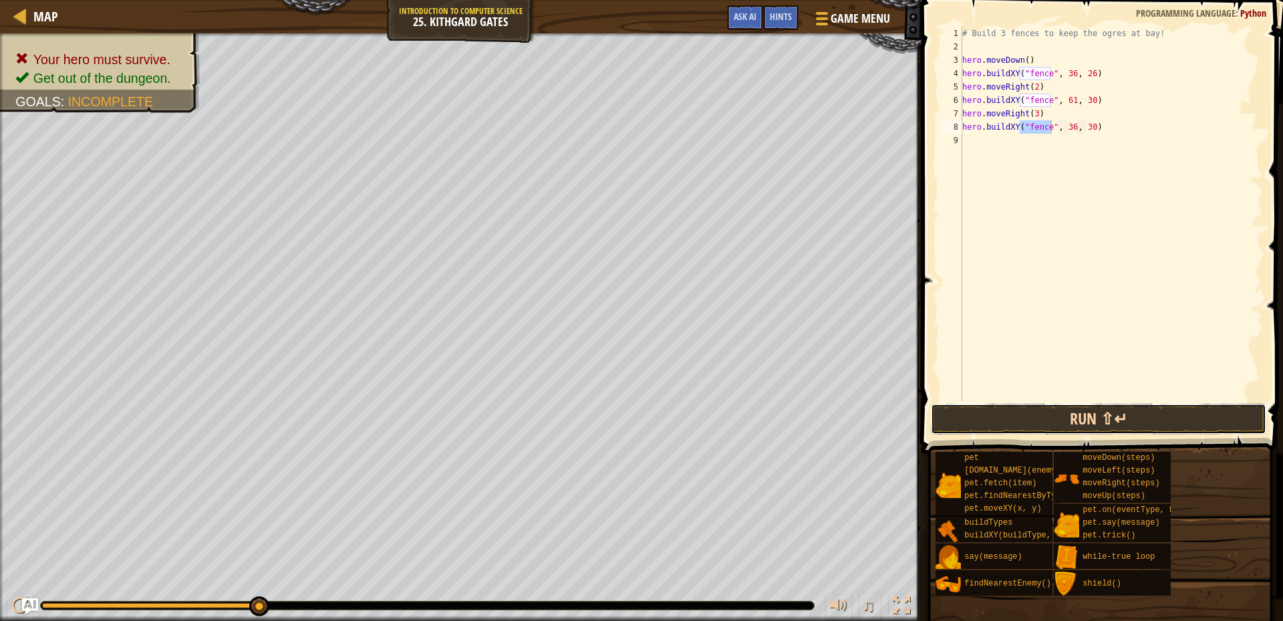
click at [1070, 416] on button "Run ⇧↵" at bounding box center [1099, 419] width 336 height 31
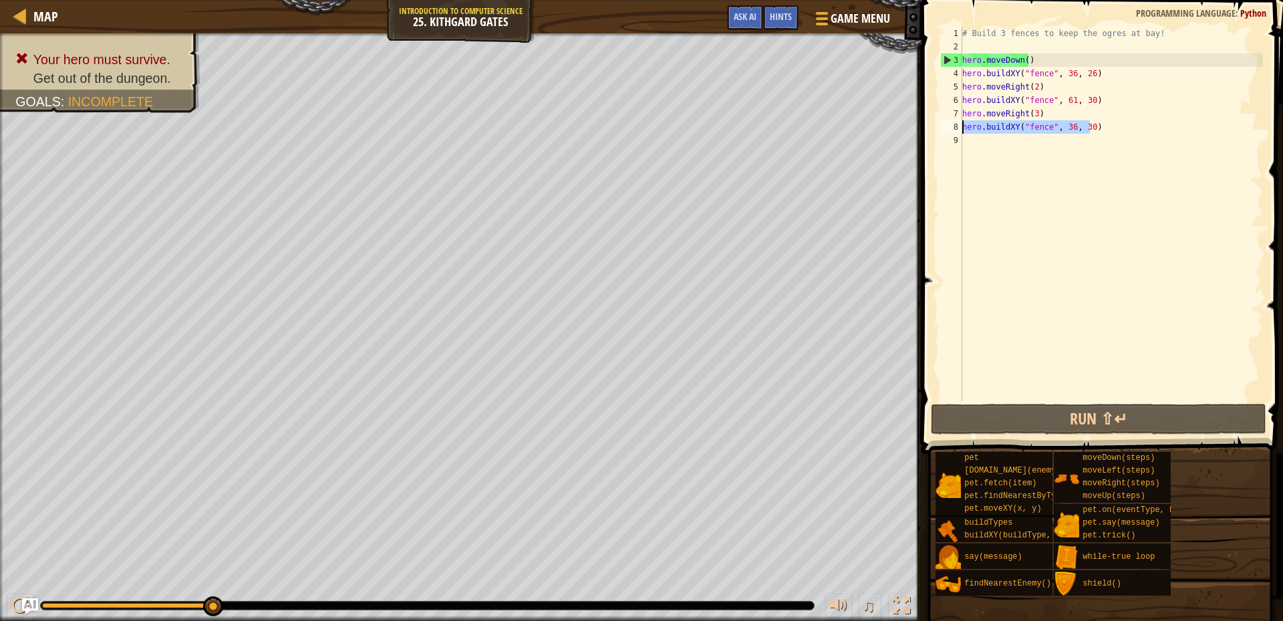
drag, startPoint x: 1094, startPoint y: 122, endPoint x: 944, endPoint y: 126, distance: 149.1
click at [944, 126] on div "hero.buildXY("fence", 36, 30) 1 2 3 4 5 6 7 8 9 # Build 3 fences to keep the og…" at bounding box center [1101, 214] width 326 height 374
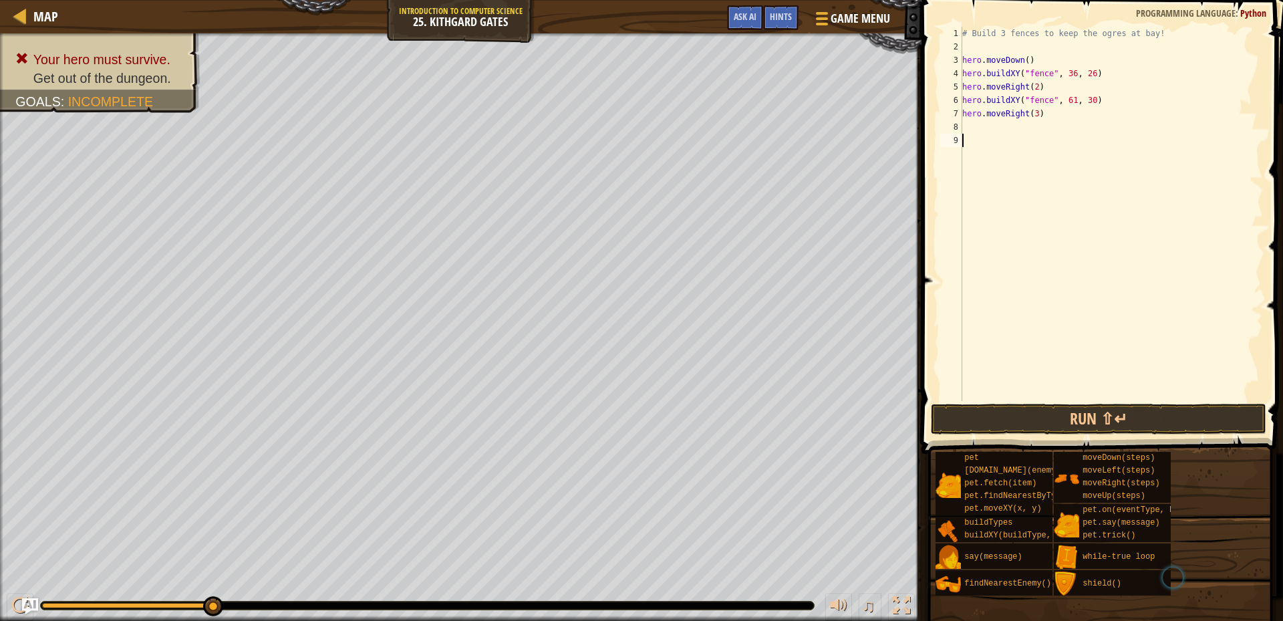
click at [1058, 395] on div "# Build 3 fences to keep the ogres at bay! hero . moveDown ( ) hero . buildXY (…" at bounding box center [1111, 227] width 303 height 401
click at [1053, 423] on button "Run ⇧↵" at bounding box center [1099, 419] width 336 height 31
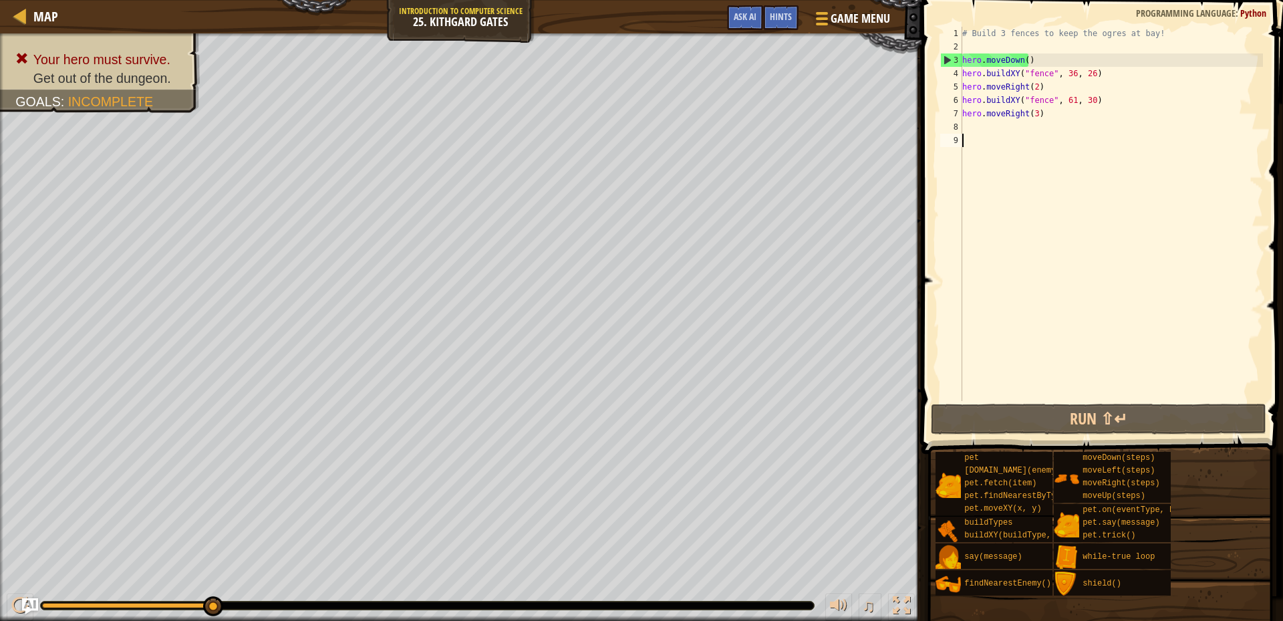
click at [1069, 103] on div "# Build 3 fences to keep the ogres at bay! hero . moveDown ( ) hero . buildXY (…" at bounding box center [1111, 227] width 303 height 401
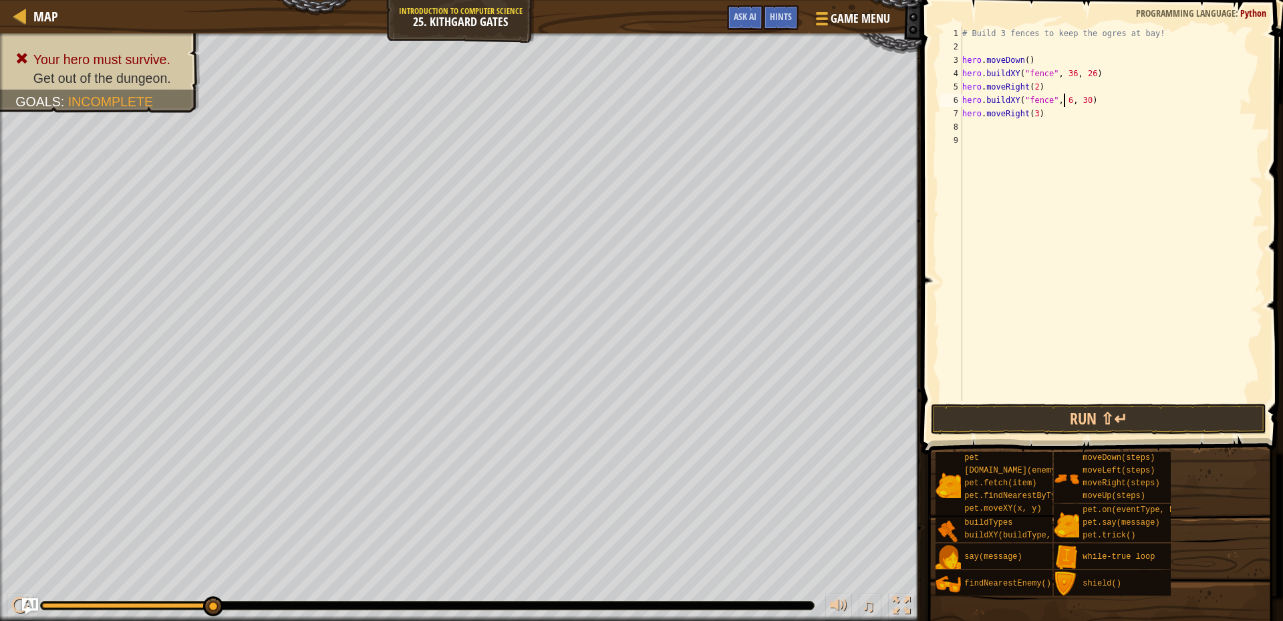
scroll to position [6, 9]
click at [1080, 409] on button "Run ⇧↵" at bounding box center [1099, 419] width 336 height 31
type textarea "h"
type textarea "hero.buildXY("fence", 63, 30)"
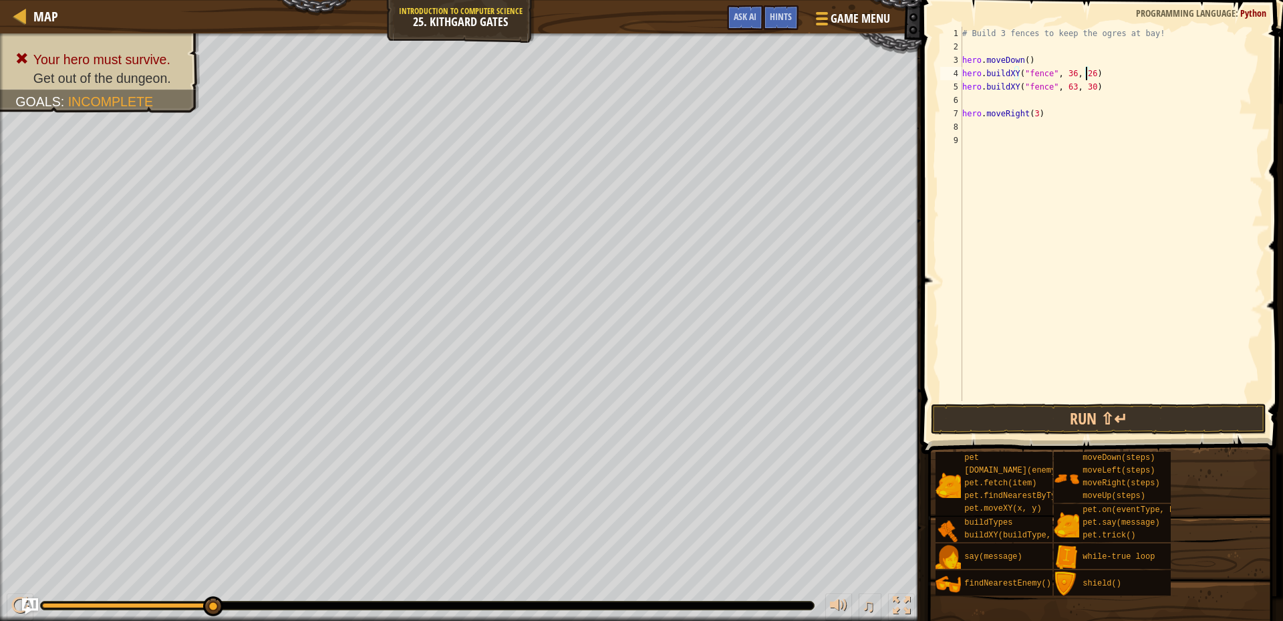
click at [1086, 72] on div "# Build 3 fences to keep the ogres at bay! hero . moveDown ( ) hero . buildXY (…" at bounding box center [1111, 227] width 303 height 401
click at [1069, 90] on div "# Build 3 fences to keep the ogres at bay! hero . moveDown ( ) hero . buildXY (…" at bounding box center [1111, 227] width 303 height 401
type textarea "hero.buildXY("fence", 36, 30)"
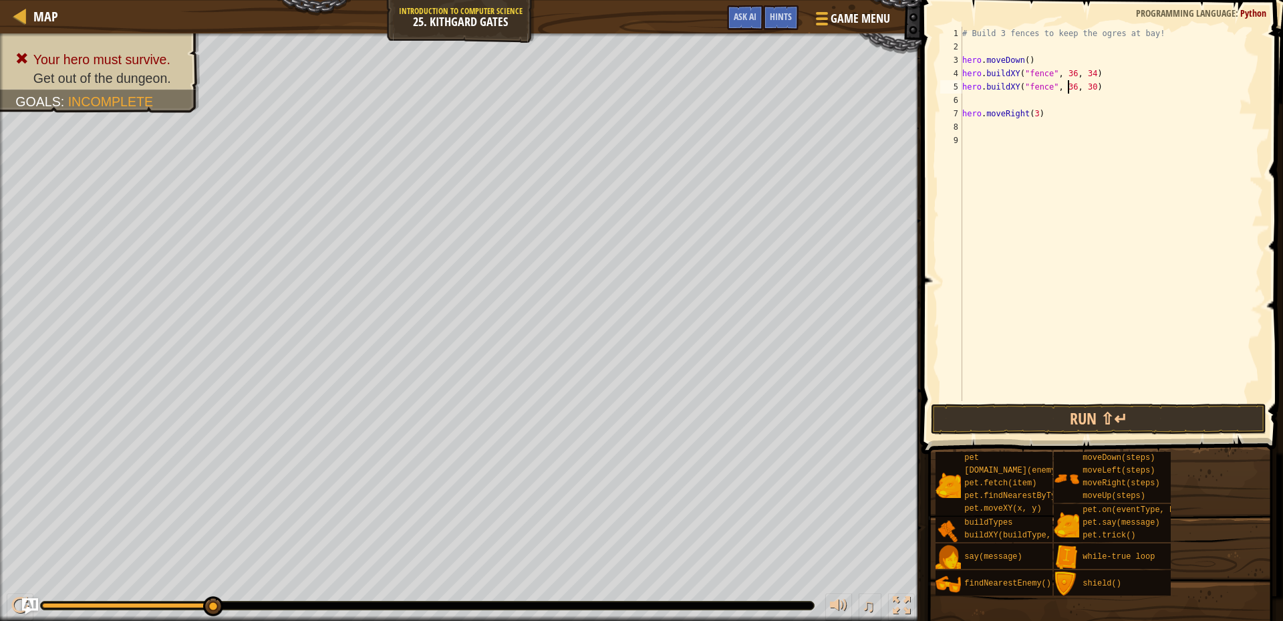
click at [1015, 104] on div "# Build 3 fences to keep the ogres at bay! hero . moveDown ( ) hero . buildXY (…" at bounding box center [1111, 227] width 303 height 401
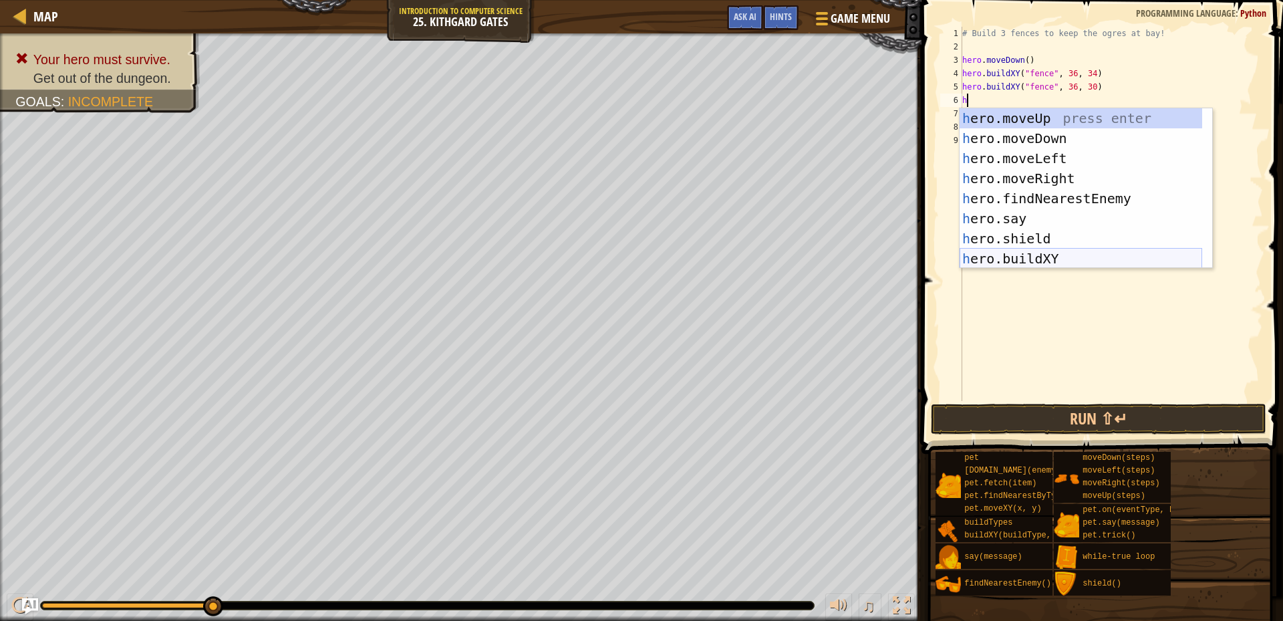
click at [1040, 259] on div "h ero.moveUp press enter h ero.moveDown press enter h ero.moveLeft press enter …" at bounding box center [1081, 208] width 243 height 201
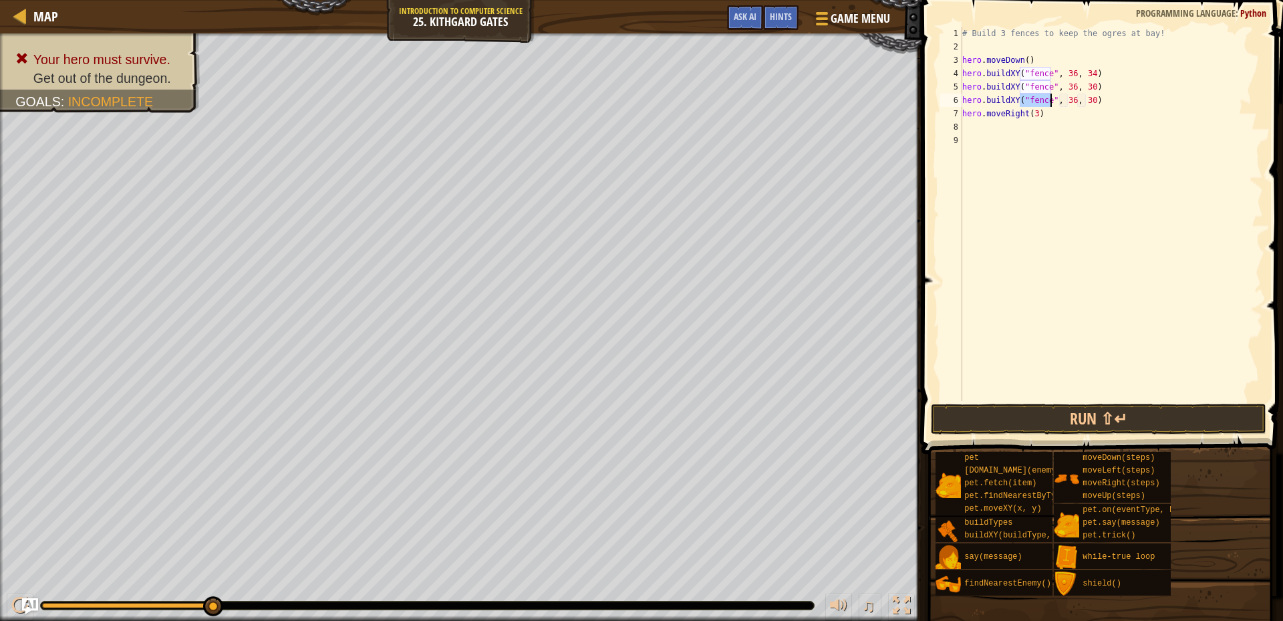
click at [1081, 98] on div "# Build 3 fences to keep the ogres at bay! hero . moveDown ( ) hero . buildXY (…" at bounding box center [1111, 227] width 303 height 401
click at [1083, 102] on div "# Build 3 fences to keep the ogres at bay! hero . moveDown ( ) hero . buildXY (…" at bounding box center [1111, 227] width 303 height 401
click at [1087, 102] on div "# Build 3 fences to keep the ogres at bay! hero . moveDown ( ) hero . buildXY (…" at bounding box center [1111, 227] width 303 height 401
type textarea "hero.buildXY("fence", 36, 26)"
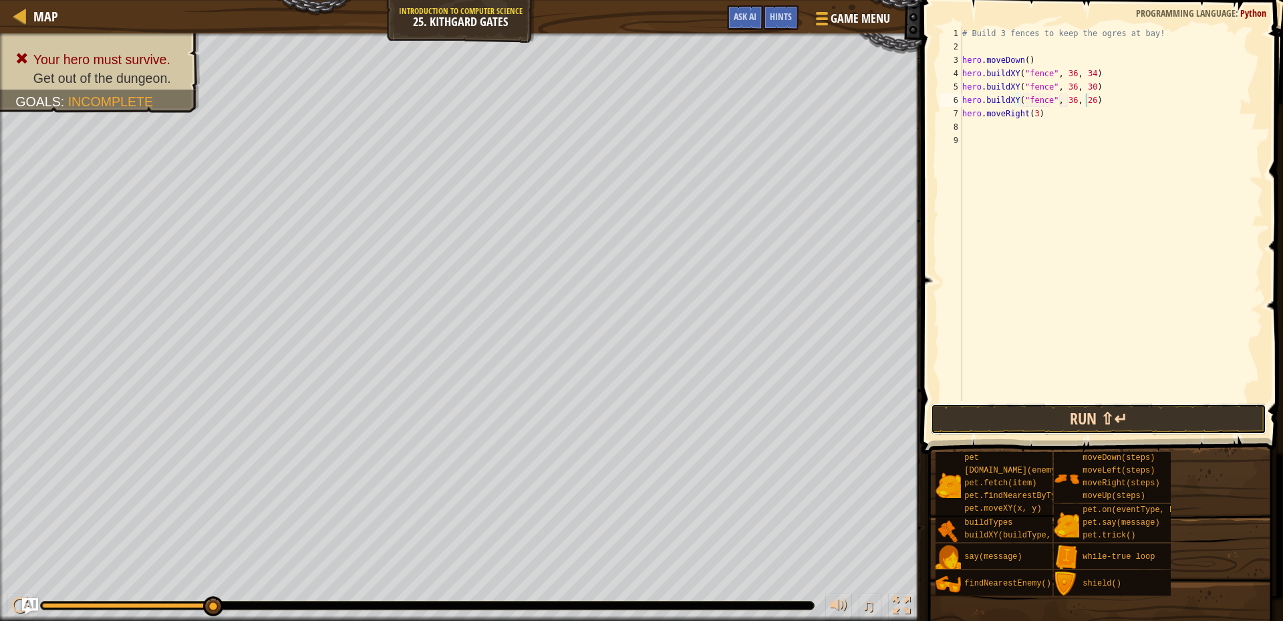
click at [1015, 419] on button "Run ⇧↵" at bounding box center [1099, 419] width 336 height 31
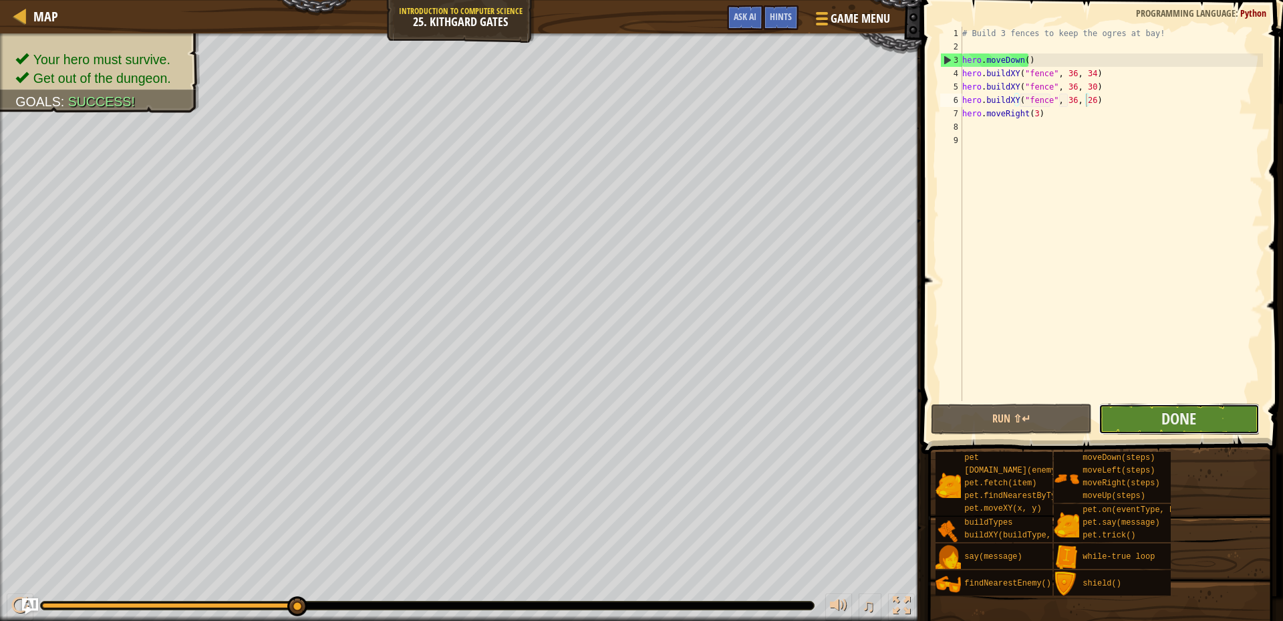
click at [1131, 421] on button "Done" at bounding box center [1179, 419] width 161 height 31
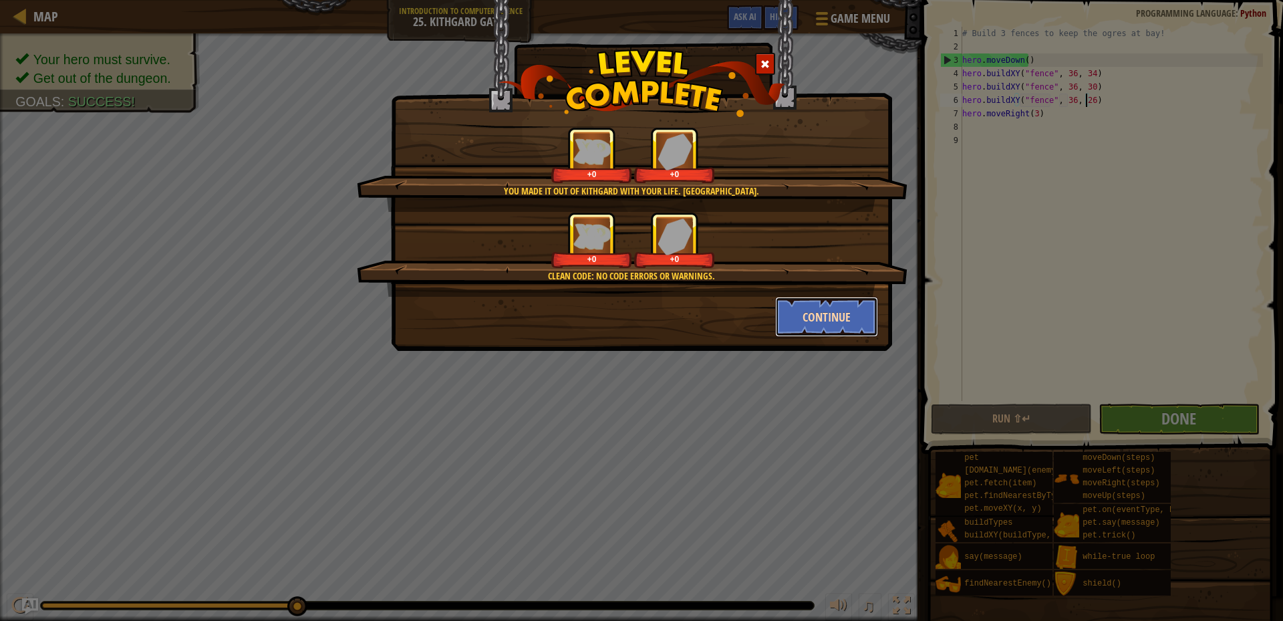
click at [847, 308] on button "Continue" at bounding box center [827, 317] width 104 height 40
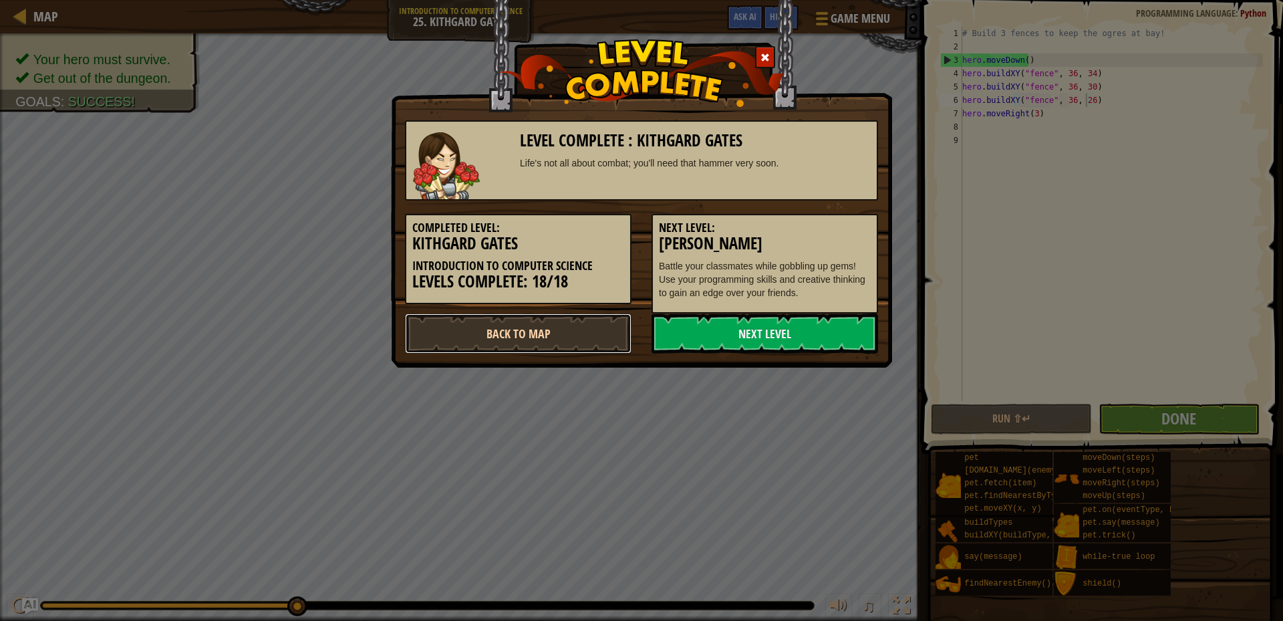
click at [572, 350] on link "Back to Map" at bounding box center [518, 333] width 227 height 40
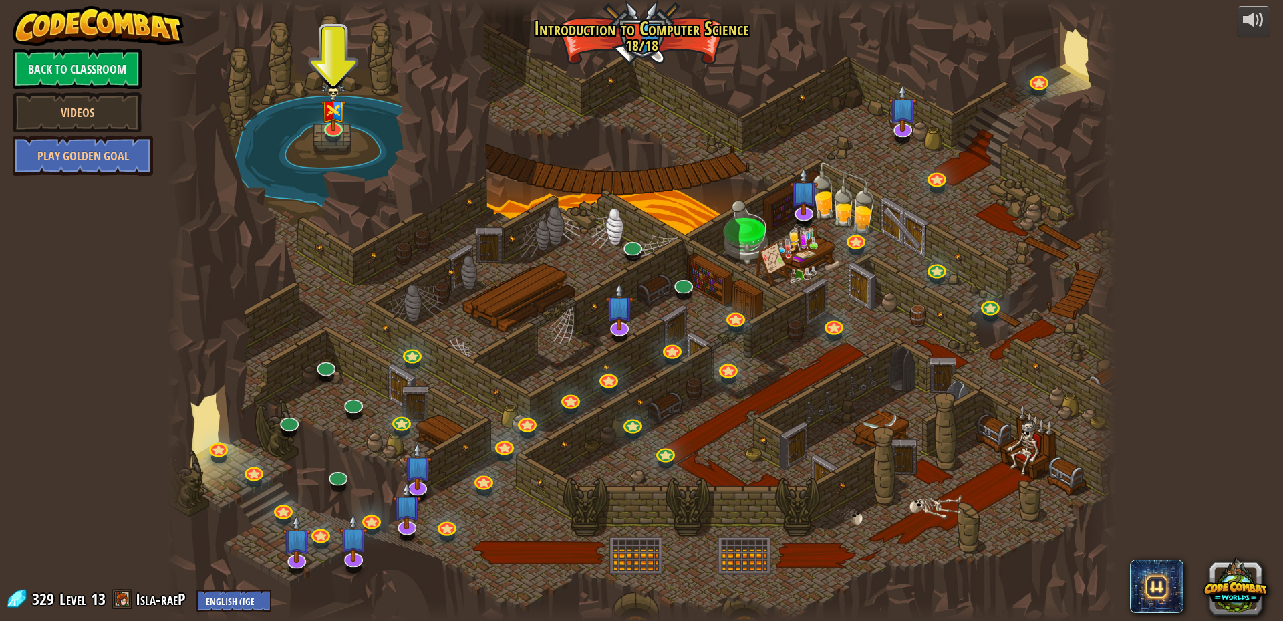
drag, startPoint x: 379, startPoint y: 232, endPoint x: 430, endPoint y: 338, distance: 118.1
click at [414, 352] on div "25. Kithgard Gates Escape the Kithgard dungeons, and don't let the guardians ge…" at bounding box center [641, 310] width 950 height 621
drag, startPoint x: 430, startPoint y: 338, endPoint x: 906, endPoint y: 491, distance: 499.7
click at [607, 521] on div at bounding box center [641, 310] width 950 height 621
drag, startPoint x: 991, startPoint y: 456, endPoint x: 912, endPoint y: 463, distance: 79.2
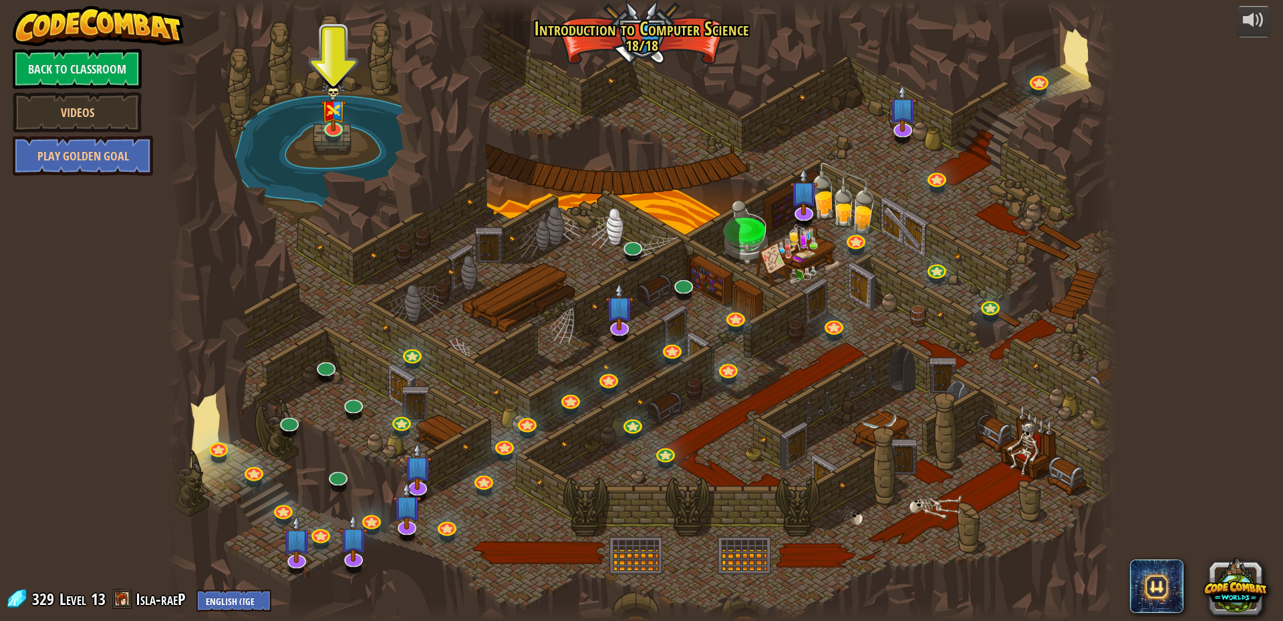
click at [928, 483] on div at bounding box center [641, 310] width 950 height 621
